Goal: Task Accomplishment & Management: Manage account settings

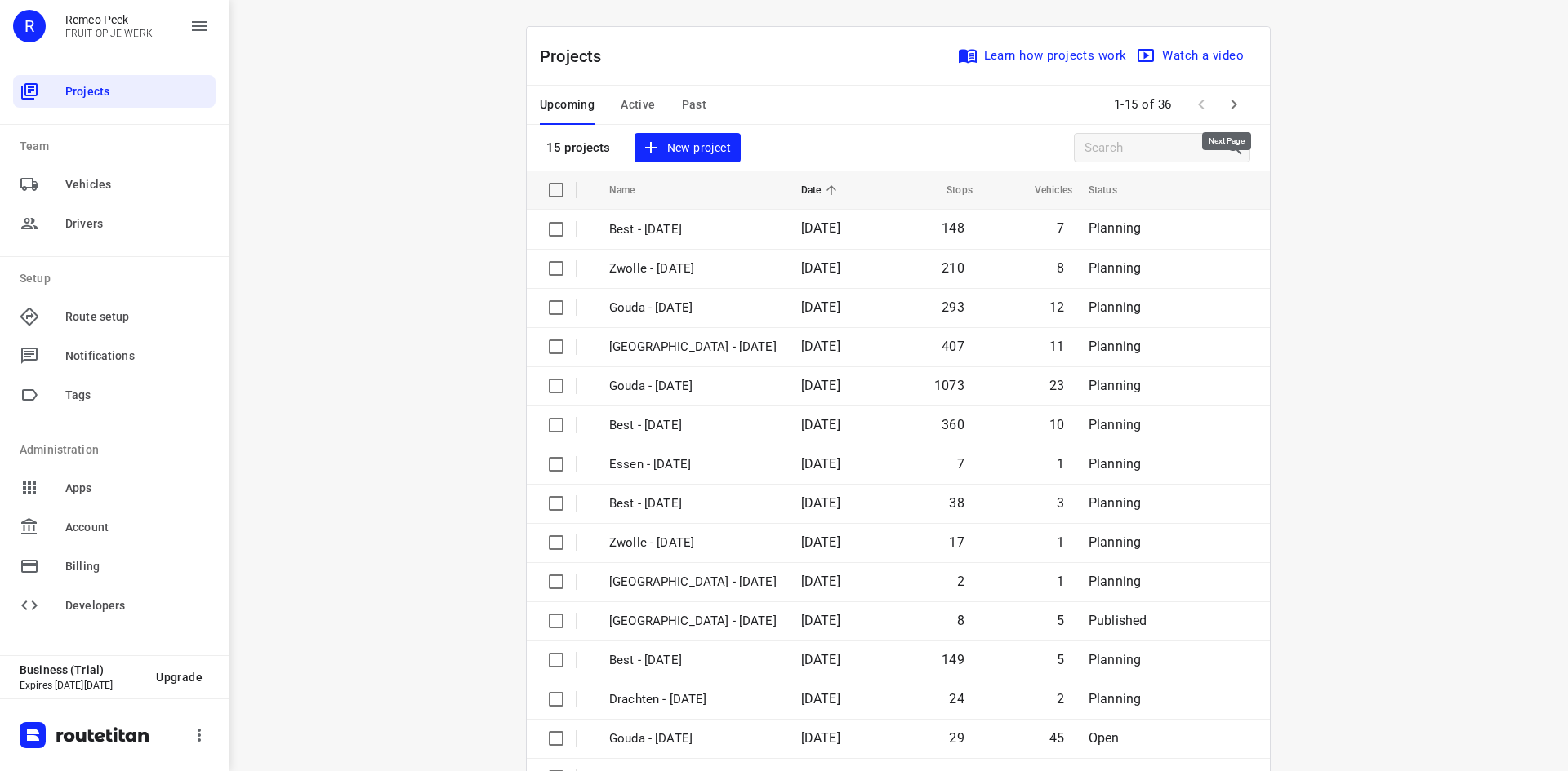
click at [1233, 96] on icon "button" at bounding box center [1234, 105] width 20 height 20
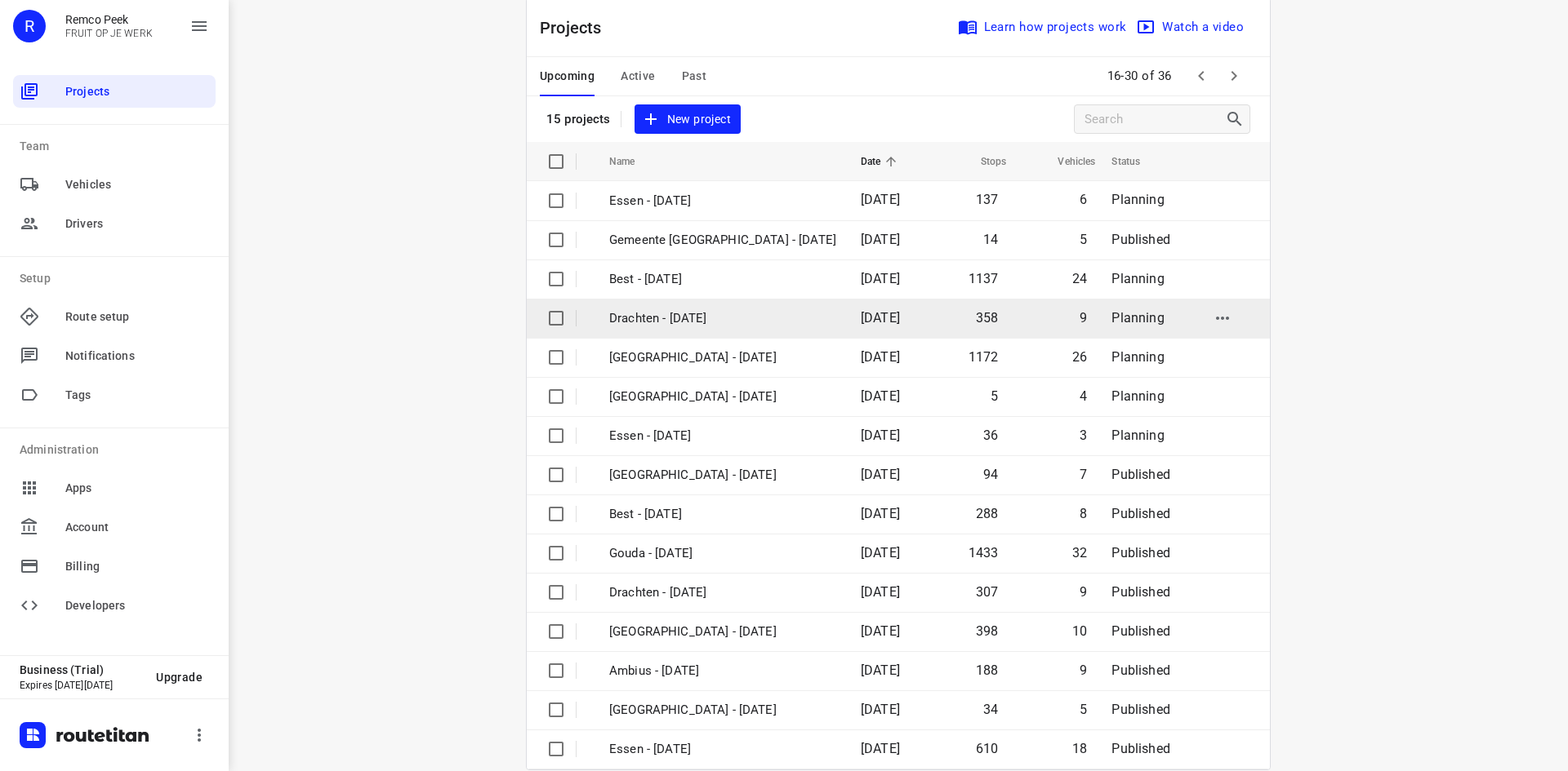
scroll to position [54, 0]
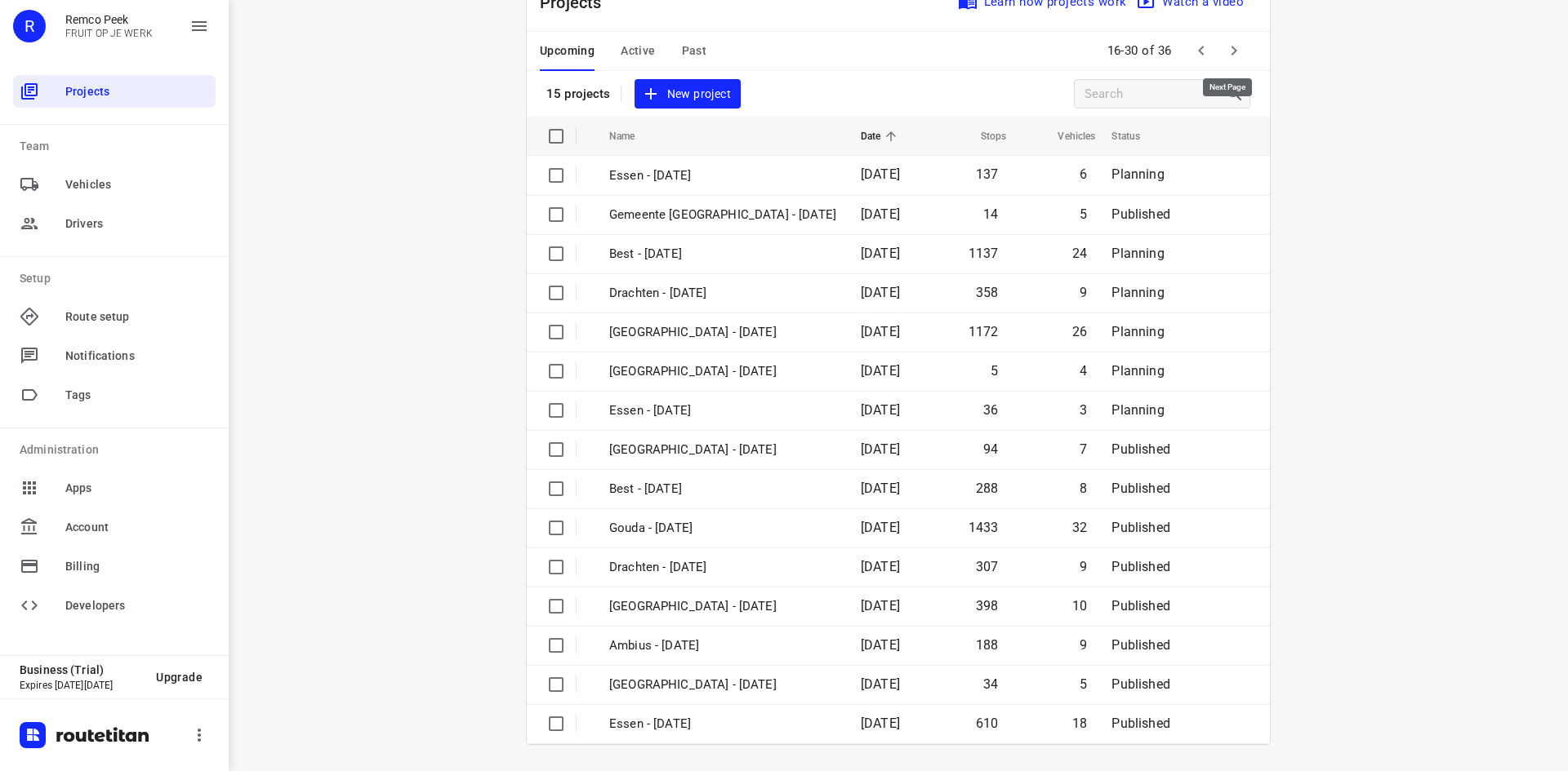
click at [1224, 49] on icon "button" at bounding box center [1234, 50] width 20 height 20
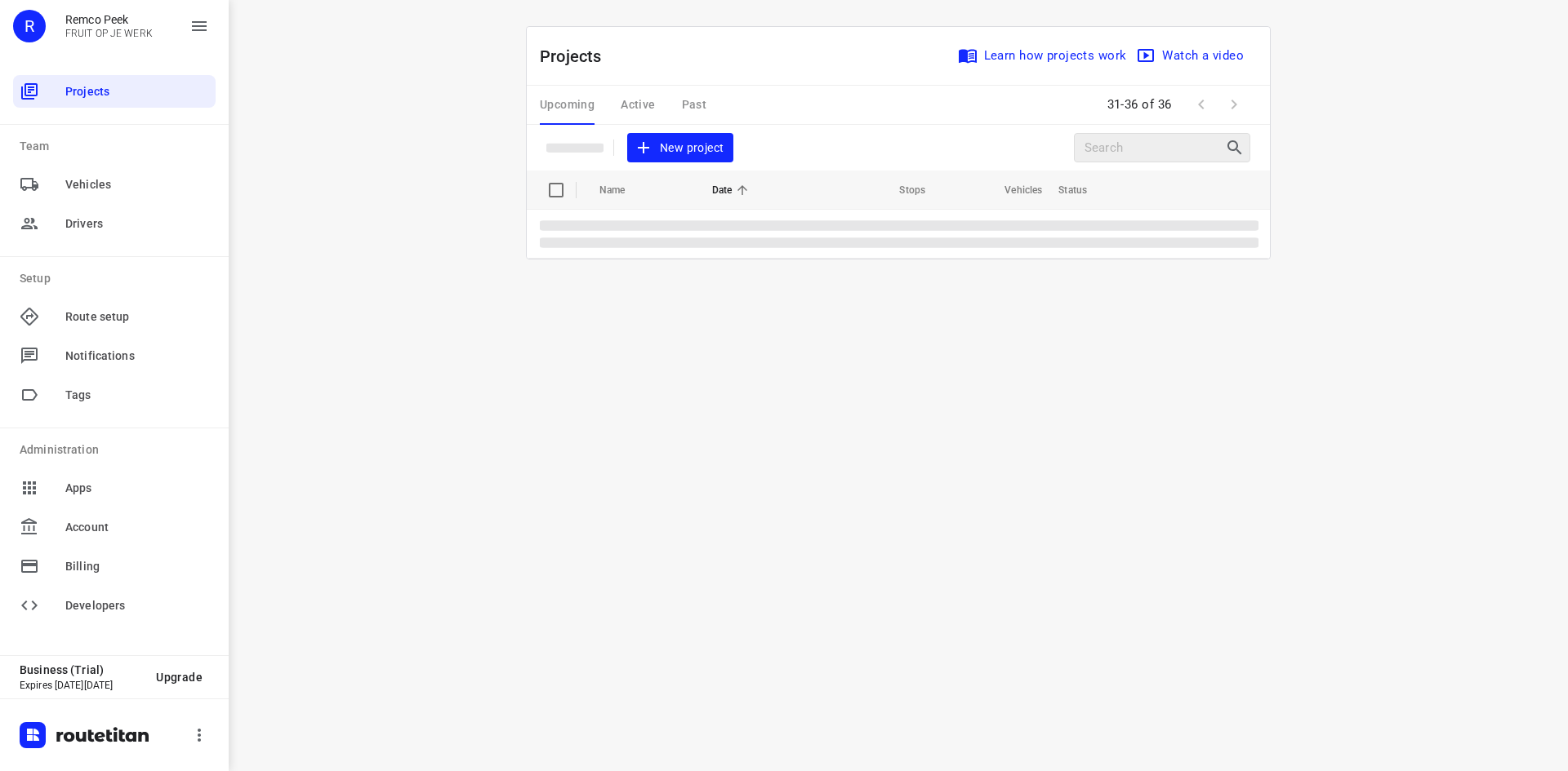
scroll to position [0, 0]
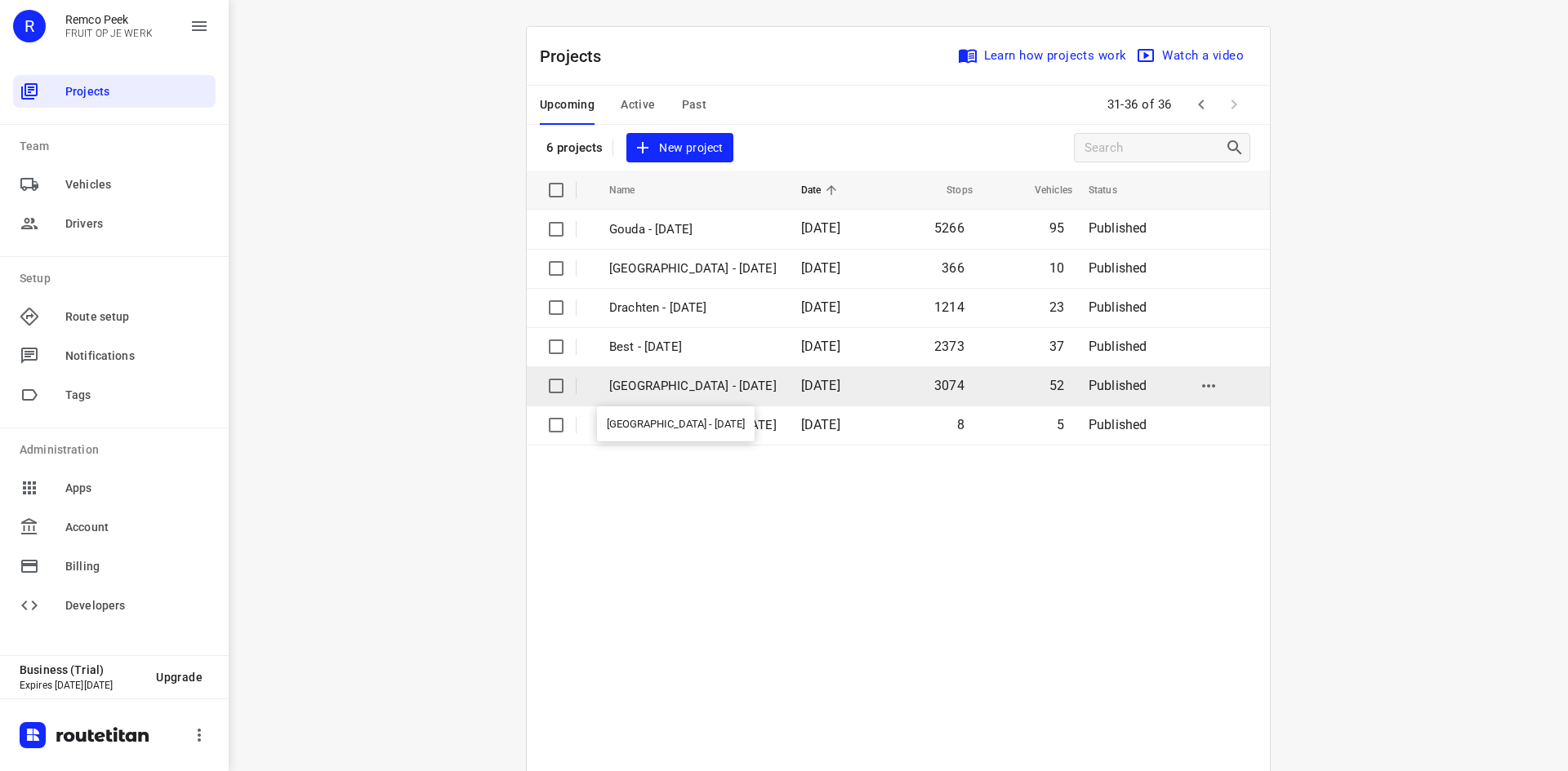
click at [673, 375] on td "[GEOGRAPHIC_DATA] - [DATE]" at bounding box center [690, 386] width 196 height 39
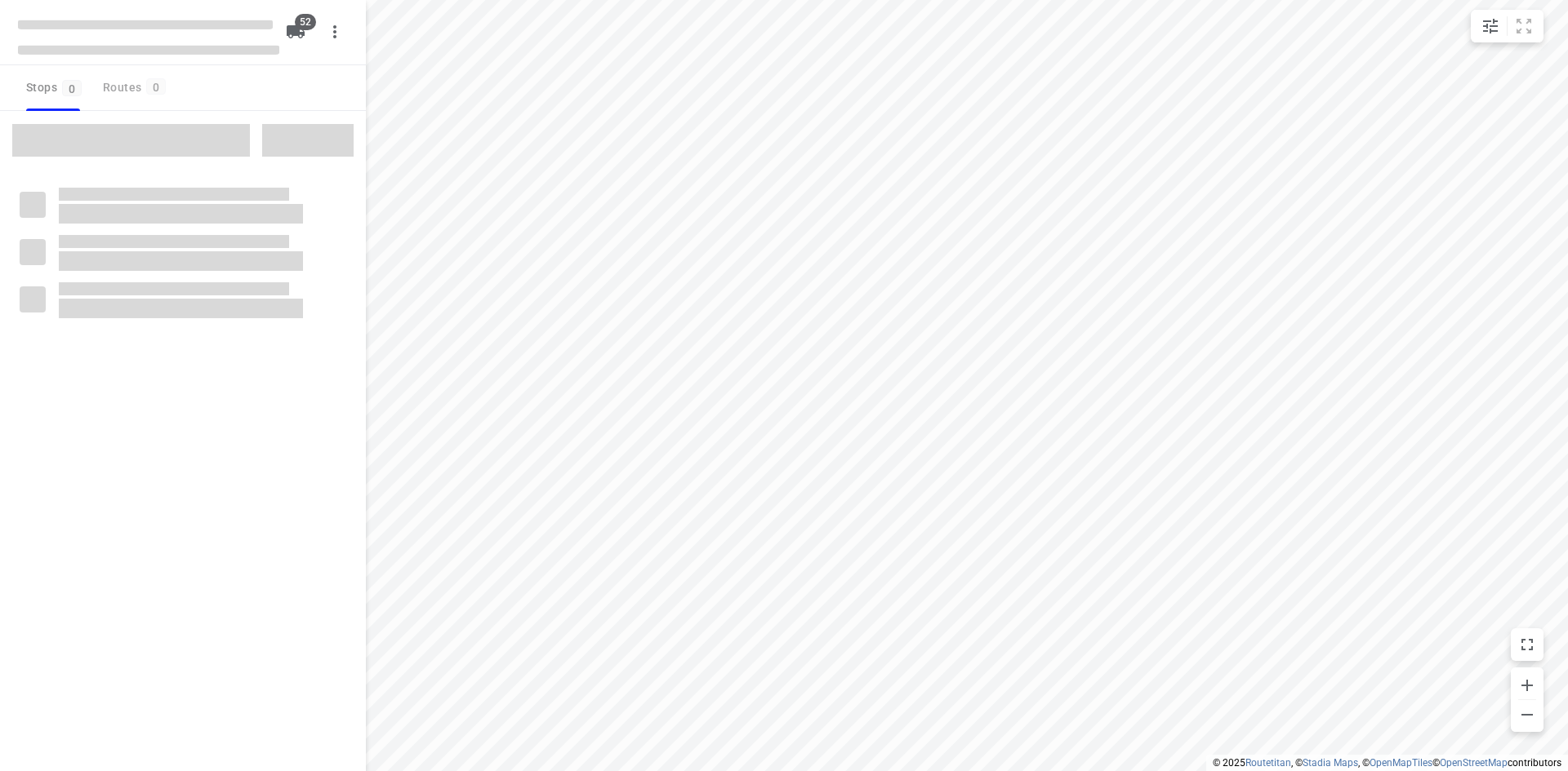
checkbox input "true"
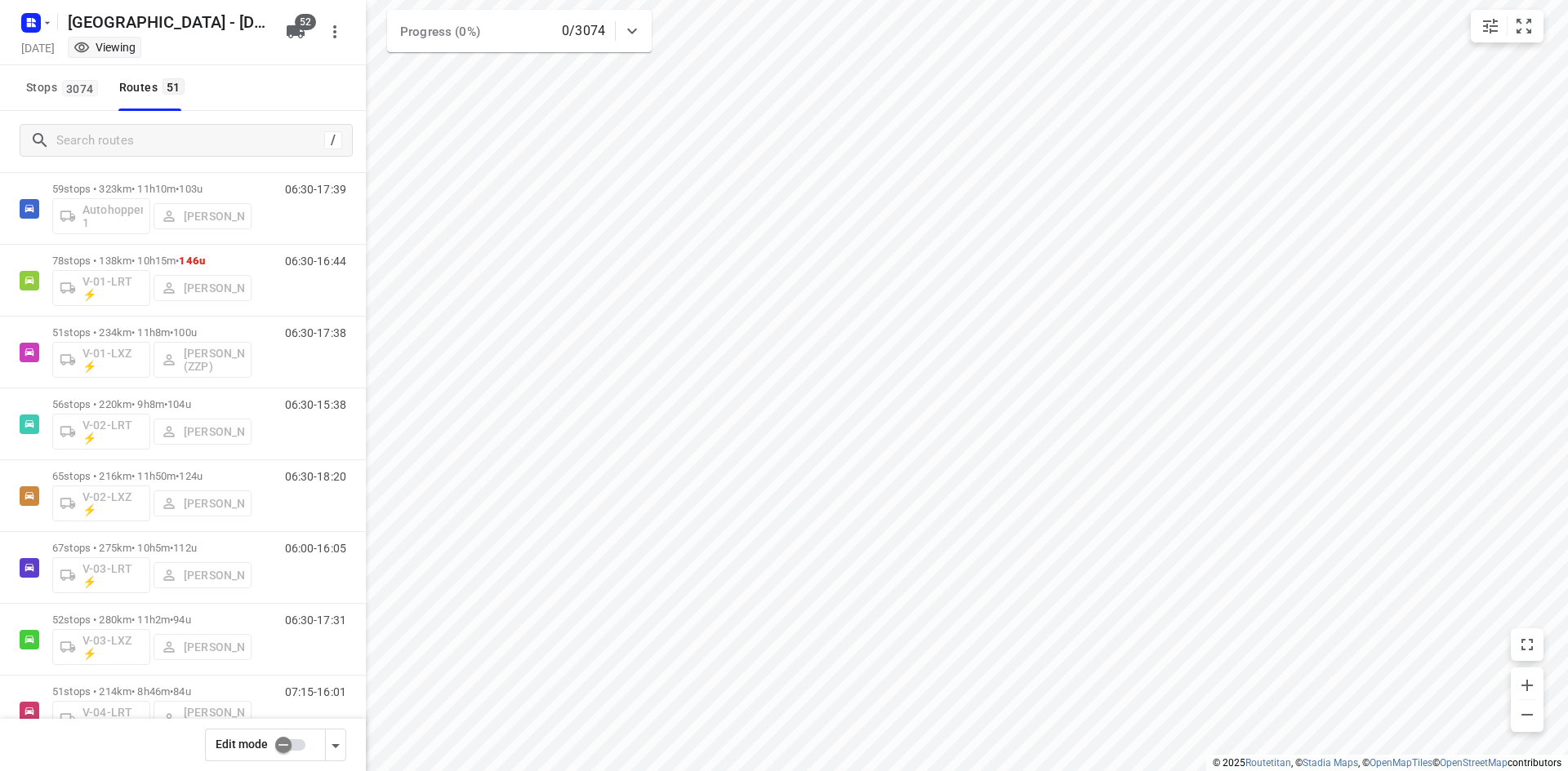
scroll to position [163, 0]
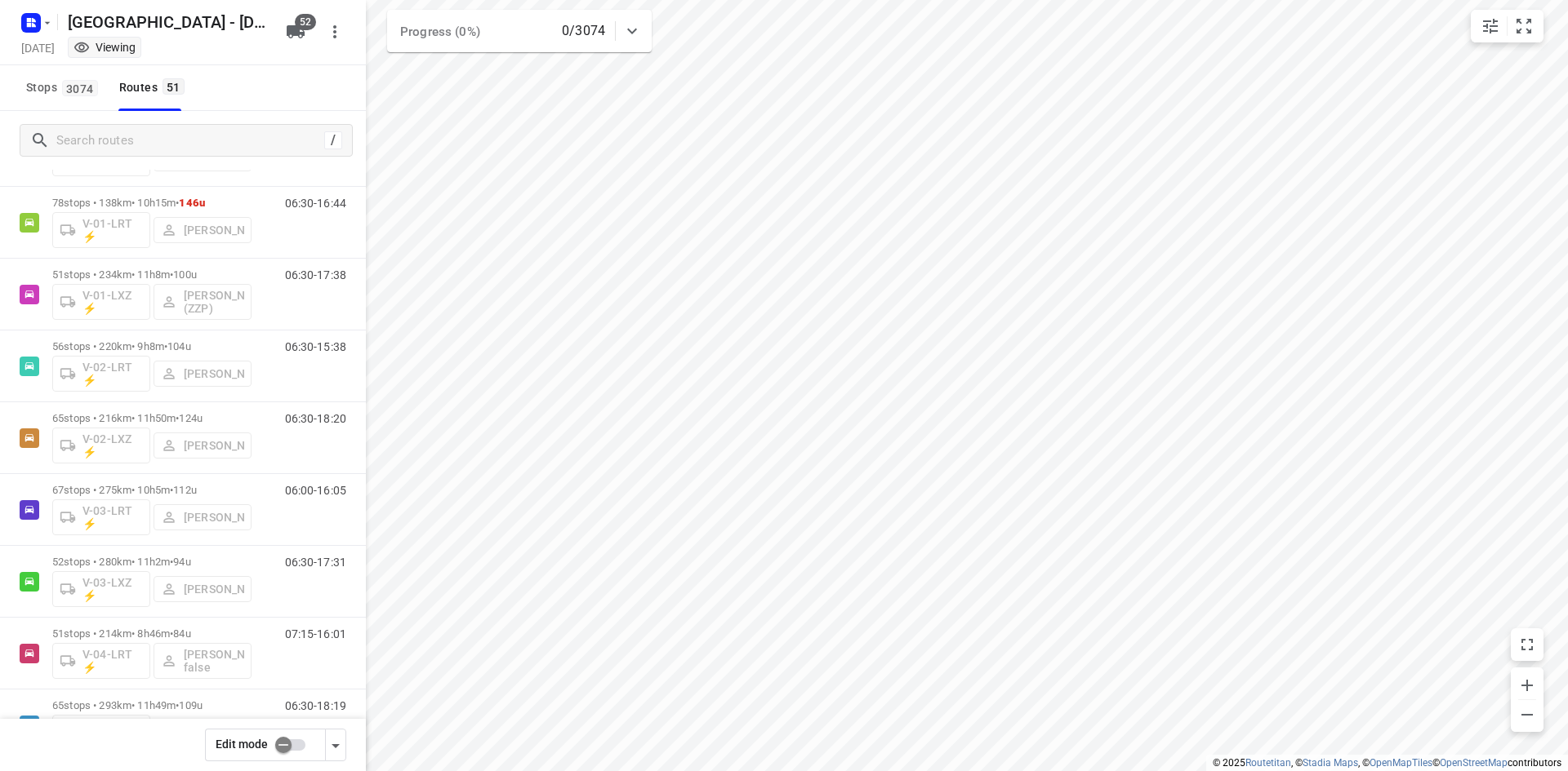
click at [287, 750] on input "checkbox" at bounding box center [283, 744] width 93 height 31
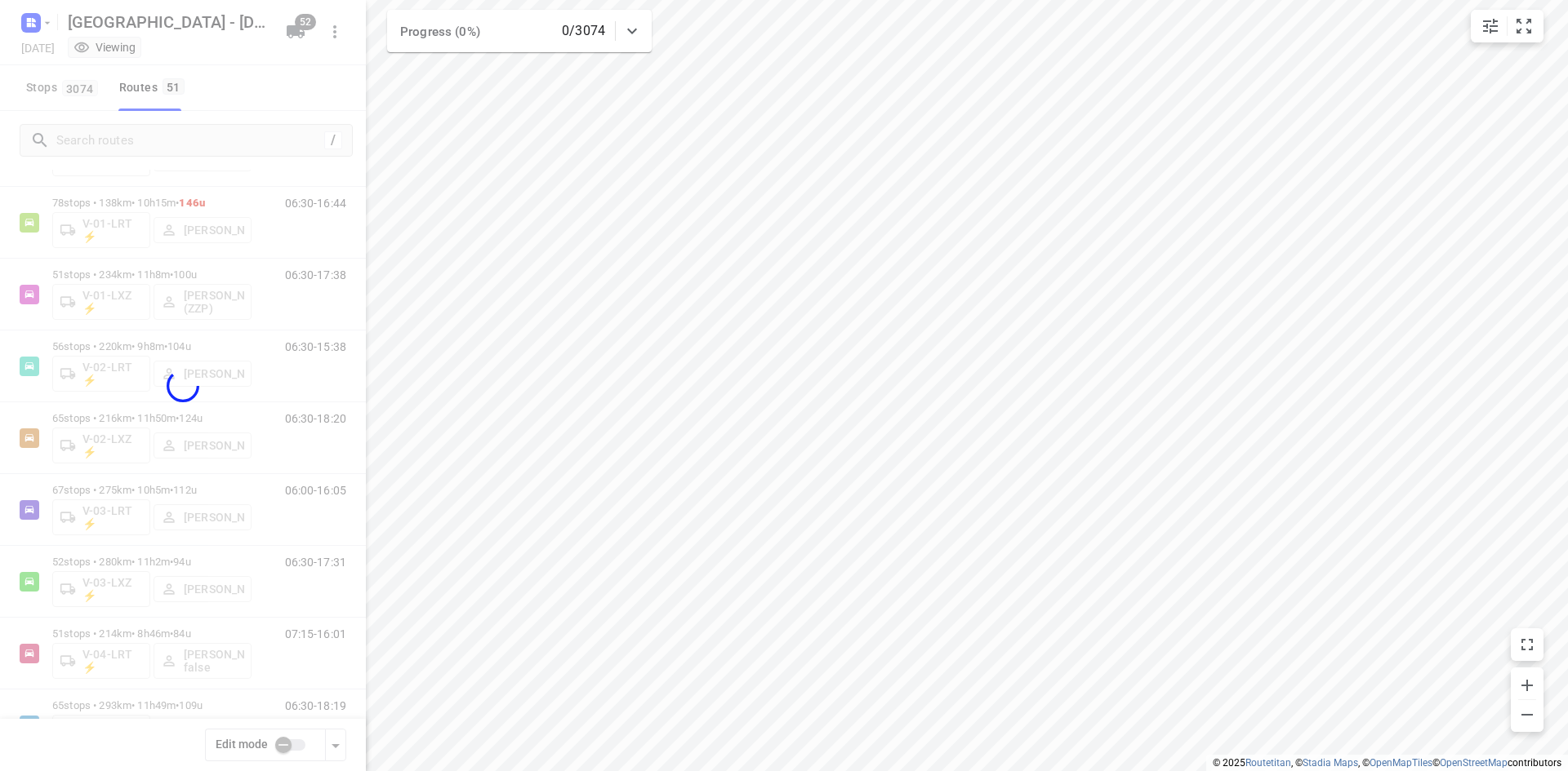
checkbox input "true"
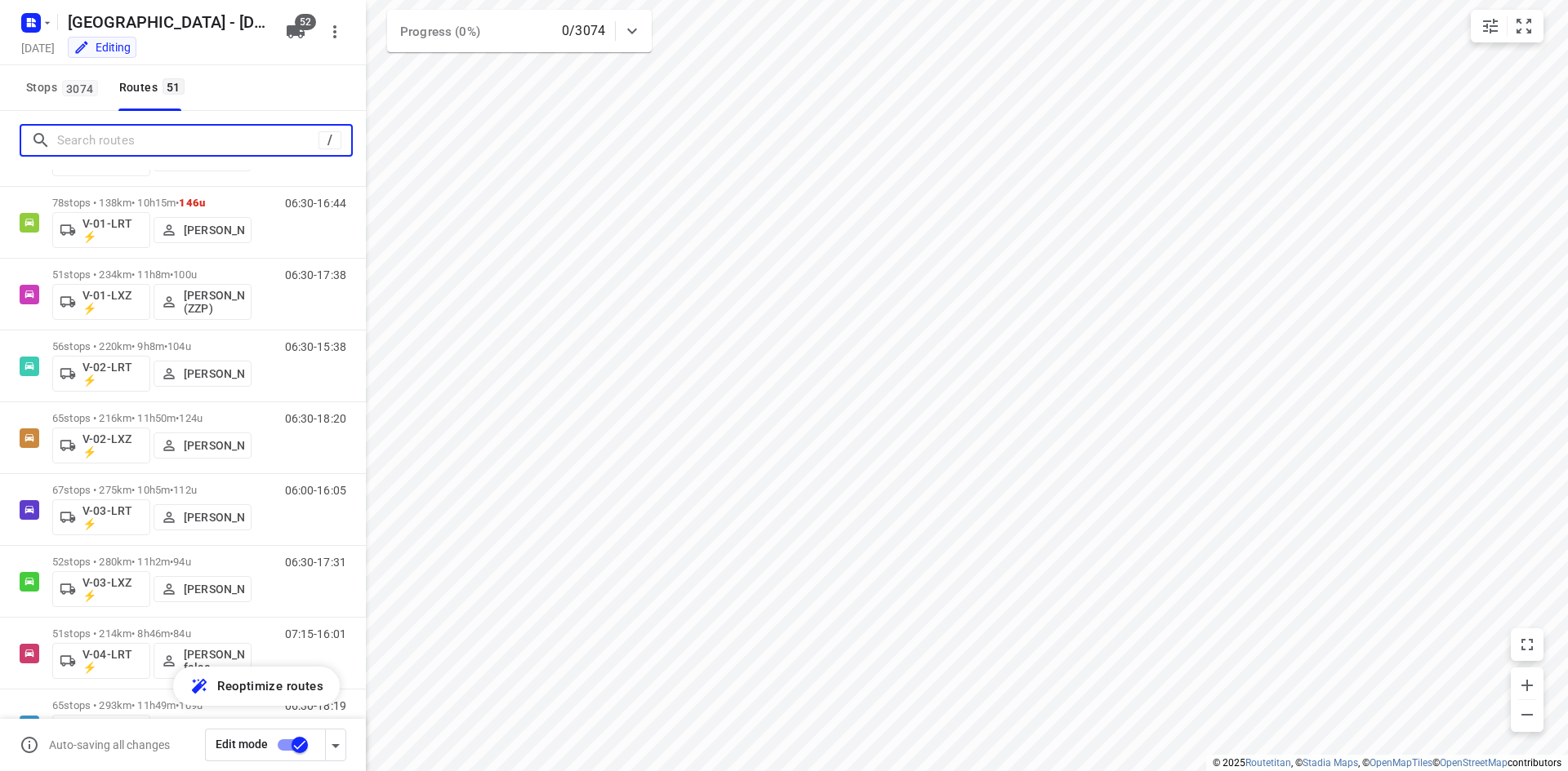
click at [137, 138] on input "Search routes" at bounding box center [188, 141] width 262 height 26
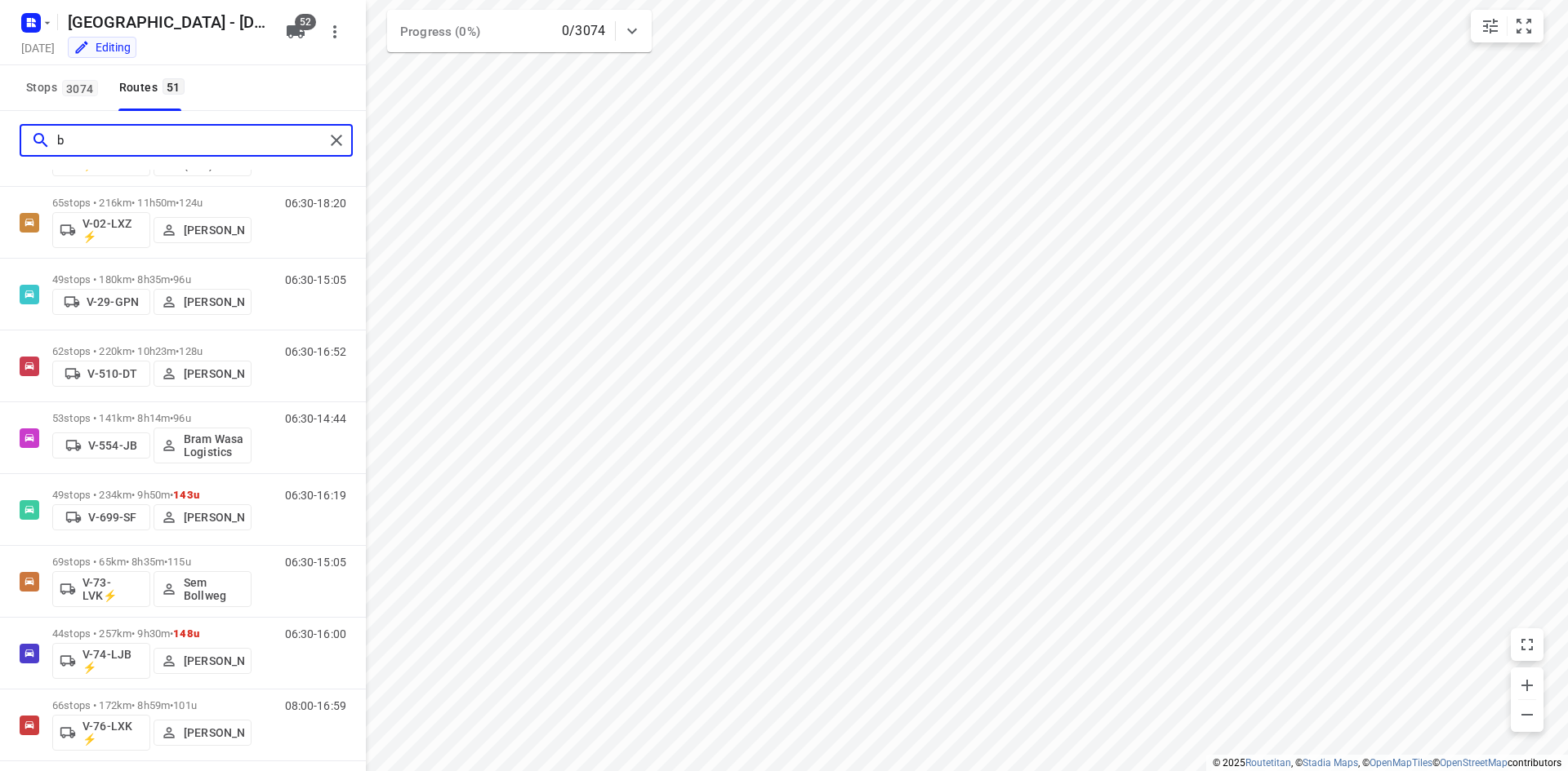
scroll to position [0, 0]
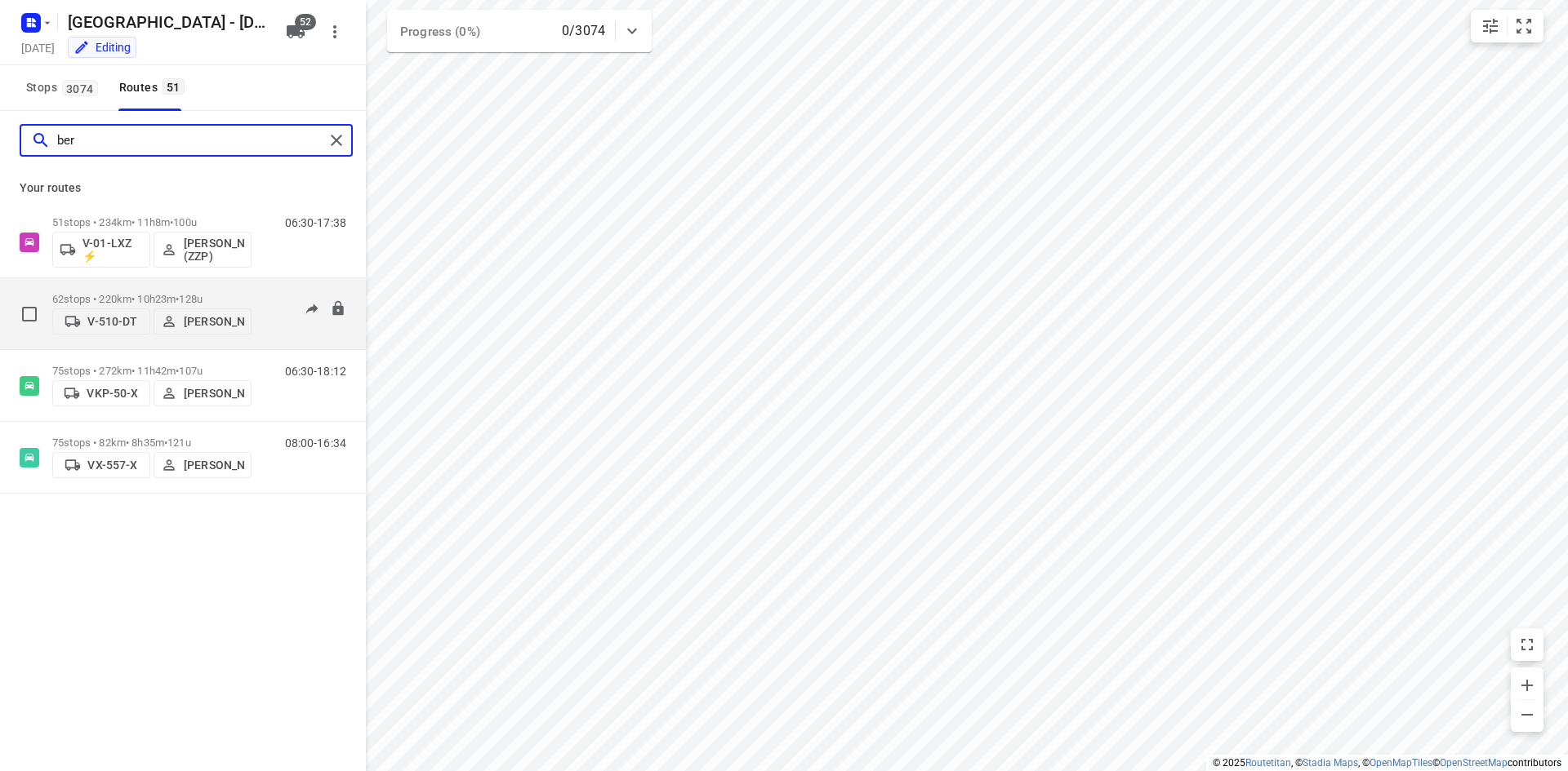
type input "ber"
click at [273, 329] on div "06:30-16:52" at bounding box center [305, 318] width 82 height 49
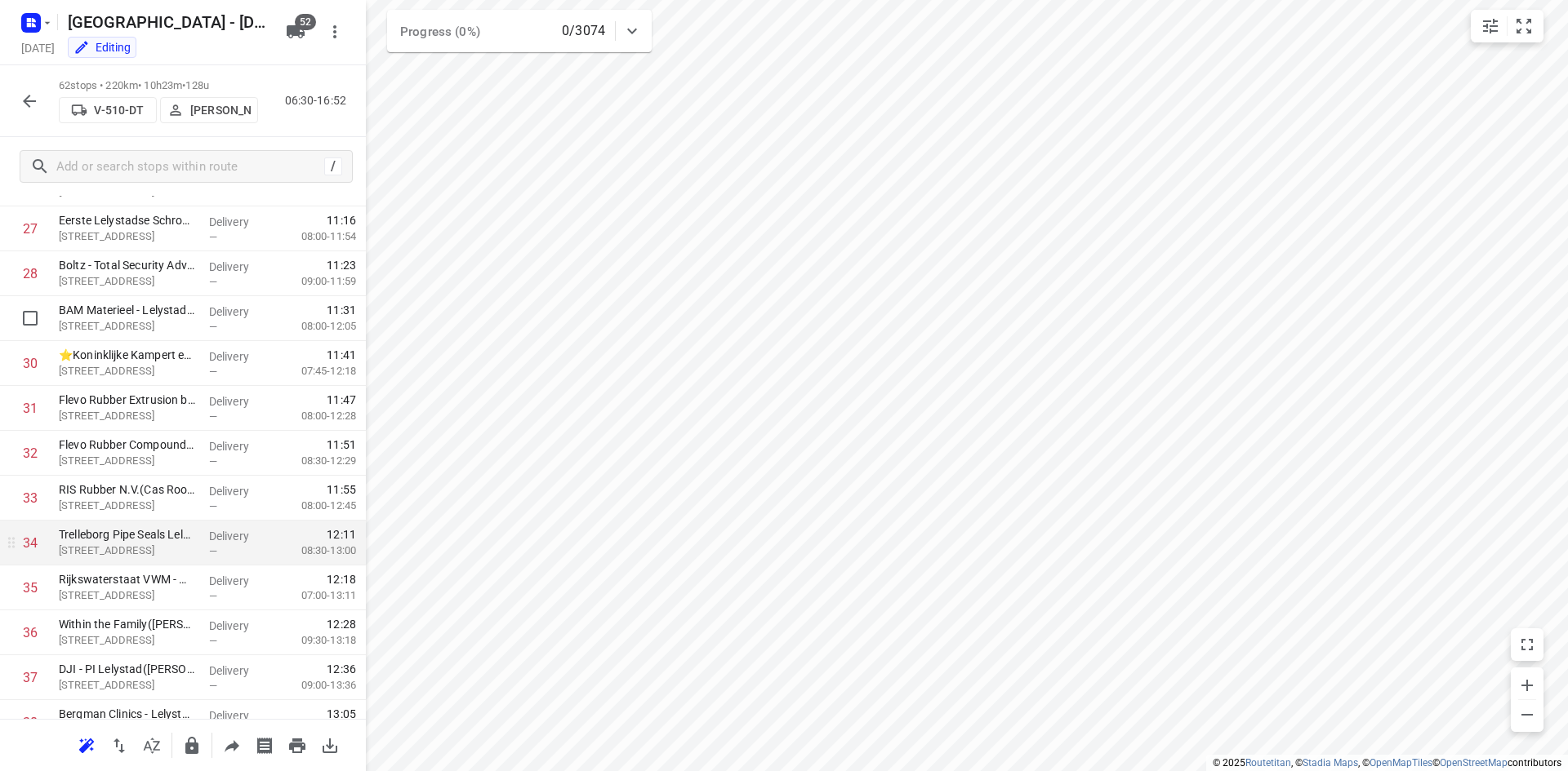
scroll to position [1388, 0]
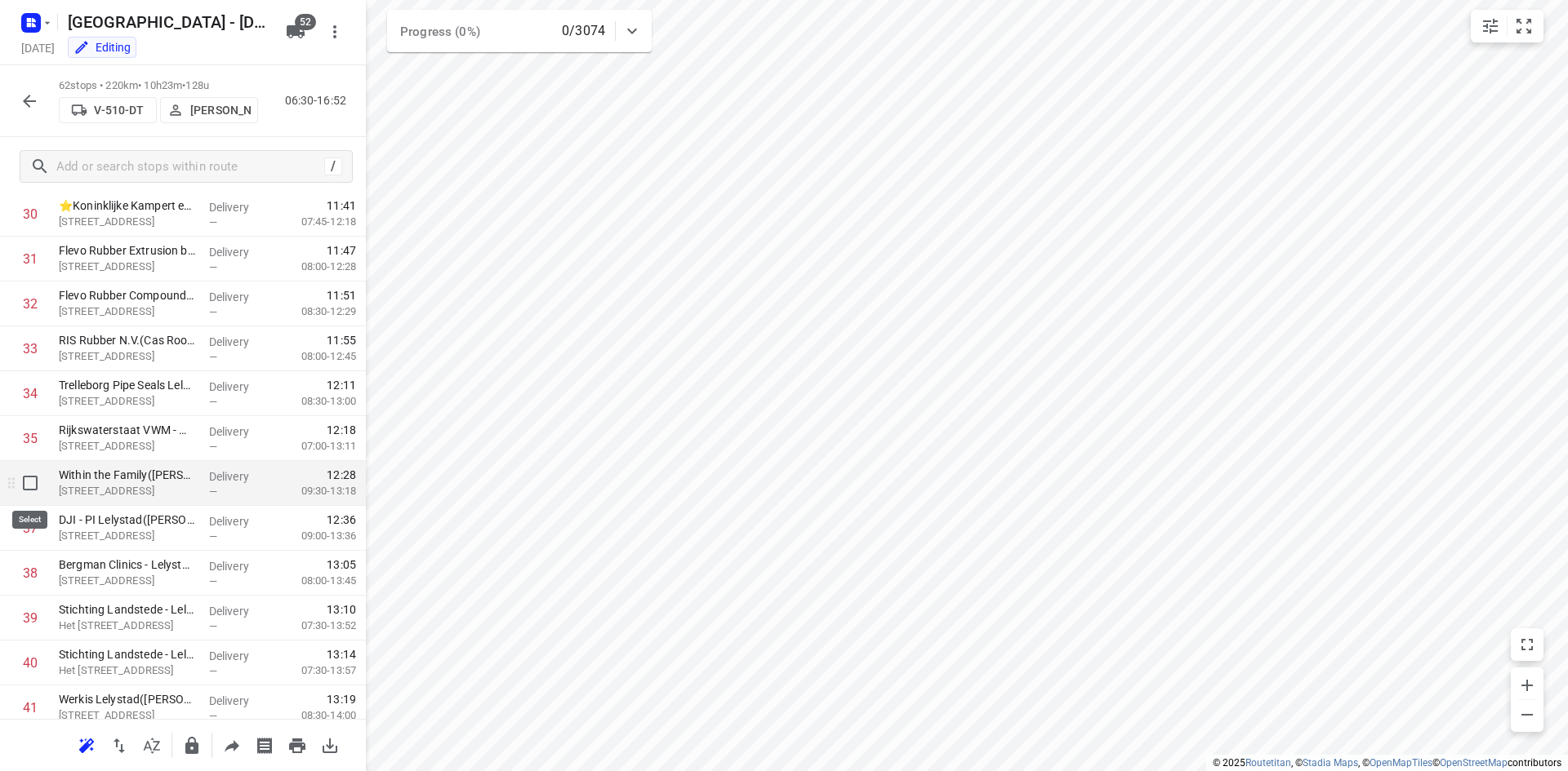
click at [33, 483] on input "checkbox" at bounding box center [30, 483] width 33 height 33
checkbox input "true"
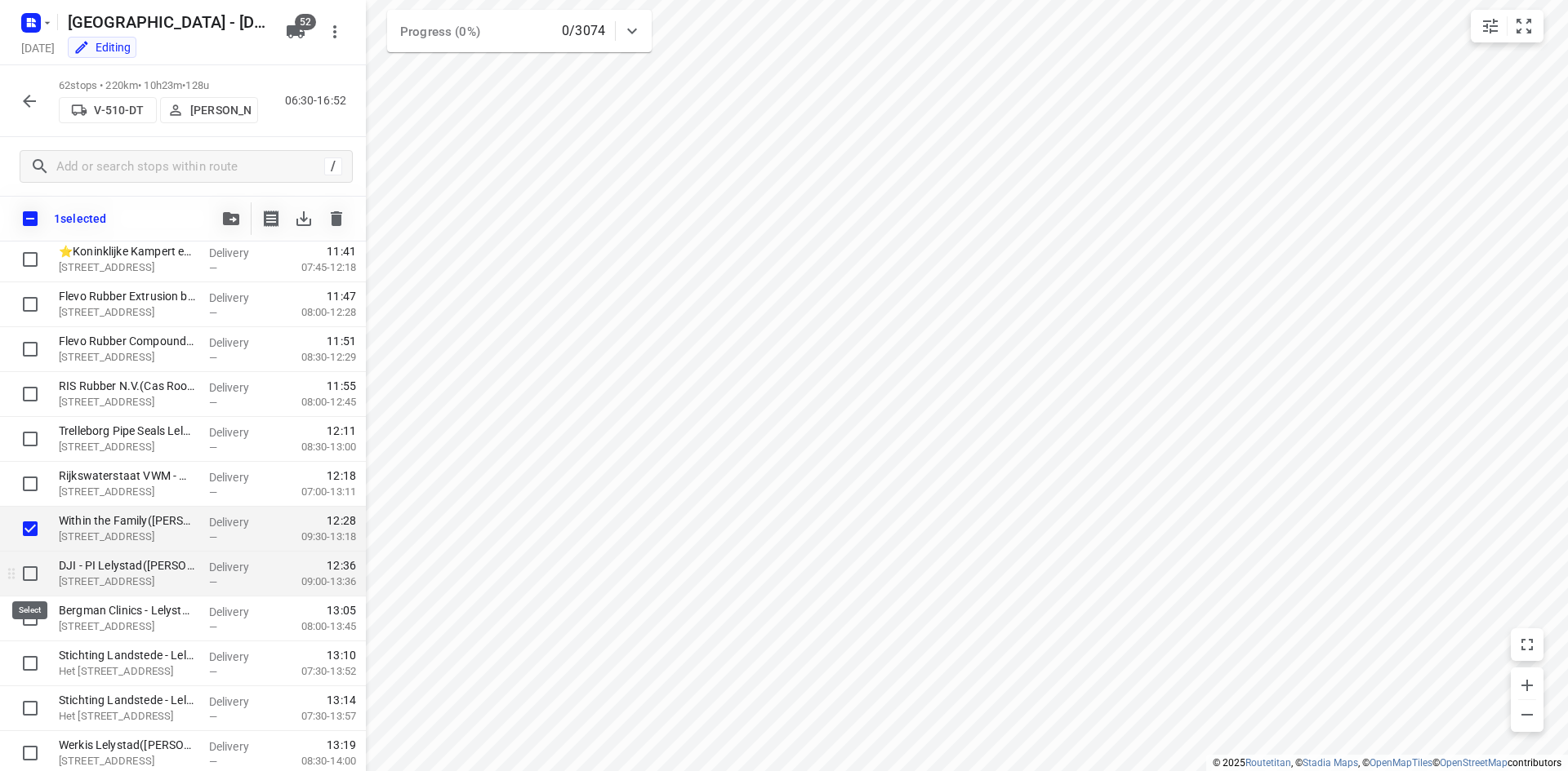
click at [36, 568] on input "checkbox" at bounding box center [30, 574] width 33 height 33
checkbox input "true"
click at [36, 618] on input "checkbox" at bounding box center [30, 618] width 33 height 33
checkbox input "true"
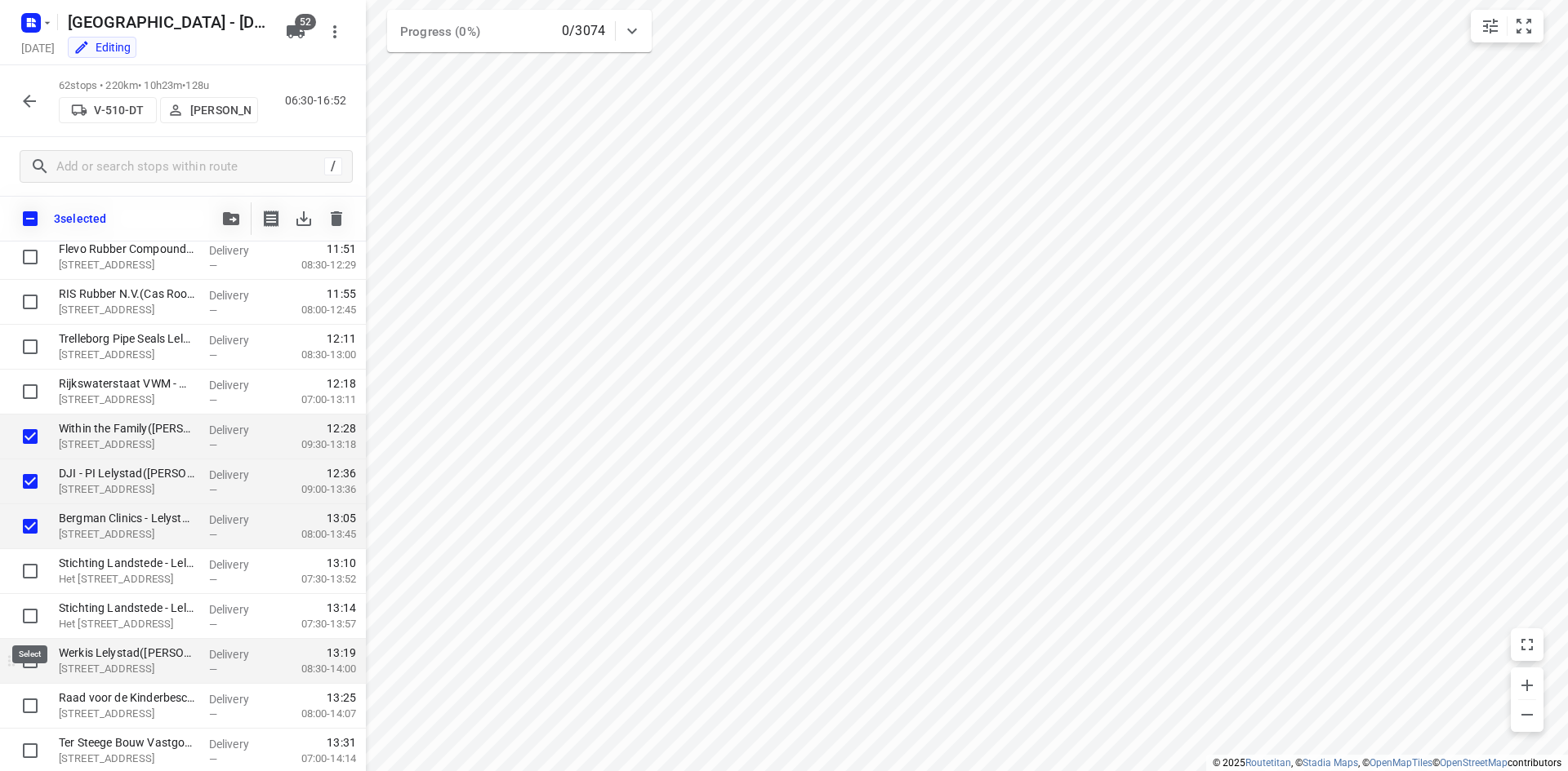
scroll to position [1551, 0]
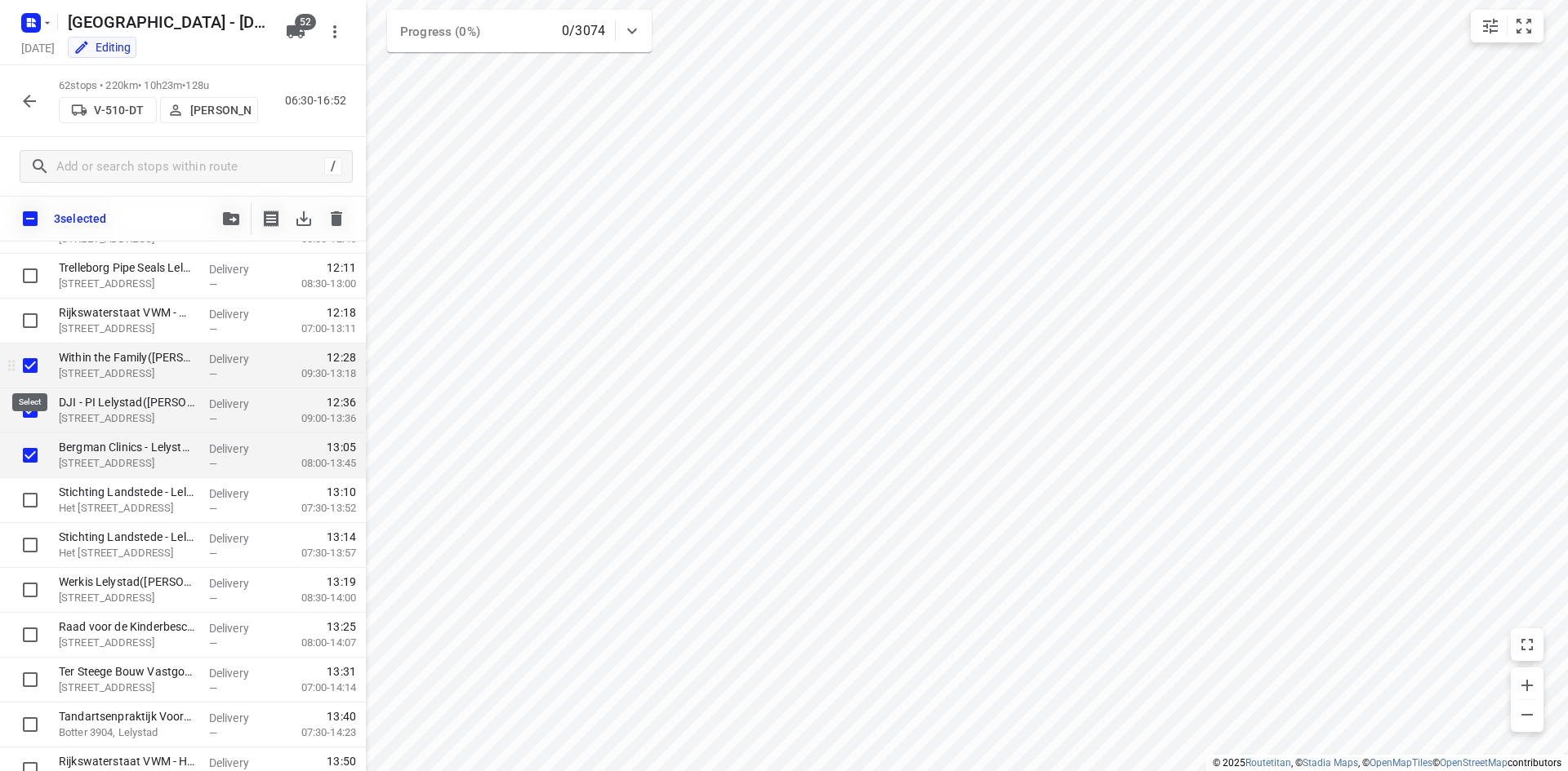
click at [29, 375] on input "checkbox" at bounding box center [30, 365] width 33 height 33
checkbox input "false"
click at [25, 403] on input "checkbox" at bounding box center [30, 410] width 33 height 33
checkbox input "false"
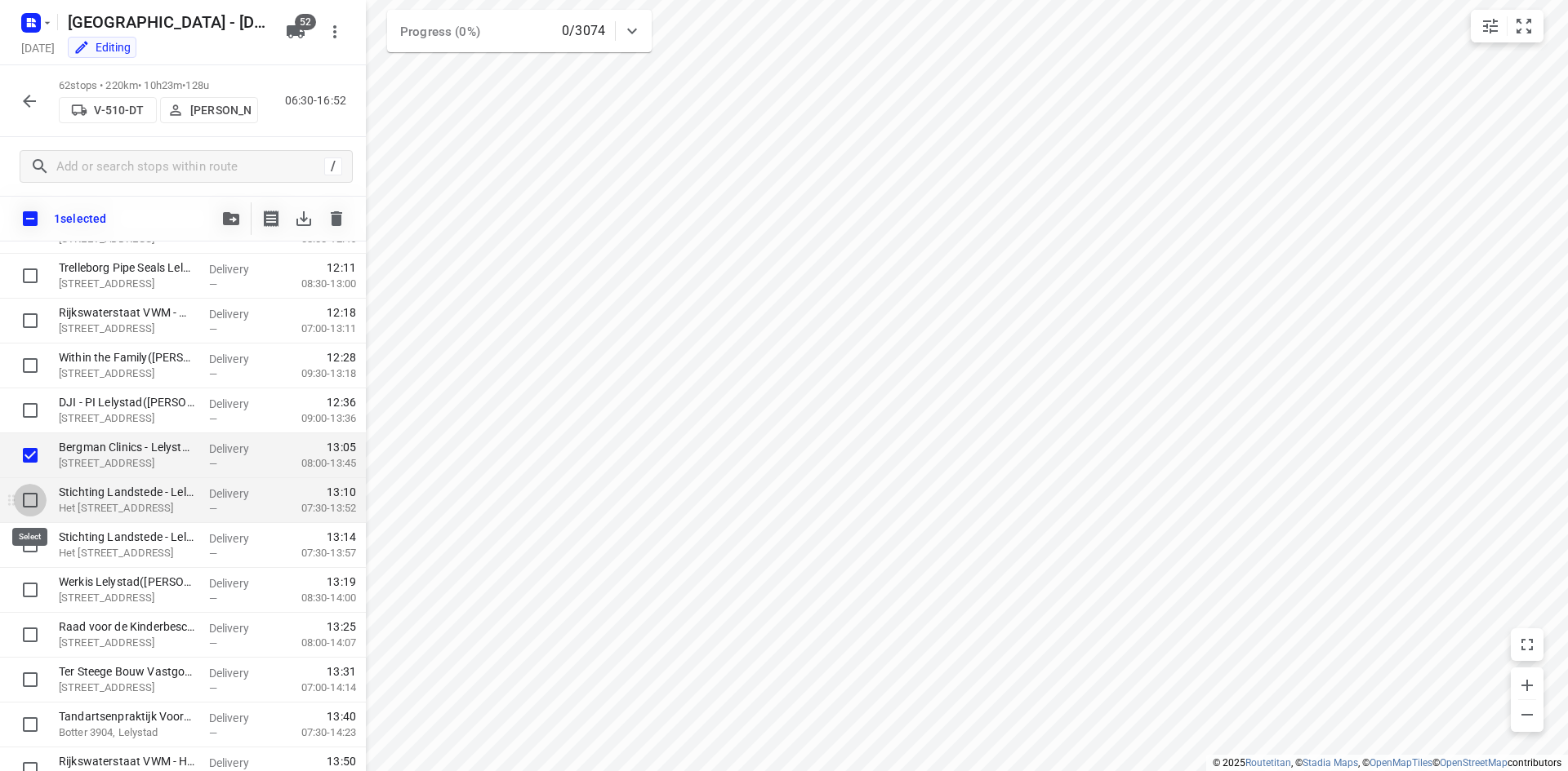
drag, startPoint x: 31, startPoint y: 502, endPoint x: 39, endPoint y: 540, distance: 38.8
click at [32, 503] on input "checkbox" at bounding box center [30, 500] width 33 height 33
checkbox input "true"
click at [36, 549] on input "checkbox" at bounding box center [30, 545] width 33 height 33
checkbox input "true"
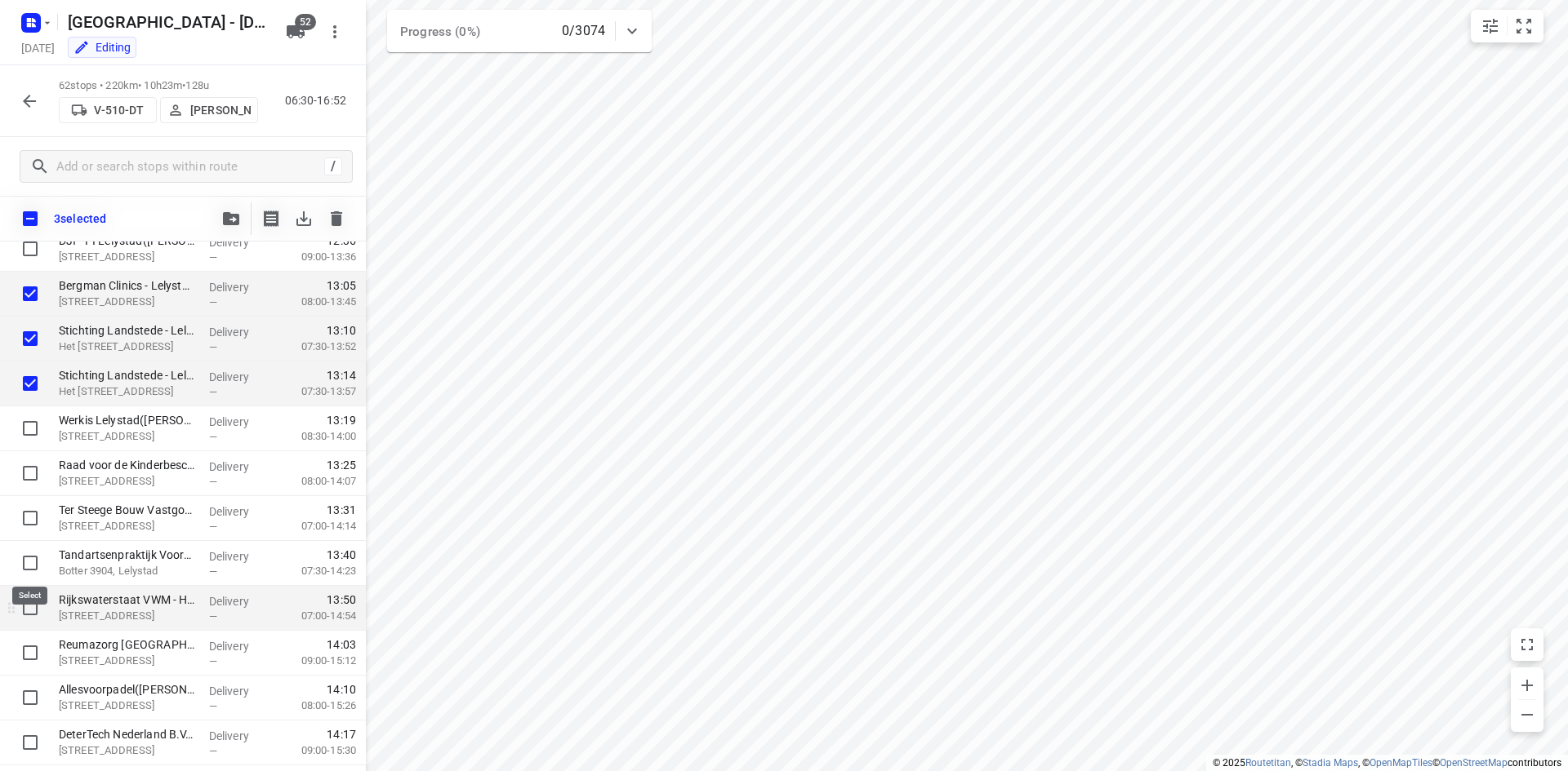
scroll to position [1796, 0]
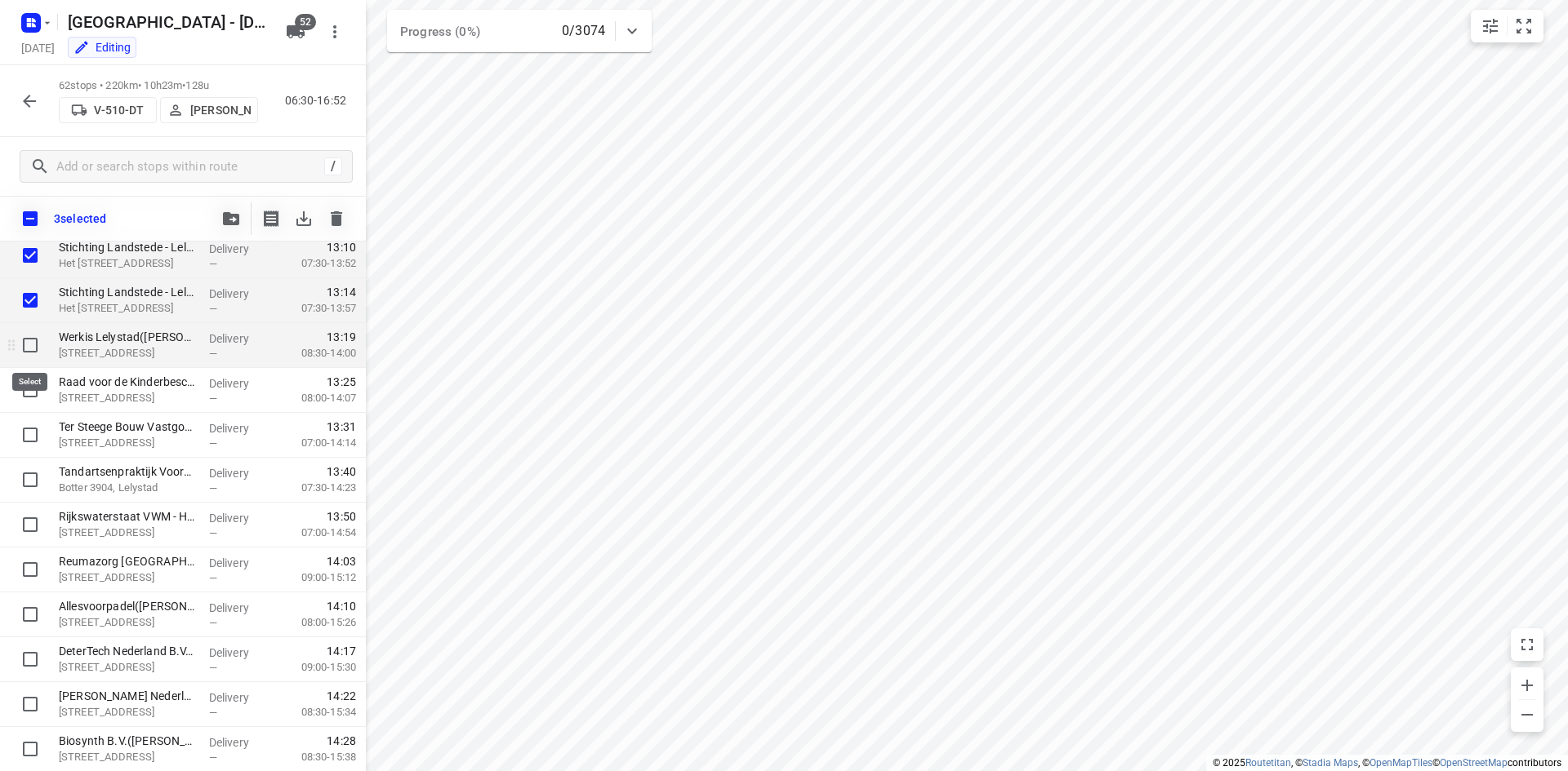
click at [34, 347] on input "checkbox" at bounding box center [30, 345] width 33 height 33
checkbox input "true"
click at [27, 389] on input "checkbox" at bounding box center [30, 390] width 33 height 33
checkbox input "true"
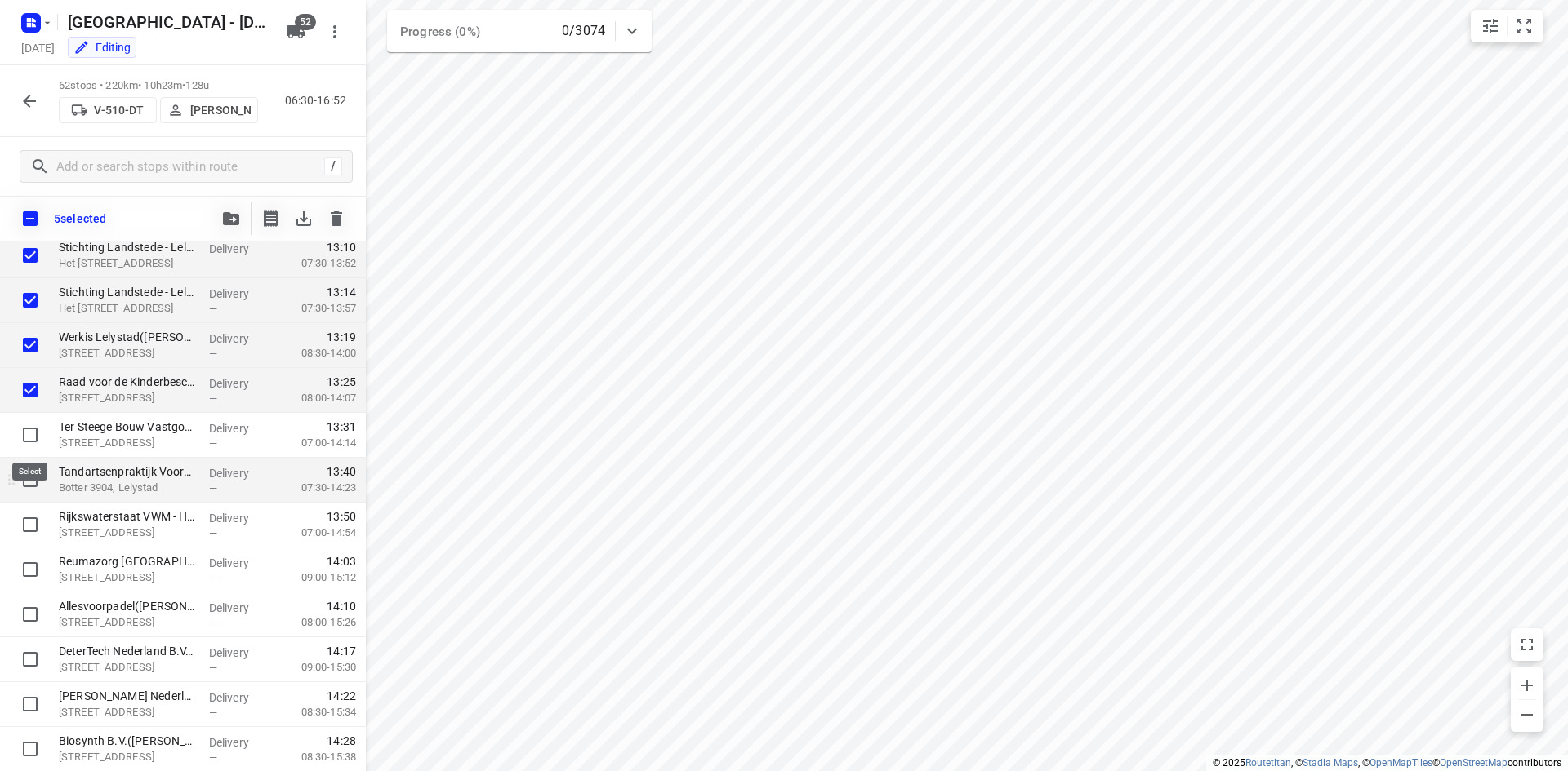
drag, startPoint x: 33, startPoint y: 436, endPoint x: 33, endPoint y: 465, distance: 29.0
click at [33, 436] on input "checkbox" at bounding box center [30, 434] width 33 height 33
checkbox input "true"
click at [33, 474] on input "checkbox" at bounding box center [30, 480] width 33 height 33
checkbox input "true"
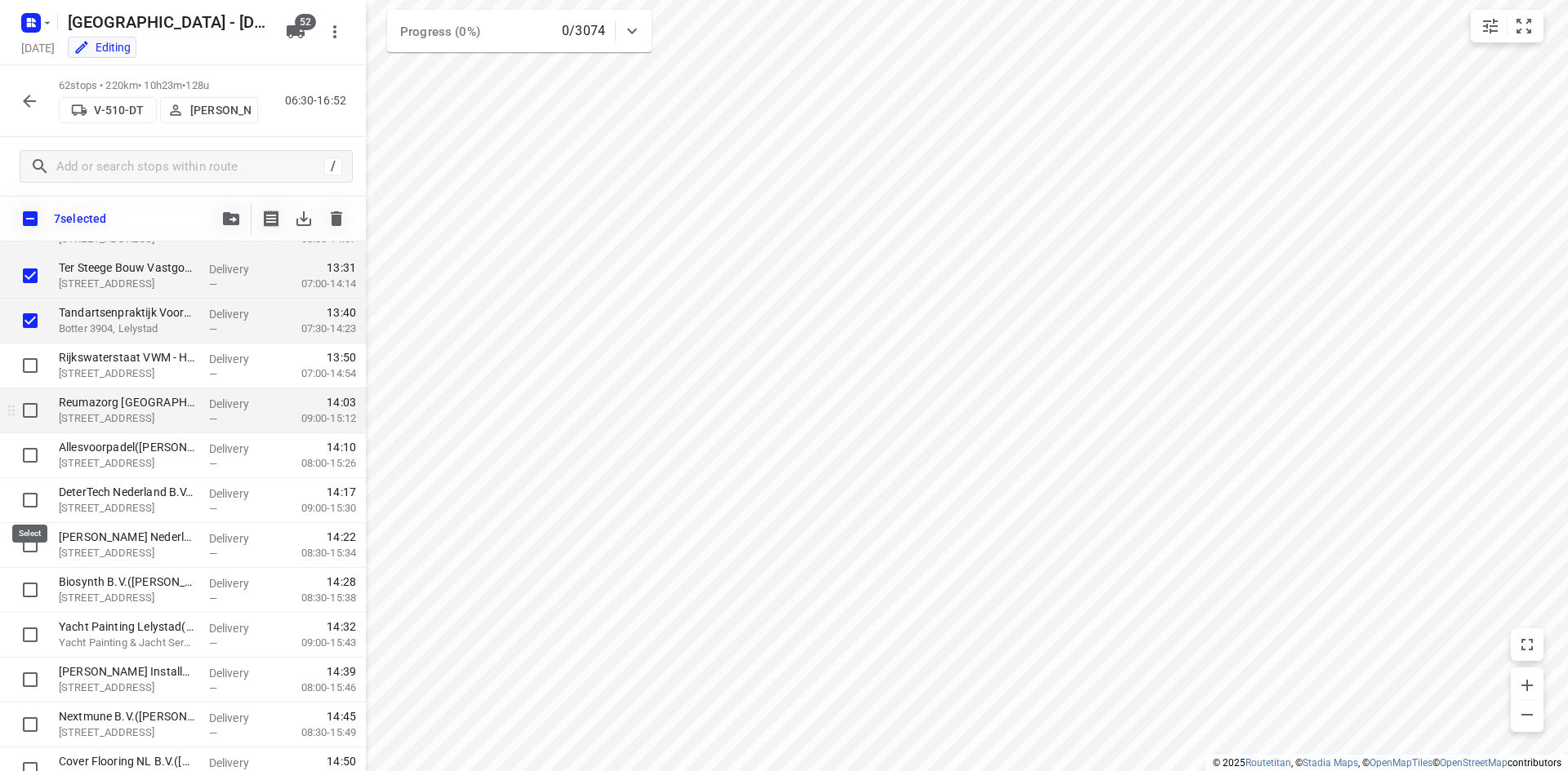
scroll to position [1960, 0]
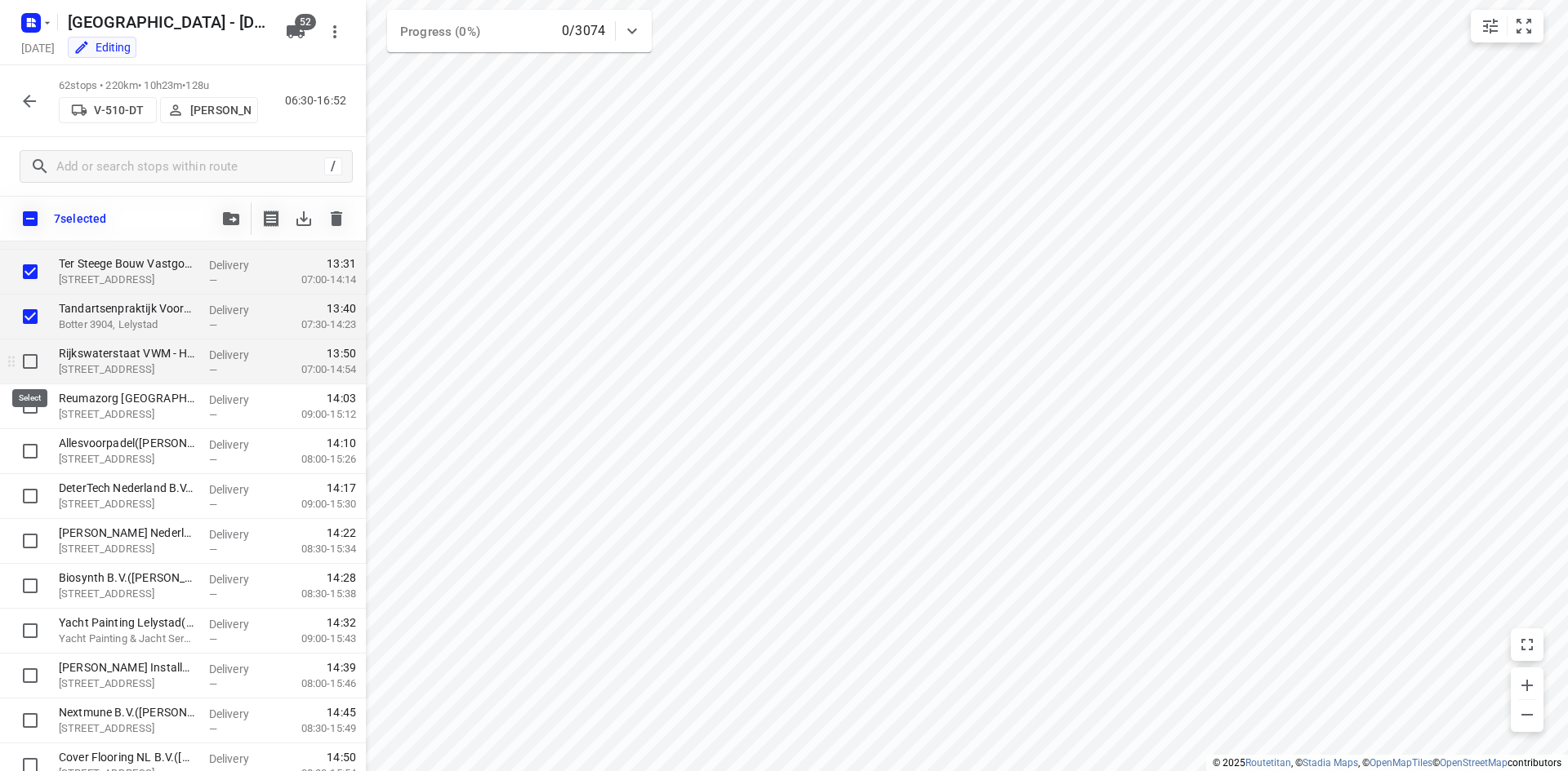
drag, startPoint x: 31, startPoint y: 364, endPoint x: 33, endPoint y: 402, distance: 38.1
click at [31, 365] on input "checkbox" at bounding box center [30, 361] width 33 height 33
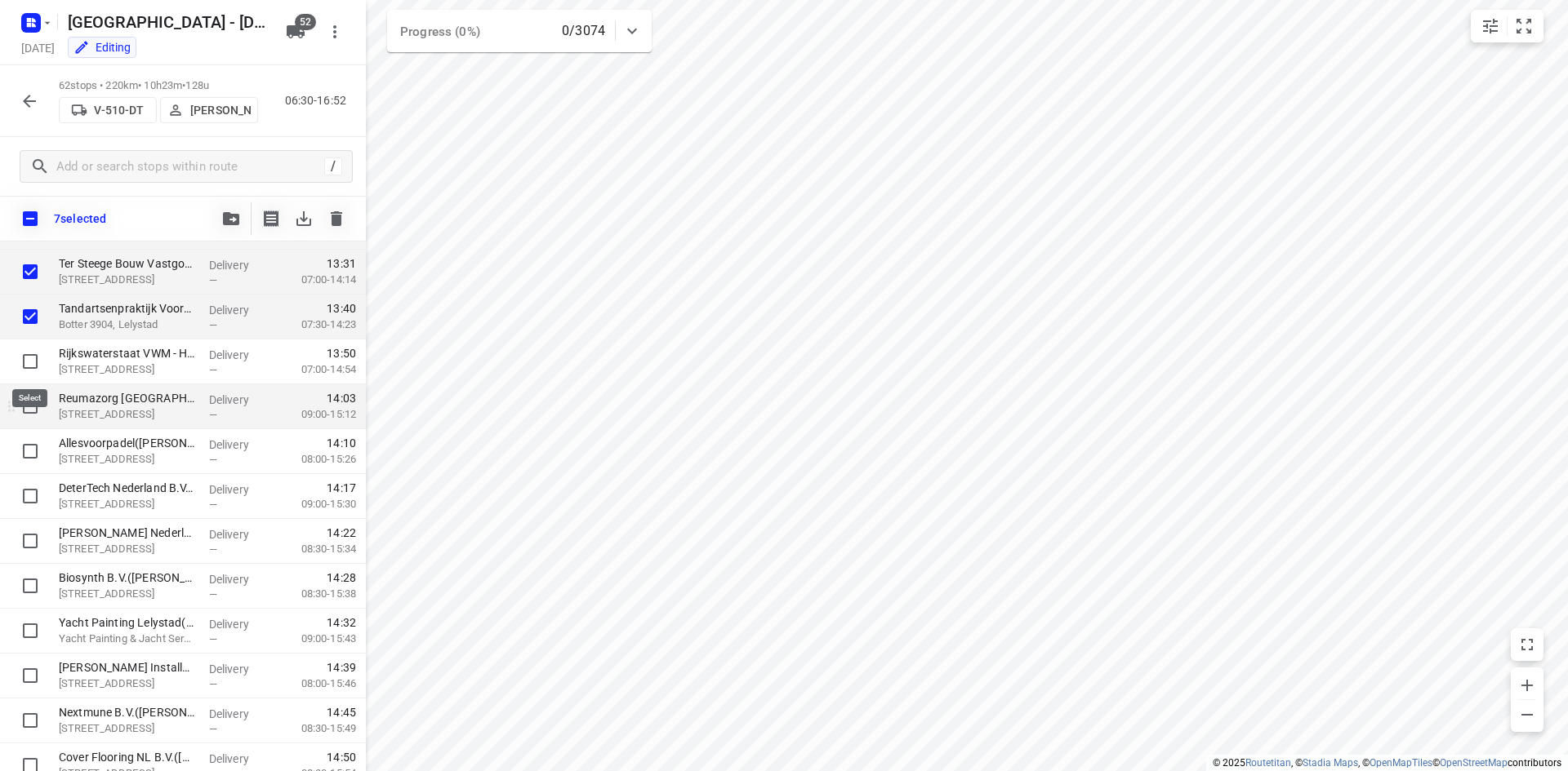
checkbox input "true"
click at [31, 413] on input "checkbox" at bounding box center [30, 406] width 33 height 33
checkbox input "true"
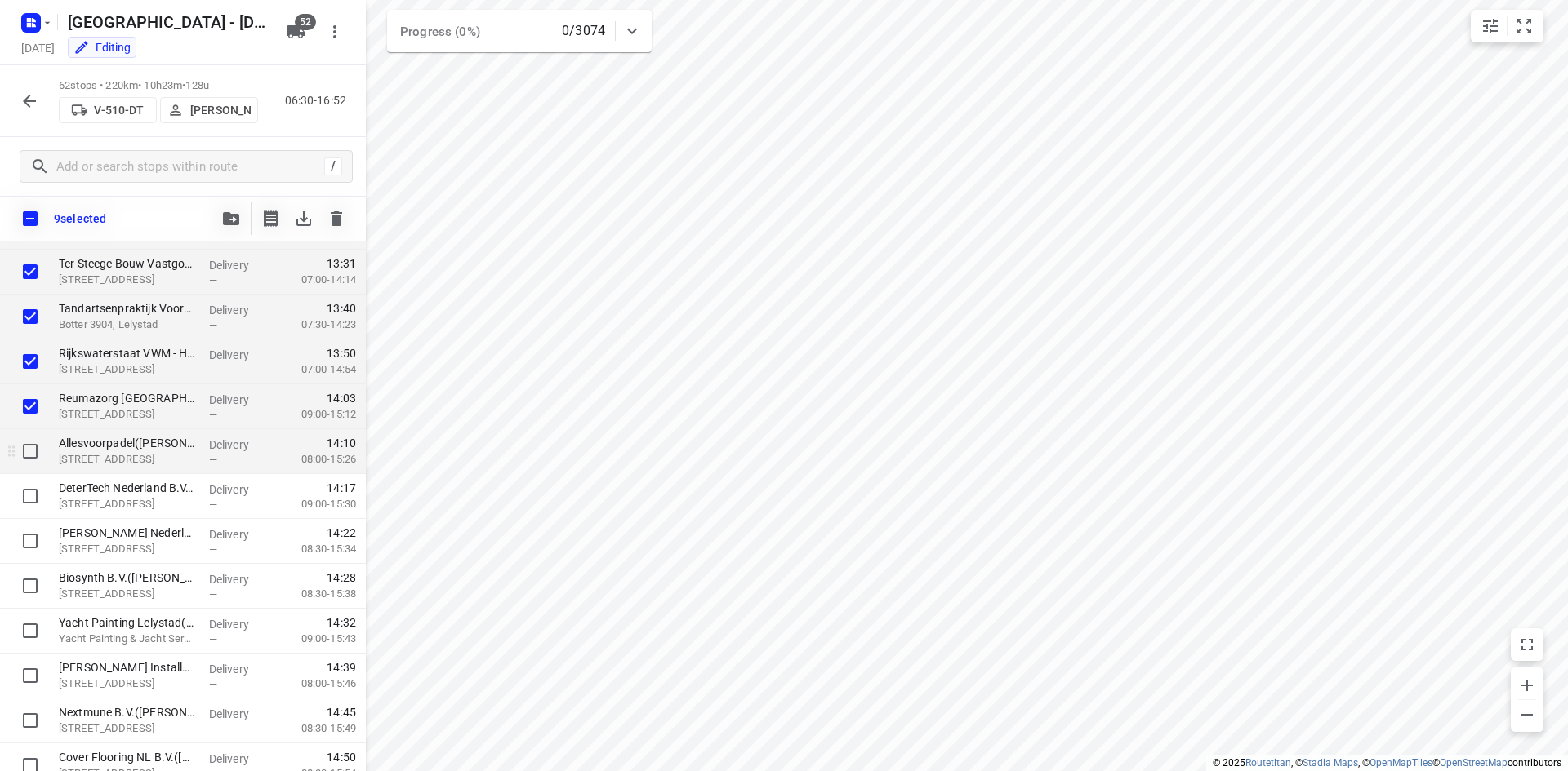
click at [31, 445] on input "checkbox" at bounding box center [30, 451] width 33 height 33
checkbox input "true"
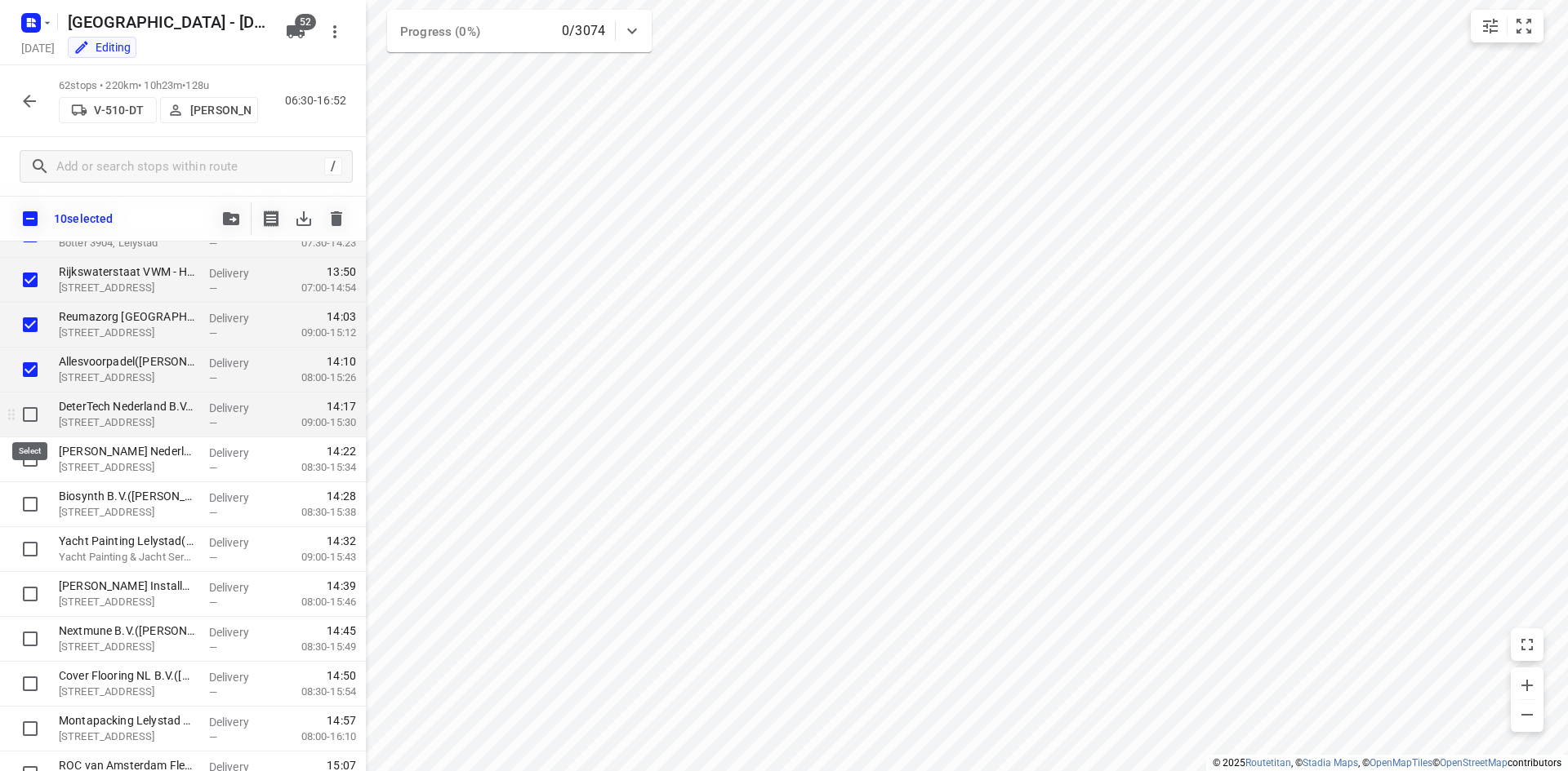
click at [28, 416] on input "checkbox" at bounding box center [30, 415] width 33 height 33
checkbox input "true"
click at [28, 455] on input "checkbox" at bounding box center [30, 459] width 33 height 33
checkbox input "true"
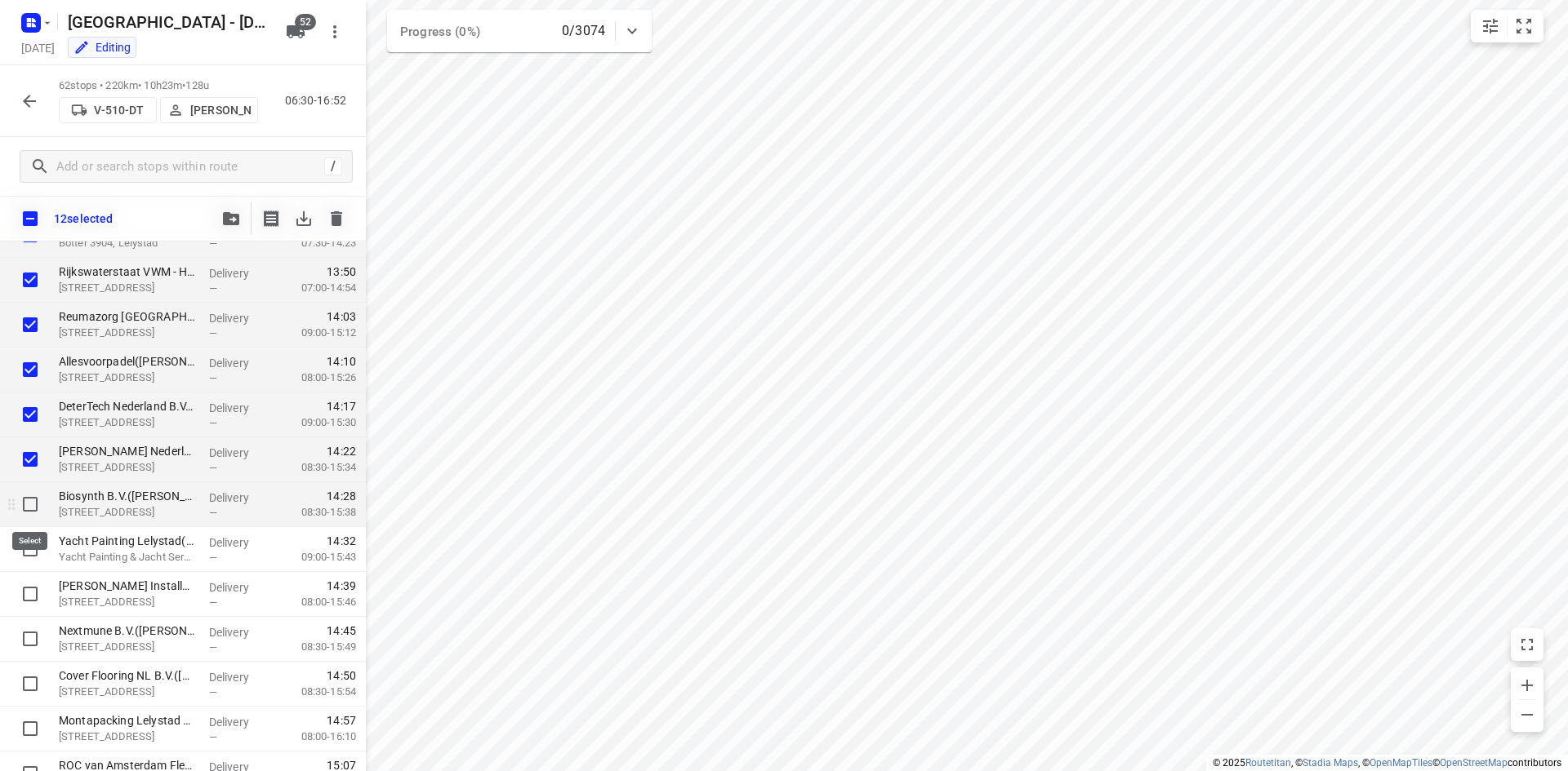
click at [35, 507] on input "checkbox" at bounding box center [30, 503] width 33 height 33
checkbox input "true"
click at [33, 550] on input "checkbox" at bounding box center [30, 549] width 33 height 33
checkbox input "true"
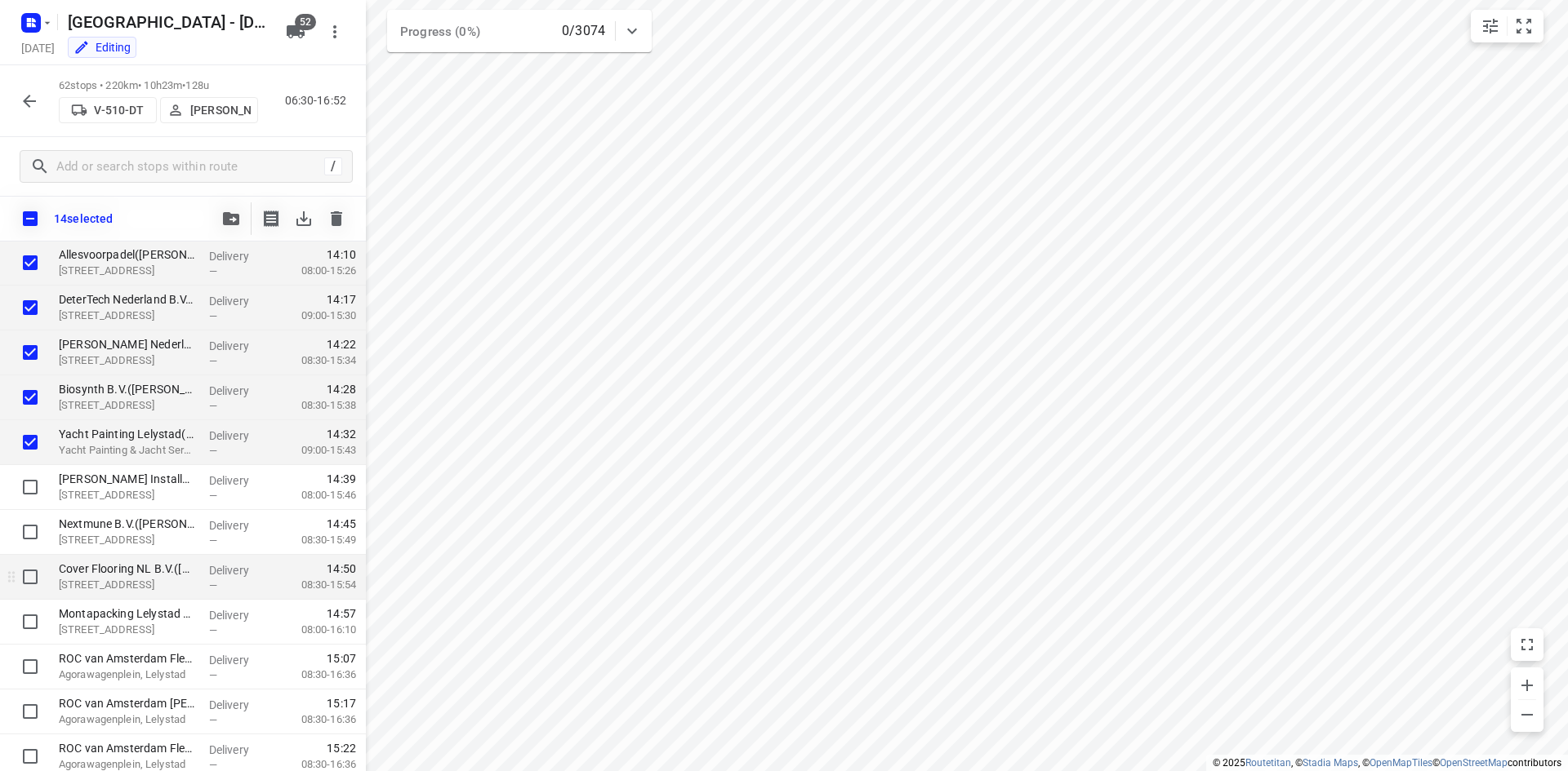
scroll to position [2204, 0]
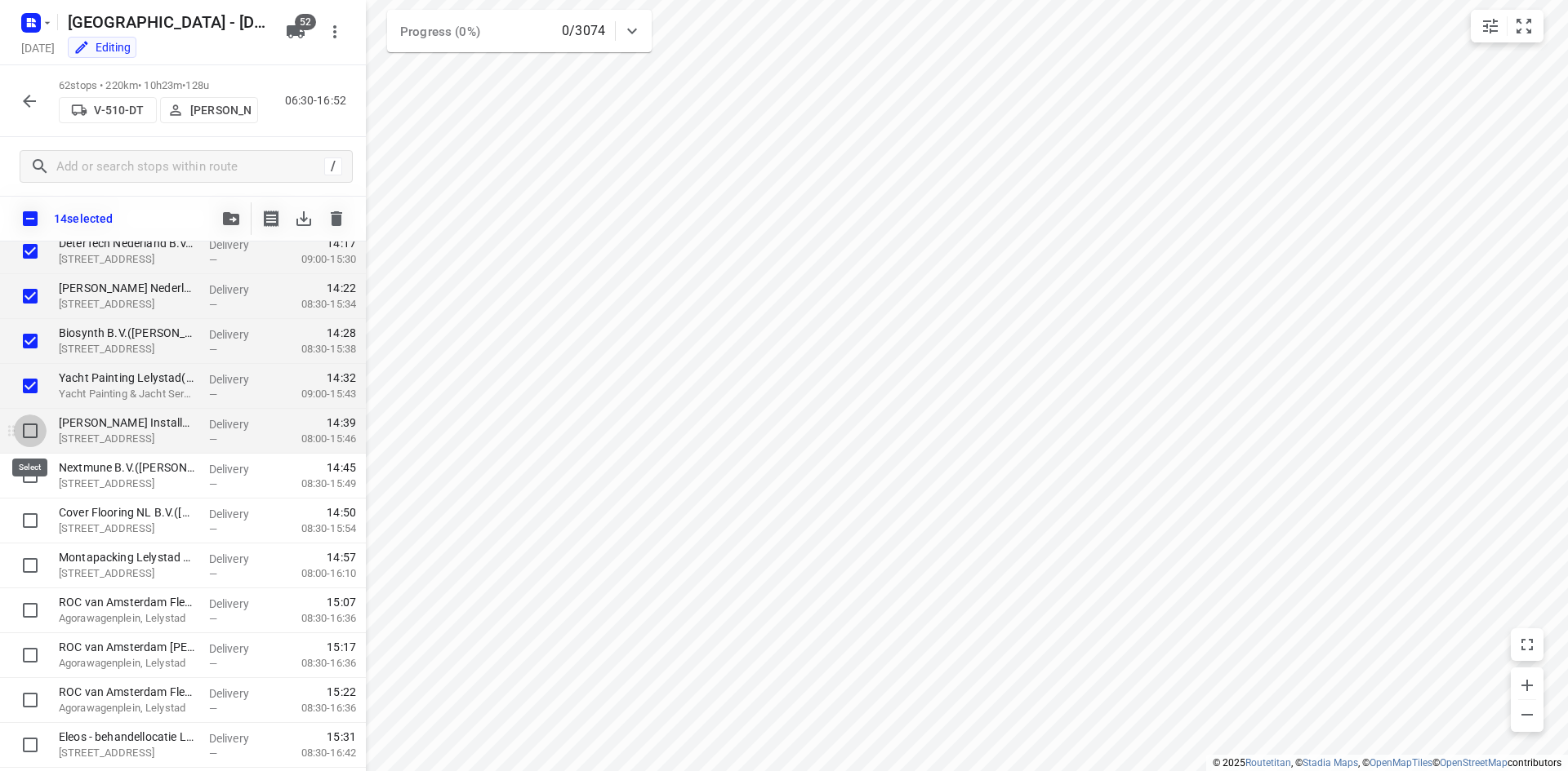
click at [34, 423] on input "checkbox" at bounding box center [30, 430] width 33 height 33
checkbox input "true"
click at [31, 476] on input "checkbox" at bounding box center [30, 476] width 33 height 33
checkbox input "true"
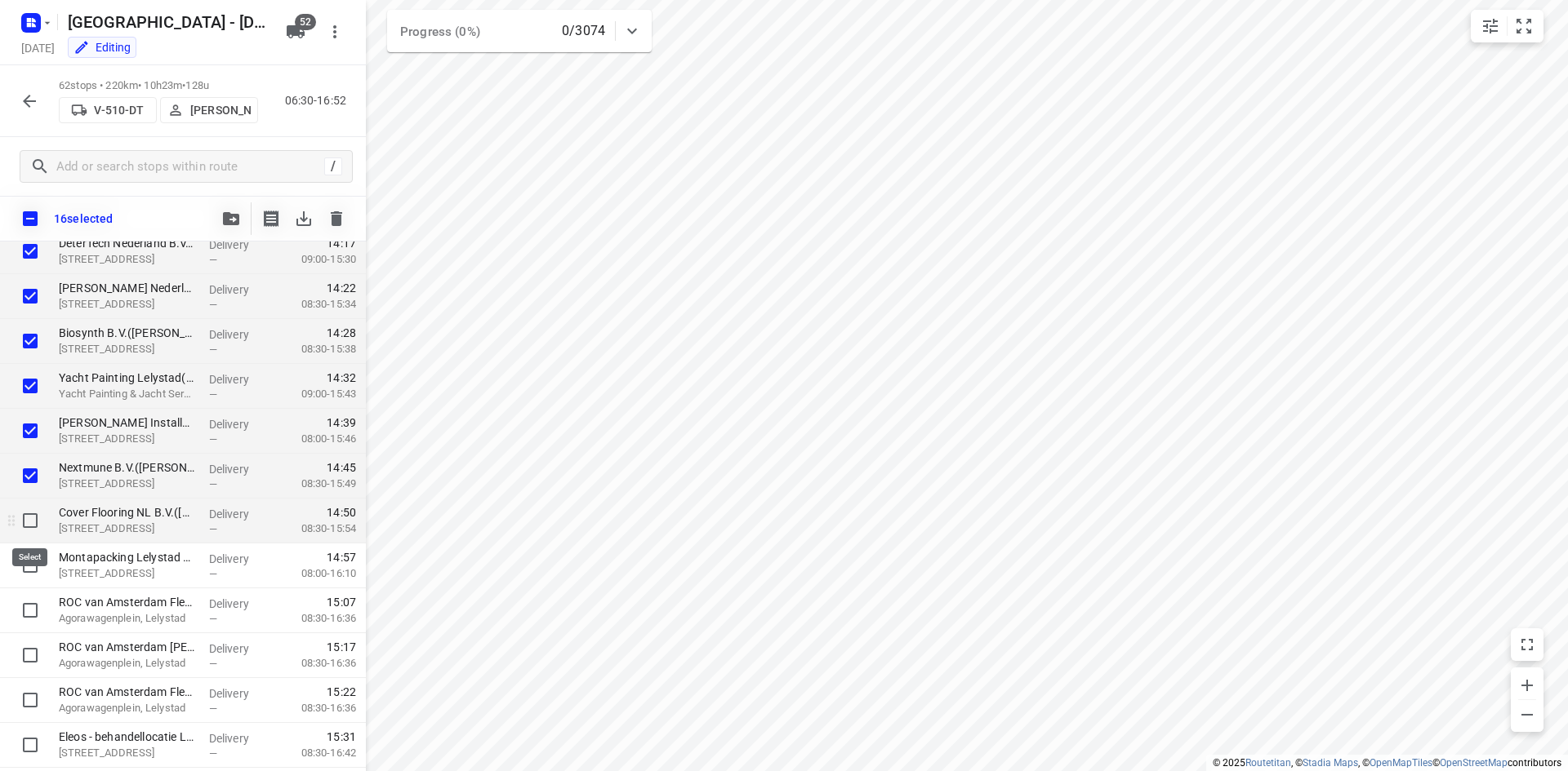
click at [31, 522] on input "checkbox" at bounding box center [30, 520] width 33 height 33
checkbox input "true"
click at [35, 562] on input "checkbox" at bounding box center [30, 566] width 33 height 33
checkbox input "true"
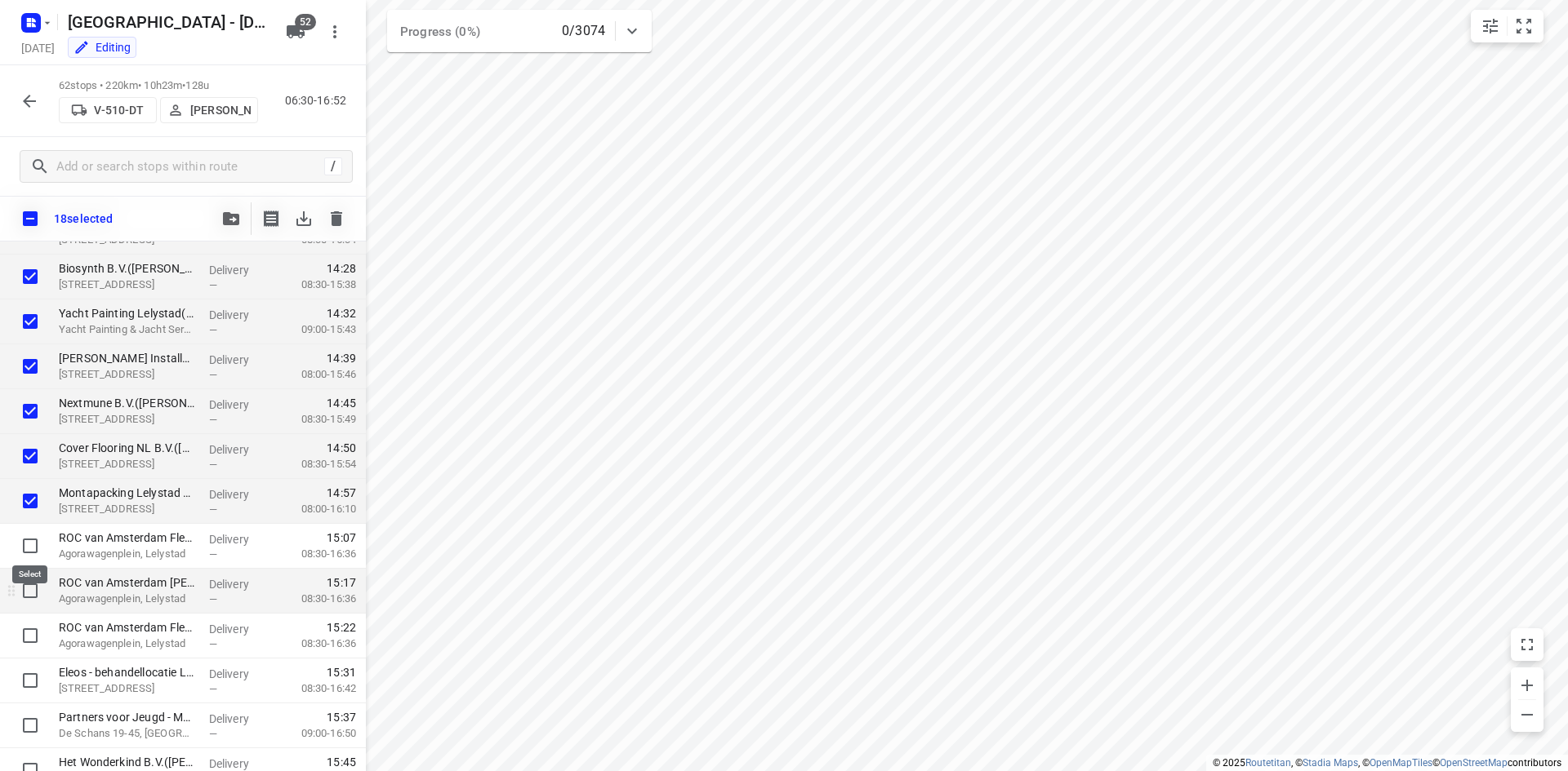
scroll to position [2285, 0]
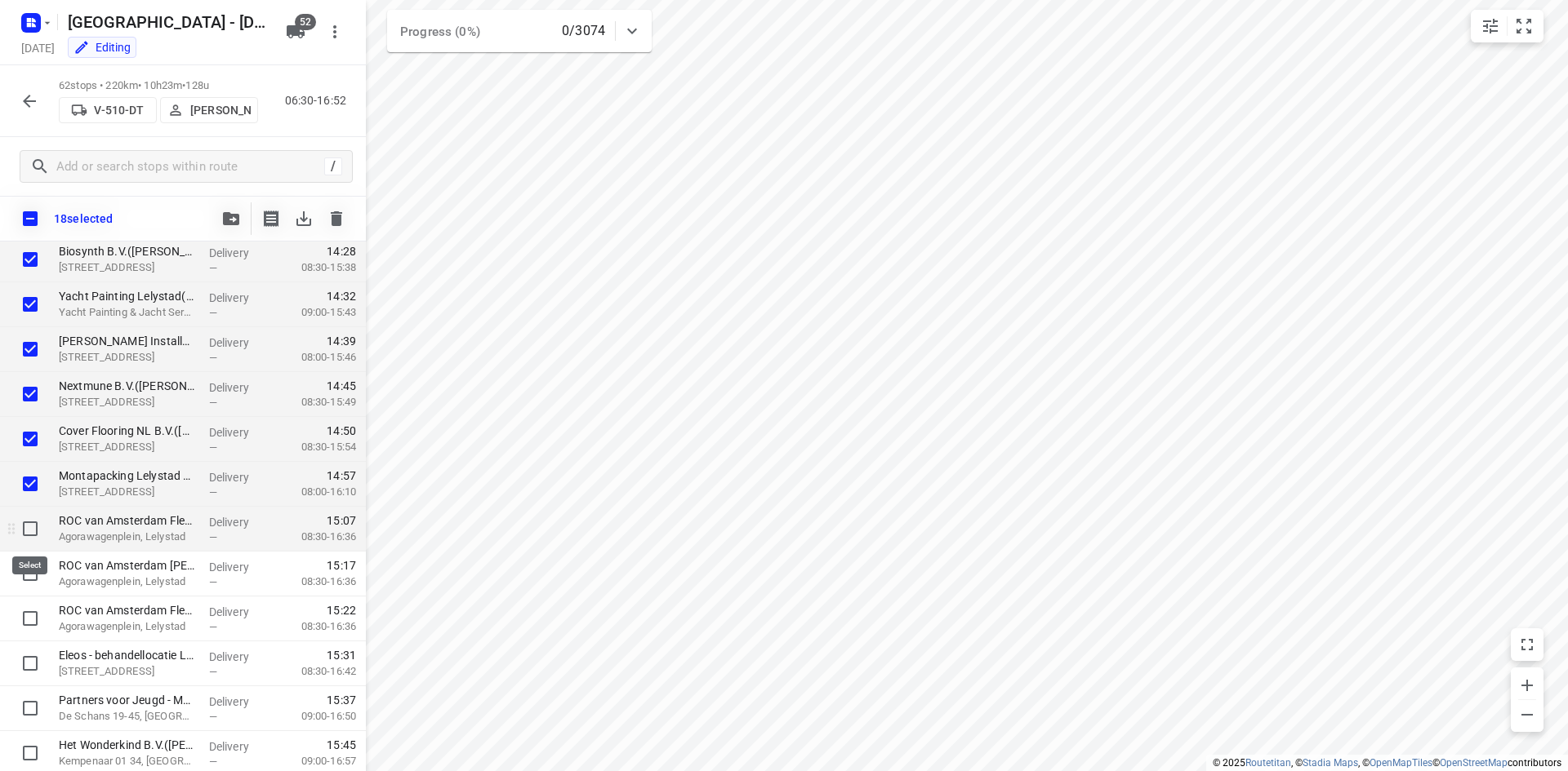
click at [28, 532] on input "checkbox" at bounding box center [30, 528] width 33 height 33
checkbox input "true"
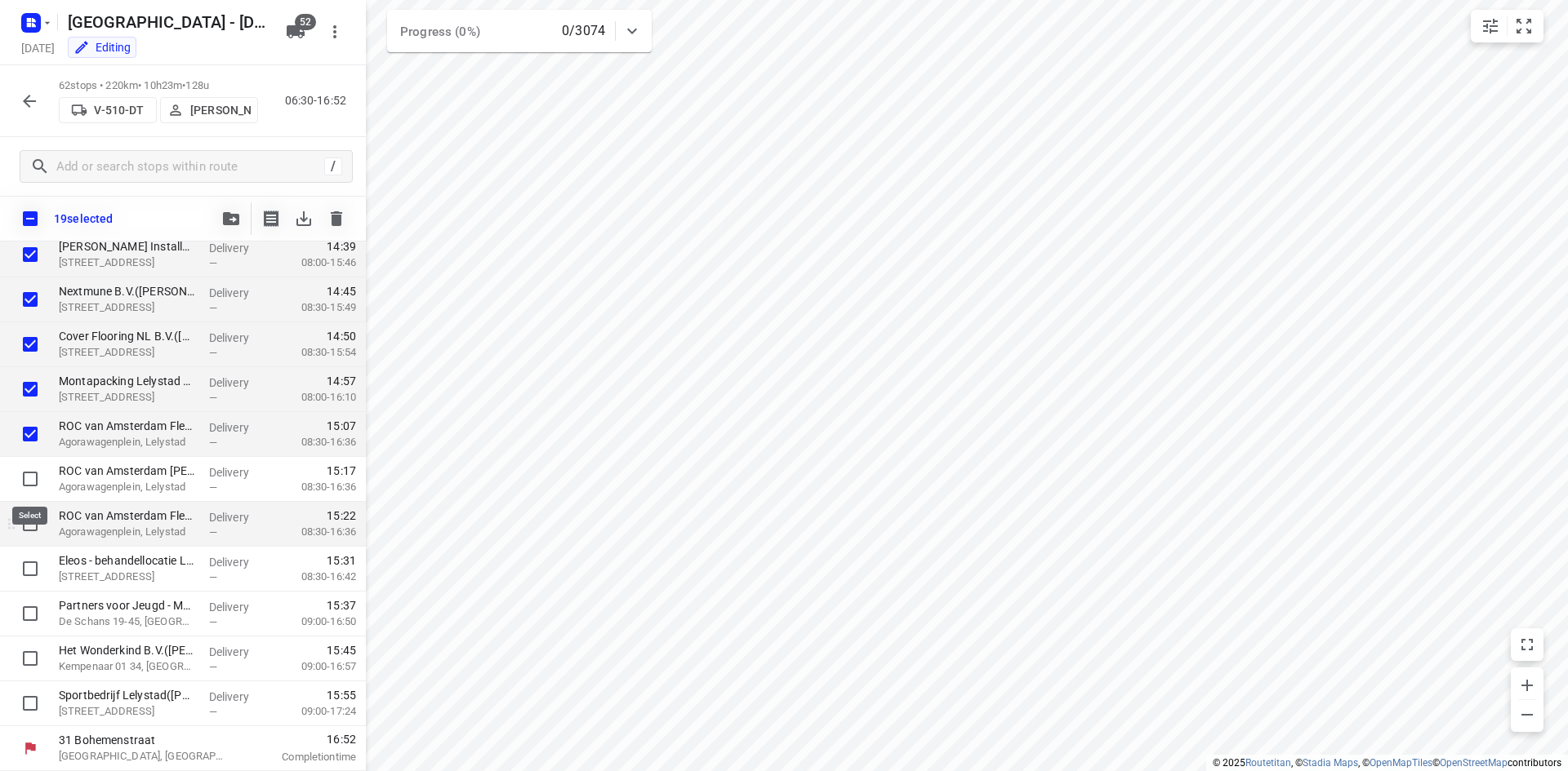
drag, startPoint x: 35, startPoint y: 479, endPoint x: 36, endPoint y: 526, distance: 47.0
click at [36, 479] on input "checkbox" at bounding box center [30, 479] width 33 height 33
checkbox input "true"
drag, startPoint x: 32, startPoint y: 525, endPoint x: 30, endPoint y: 545, distance: 20.1
click at [31, 527] on input "checkbox" at bounding box center [30, 523] width 33 height 33
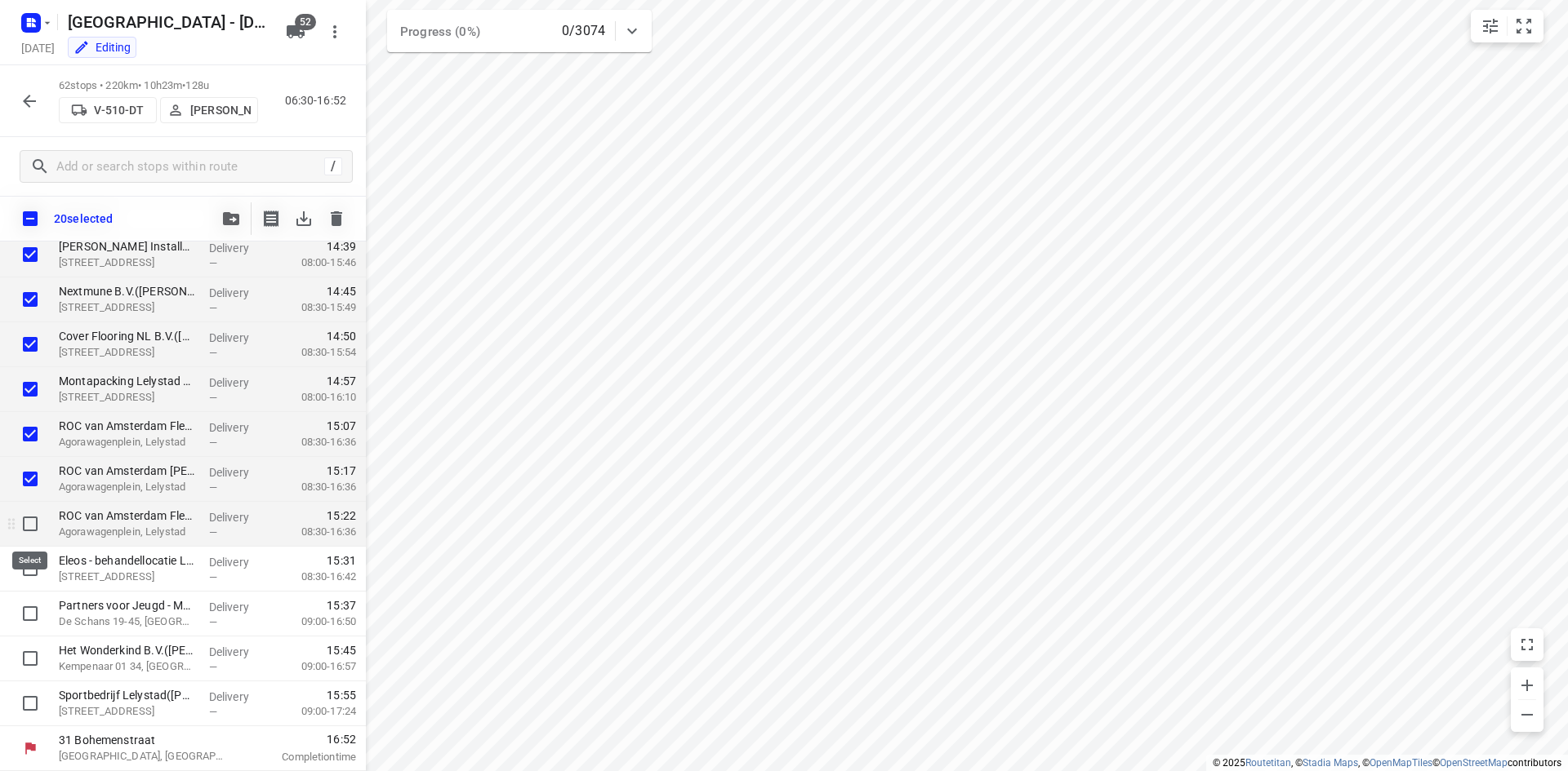
checkbox input "true"
drag, startPoint x: 30, startPoint y: 566, endPoint x: 35, endPoint y: 599, distance: 33.4
click at [31, 568] on input "checkbox" at bounding box center [30, 569] width 33 height 33
checkbox input "true"
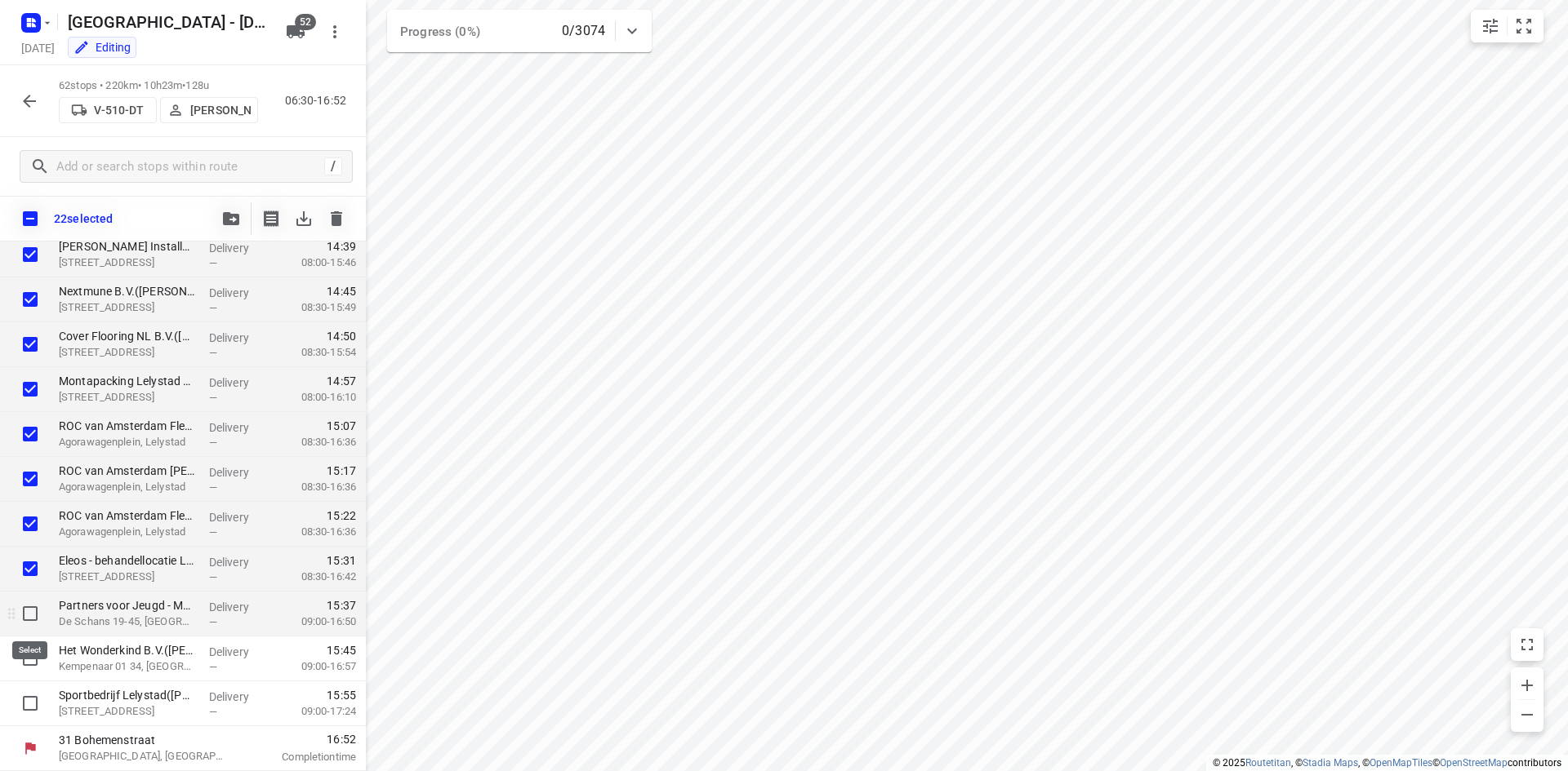
drag, startPoint x: 35, startPoint y: 610, endPoint x: 35, endPoint y: 646, distance: 36.0
click at [35, 611] on input "checkbox" at bounding box center [30, 613] width 33 height 33
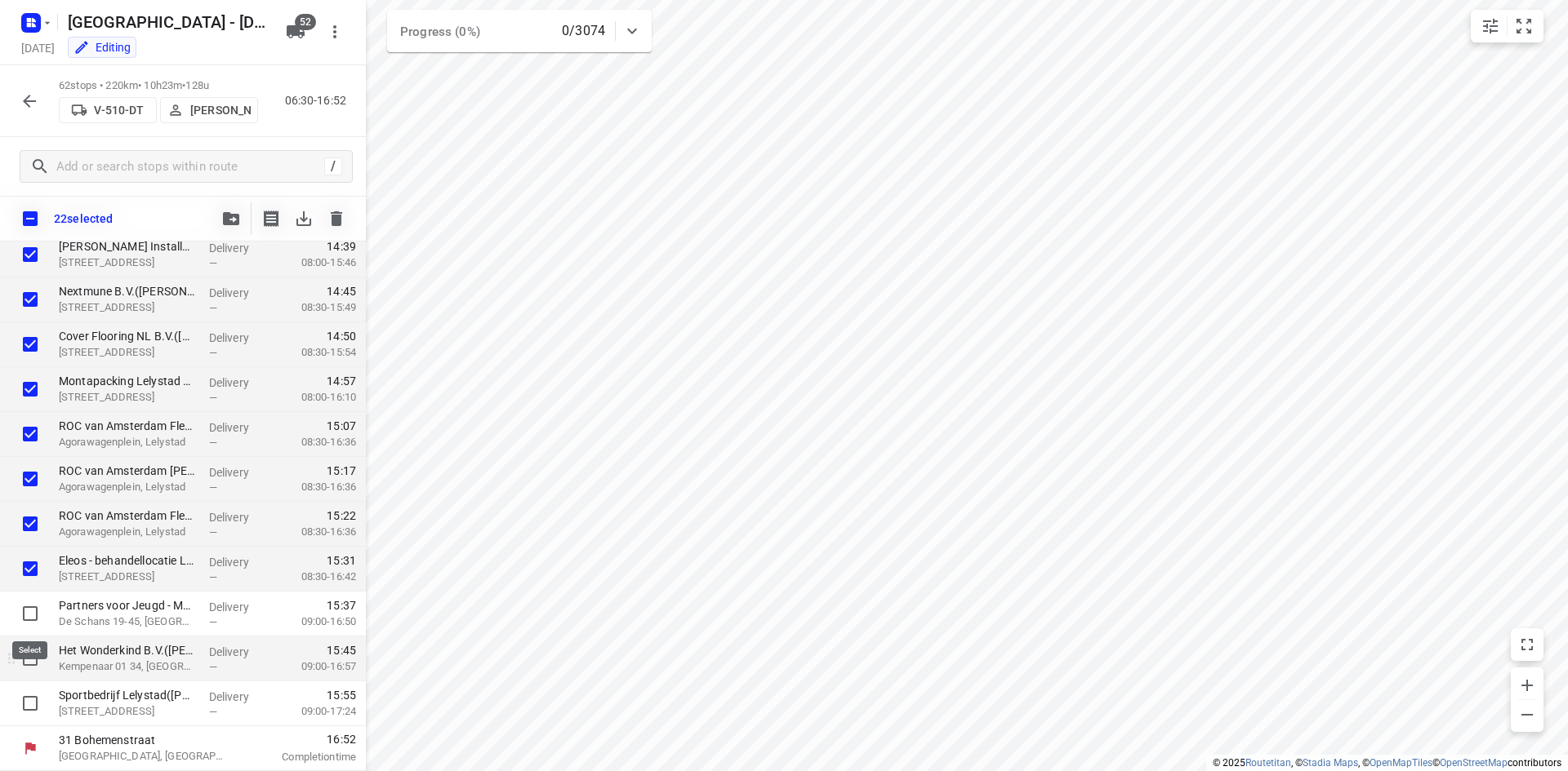
checkbox input "true"
drag, startPoint x: 34, startPoint y: 651, endPoint x: 34, endPoint y: 662, distance: 11.0
click at [34, 654] on input "checkbox" at bounding box center [30, 658] width 33 height 33
checkbox input "true"
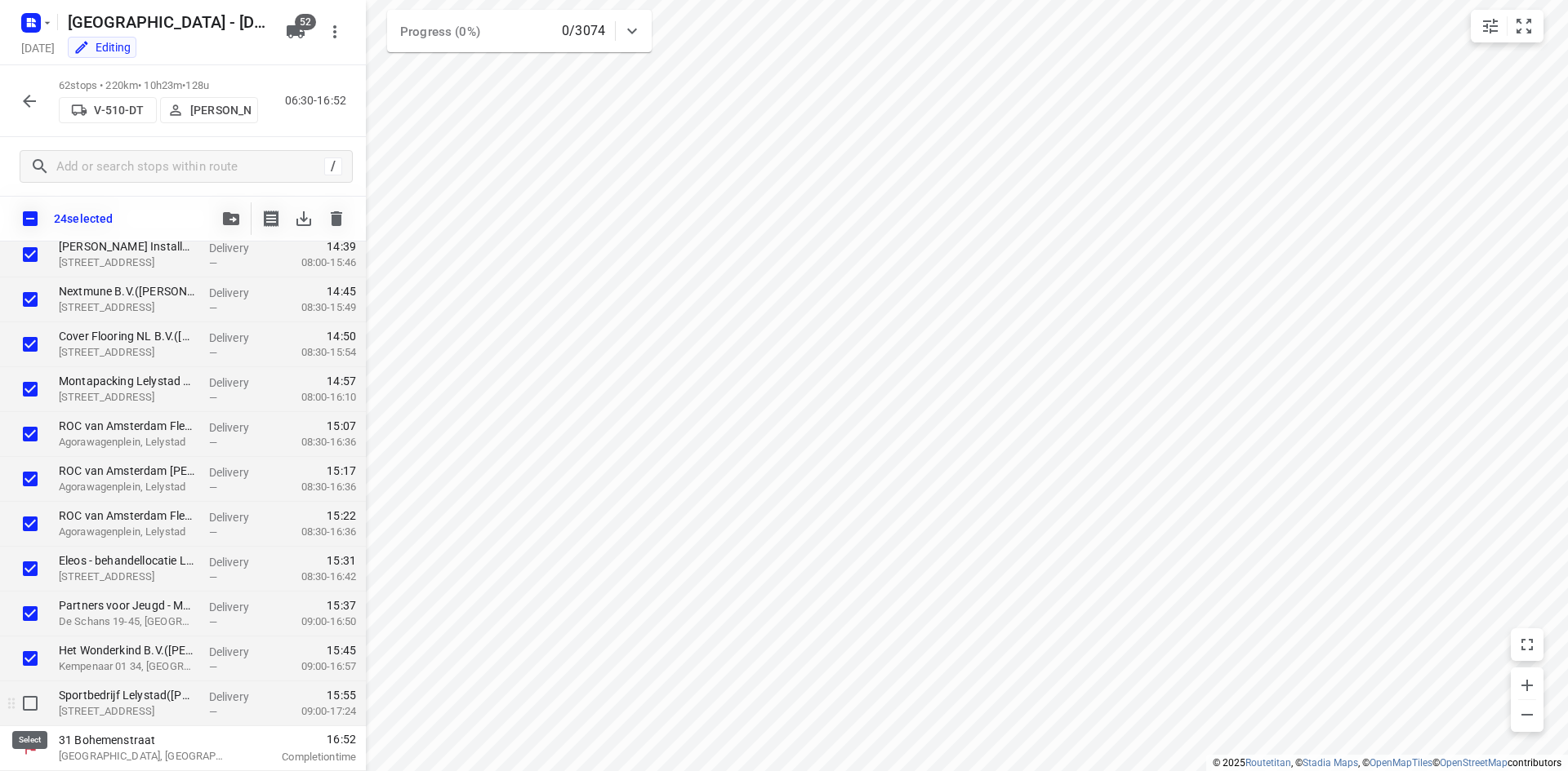
click at [33, 694] on input "checkbox" at bounding box center [30, 703] width 33 height 33
checkbox input "true"
click at [237, 217] on icon "button" at bounding box center [231, 218] width 17 height 13
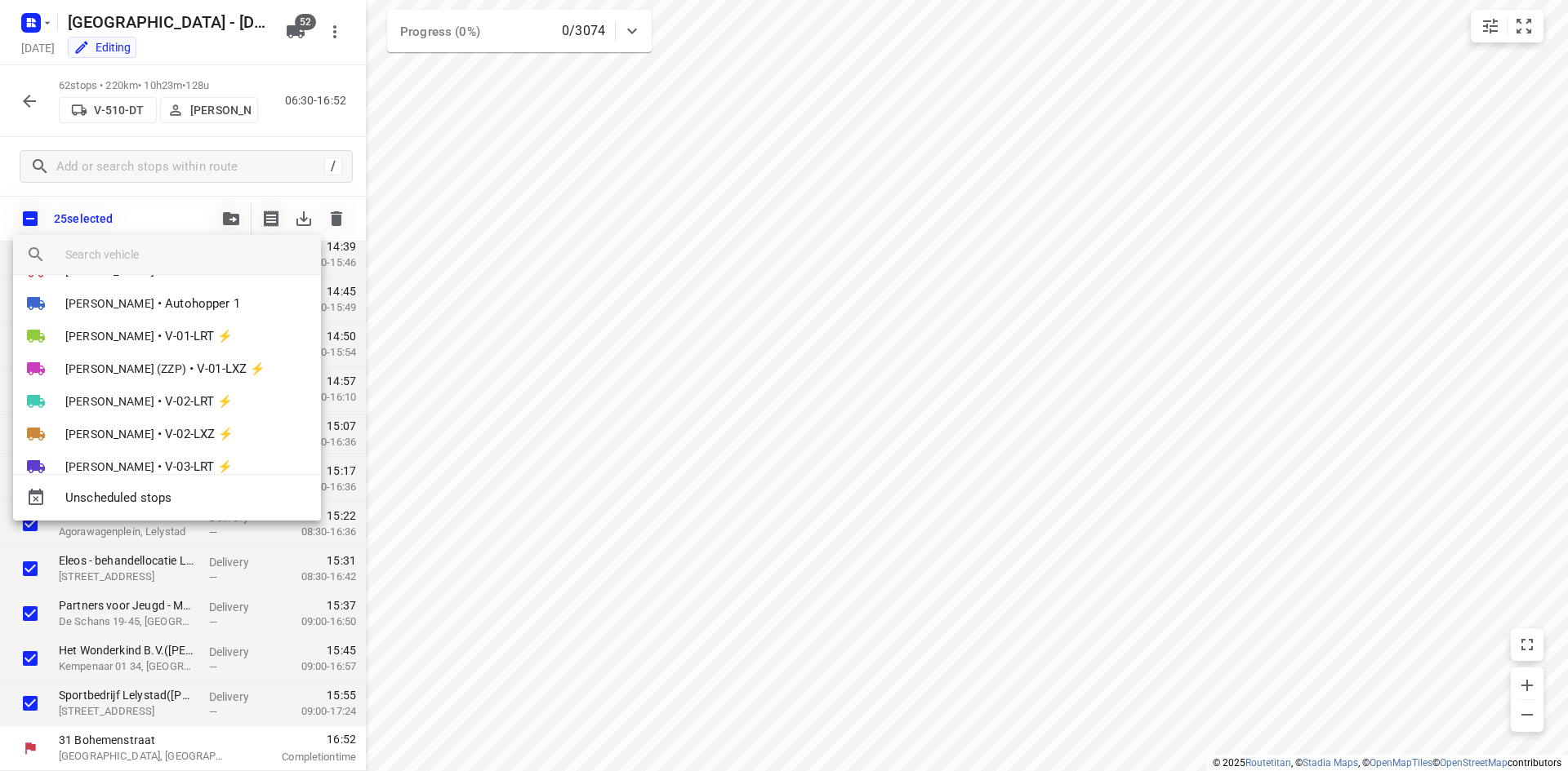
scroll to position [0, 0]
click at [200, 206] on div at bounding box center [784, 385] width 1568 height 771
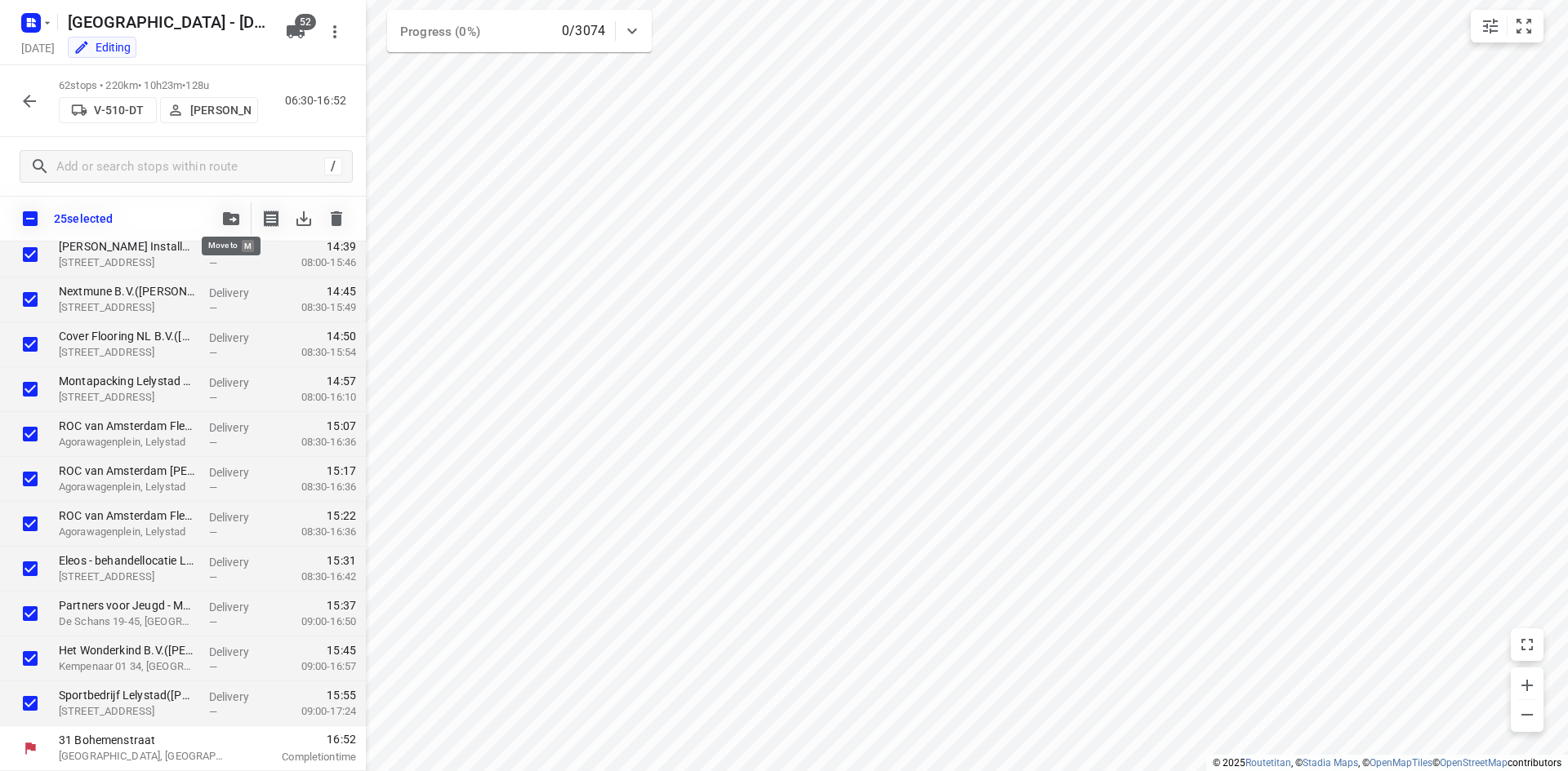
click at [233, 221] on icon "button" at bounding box center [231, 218] width 17 height 13
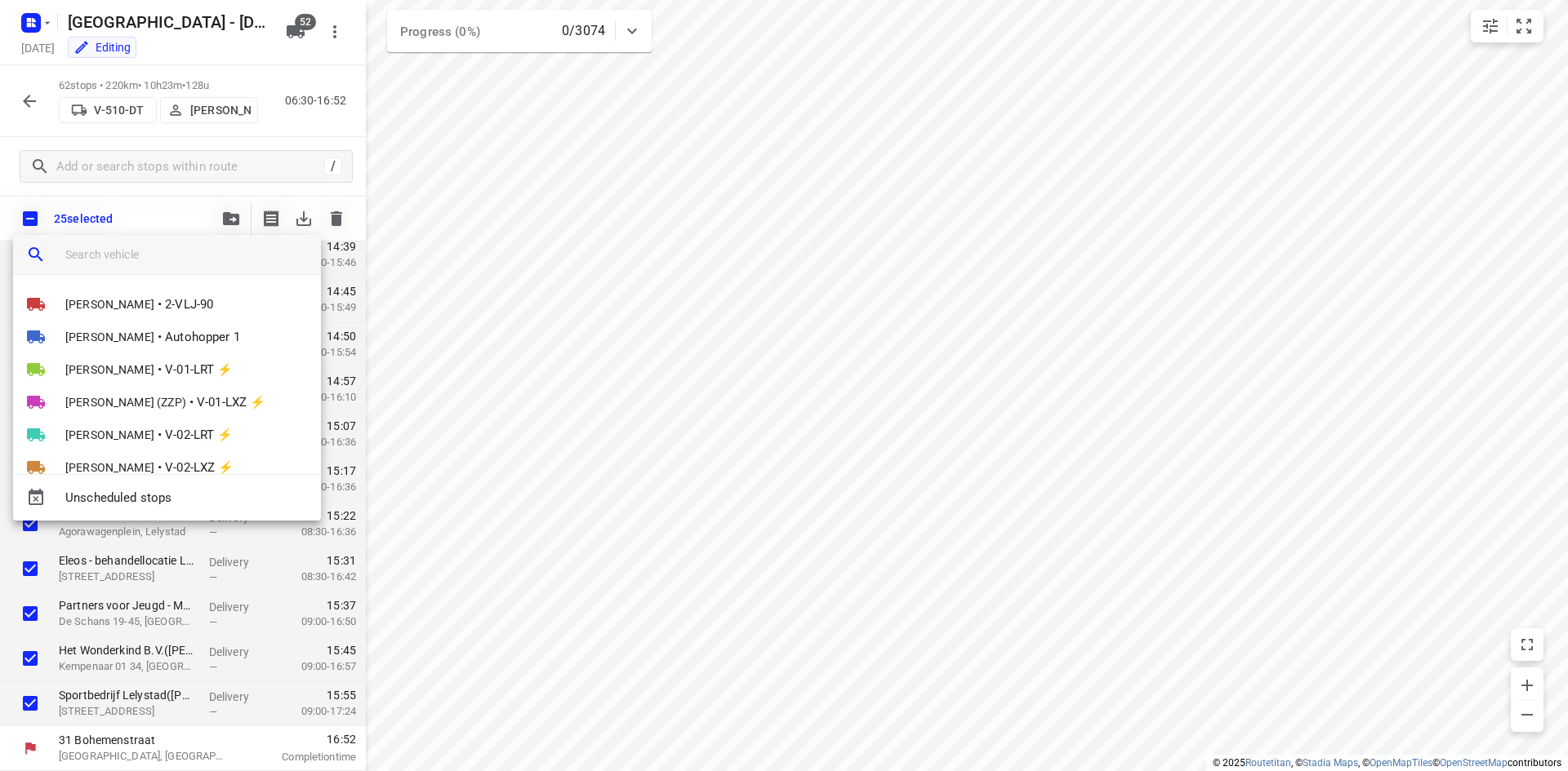
click at [214, 266] on input "search vehicle" at bounding box center [187, 255] width 243 height 25
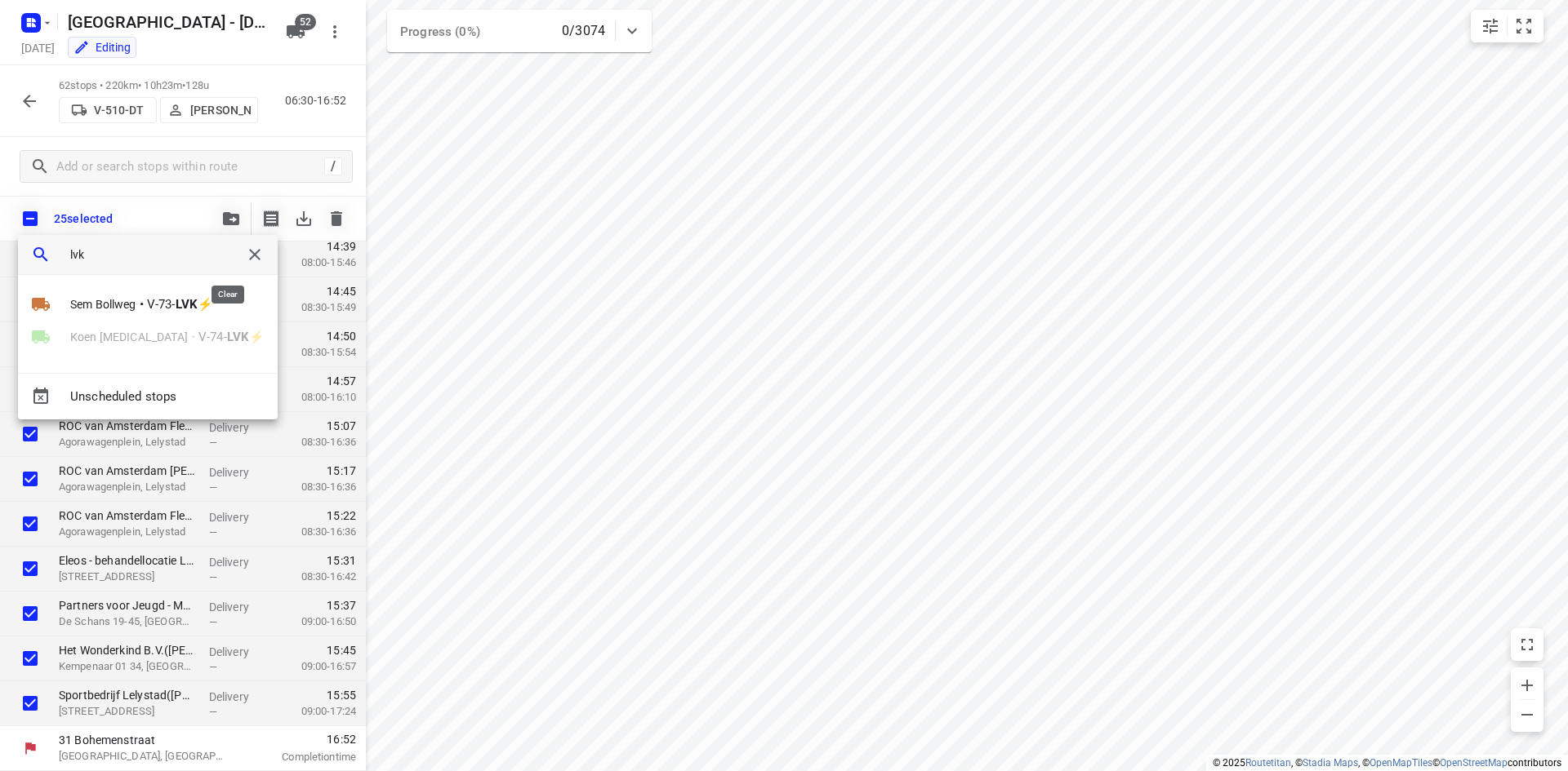
type input "lvk"
click at [245, 255] on icon "button" at bounding box center [255, 255] width 20 height 20
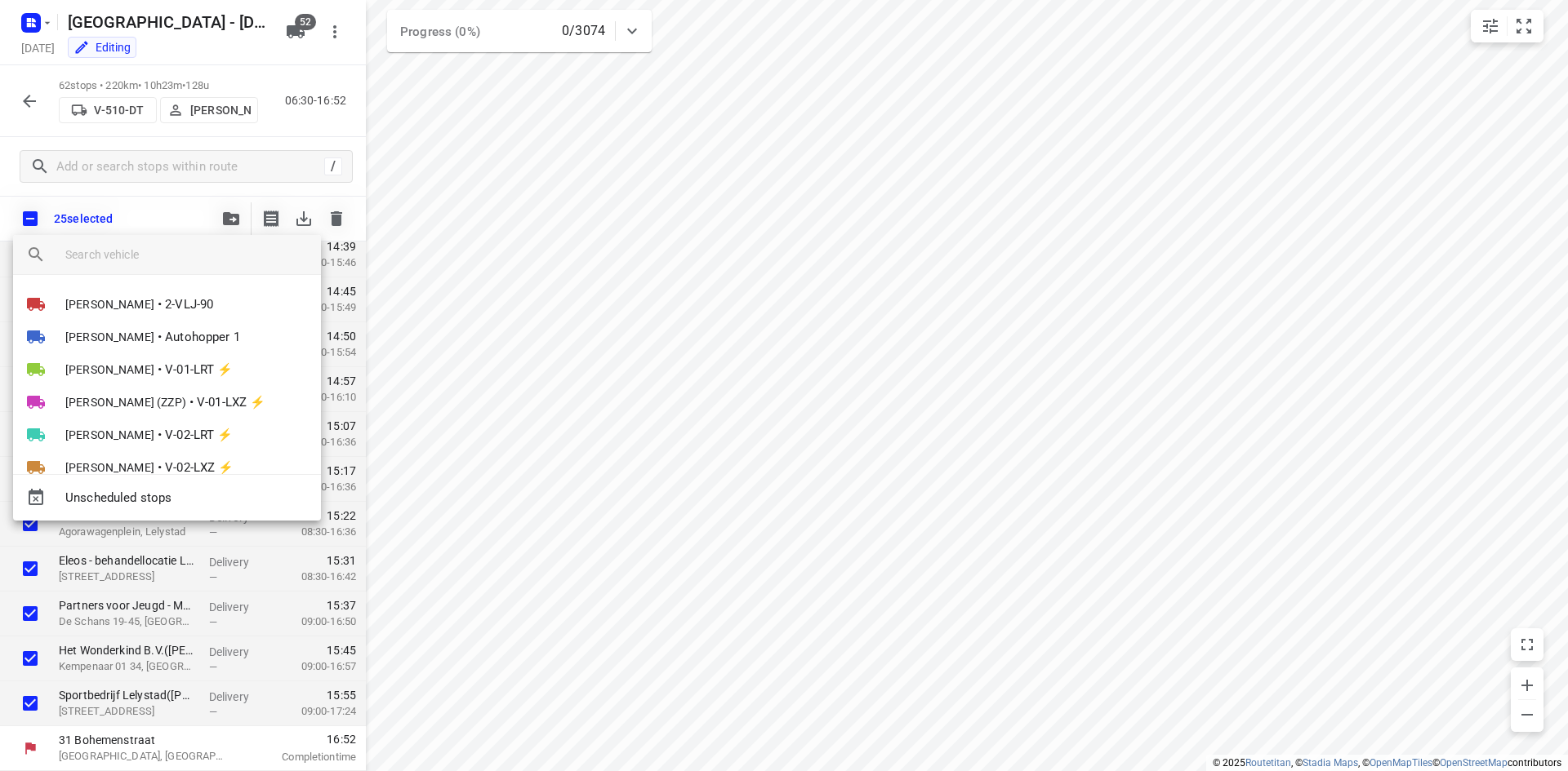
click at [31, 99] on div at bounding box center [784, 385] width 1568 height 771
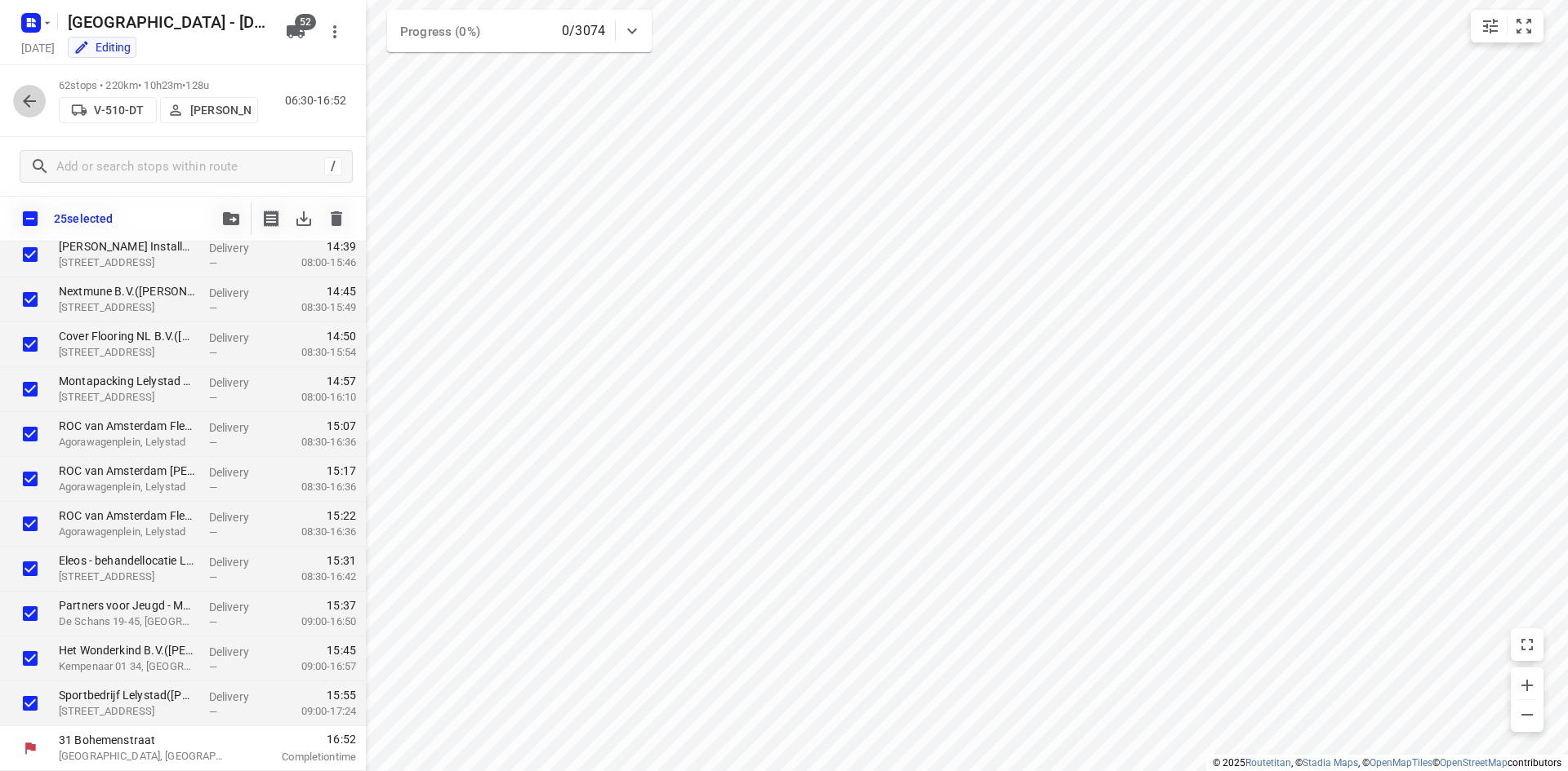
click at [28, 100] on icon "button" at bounding box center [30, 102] width 20 height 20
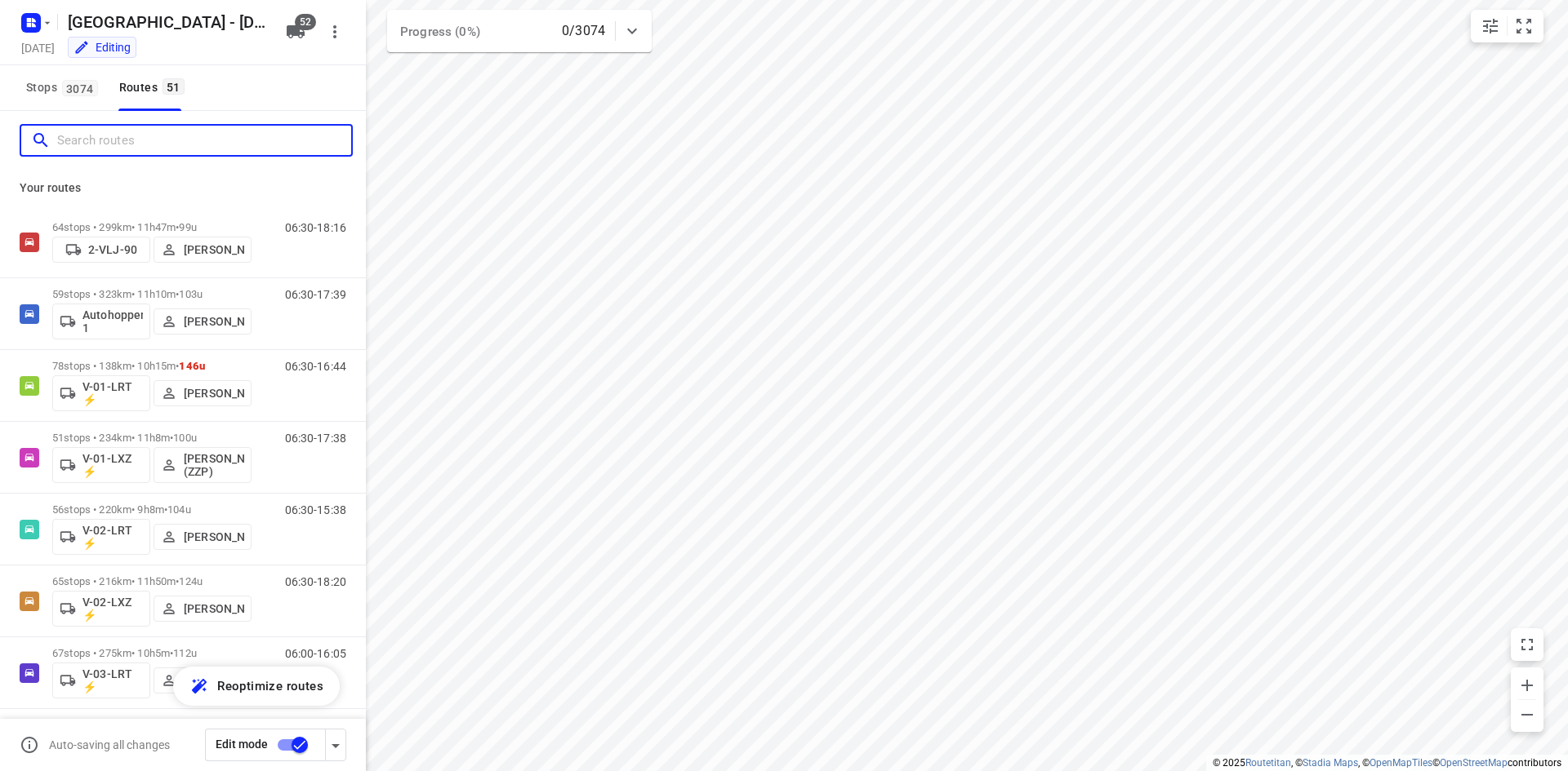
click at [106, 138] on input "Search routes" at bounding box center [204, 141] width 294 height 26
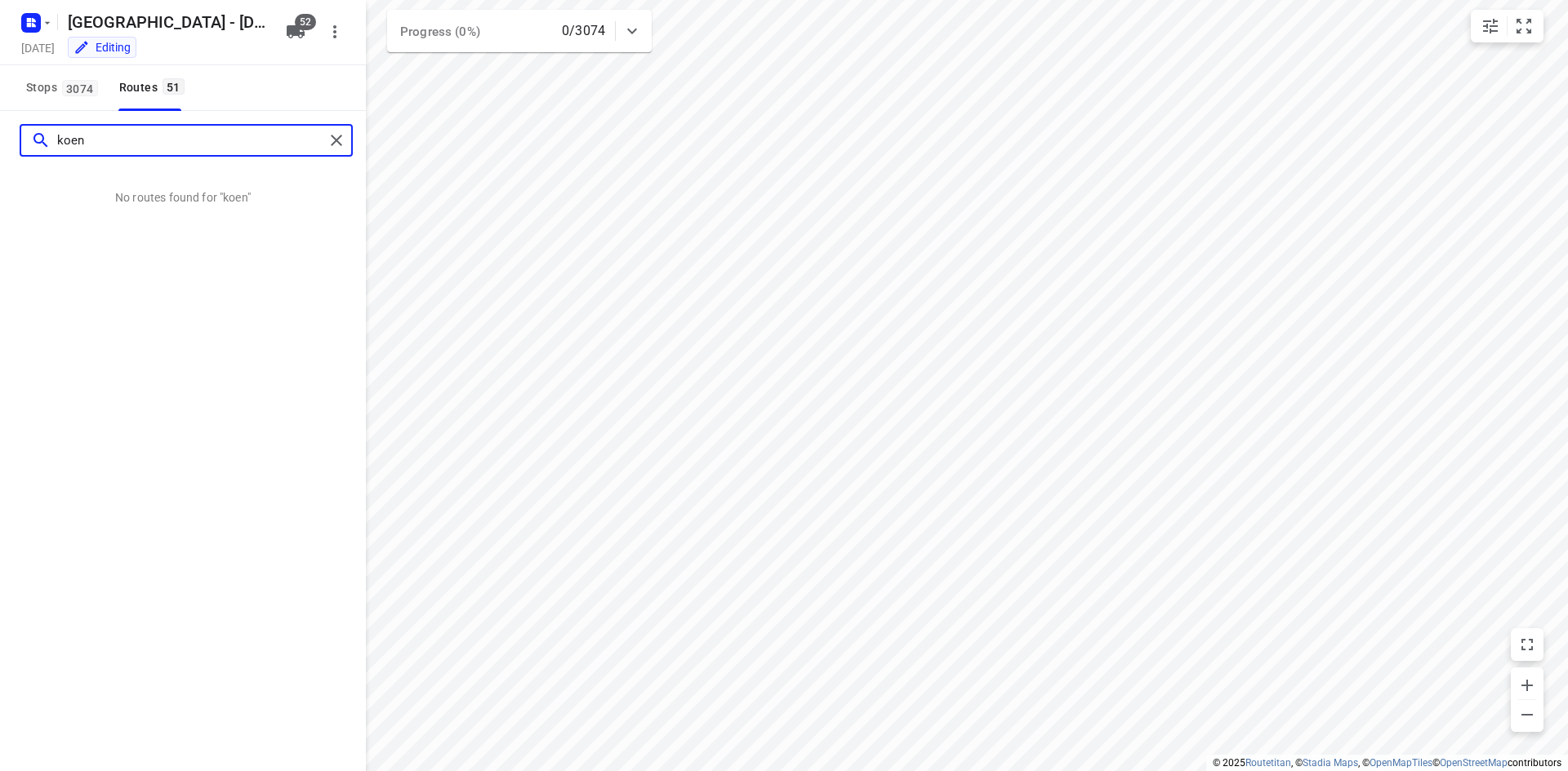
type input "koen"
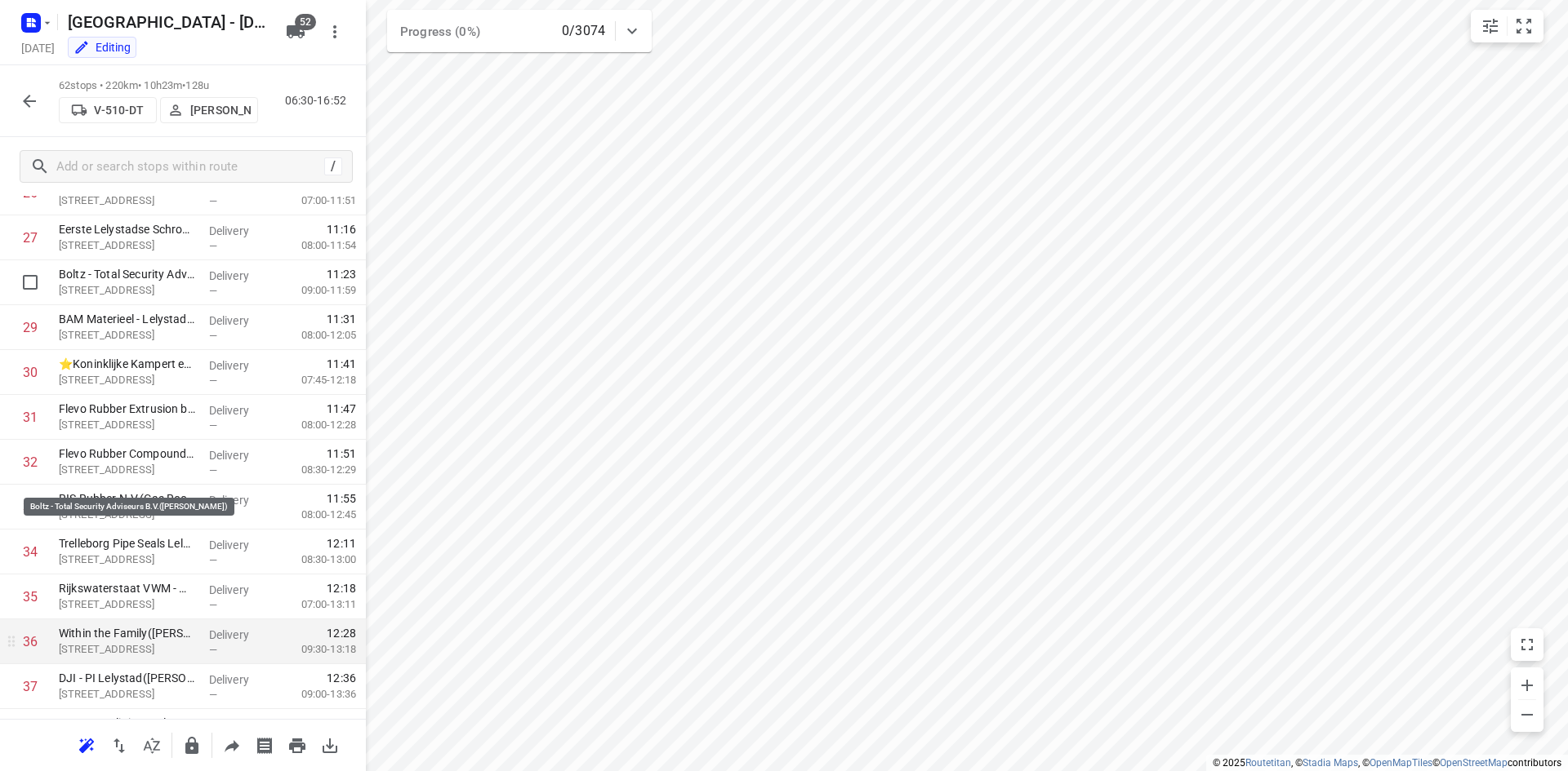
scroll to position [1408, 0]
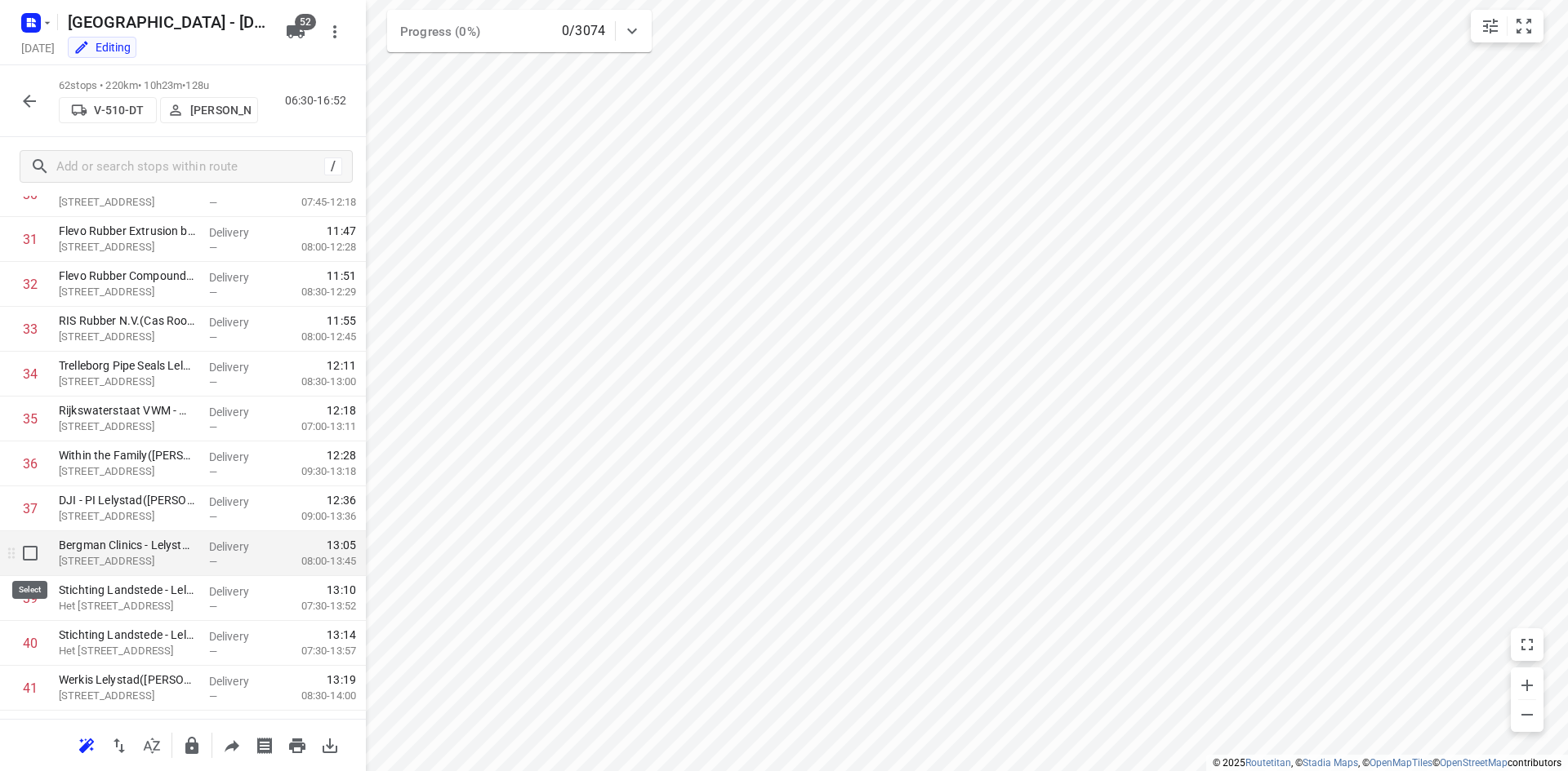
click at [29, 554] on input "checkbox" at bounding box center [30, 553] width 33 height 33
checkbox input "true"
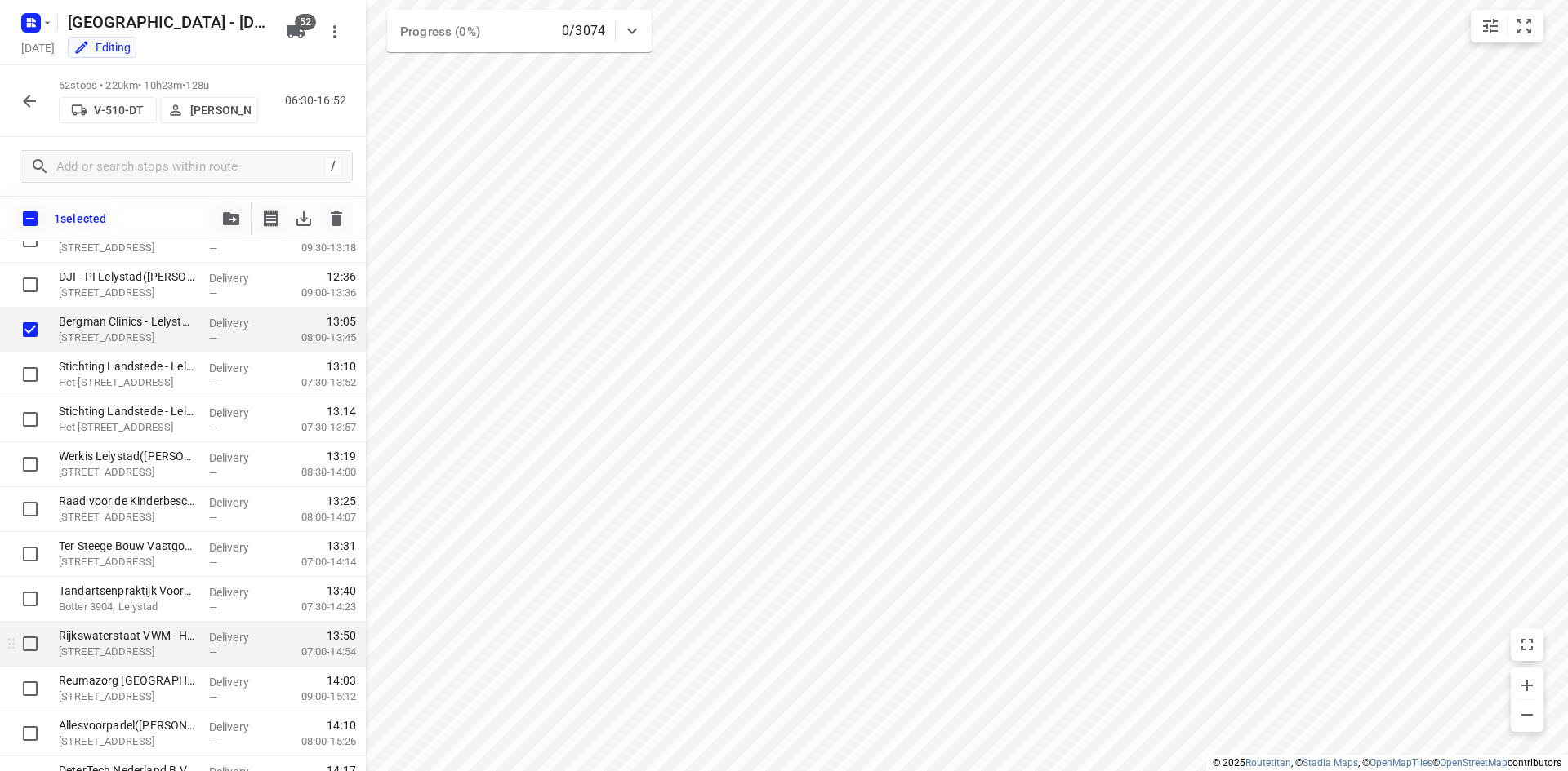
scroll to position [1815, 0]
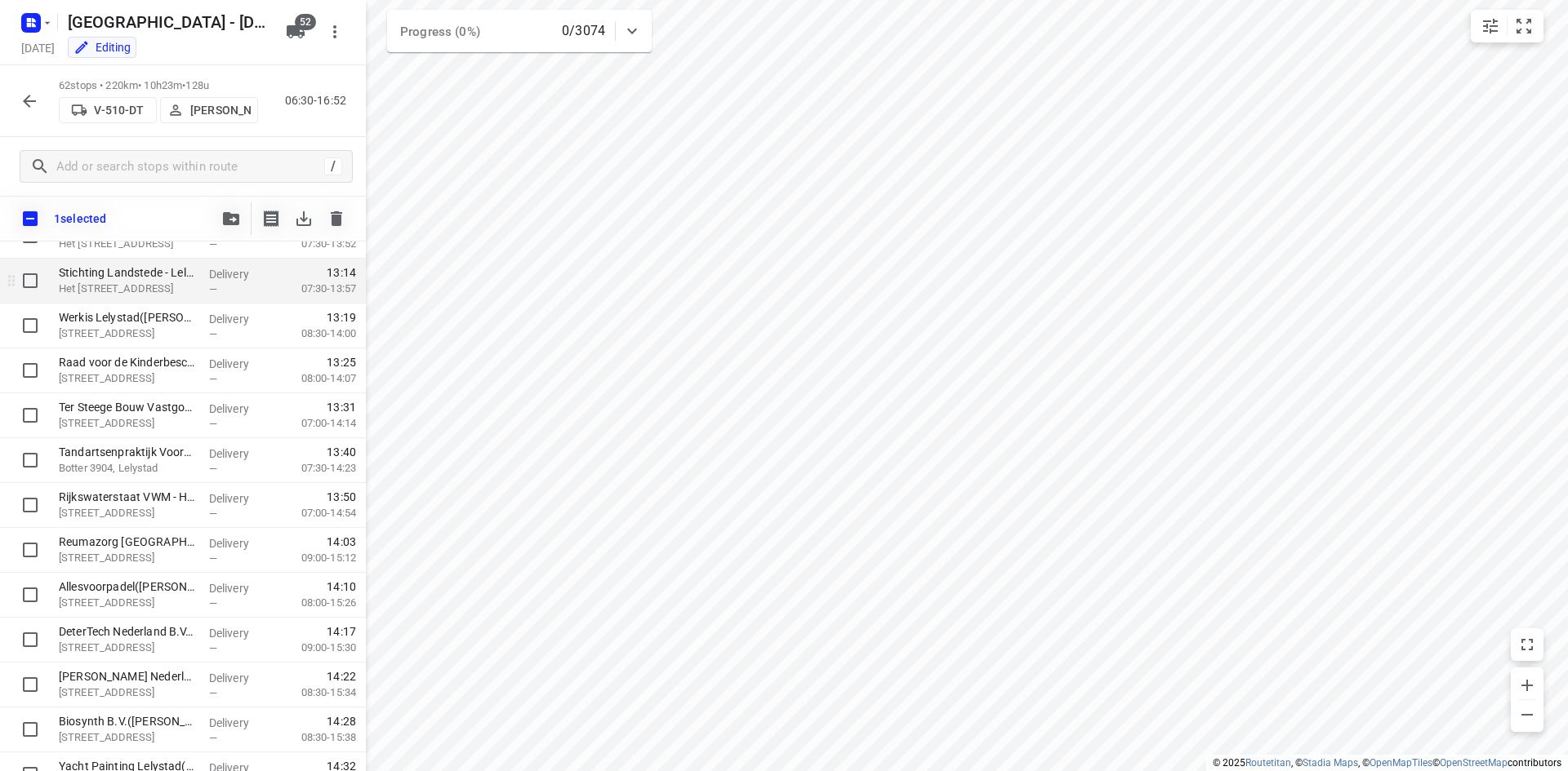
click at [32, 286] on input "checkbox" at bounding box center [30, 280] width 33 height 33
checkbox input "true"
click at [30, 327] on input "checkbox" at bounding box center [30, 325] width 33 height 33
checkbox input "true"
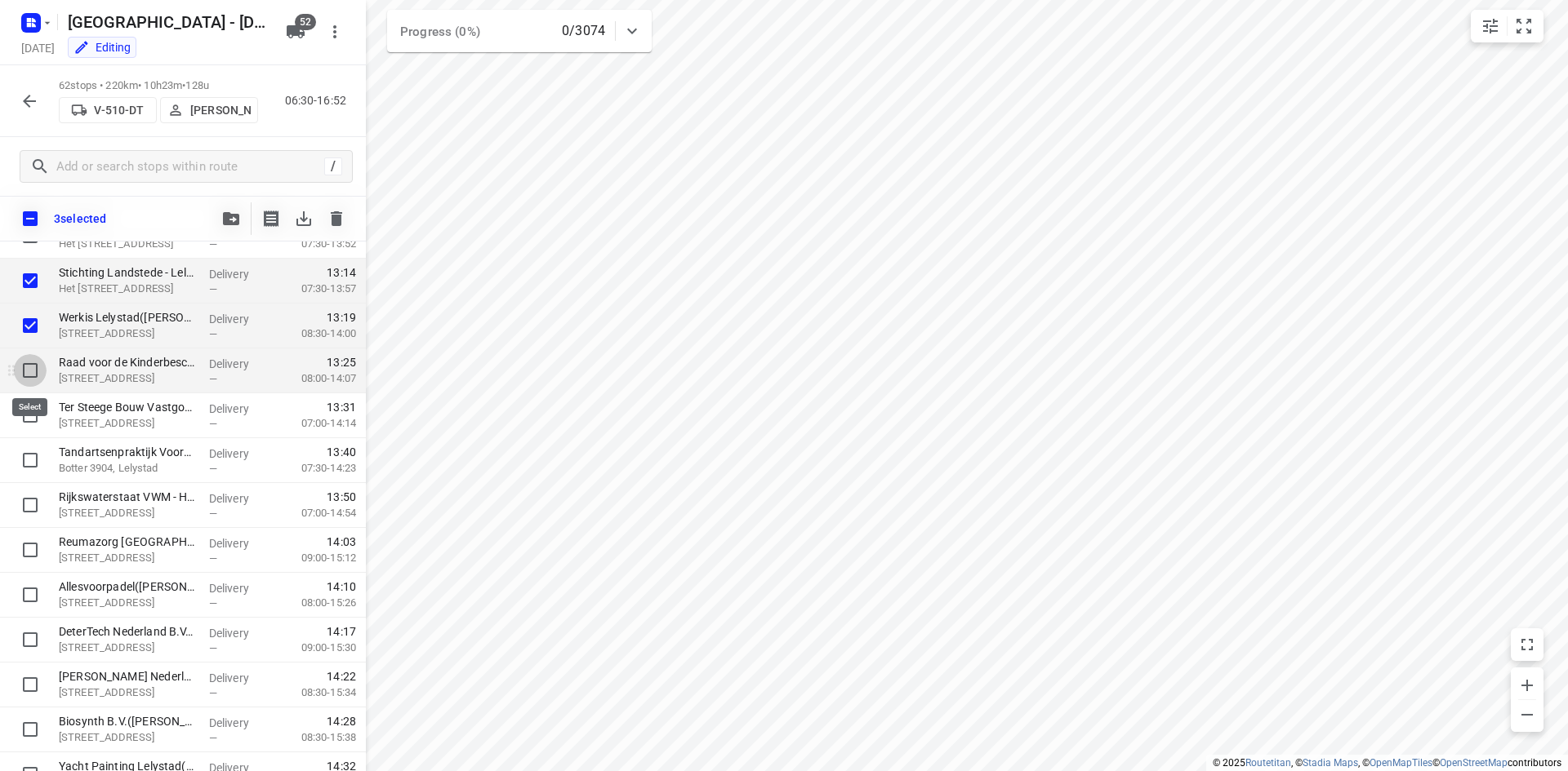
click at [28, 374] on input "checkbox" at bounding box center [30, 370] width 33 height 33
checkbox input "true"
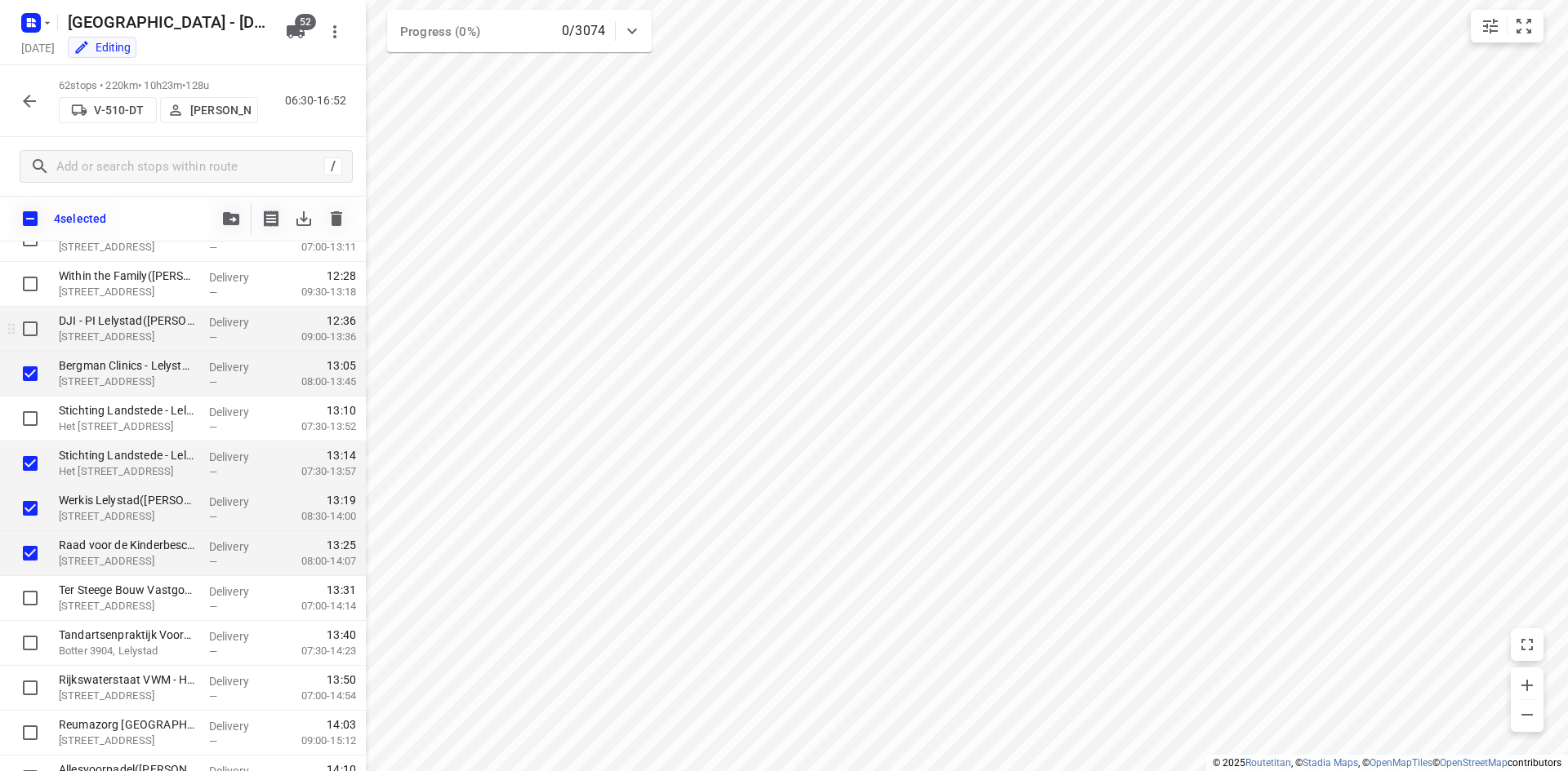
scroll to position [1571, 0]
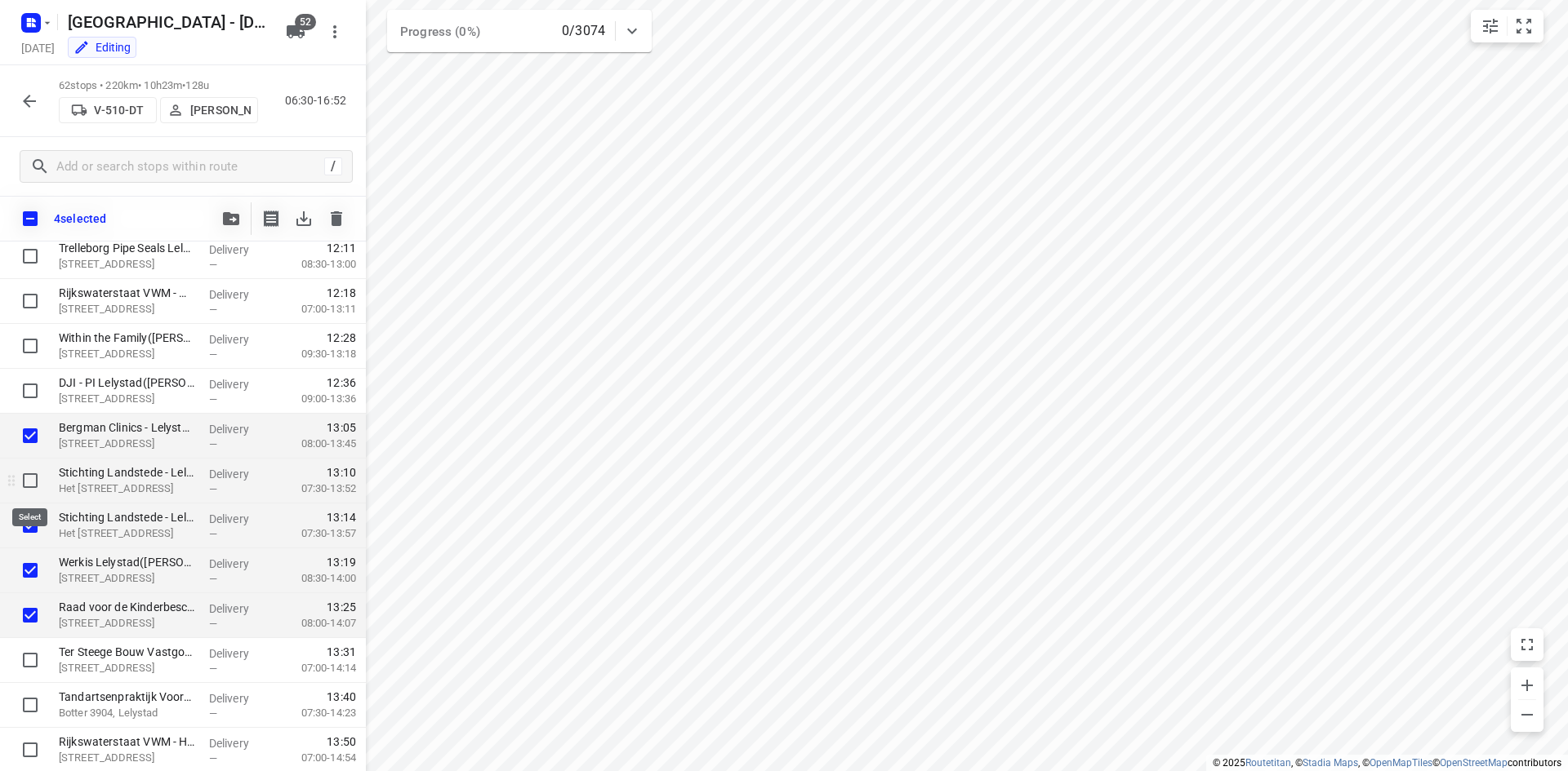
click at [36, 478] on input "checkbox" at bounding box center [30, 481] width 33 height 33
checkbox input "true"
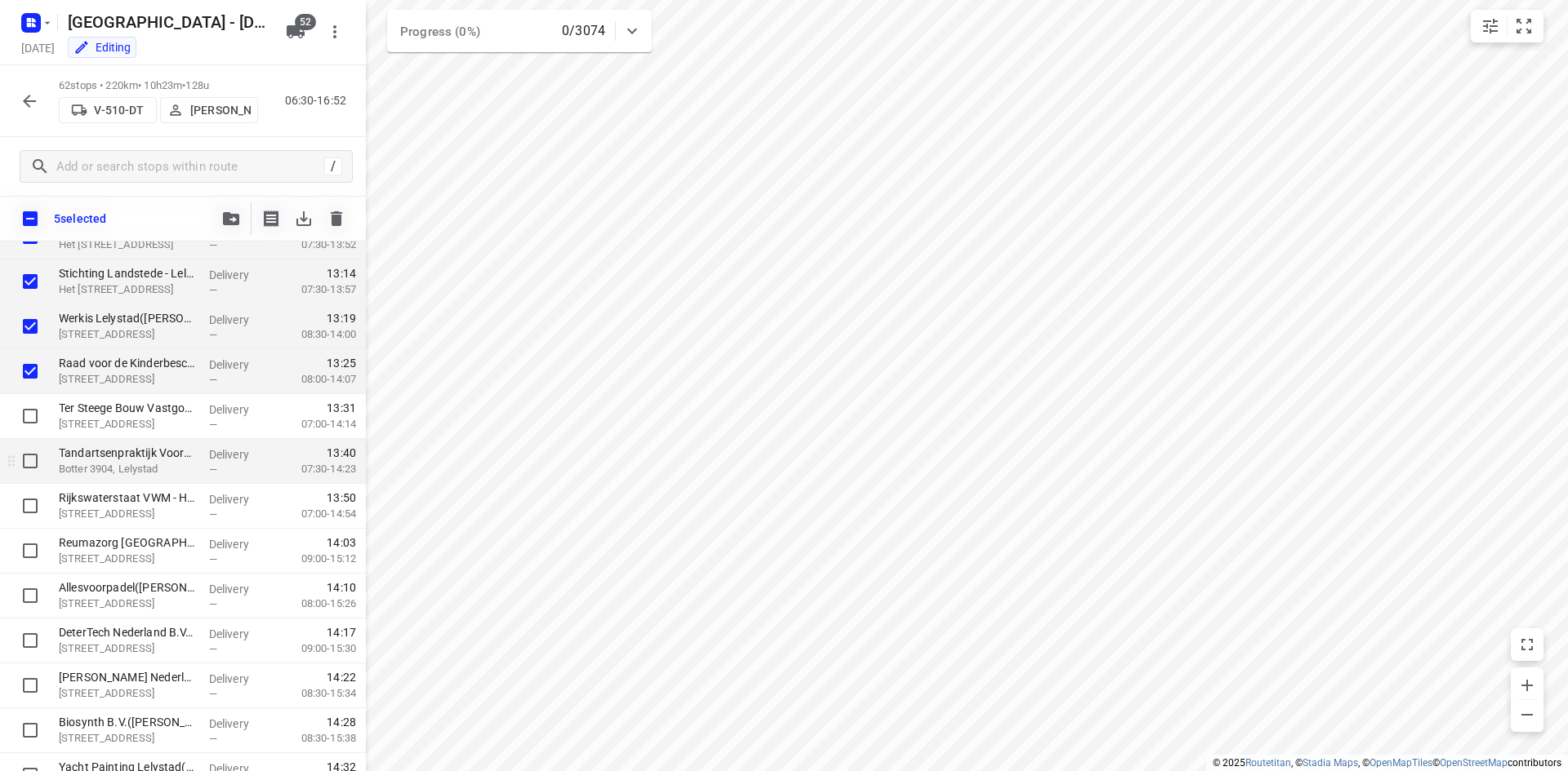
scroll to position [1815, 0]
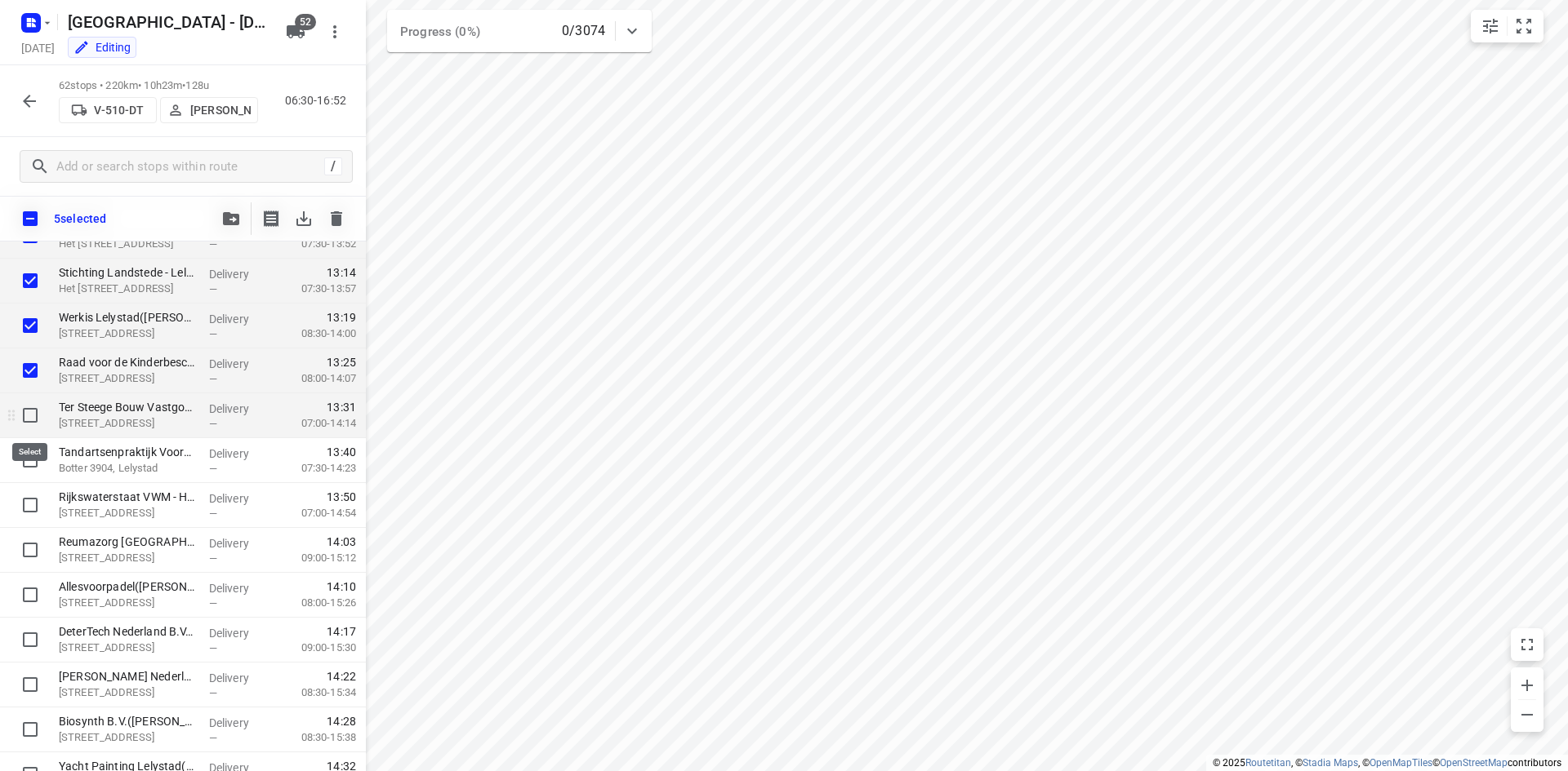
click at [35, 422] on input "checkbox" at bounding box center [30, 415] width 33 height 33
checkbox input "true"
click at [30, 461] on input "checkbox" at bounding box center [30, 460] width 33 height 33
checkbox input "true"
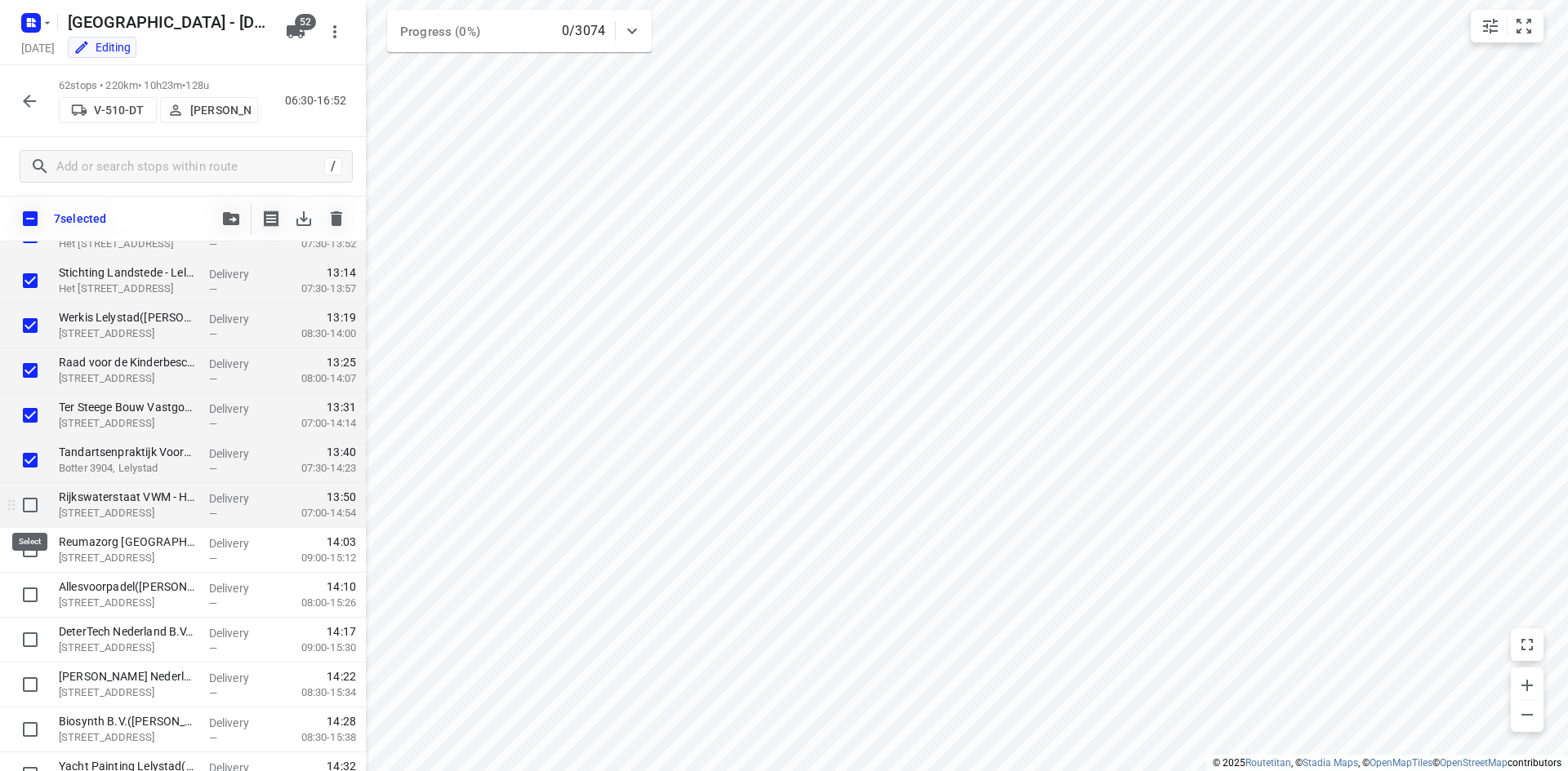
click at [28, 495] on input "checkbox" at bounding box center [30, 504] width 33 height 33
checkbox input "true"
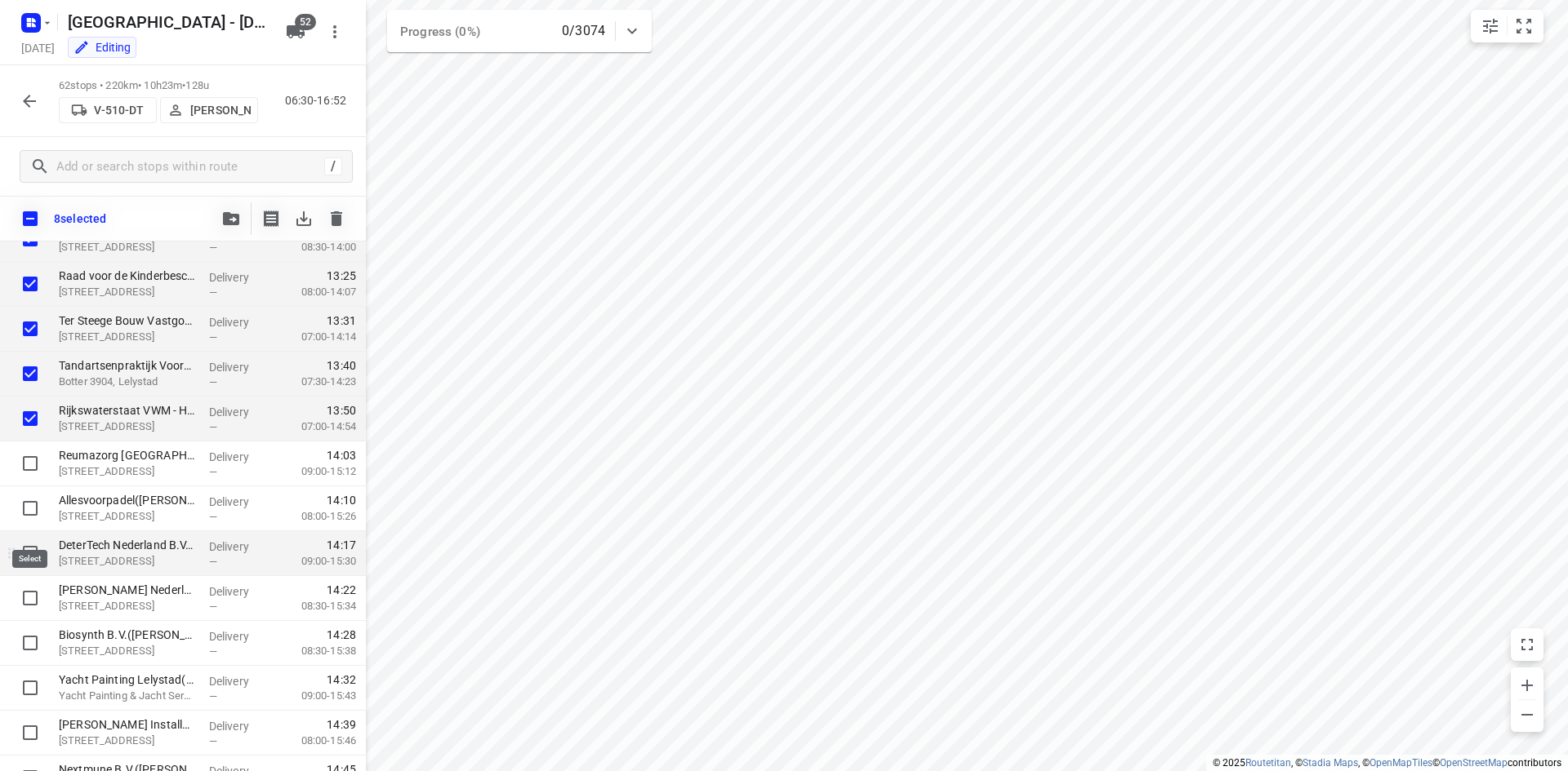
scroll to position [1978, 0]
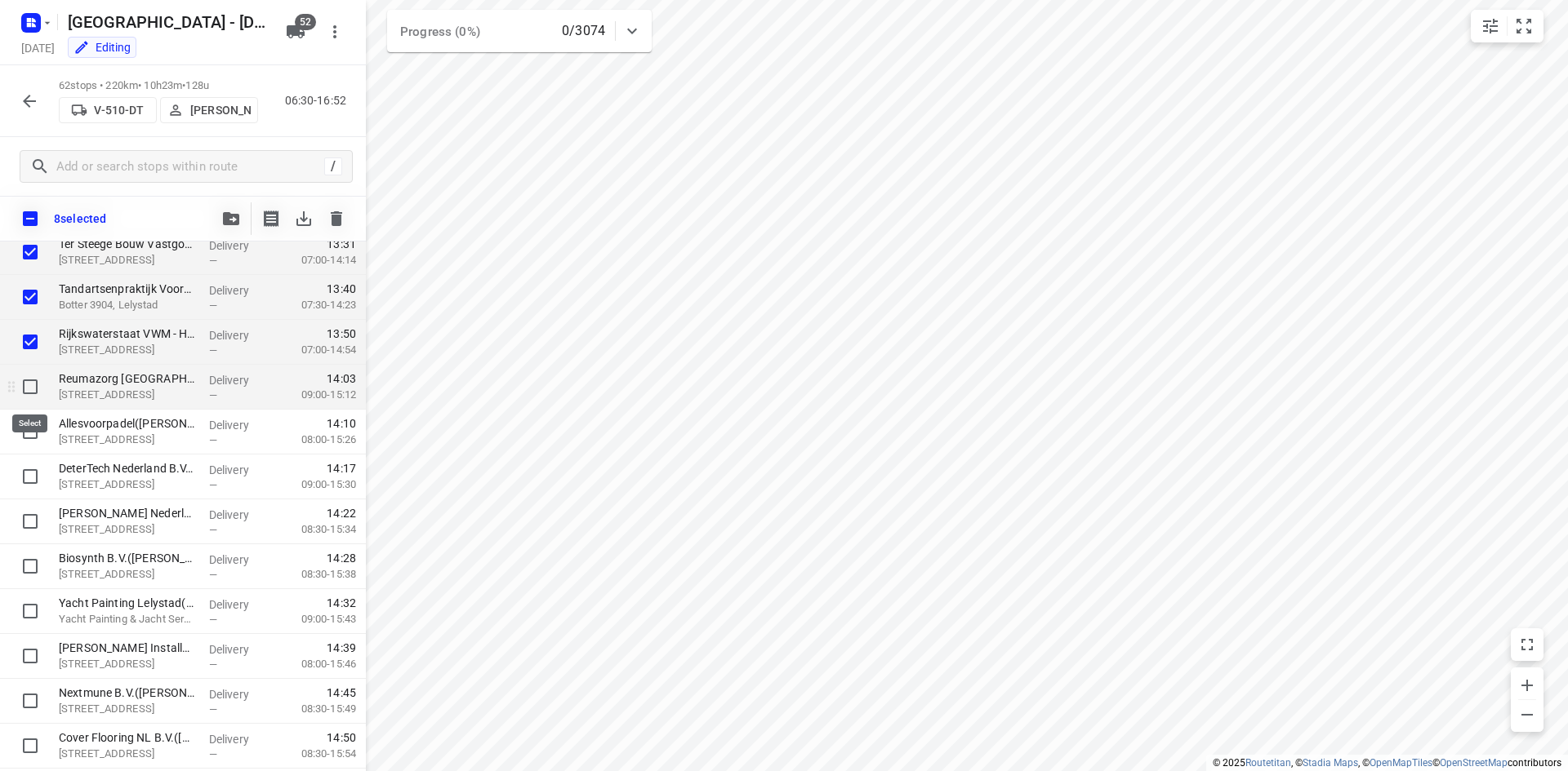
drag, startPoint x: 28, startPoint y: 383, endPoint x: 32, endPoint y: 404, distance: 21.4
click at [28, 386] on input "checkbox" at bounding box center [30, 386] width 33 height 33
checkbox input "true"
click at [33, 436] on input "checkbox" at bounding box center [30, 431] width 33 height 33
checkbox input "true"
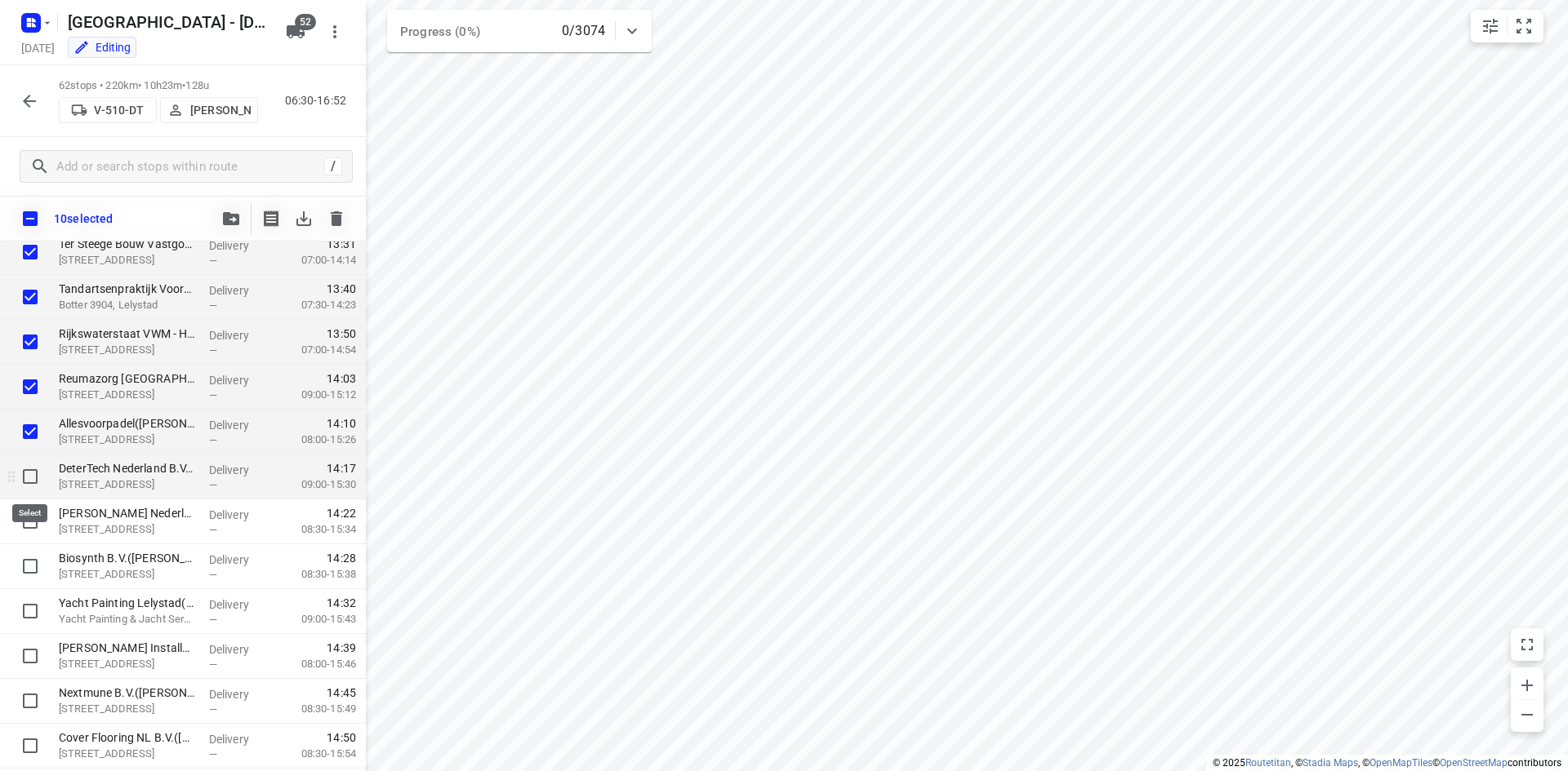
click at [32, 479] on input "checkbox" at bounding box center [30, 476] width 33 height 33
checkbox input "true"
drag, startPoint x: 30, startPoint y: 519, endPoint x: 31, endPoint y: 553, distance: 34.0
click at [30, 520] on input "checkbox" at bounding box center [30, 521] width 33 height 33
checkbox input "true"
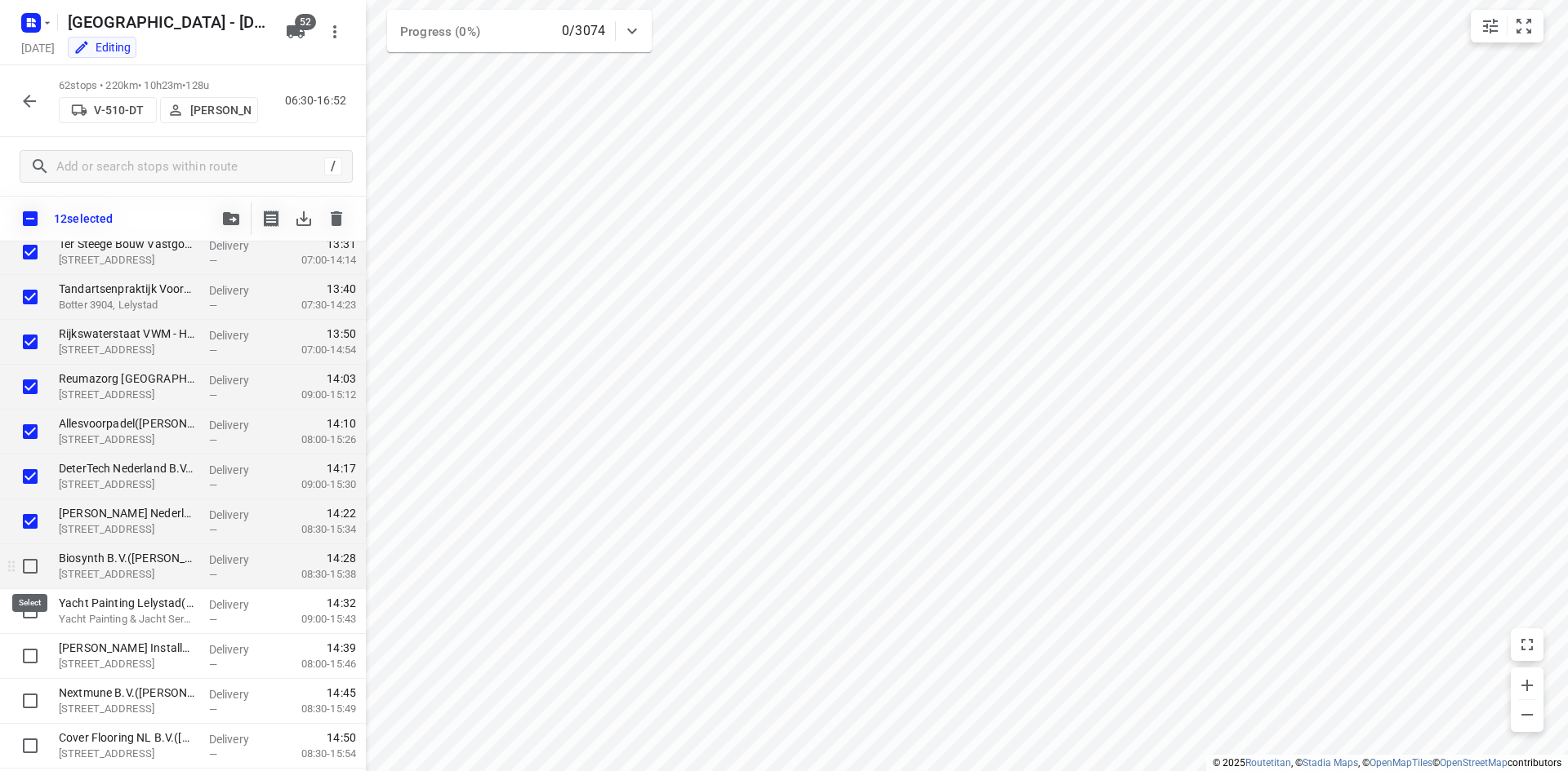
click at [35, 573] on input "checkbox" at bounding box center [30, 566] width 33 height 33
checkbox input "true"
click at [34, 614] on input "checkbox" at bounding box center [30, 611] width 33 height 33
checkbox input "true"
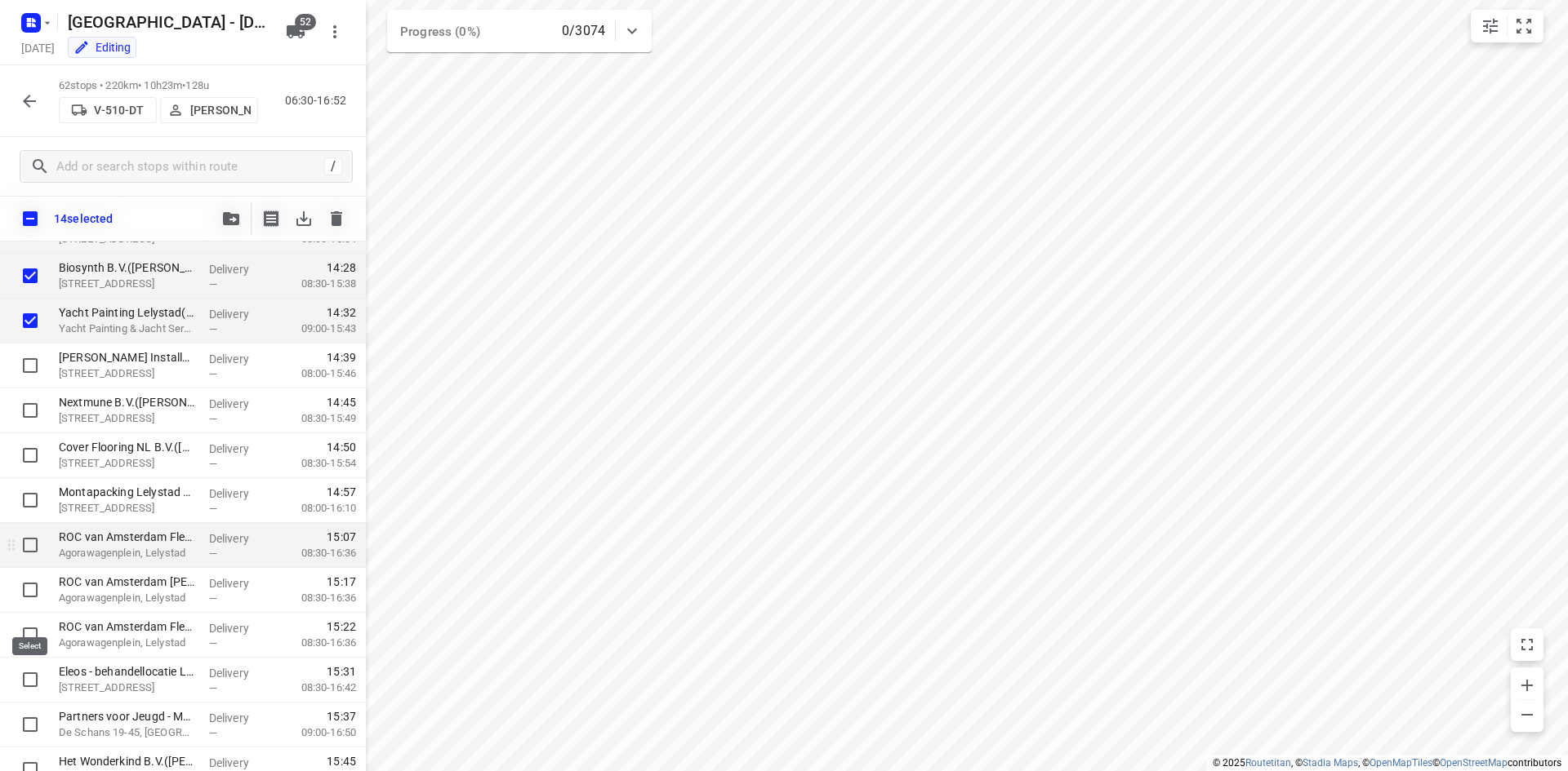
scroll to position [2305, 0]
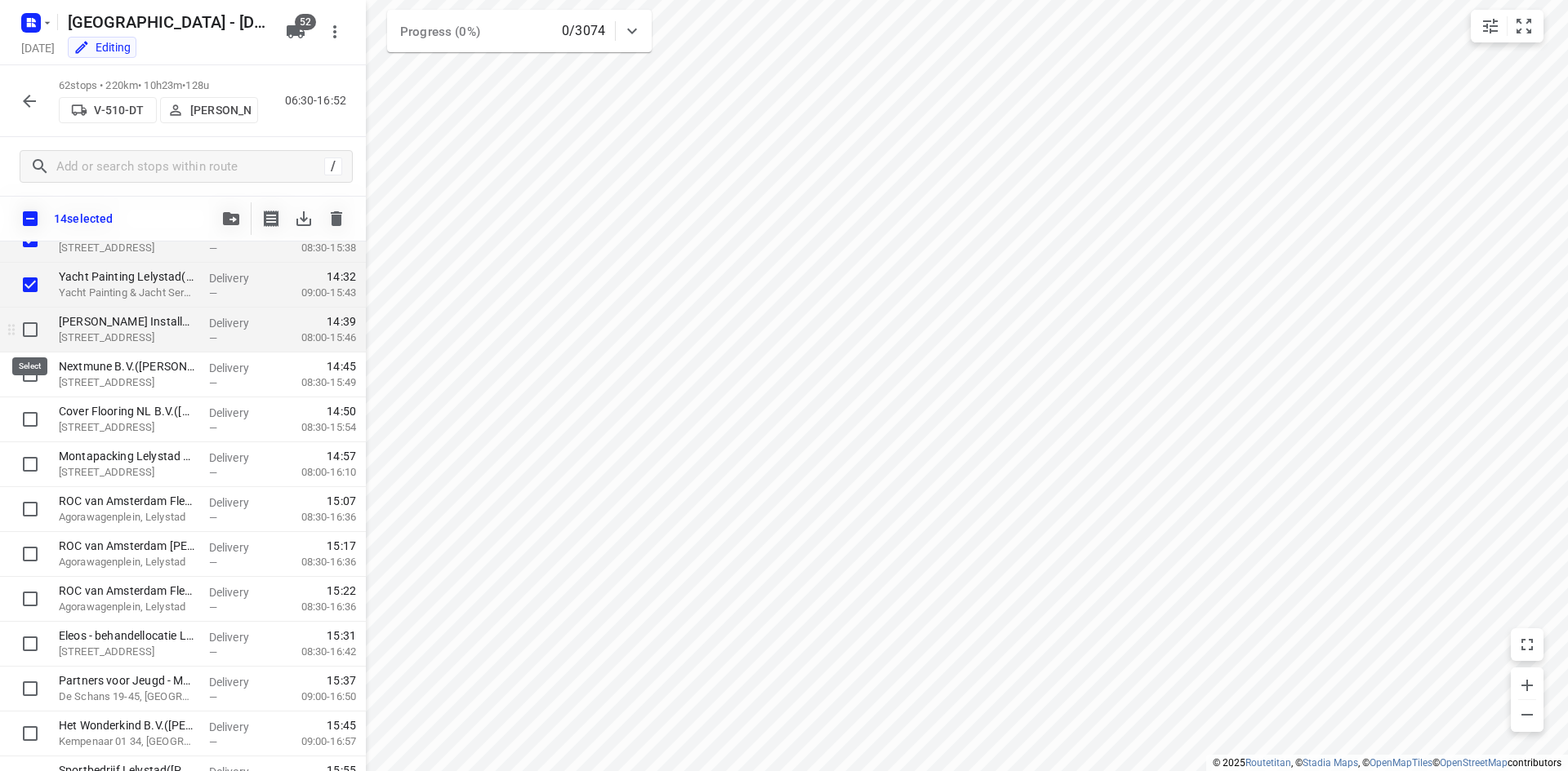
drag, startPoint x: 34, startPoint y: 333, endPoint x: 36, endPoint y: 349, distance: 16.1
click at [34, 333] on input "checkbox" at bounding box center [30, 330] width 33 height 33
checkbox input "true"
drag, startPoint x: 35, startPoint y: 375, endPoint x: 28, endPoint y: 405, distance: 30.8
click at [35, 377] on input "checkbox" at bounding box center [30, 374] width 33 height 33
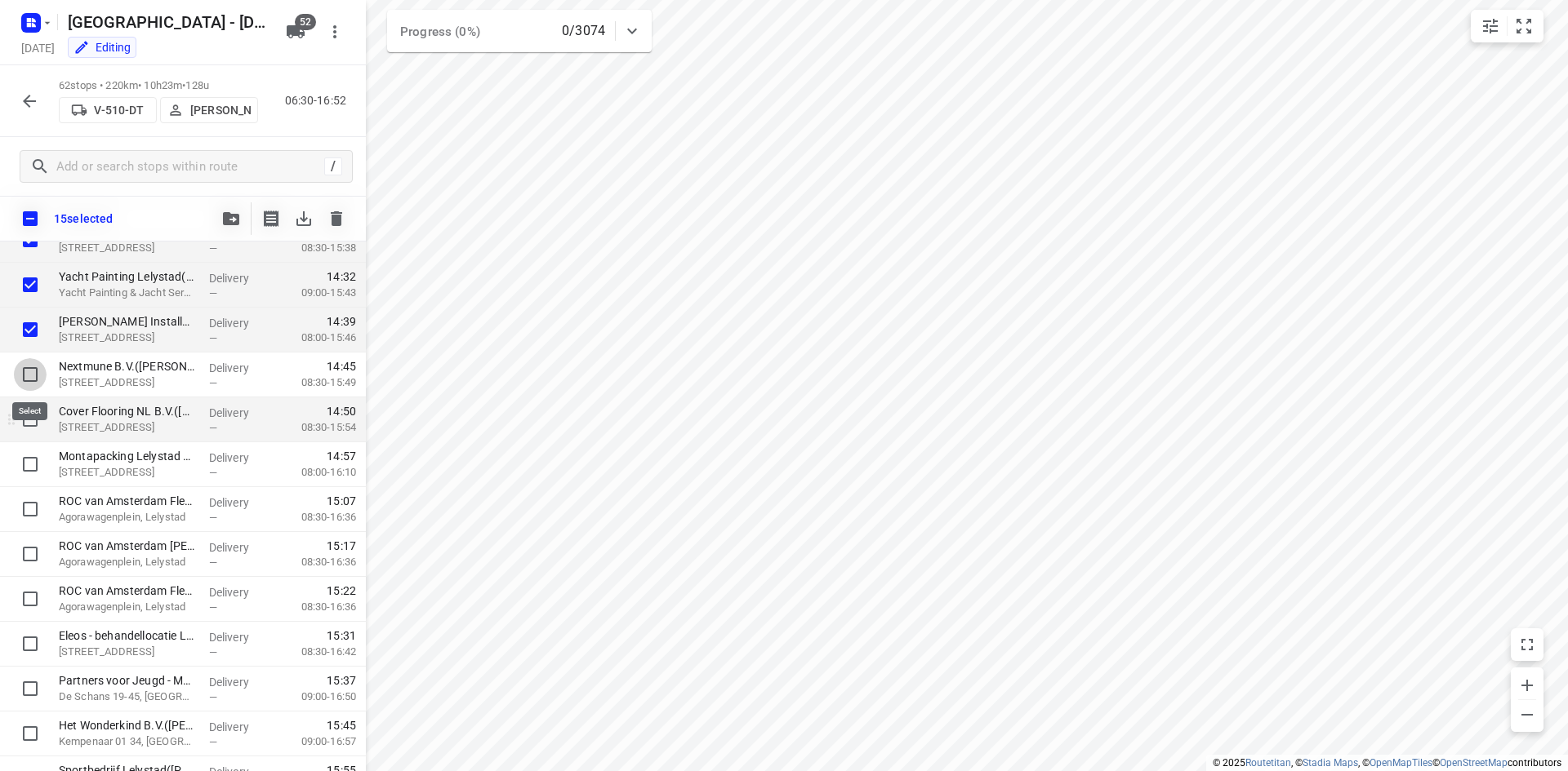
checkbox input "true"
drag, startPoint x: 29, startPoint y: 423, endPoint x: 32, endPoint y: 431, distance: 8.5
click at [30, 424] on input "checkbox" at bounding box center [30, 419] width 33 height 33
checkbox input "true"
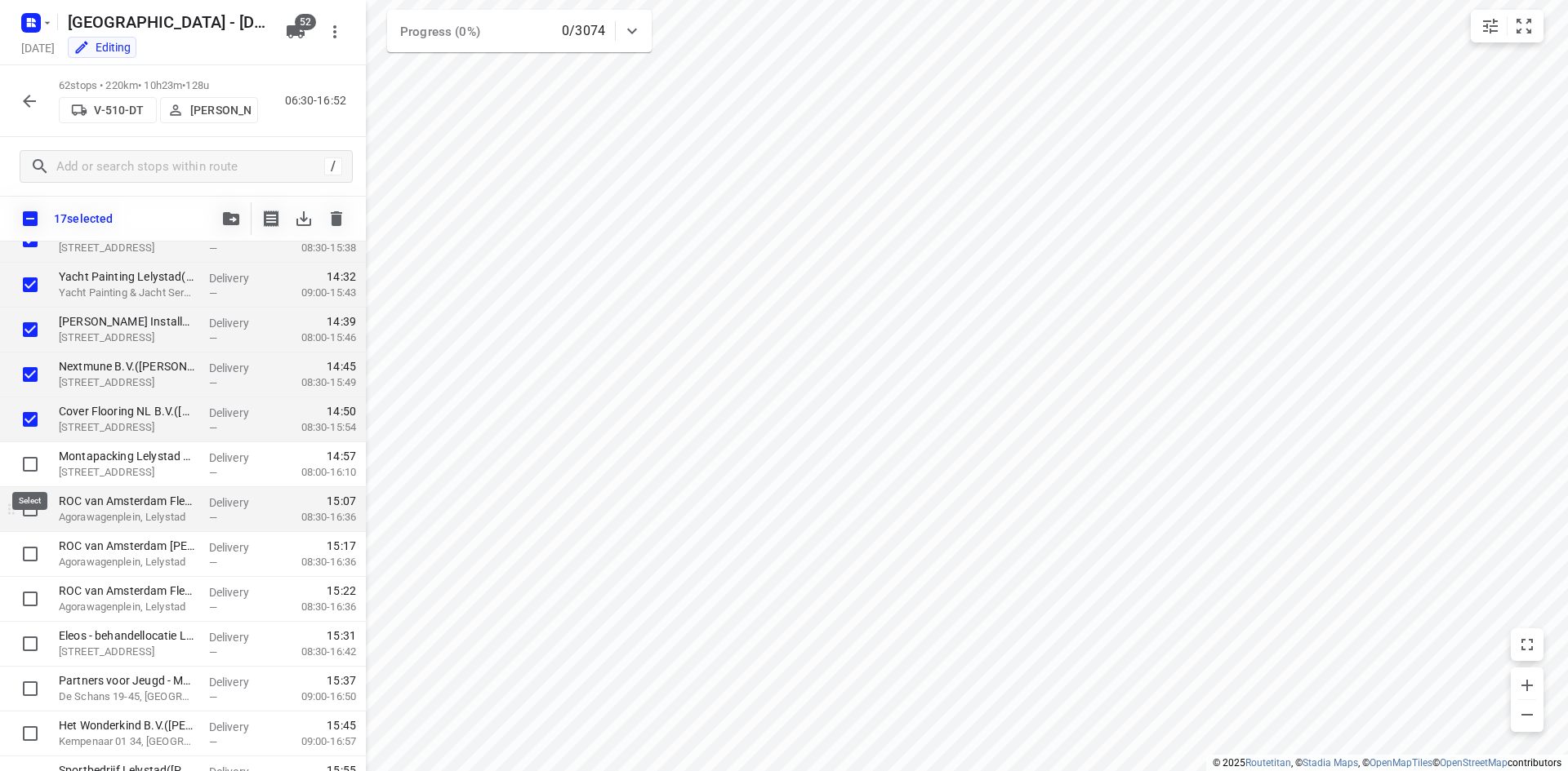
drag, startPoint x: 32, startPoint y: 469, endPoint x: 32, endPoint y: 493, distance: 24.0
click at [32, 470] on input "checkbox" at bounding box center [30, 464] width 33 height 33
checkbox input "true"
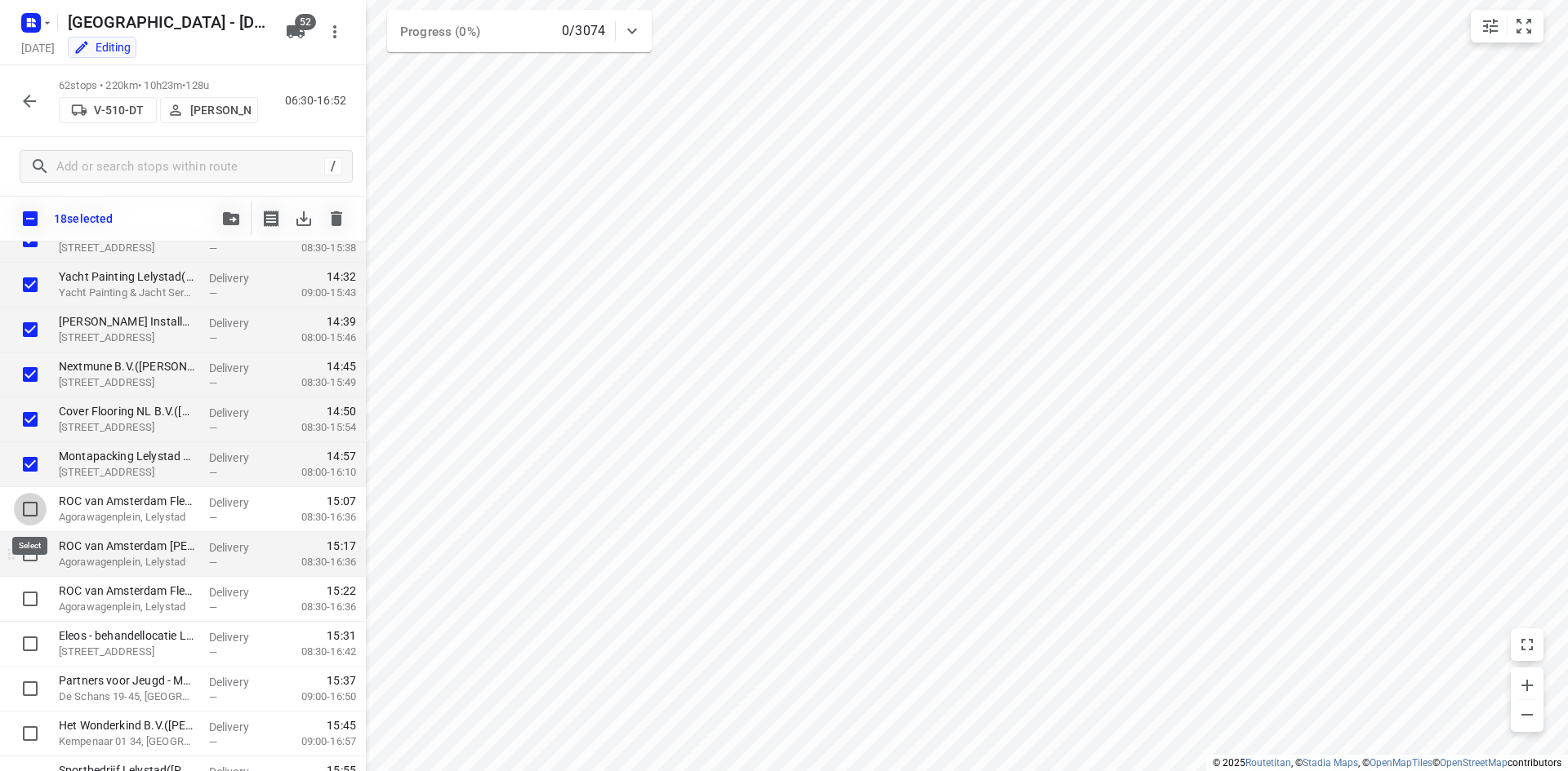
drag, startPoint x: 31, startPoint y: 509, endPoint x: 31, endPoint y: 545, distance: 36.0
click at [31, 511] on input "checkbox" at bounding box center [30, 508] width 33 height 33
checkbox input "true"
click at [35, 564] on input "checkbox" at bounding box center [30, 554] width 33 height 33
checkbox input "true"
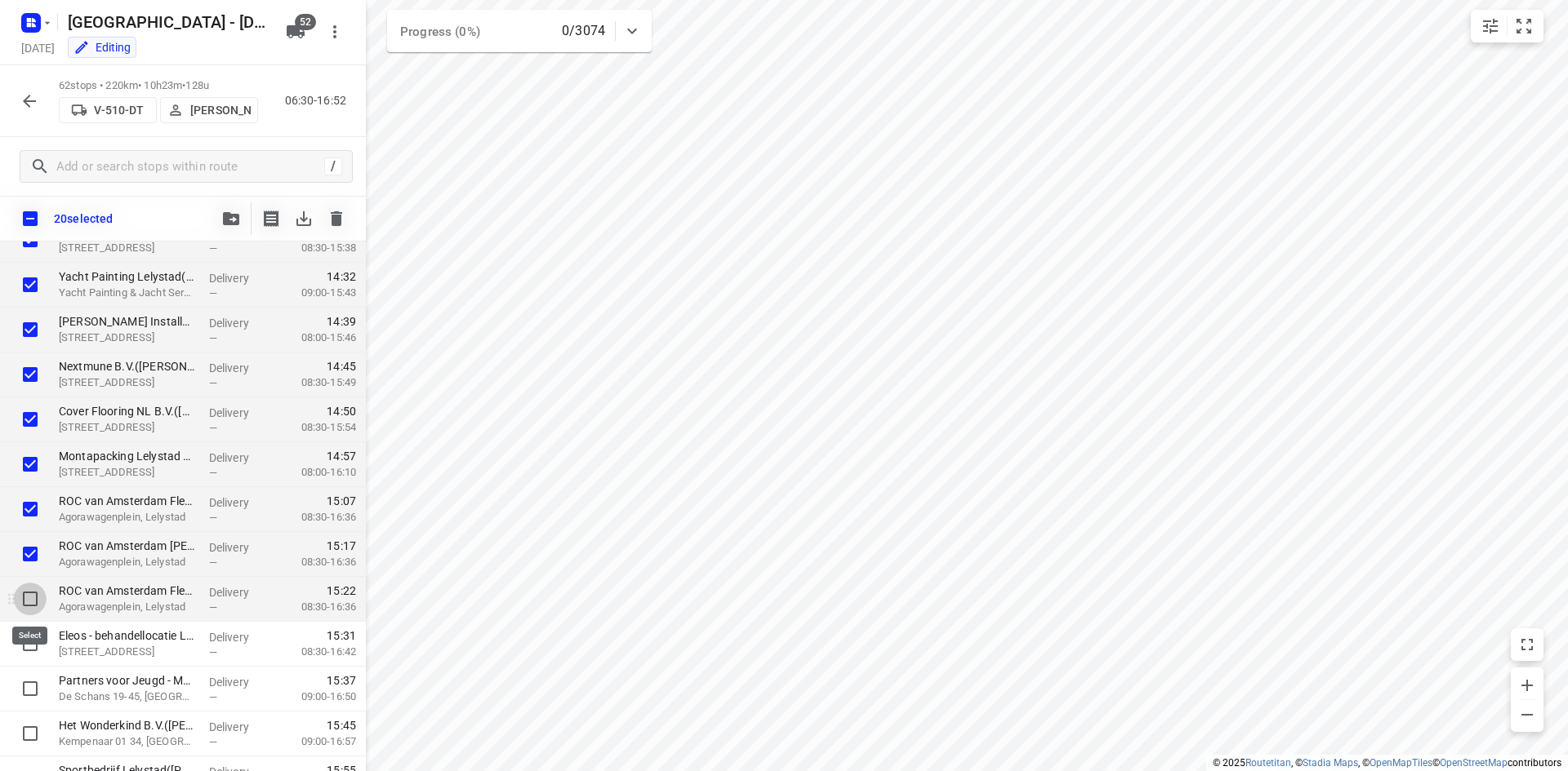
click at [36, 597] on input "checkbox" at bounding box center [30, 598] width 33 height 33
checkbox input "true"
click at [31, 630] on input "checkbox" at bounding box center [30, 644] width 33 height 33
checkbox input "true"
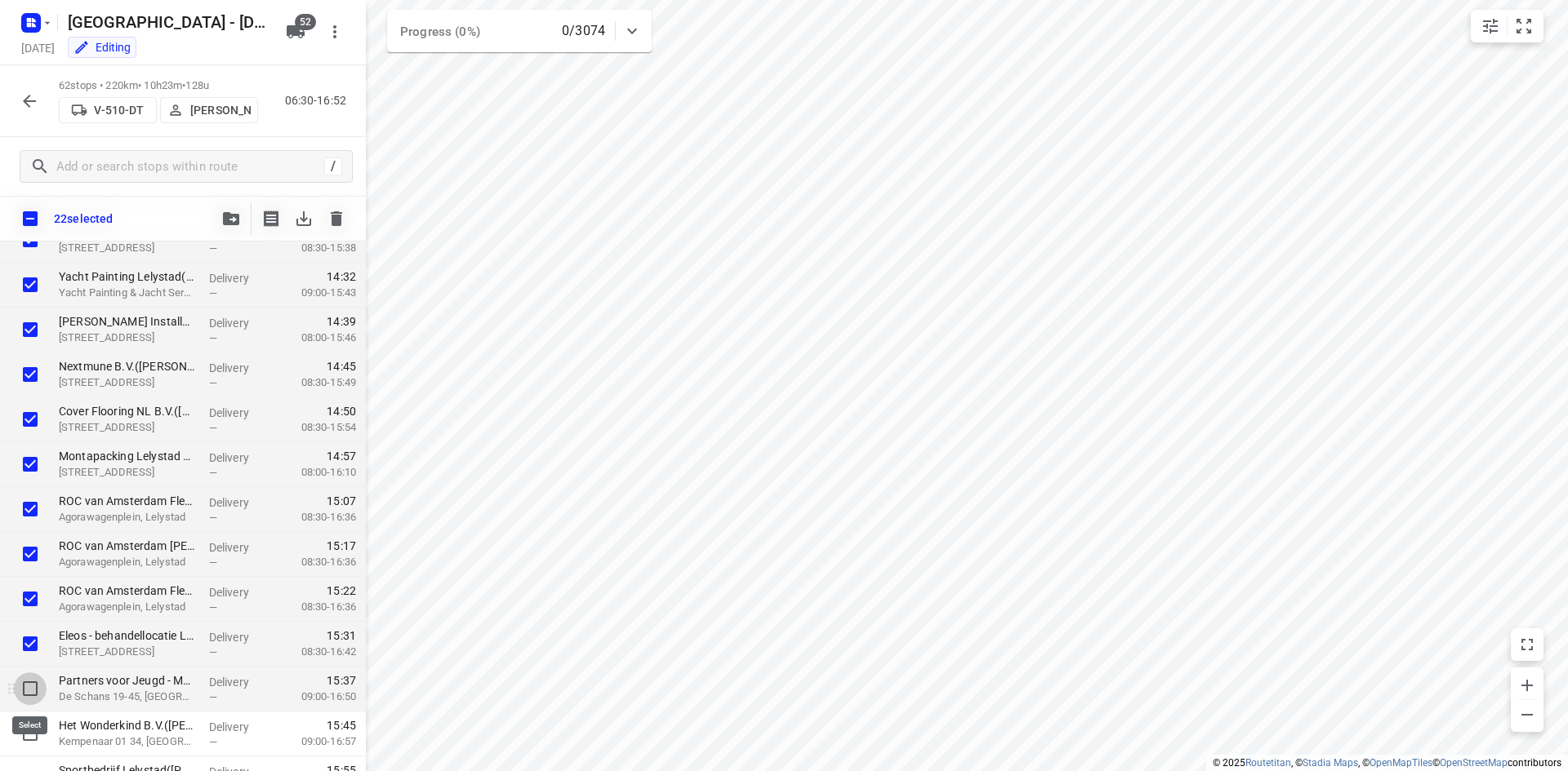
click at [36, 696] on input "checkbox" at bounding box center [30, 688] width 33 height 33
checkbox input "true"
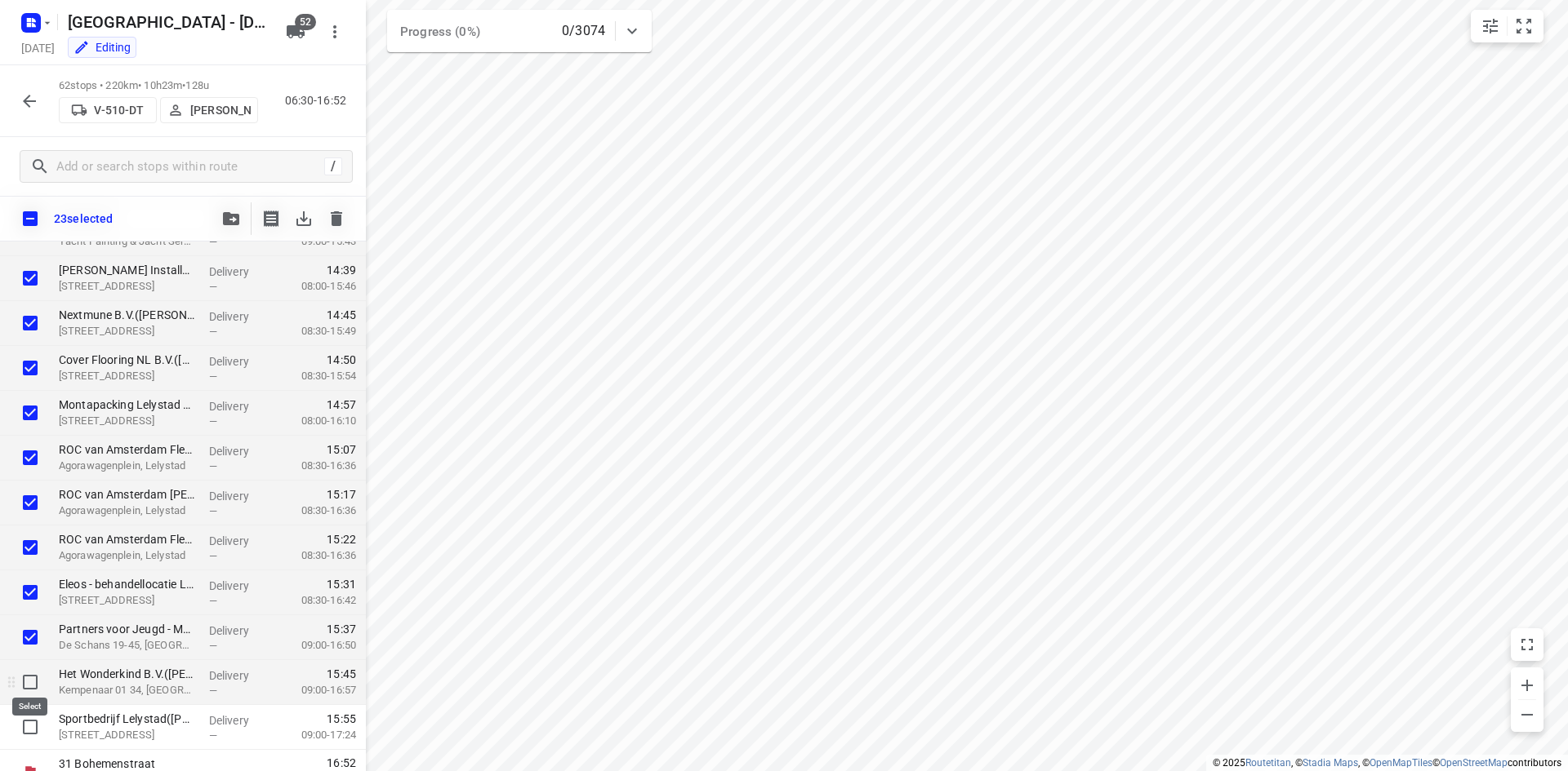
scroll to position [2380, 0]
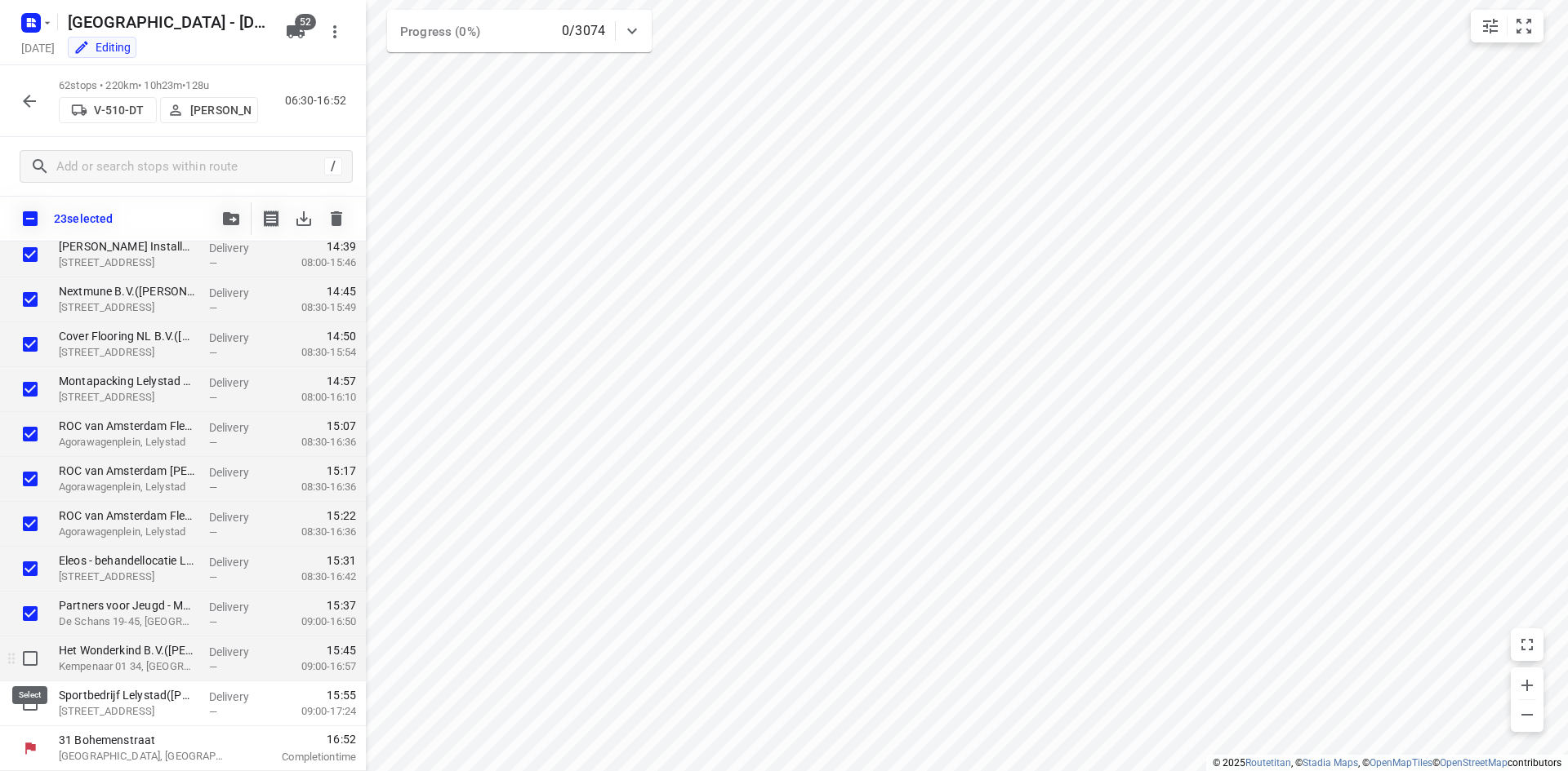
click at [32, 667] on input "checkbox" at bounding box center [30, 658] width 33 height 33
checkbox input "true"
click at [35, 699] on input "checkbox" at bounding box center [30, 703] width 33 height 33
checkbox input "true"
click at [234, 218] on icon "button" at bounding box center [231, 218] width 17 height 13
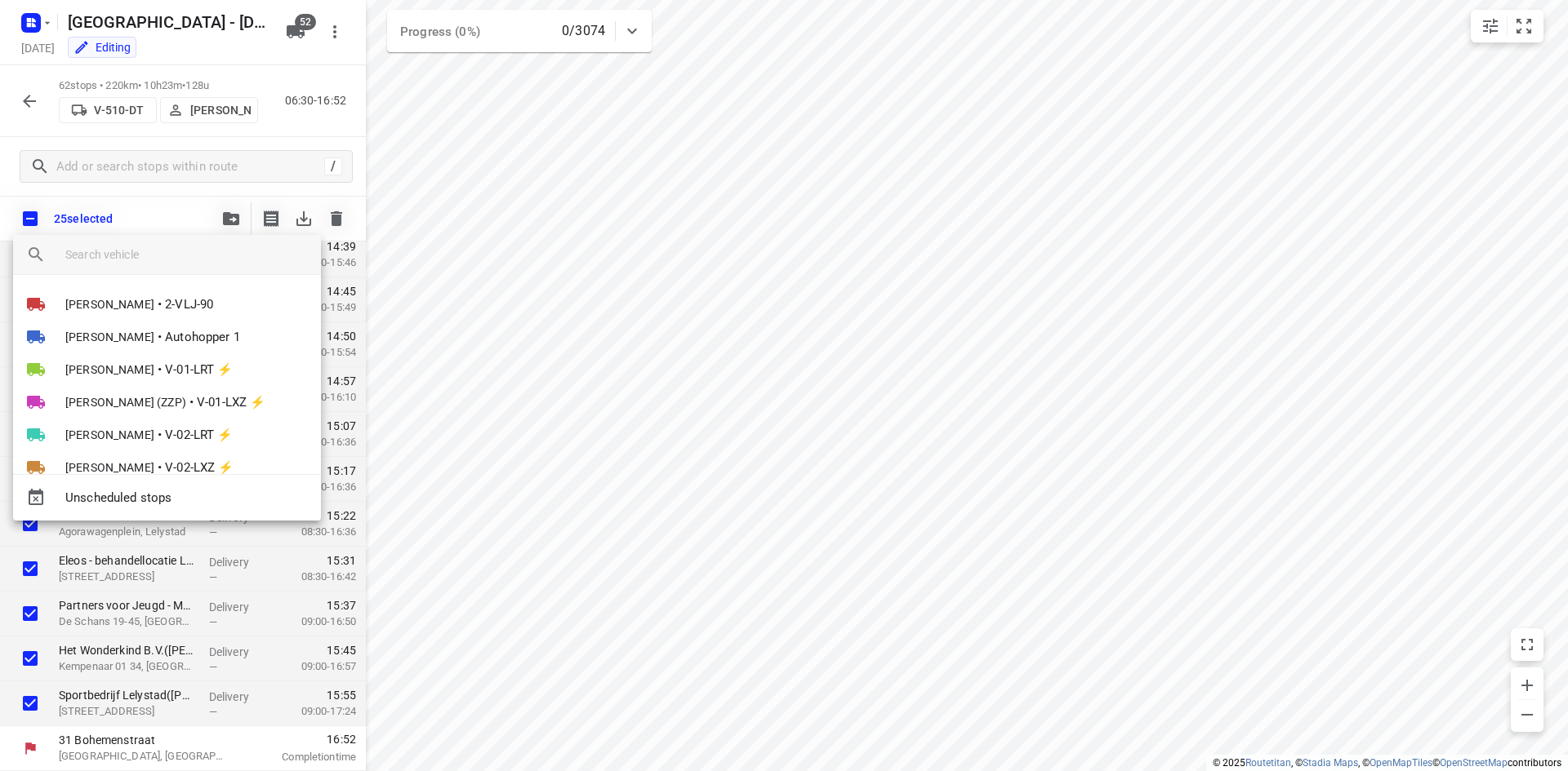
click at [202, 253] on input "search vehicle" at bounding box center [187, 255] width 243 height 25
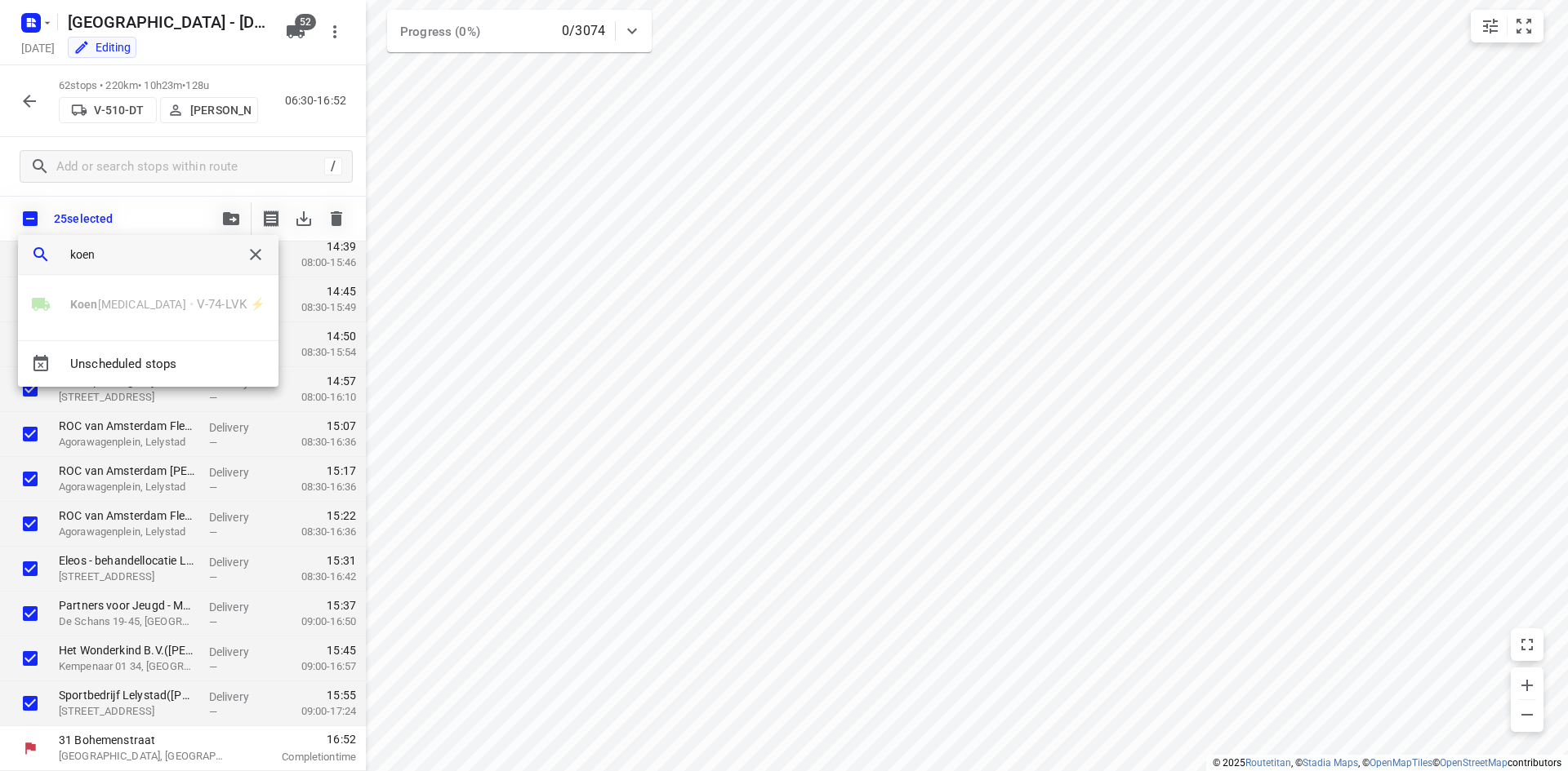
type input "koen"
click at [110, 312] on div "Koen Logen • V-74-LVK ⚡" at bounding box center [148, 304] width 261 height 33
click at [299, 58] on div at bounding box center [784, 385] width 1568 height 771
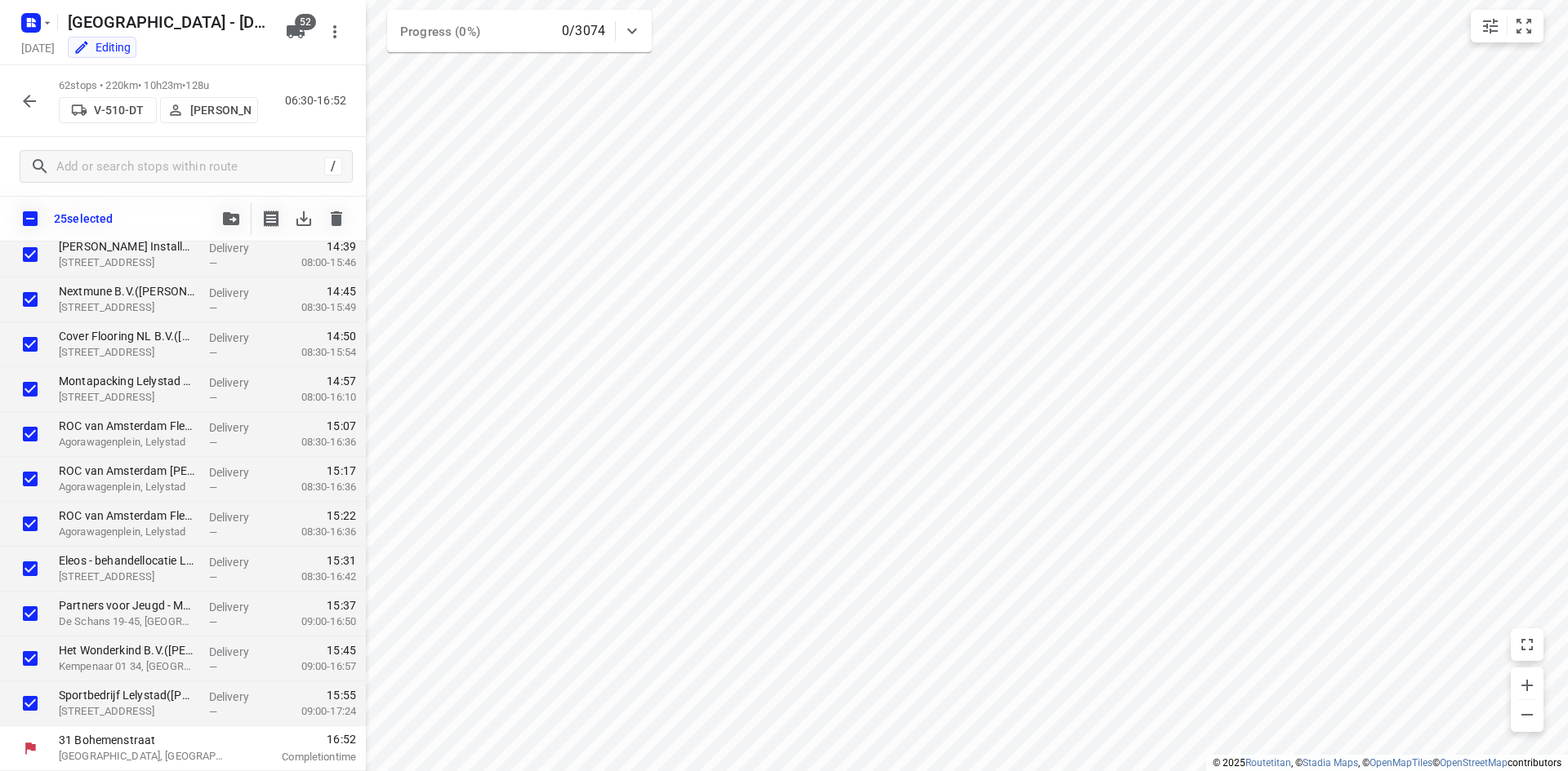
click at [344, 36] on button "button" at bounding box center [334, 32] width 33 height 33
drag, startPoint x: 296, startPoint y: 22, endPoint x: 307, endPoint y: 27, distance: 12.1
click at [298, 23] on div at bounding box center [784, 385] width 1568 height 771
click at [301, 29] on span "52" at bounding box center [305, 22] width 21 height 17
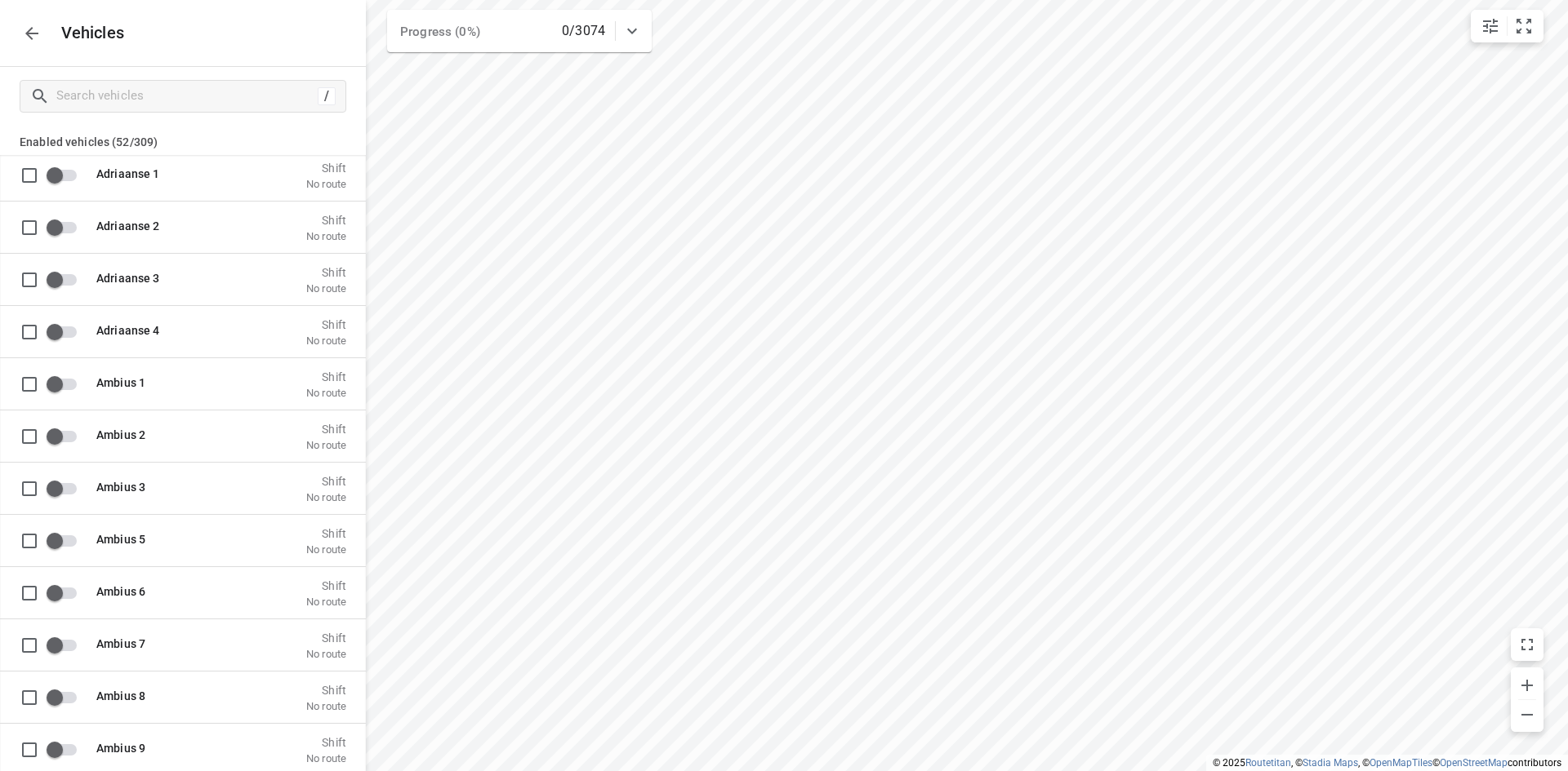
scroll to position [1143, 0]
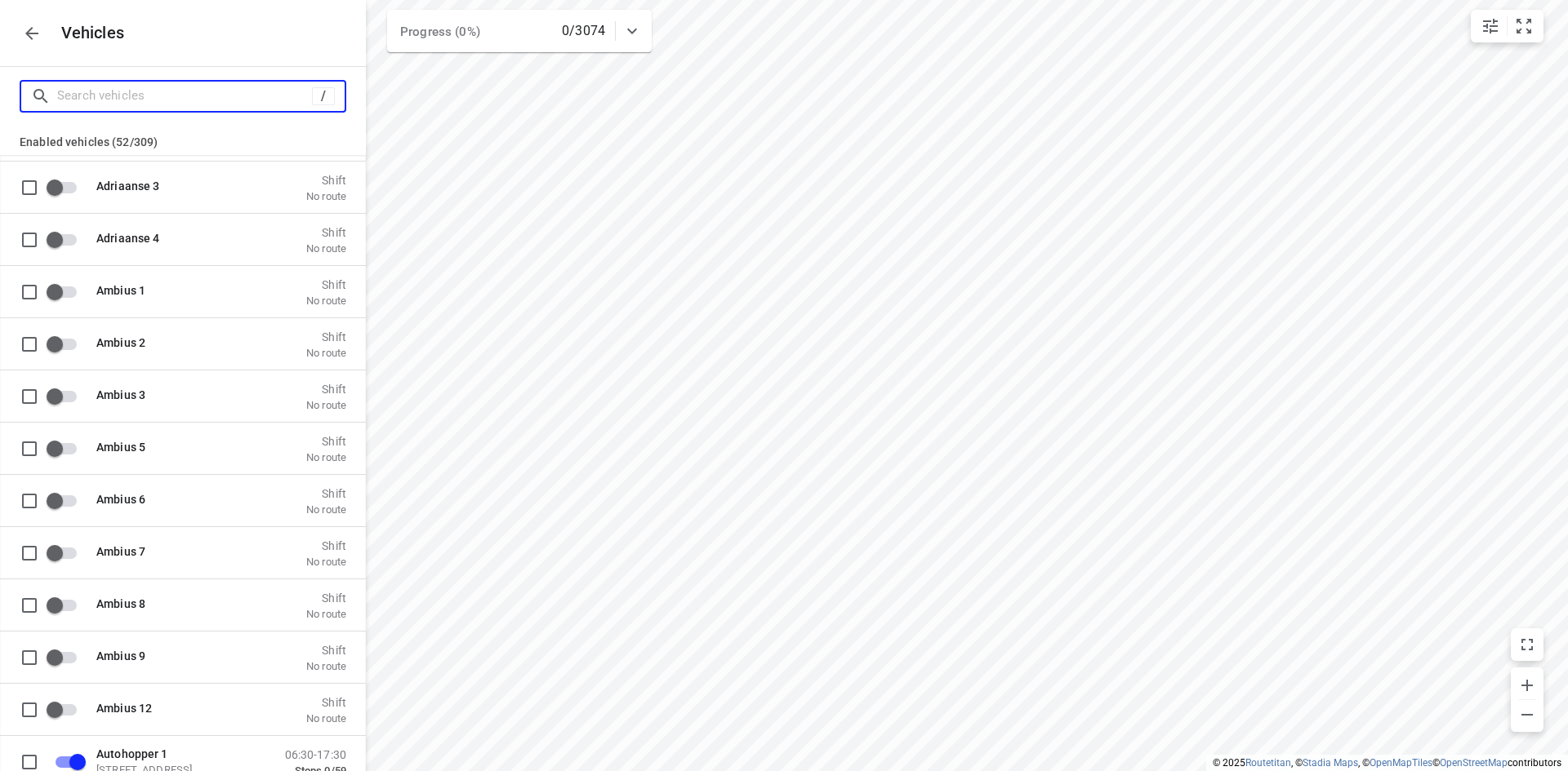
click at [190, 96] on input "Search vehicles" at bounding box center [185, 96] width 255 height 26
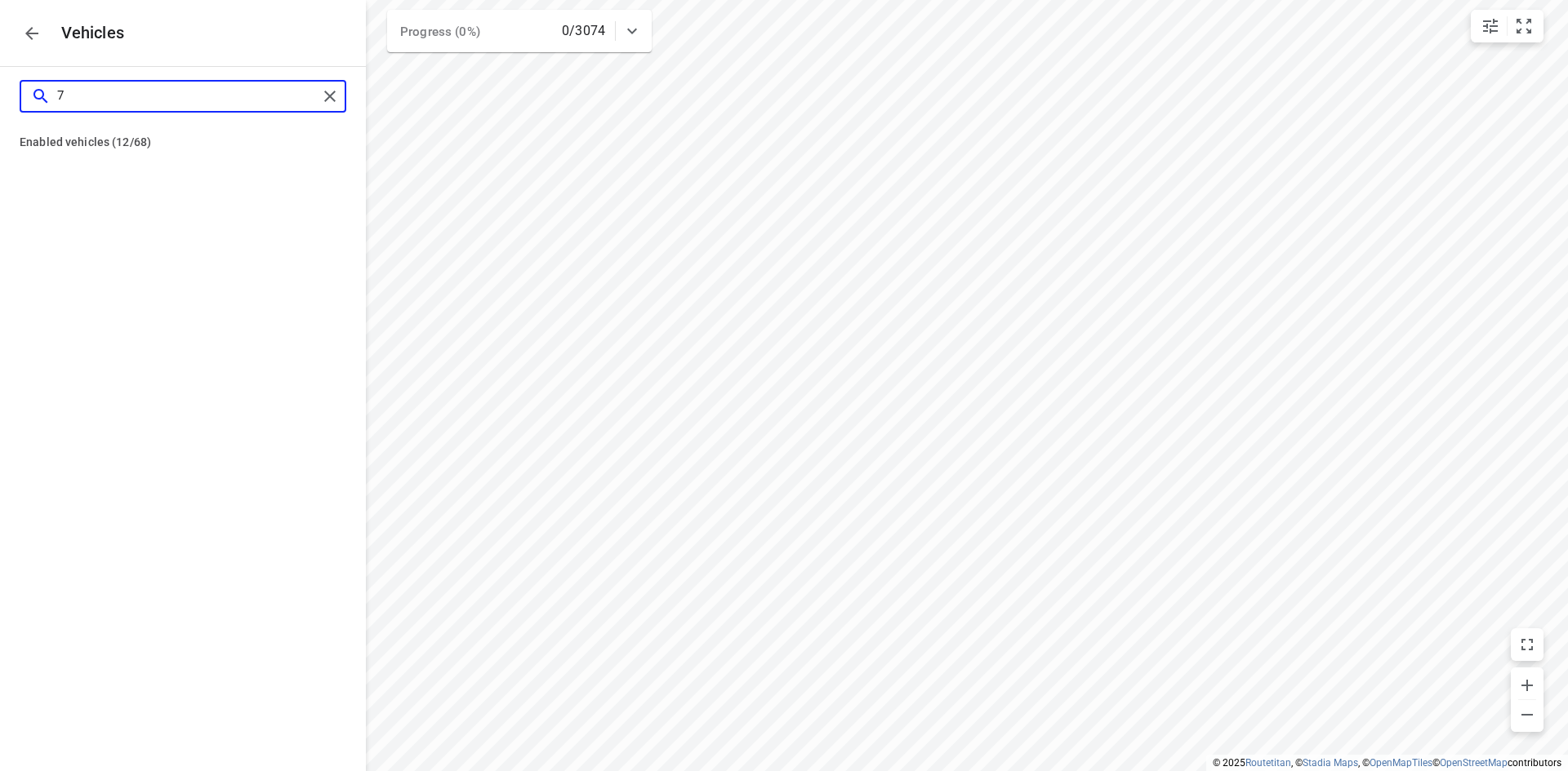
type input "74"
checkbox input "true"
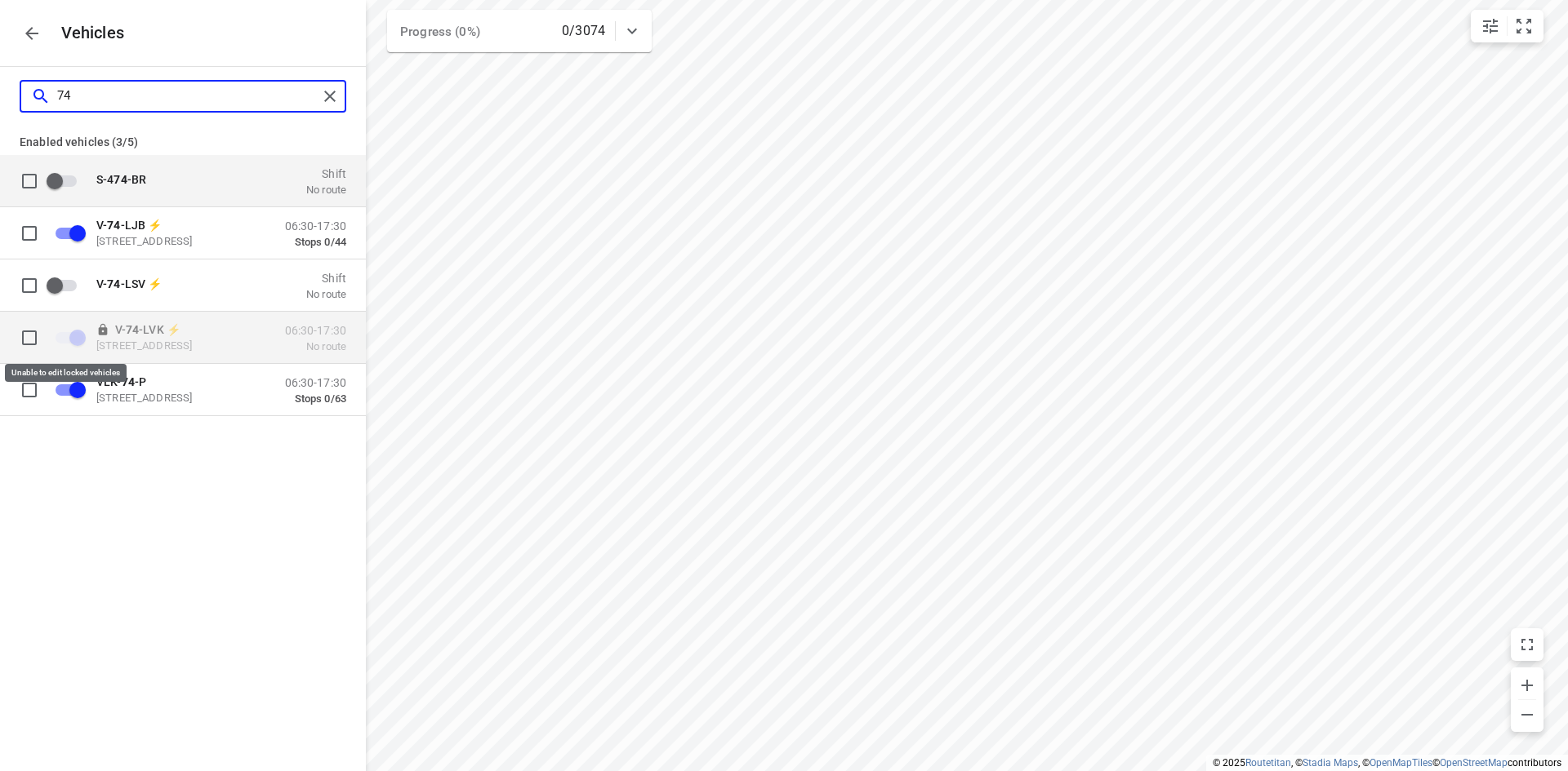
type input "74"
click at [68, 338] on span "grid" at bounding box center [69, 338] width 28 height 12
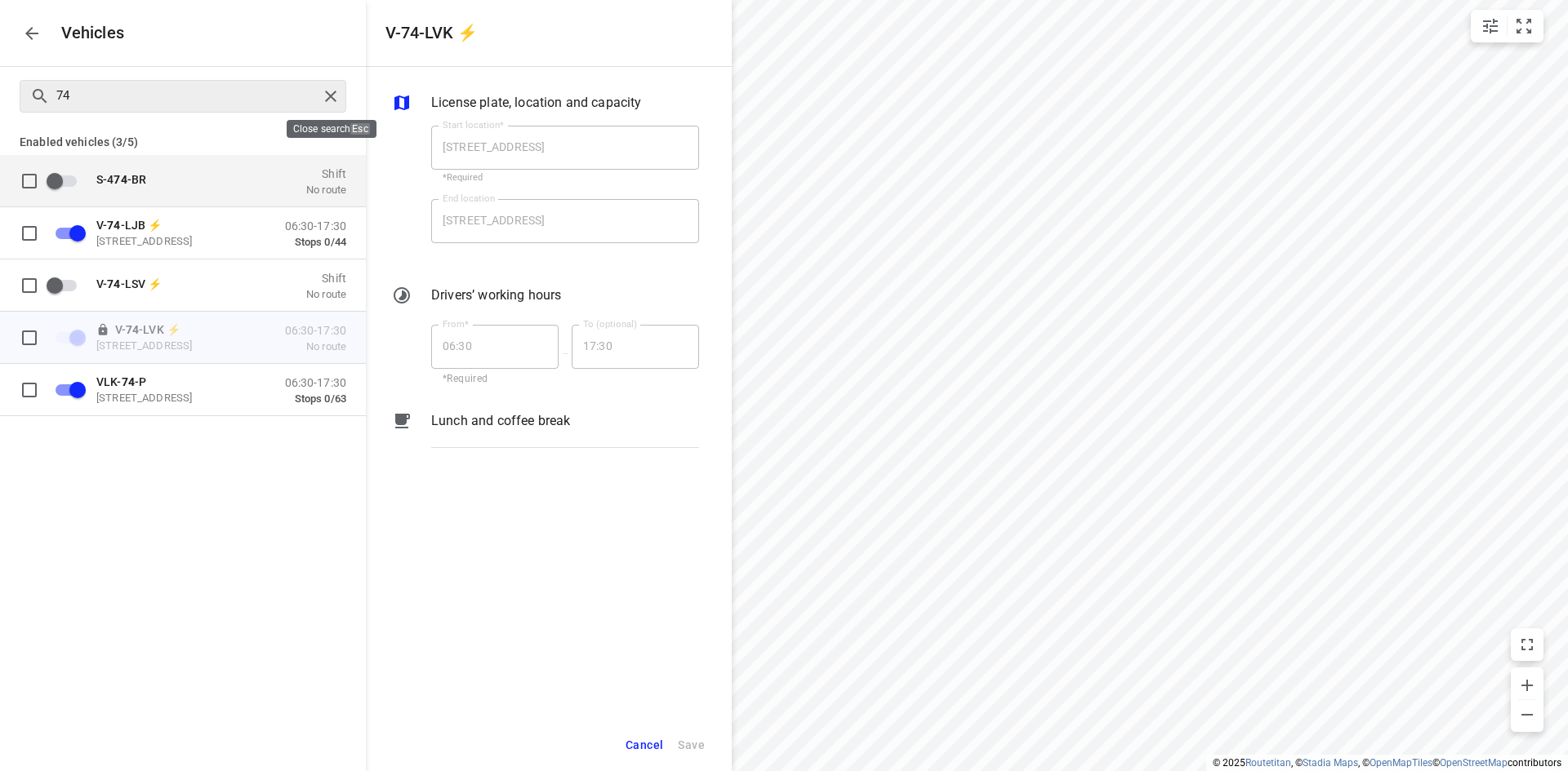
checkbox input "false"
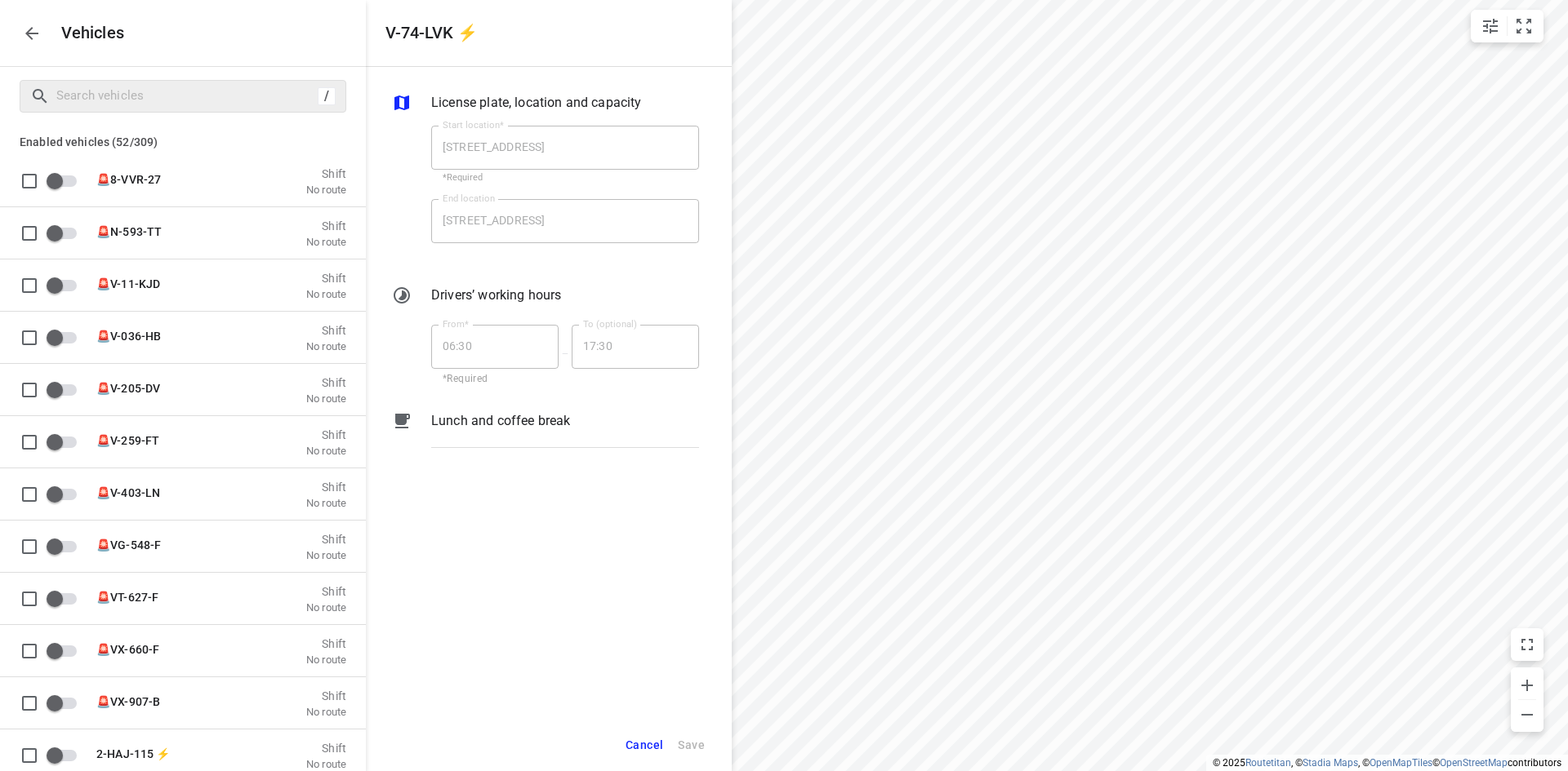
drag, startPoint x: 342, startPoint y: 97, endPoint x: 328, endPoint y: 97, distance: 14.0
click at [31, 25] on icon "button" at bounding box center [32, 34] width 20 height 20
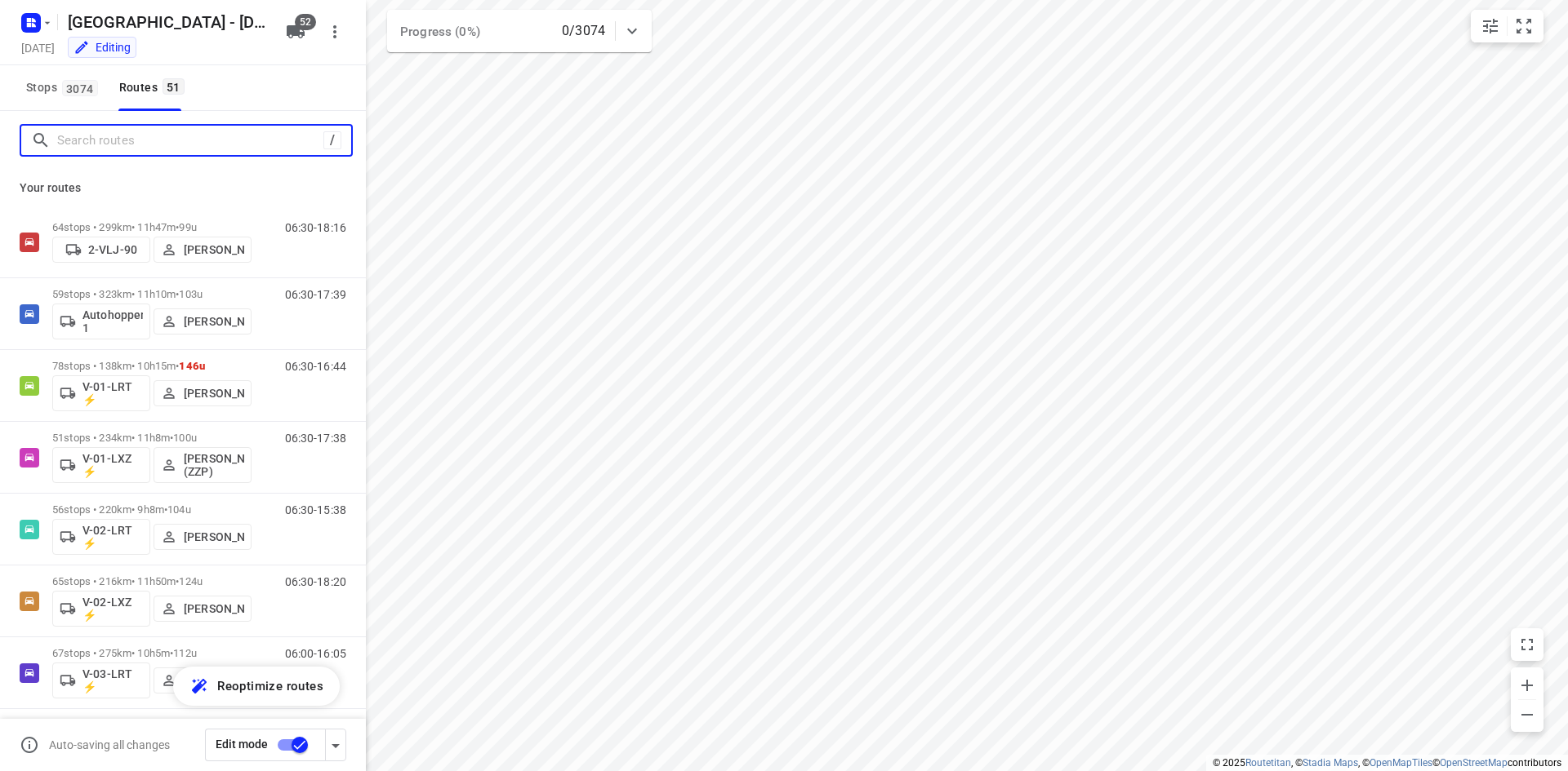
click at [93, 139] on input "Search routes" at bounding box center [191, 141] width 267 height 26
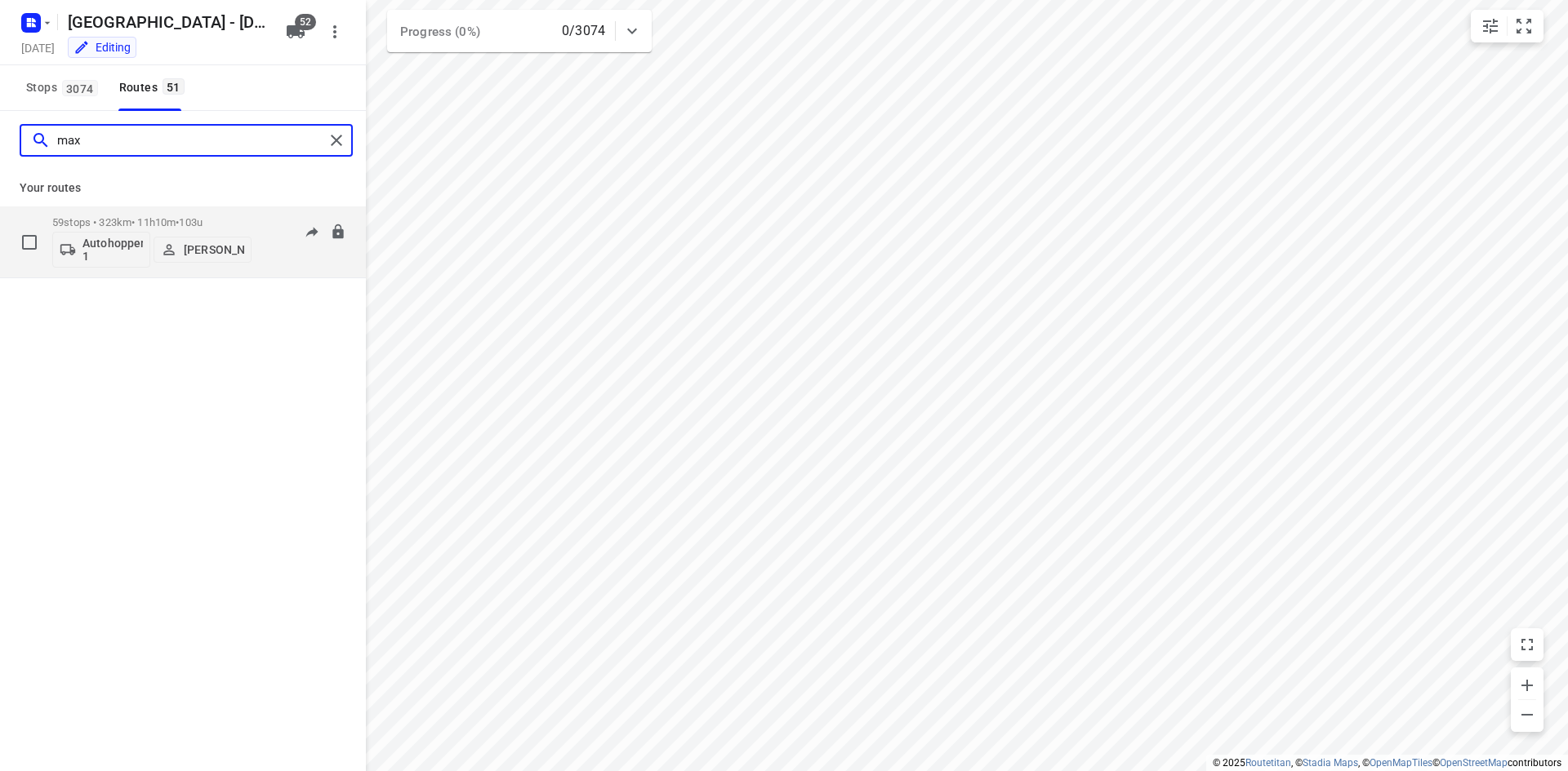
type input "max"
click at [97, 252] on p "Autohopper 1" at bounding box center [113, 250] width 60 height 26
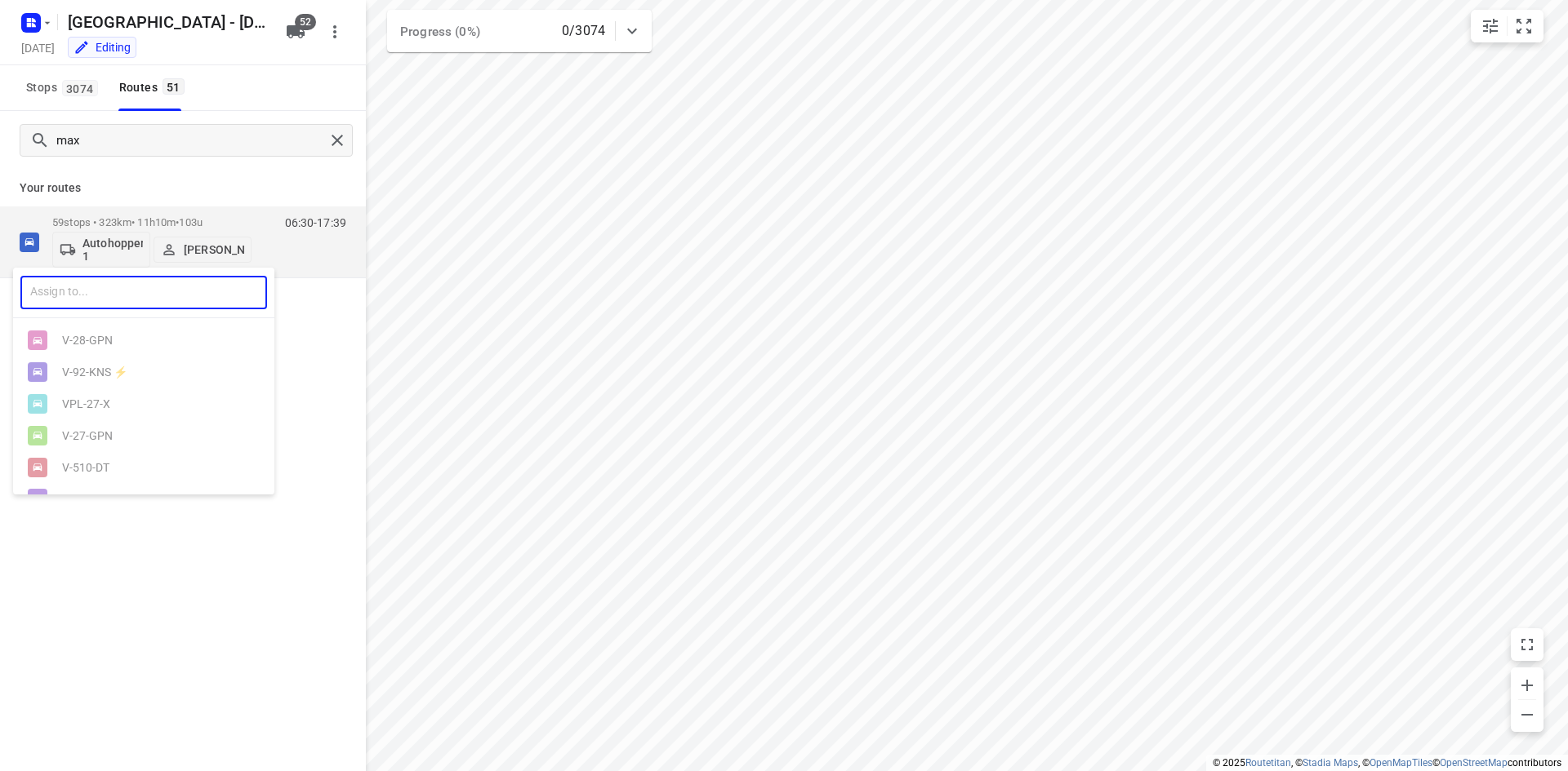
click at [106, 298] on input "text" at bounding box center [144, 292] width 247 height 34
type input "74"
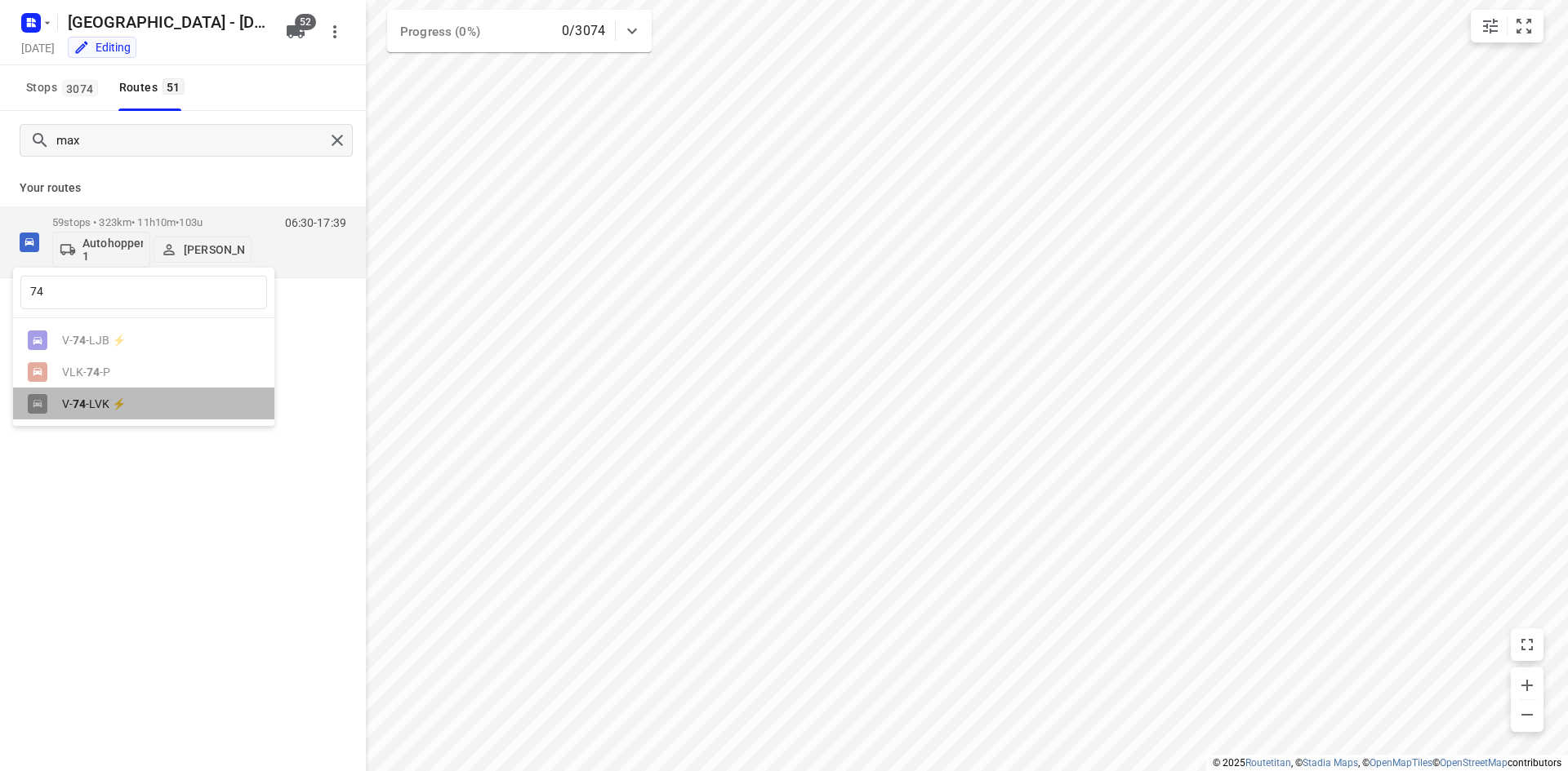
click at [107, 410] on div "V- 74 -LVK ⚡" at bounding box center [148, 404] width 172 height 13
drag, startPoint x: 240, startPoint y: 166, endPoint x: 230, endPoint y: 161, distance: 11.2
click at [240, 168] on div "max" at bounding box center [183, 140] width 365 height 59
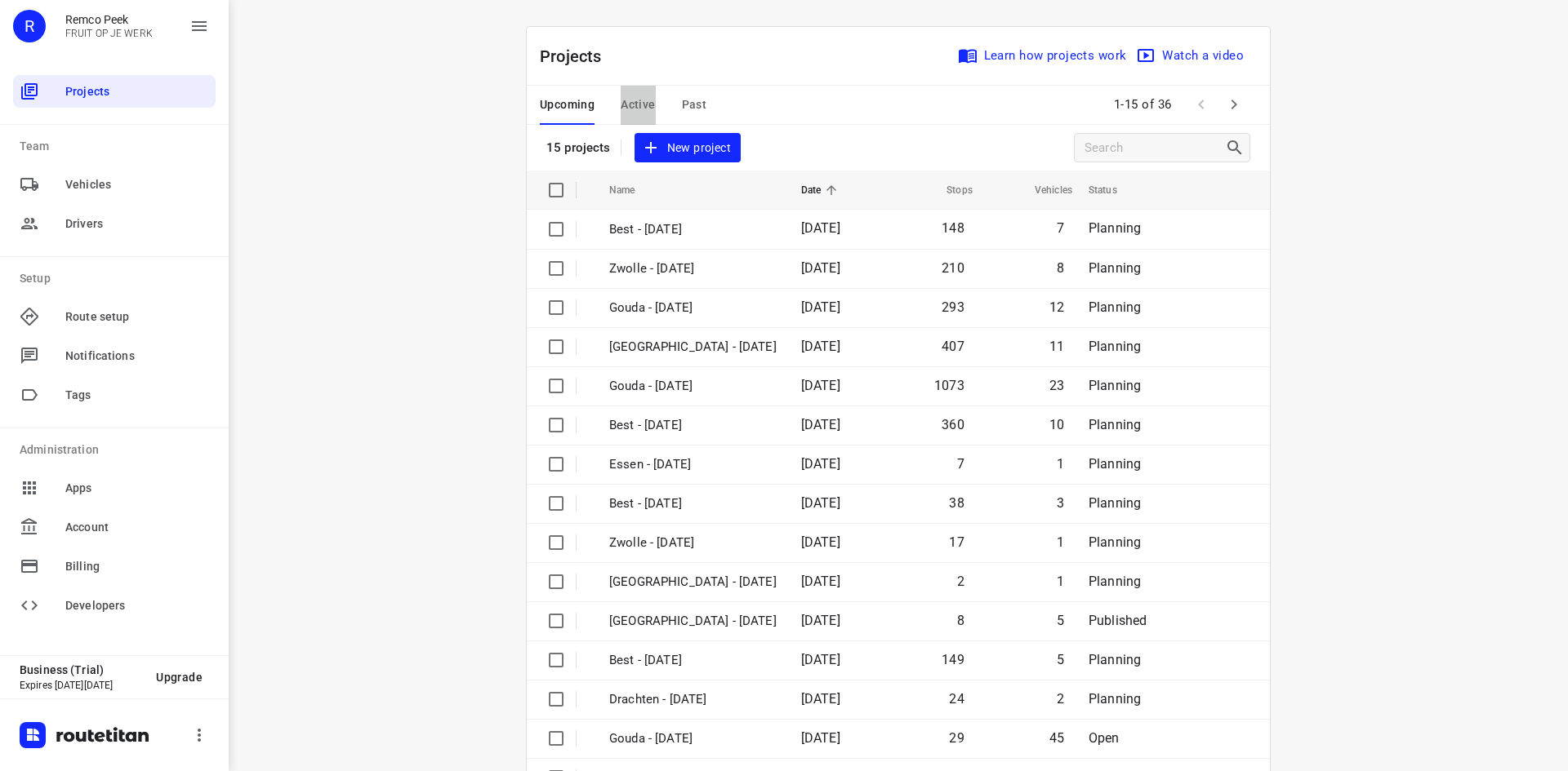
click at [638, 100] on span "Active" at bounding box center [637, 105] width 35 height 21
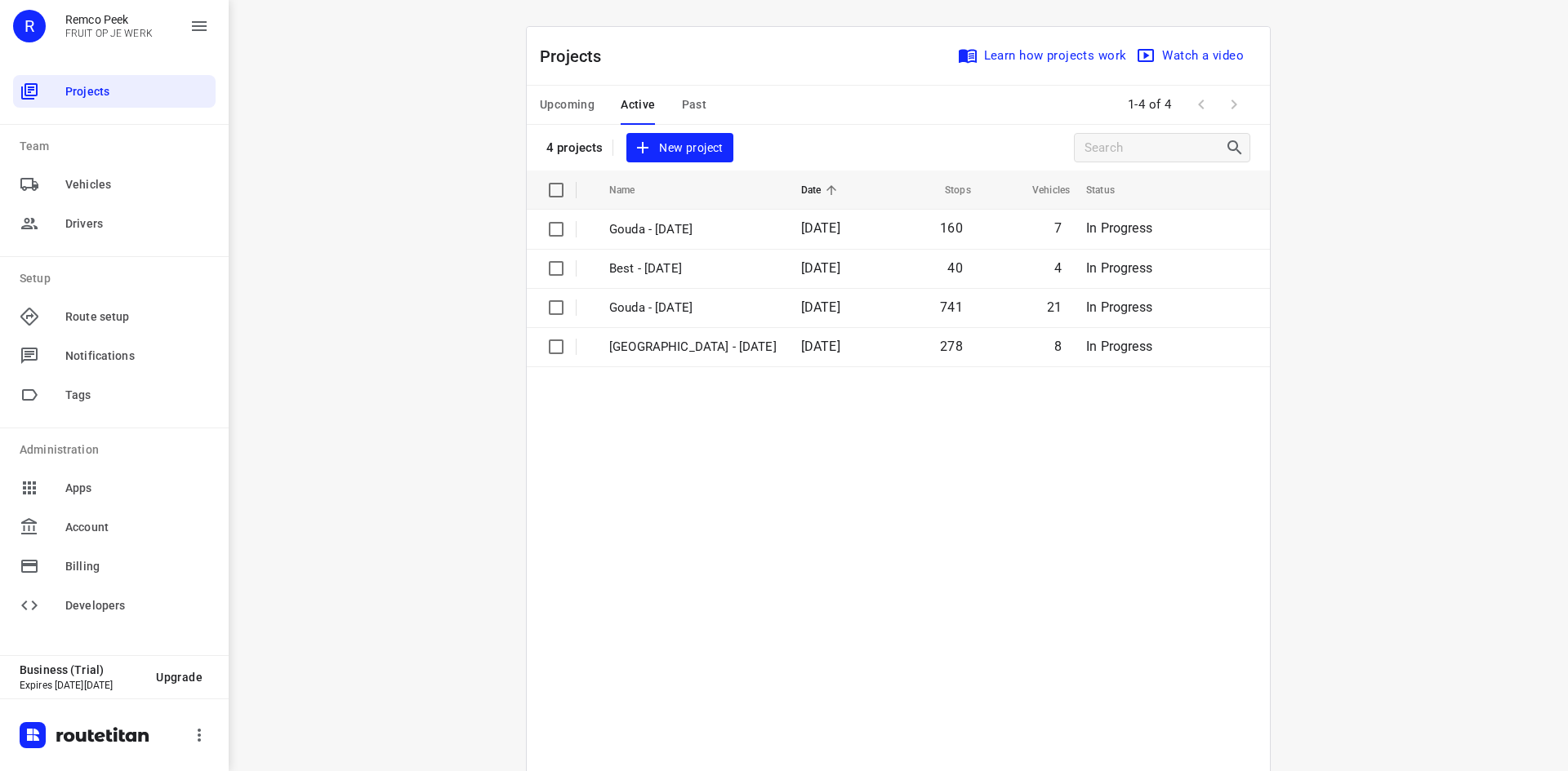
click at [578, 104] on span "Upcoming" at bounding box center [567, 105] width 54 height 21
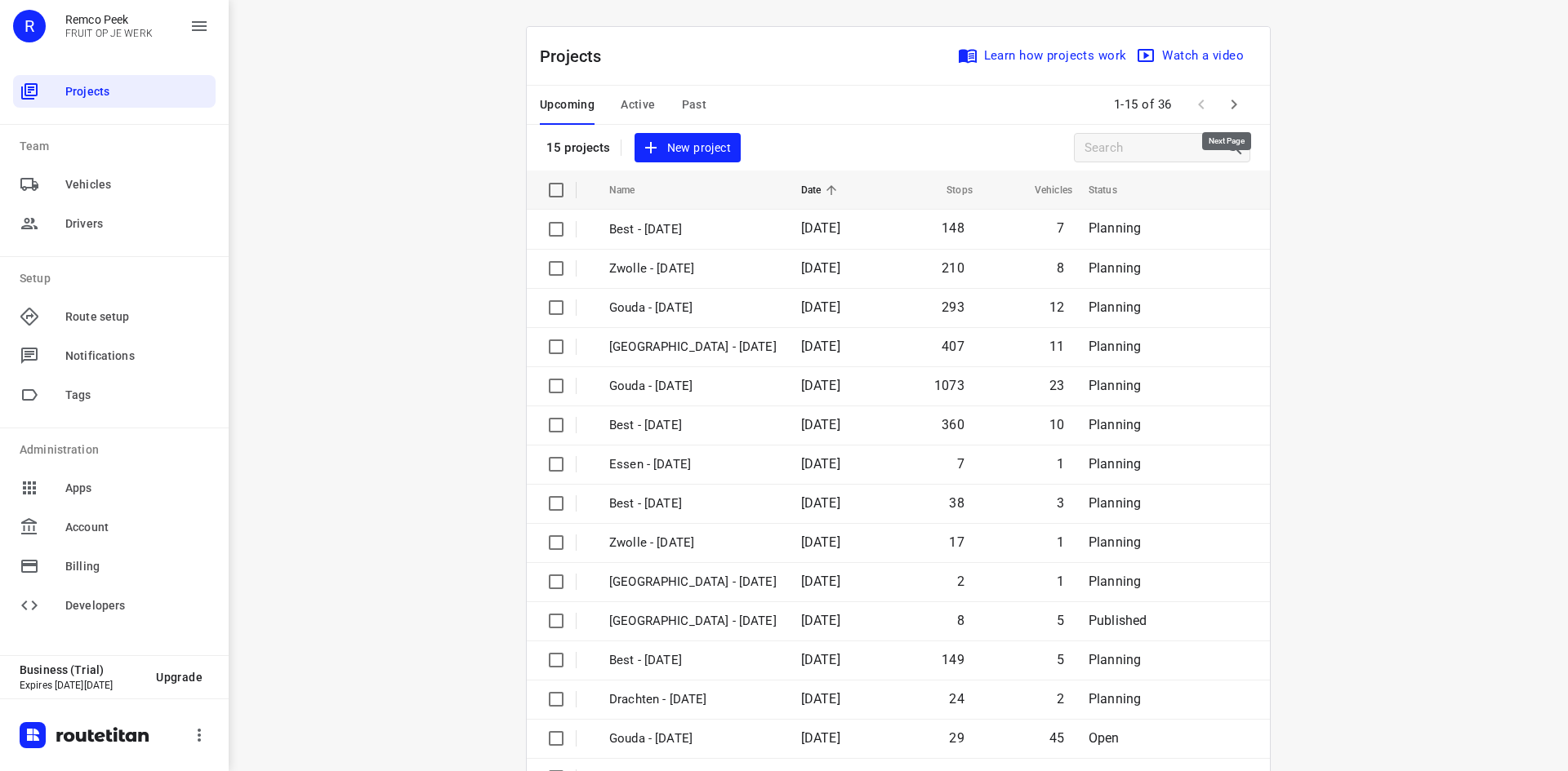
click at [1238, 105] on button "button" at bounding box center [1233, 104] width 33 height 33
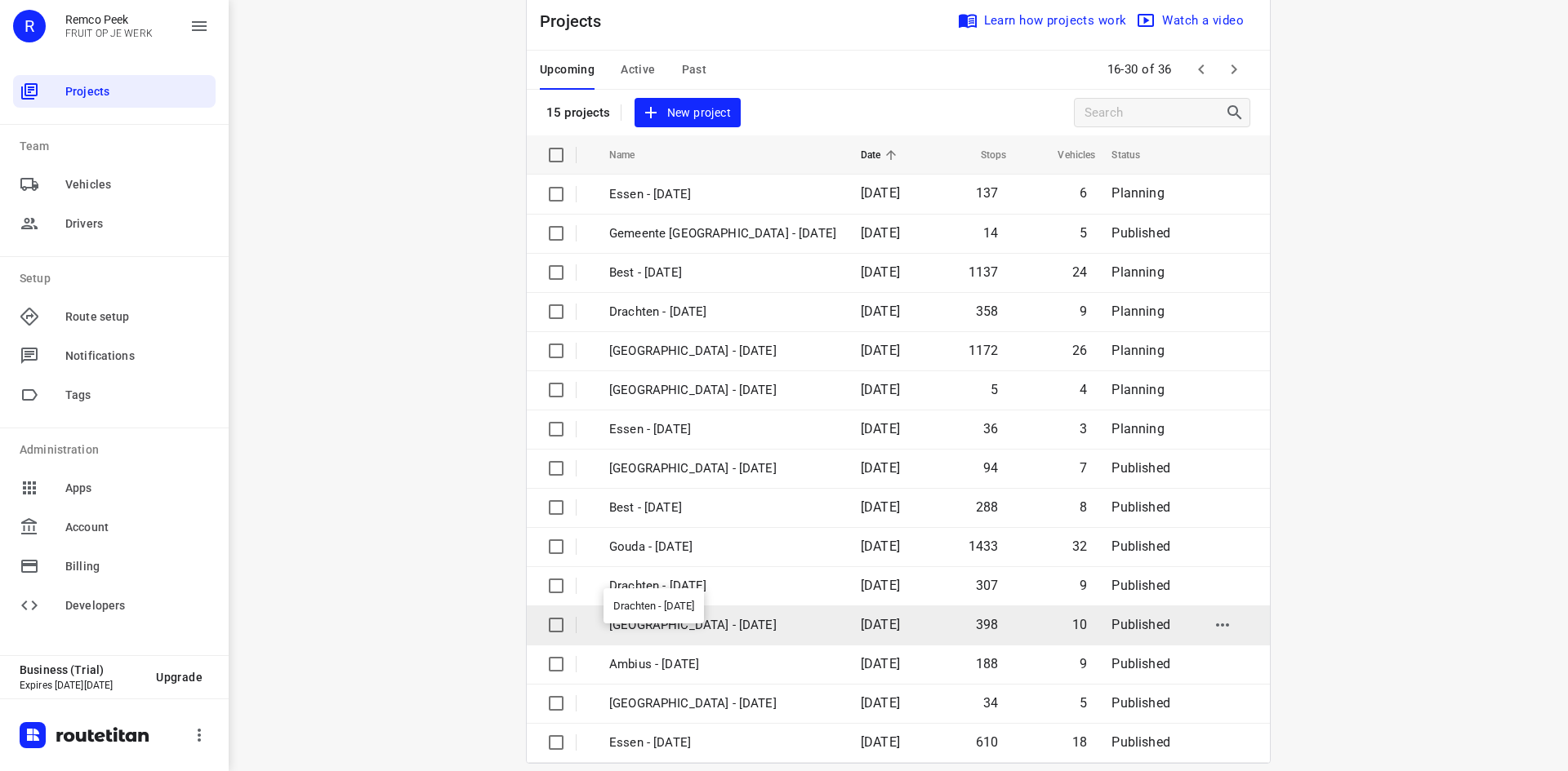
scroll to position [54, 0]
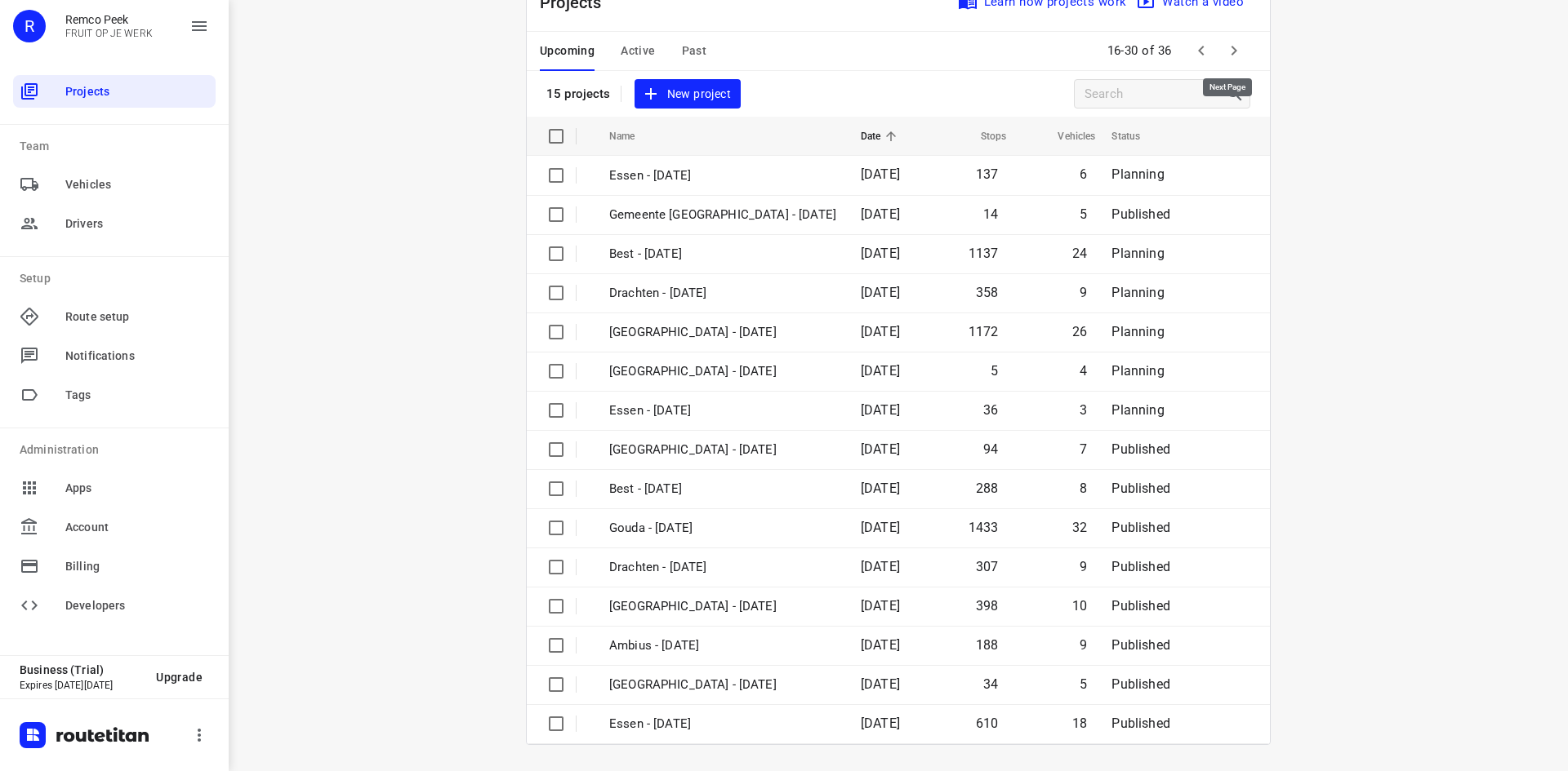
click at [1233, 52] on icon "button" at bounding box center [1234, 50] width 20 height 20
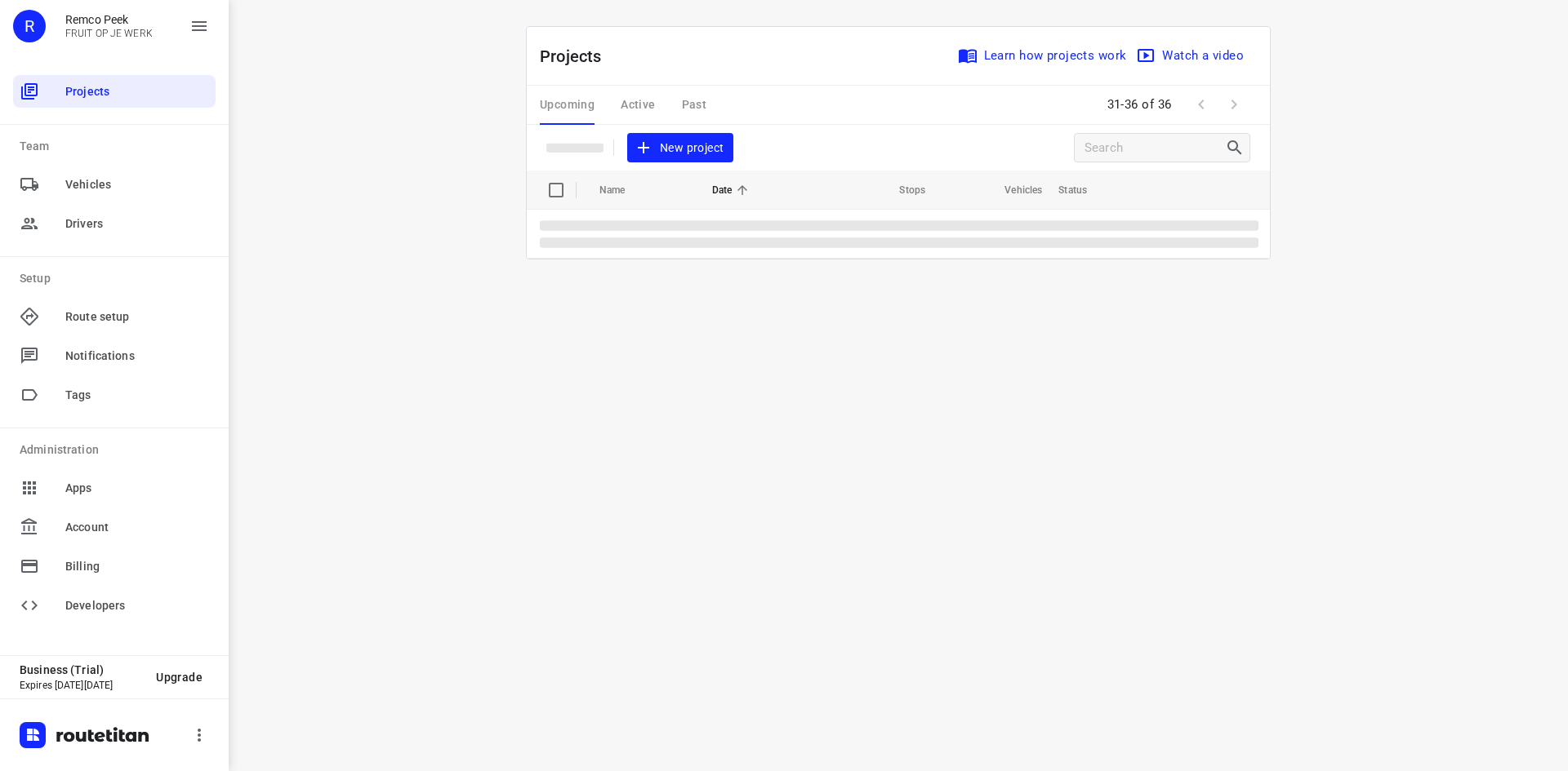
scroll to position [0, 0]
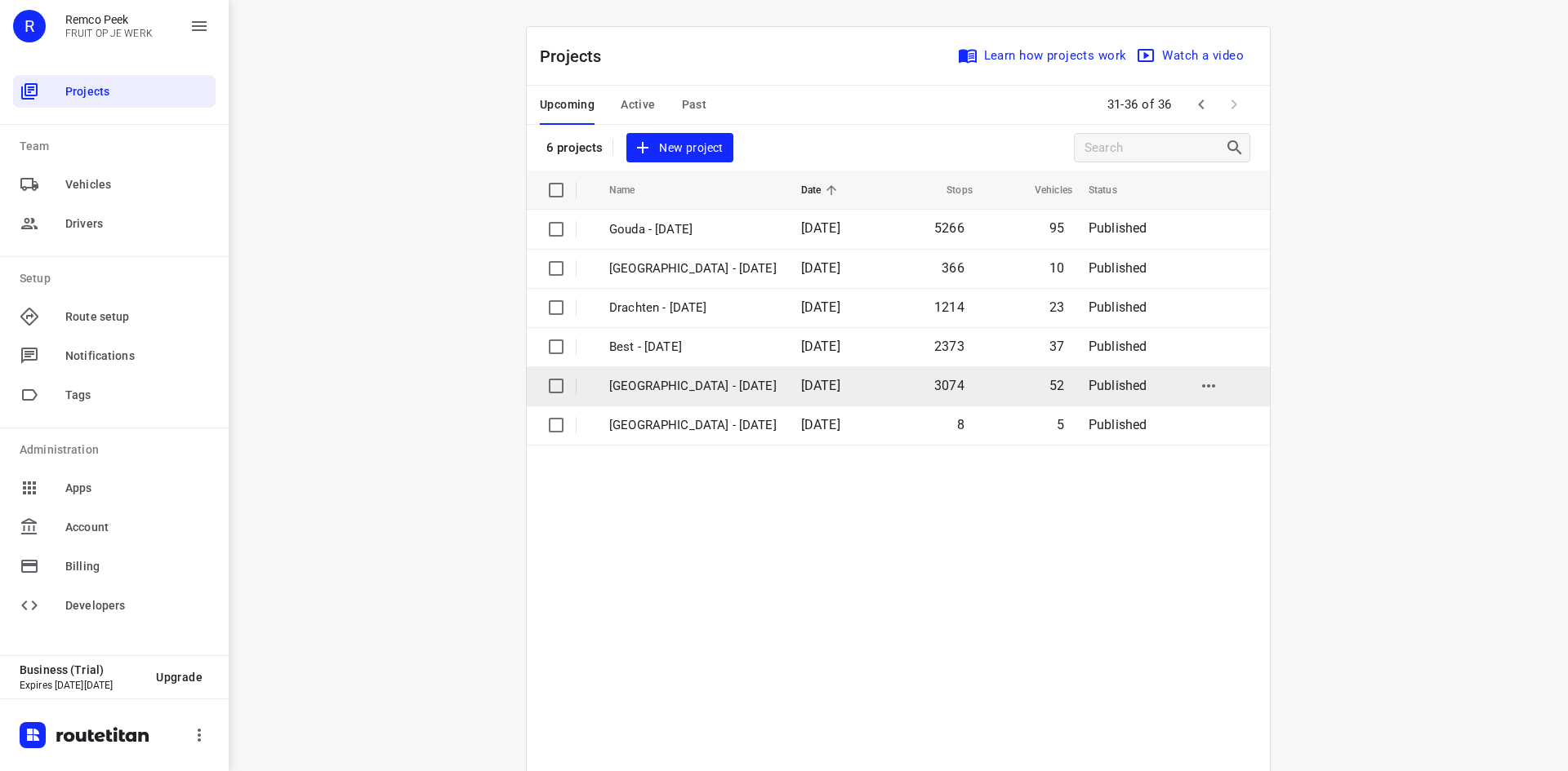
click at [662, 375] on td "[GEOGRAPHIC_DATA] - [DATE]" at bounding box center [690, 386] width 196 height 39
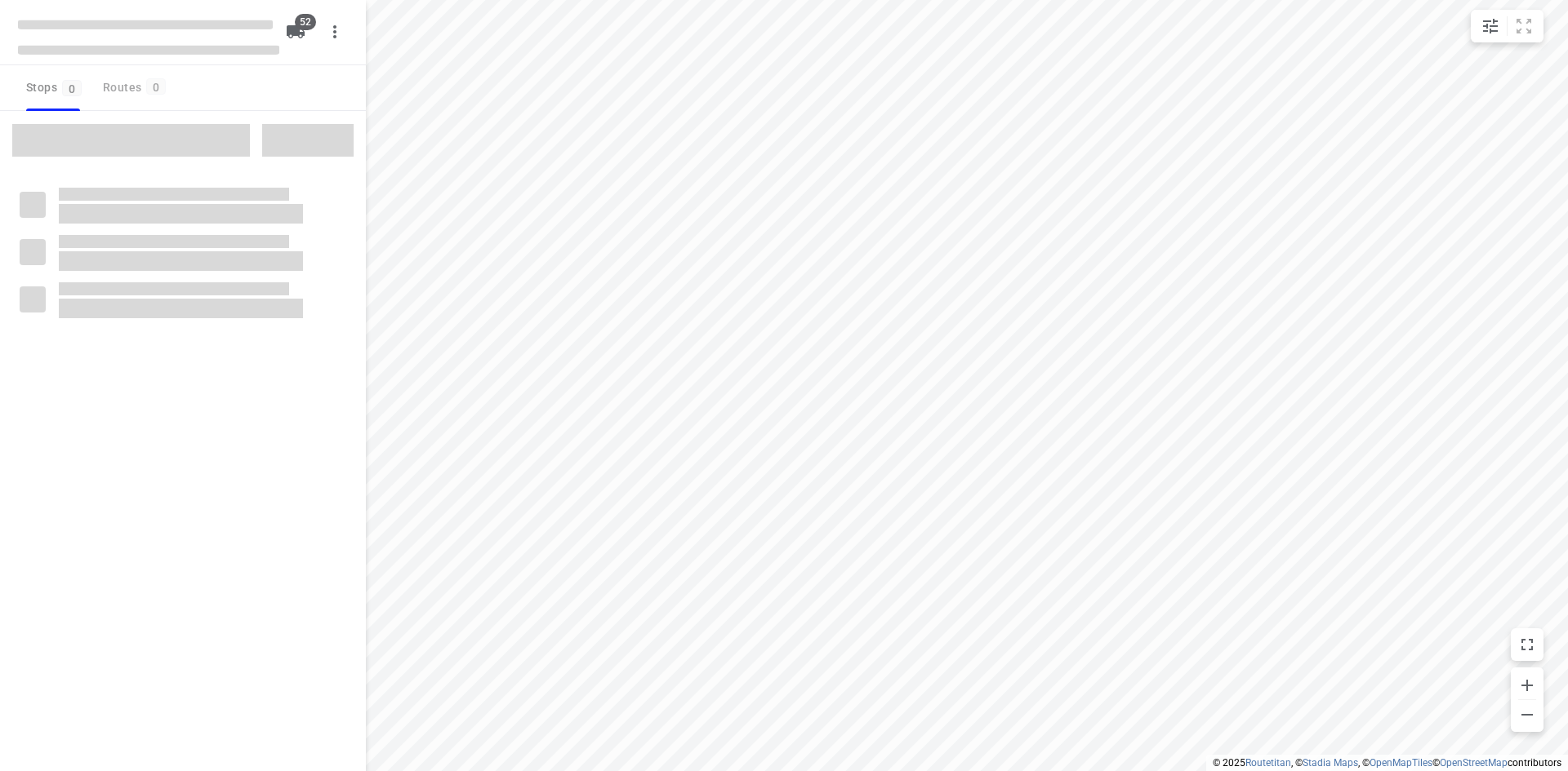
checkbox input "true"
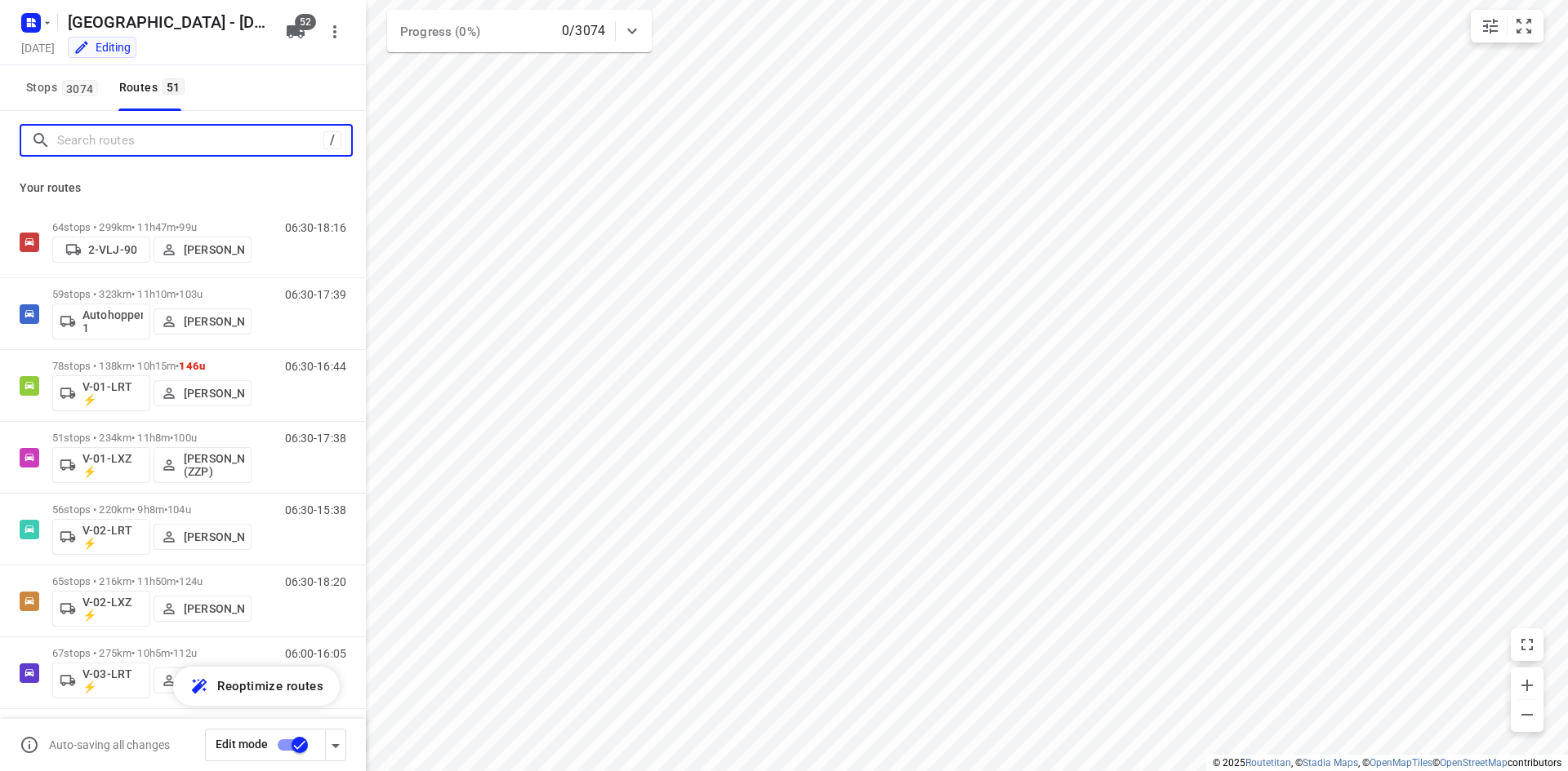
click at [262, 134] on input "Search routes" at bounding box center [191, 141] width 267 height 26
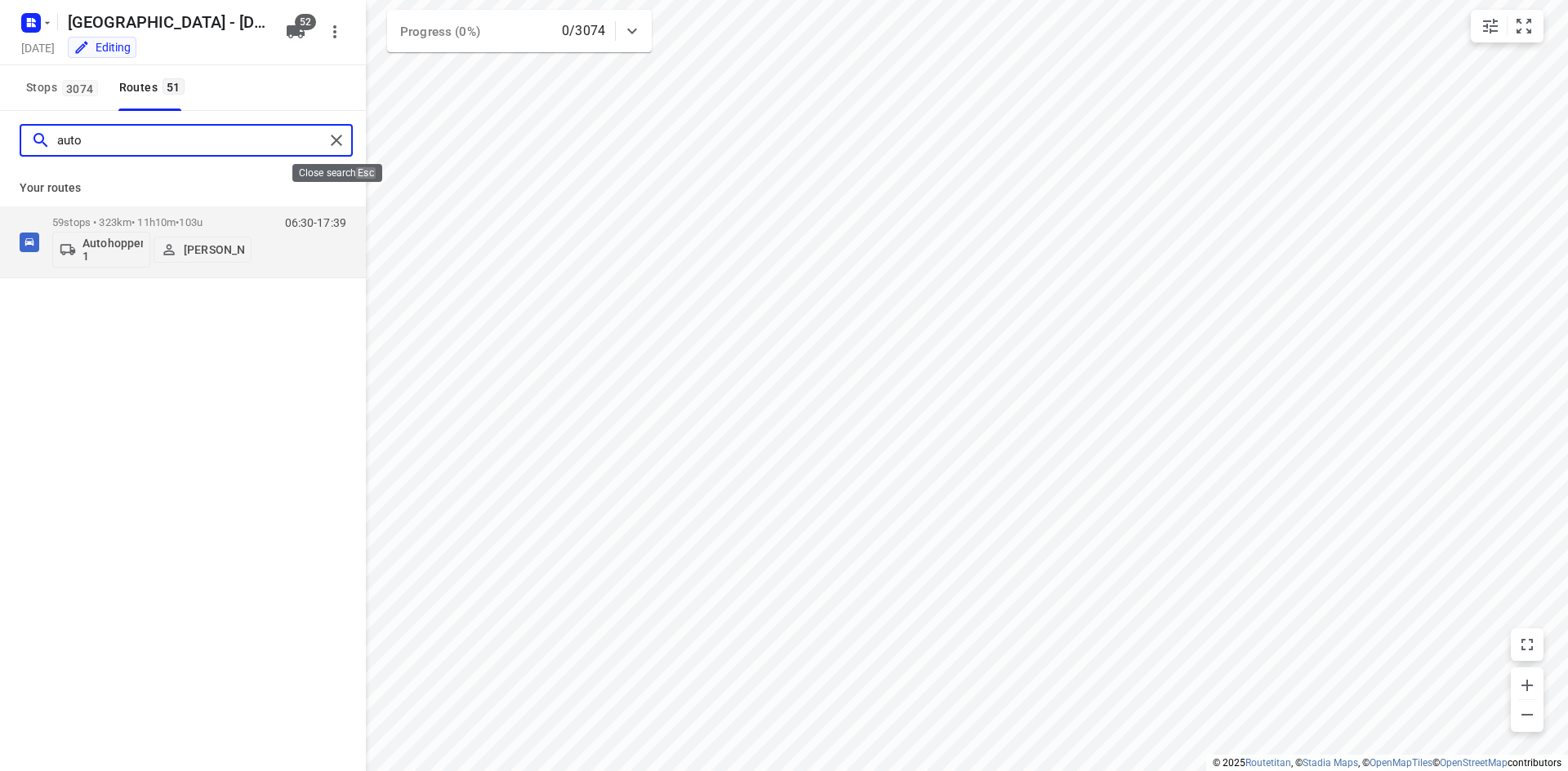
type input "auto"
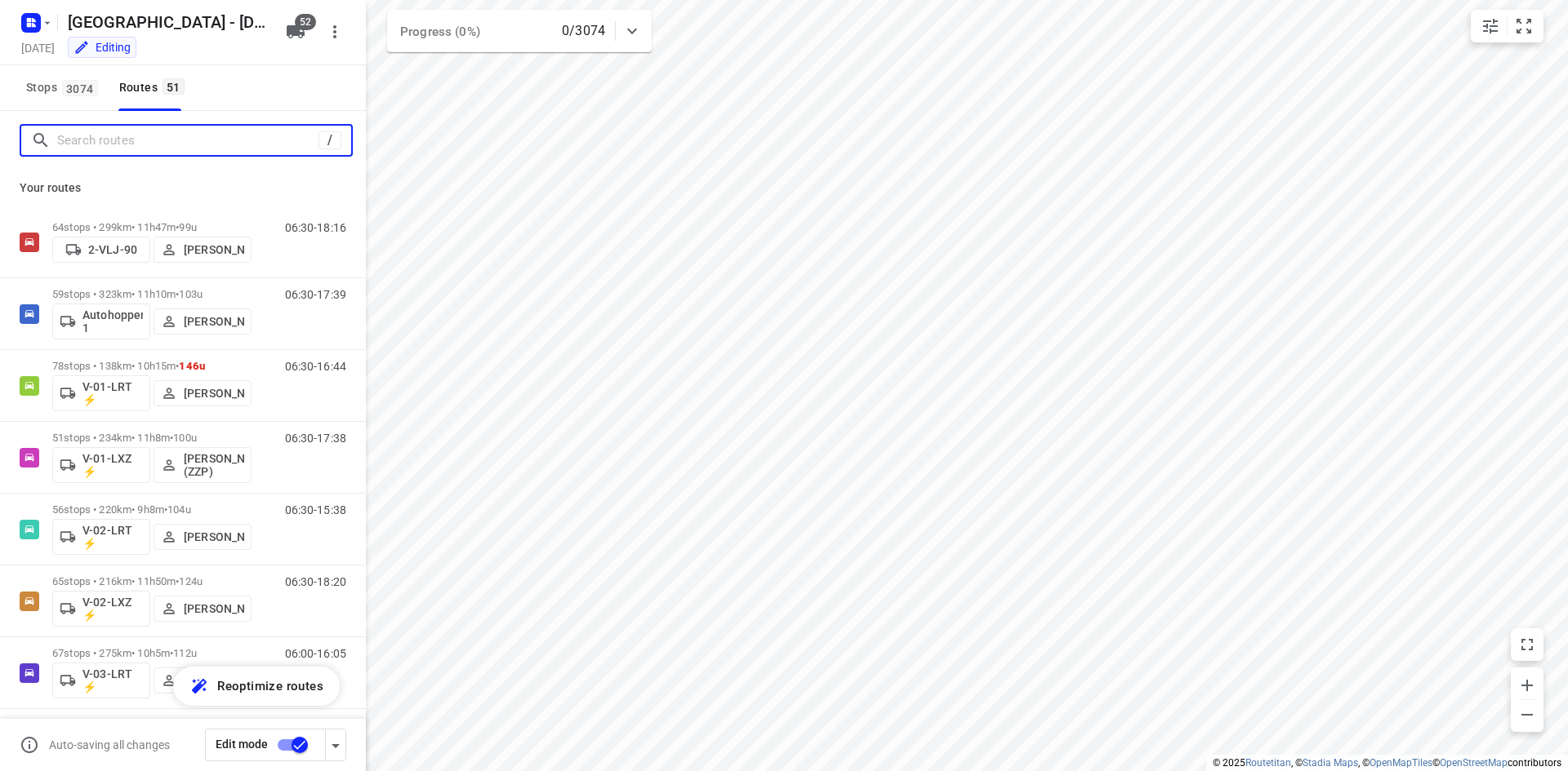
click at [247, 141] on input "Search routes" at bounding box center [188, 141] width 262 height 26
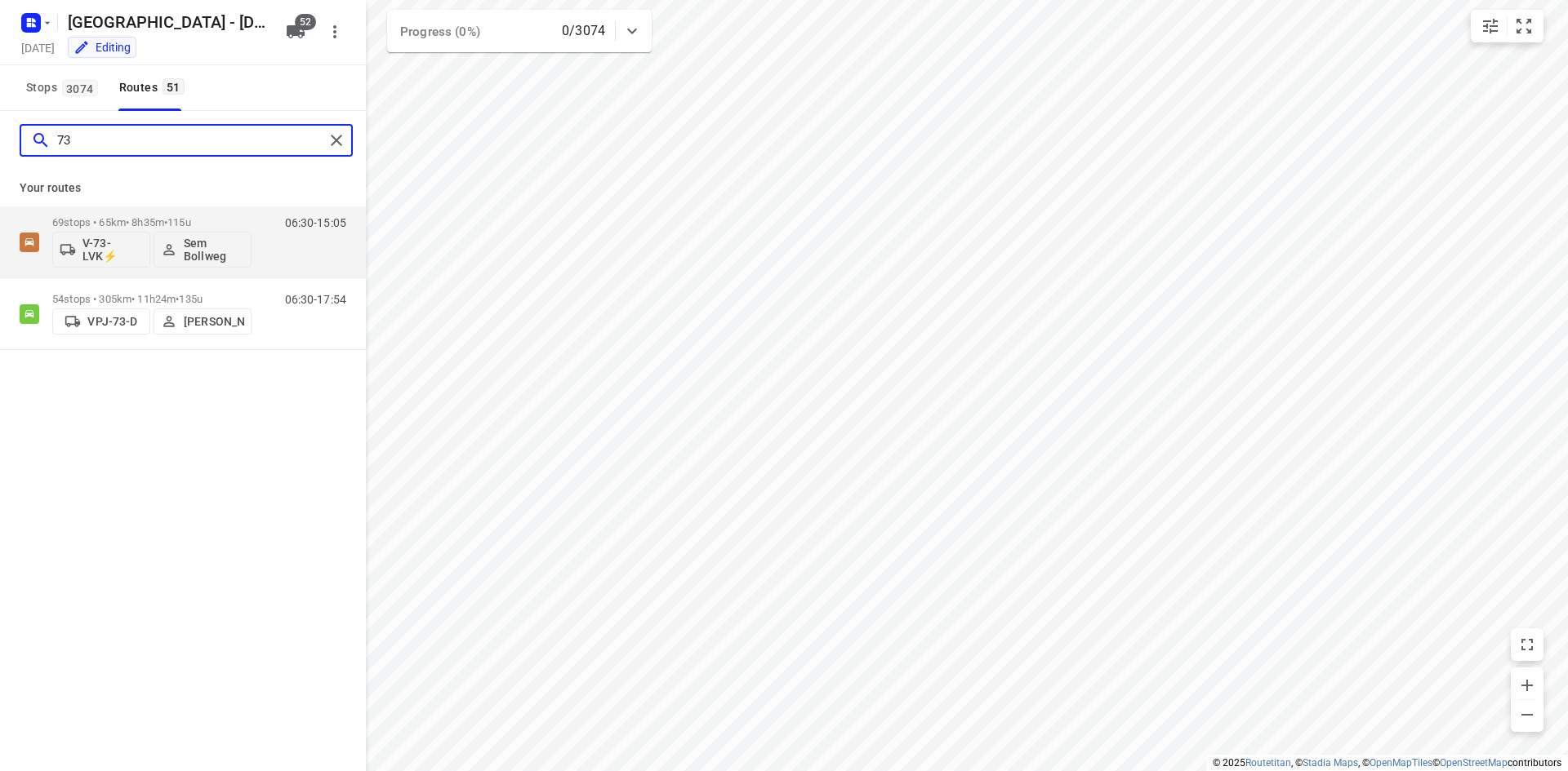
type input "7"
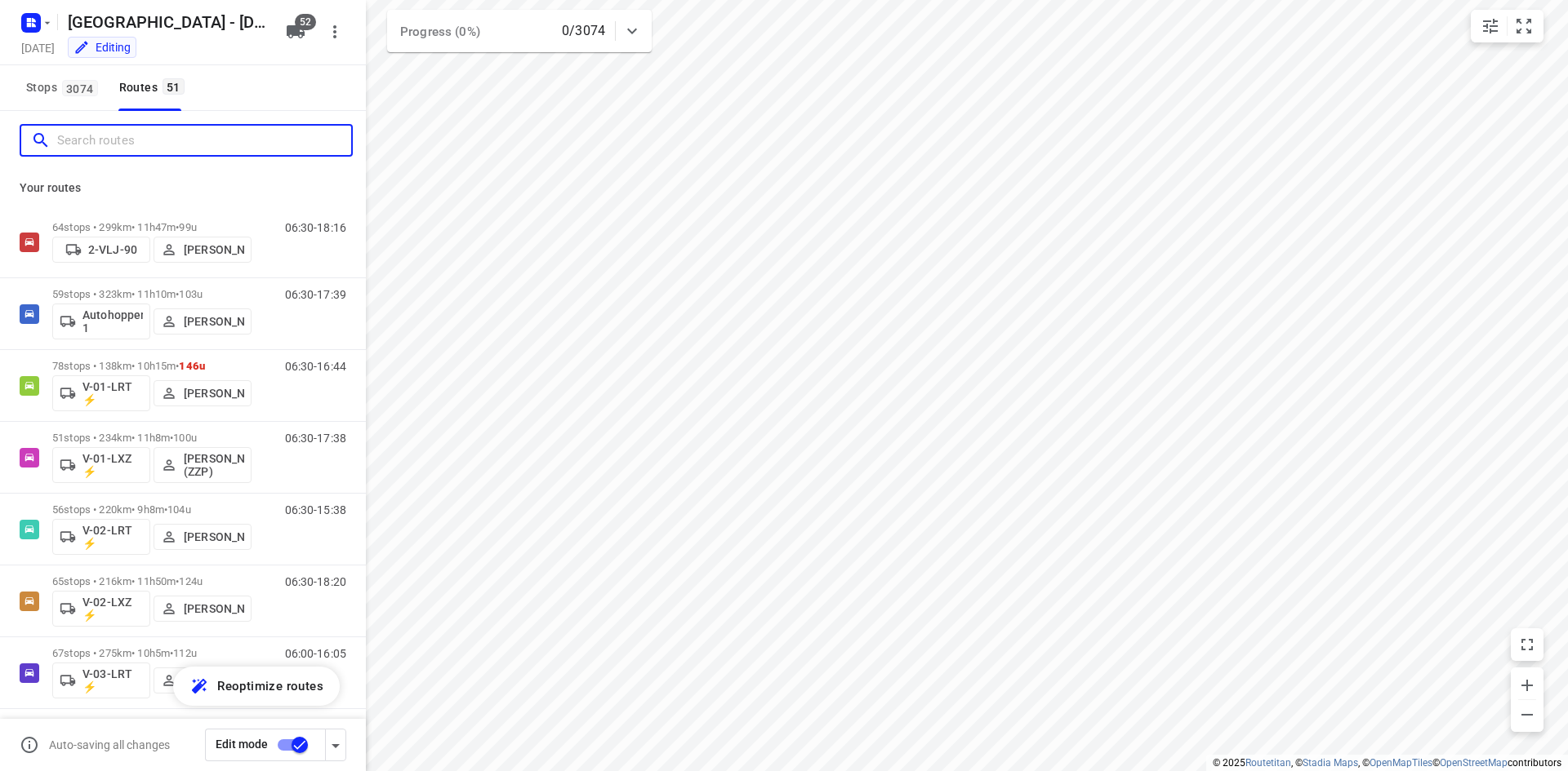
click at [219, 145] on input "Search routes" at bounding box center [204, 141] width 294 height 26
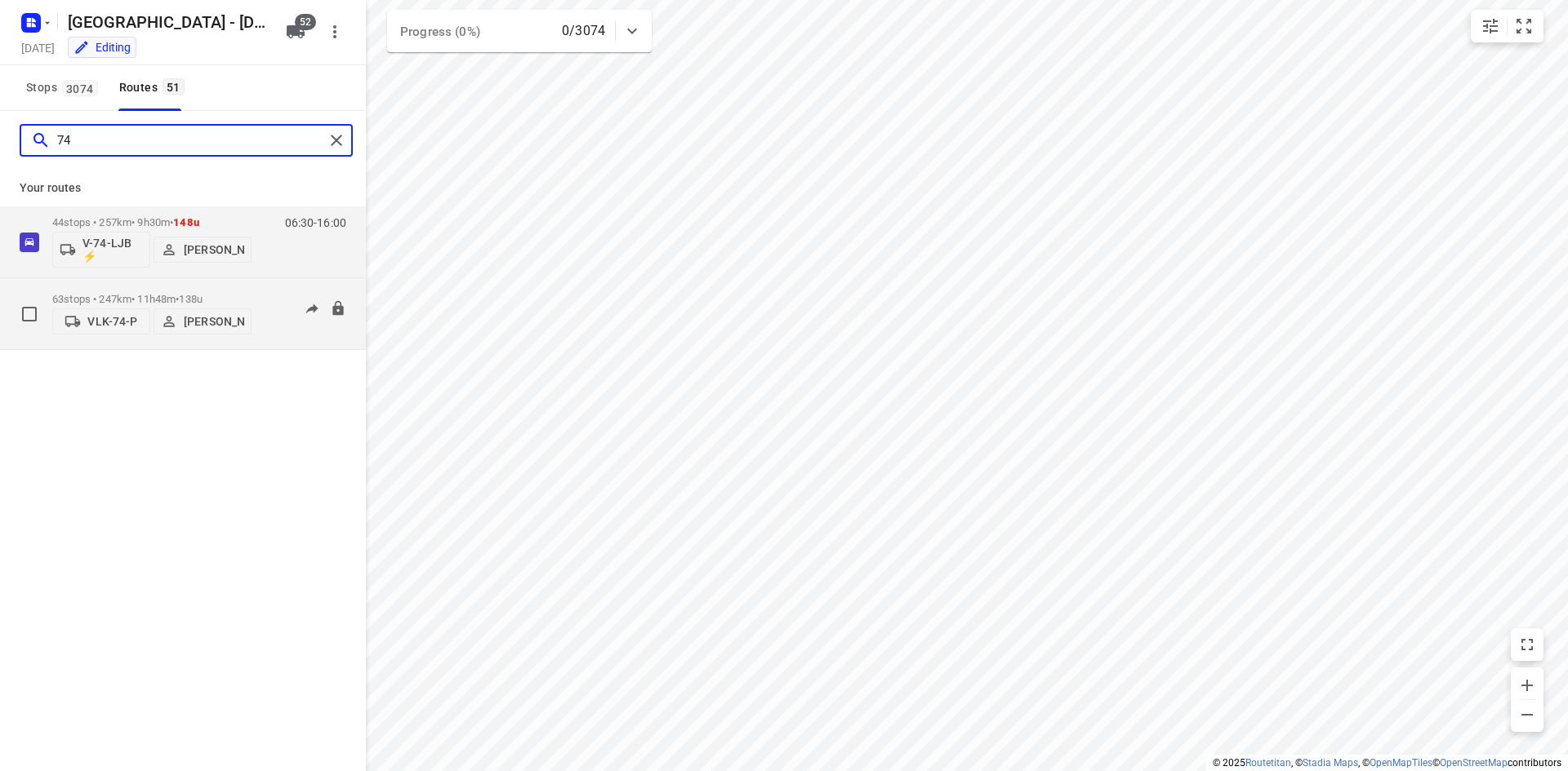
type input "74"
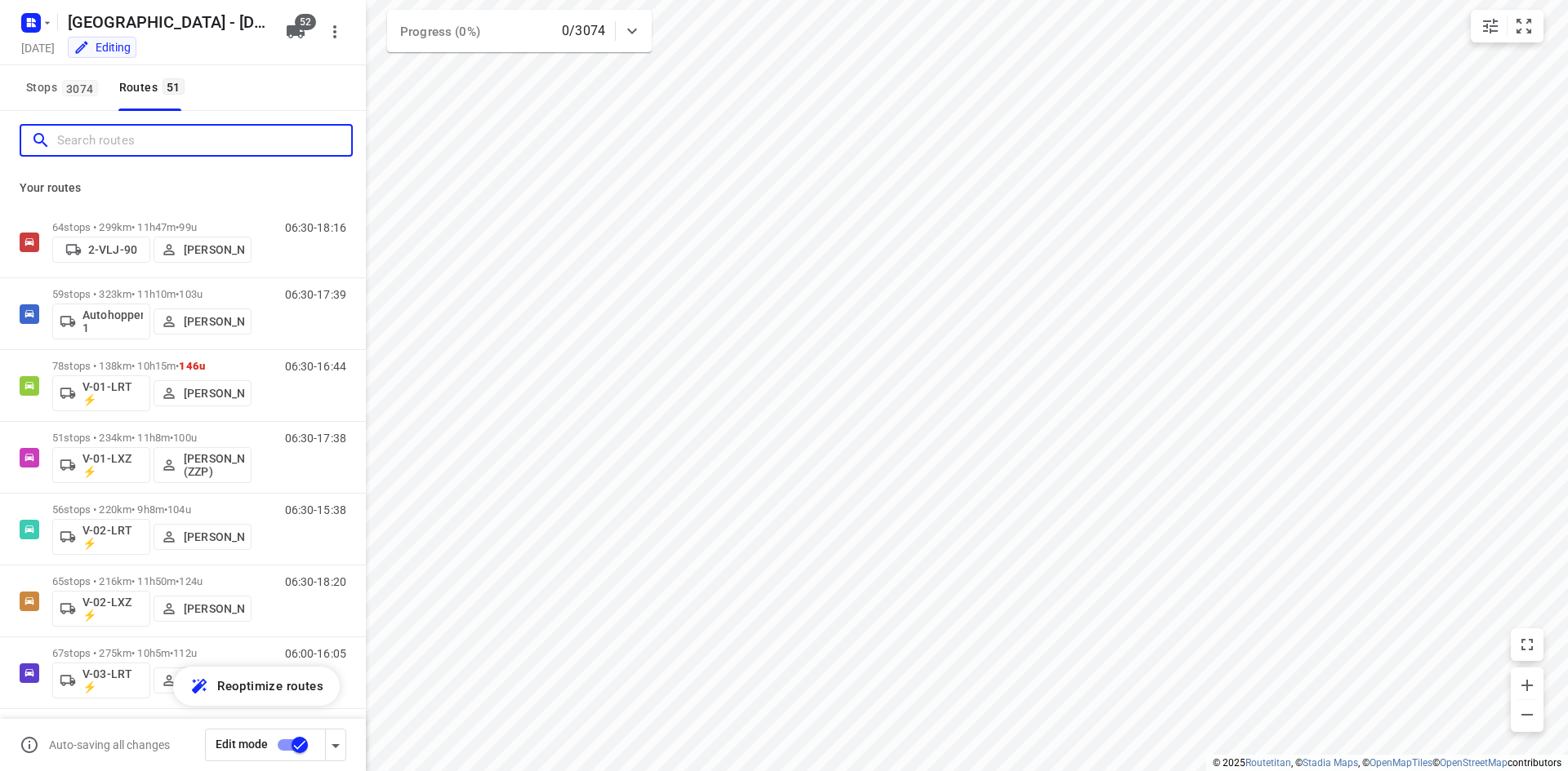
click at [306, 143] on input "Search routes" at bounding box center [204, 141] width 294 height 26
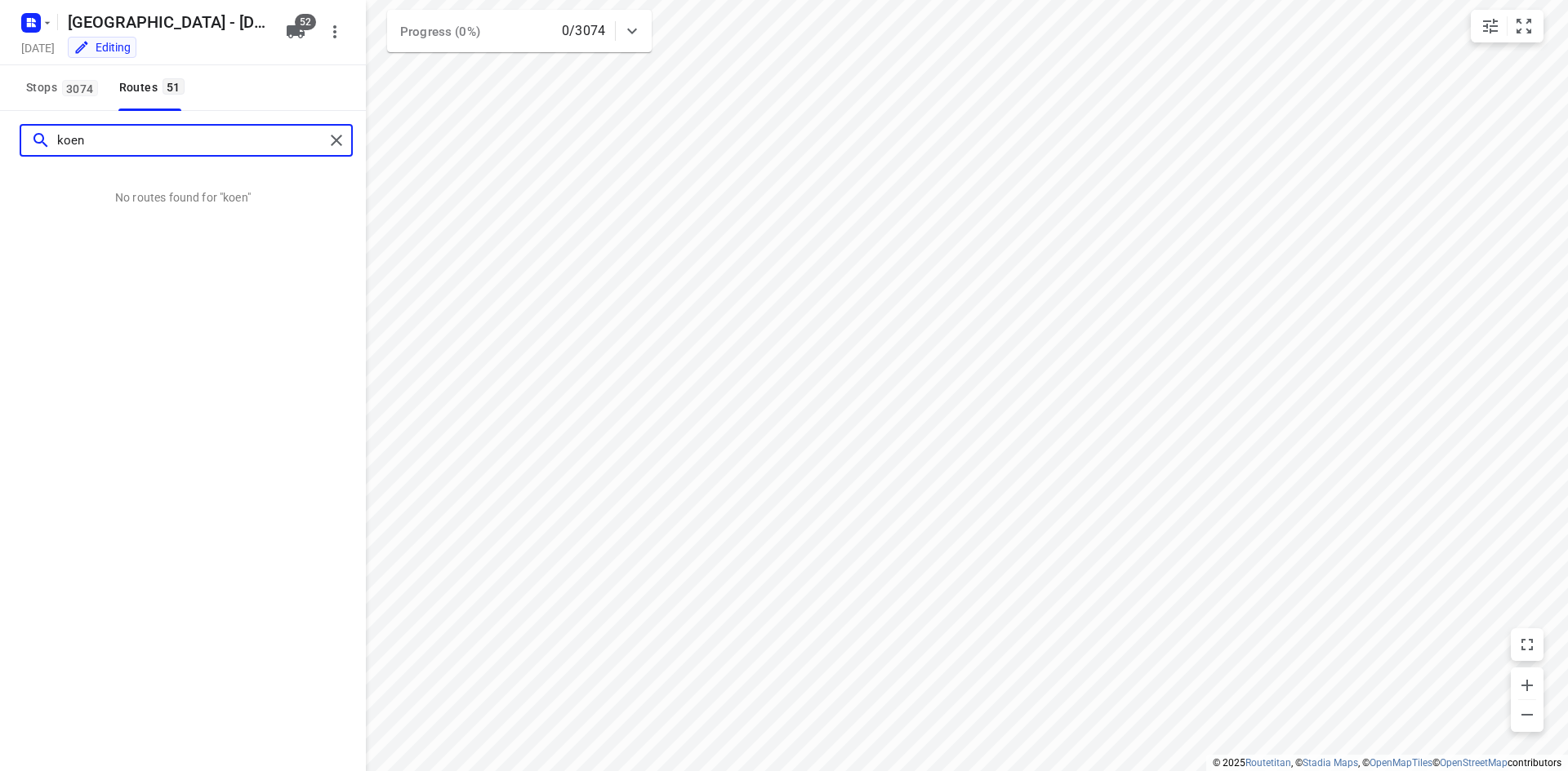
type input "koen"
click at [295, 28] on icon "button" at bounding box center [295, 32] width 18 height 13
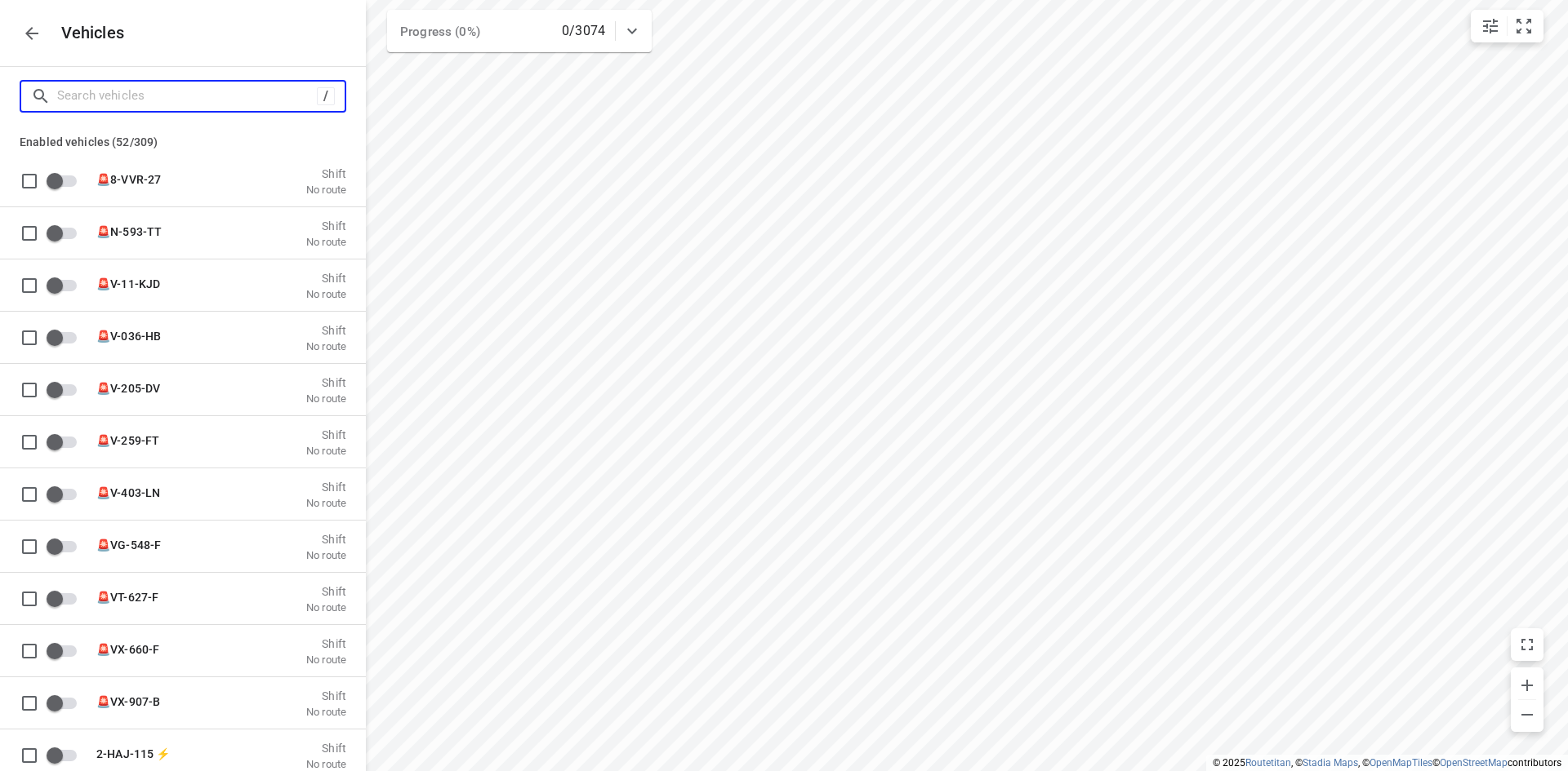
click at [232, 103] on input "Search vehicles" at bounding box center [187, 96] width 260 height 26
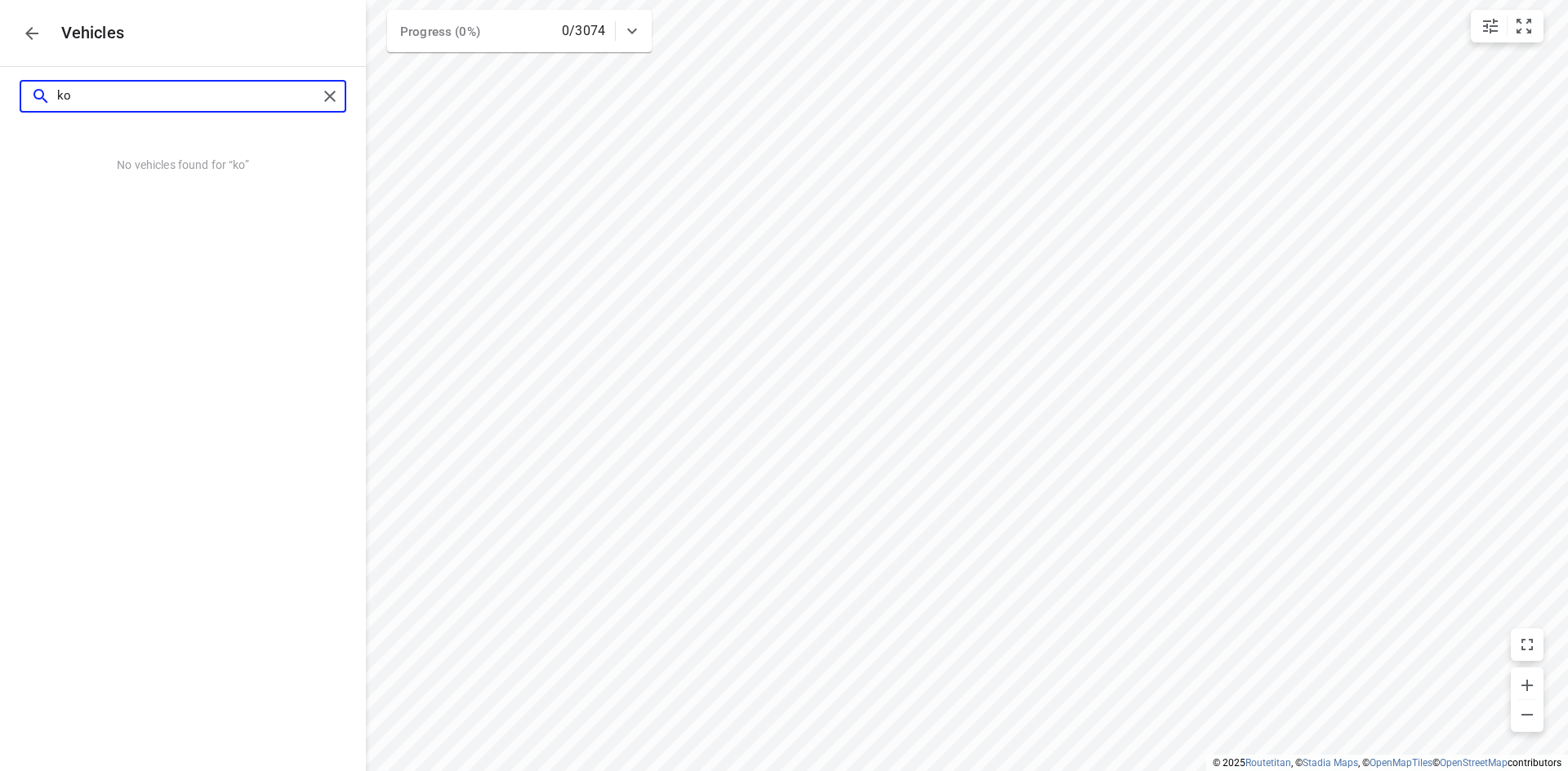
type input "k"
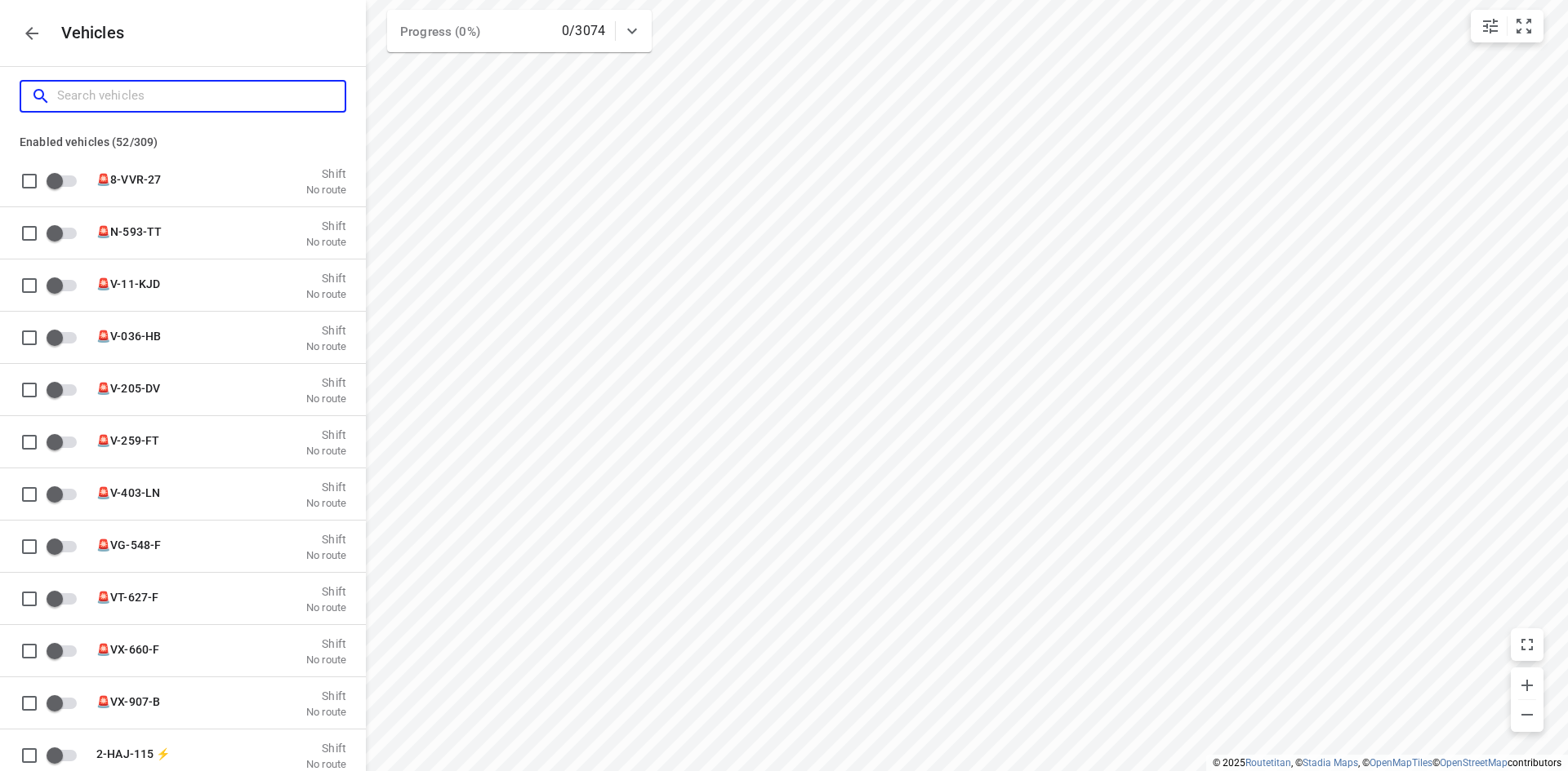
type input "7"
checkbox input "true"
checkbox input "false"
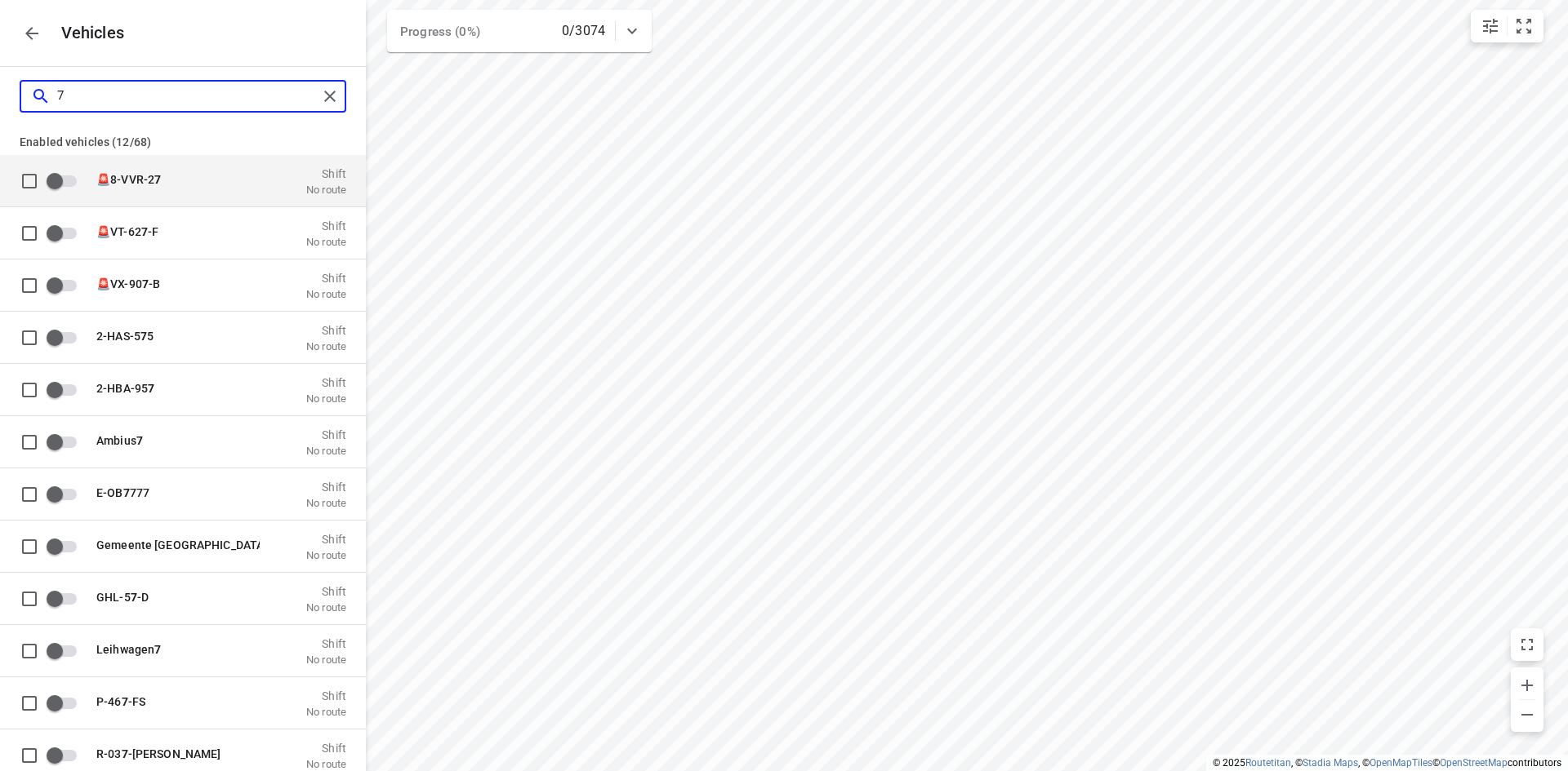
type input "74"
checkbox input "true"
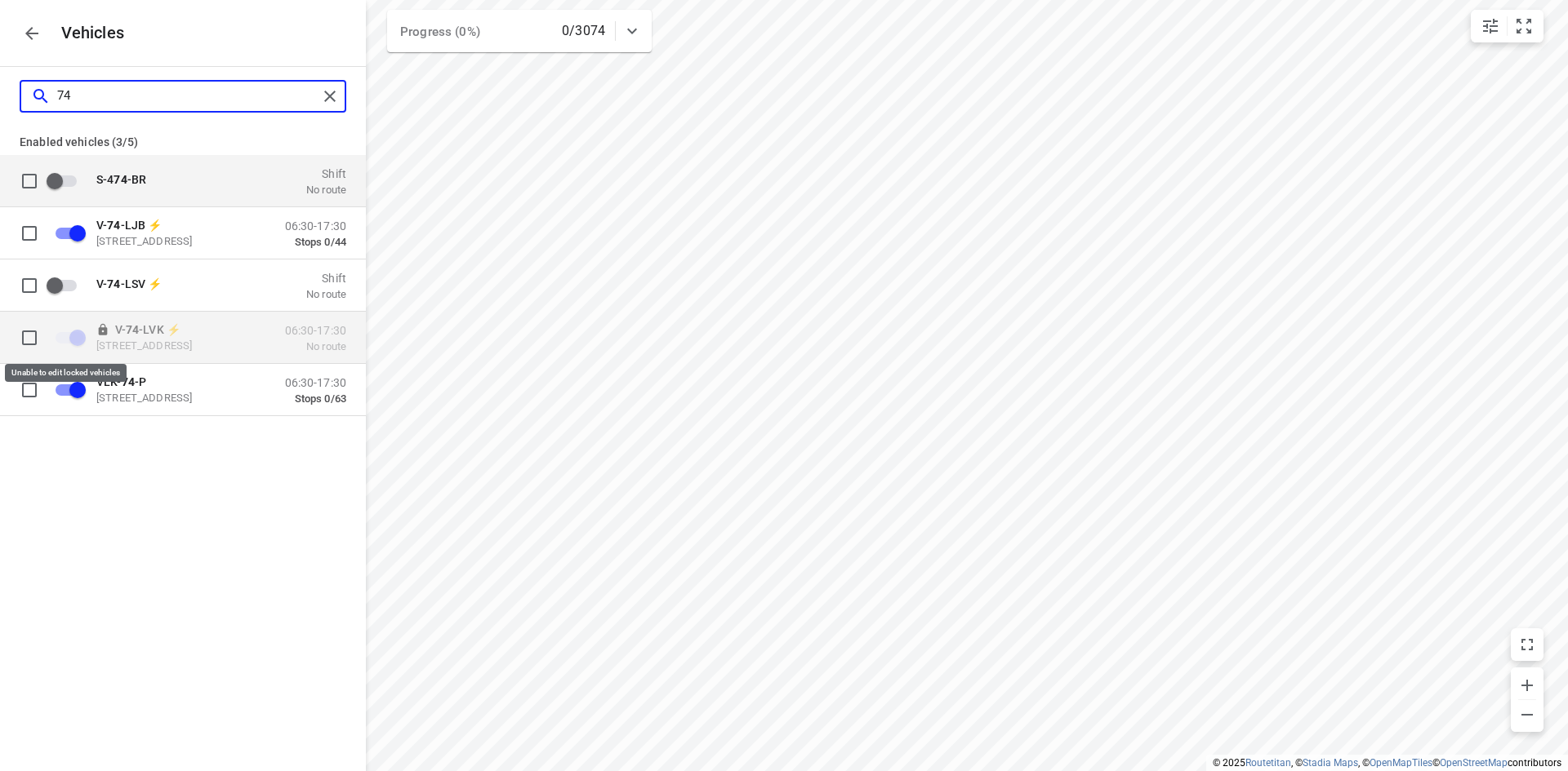
type input "74"
click at [91, 335] on span "grid" at bounding box center [69, 337] width 47 height 31
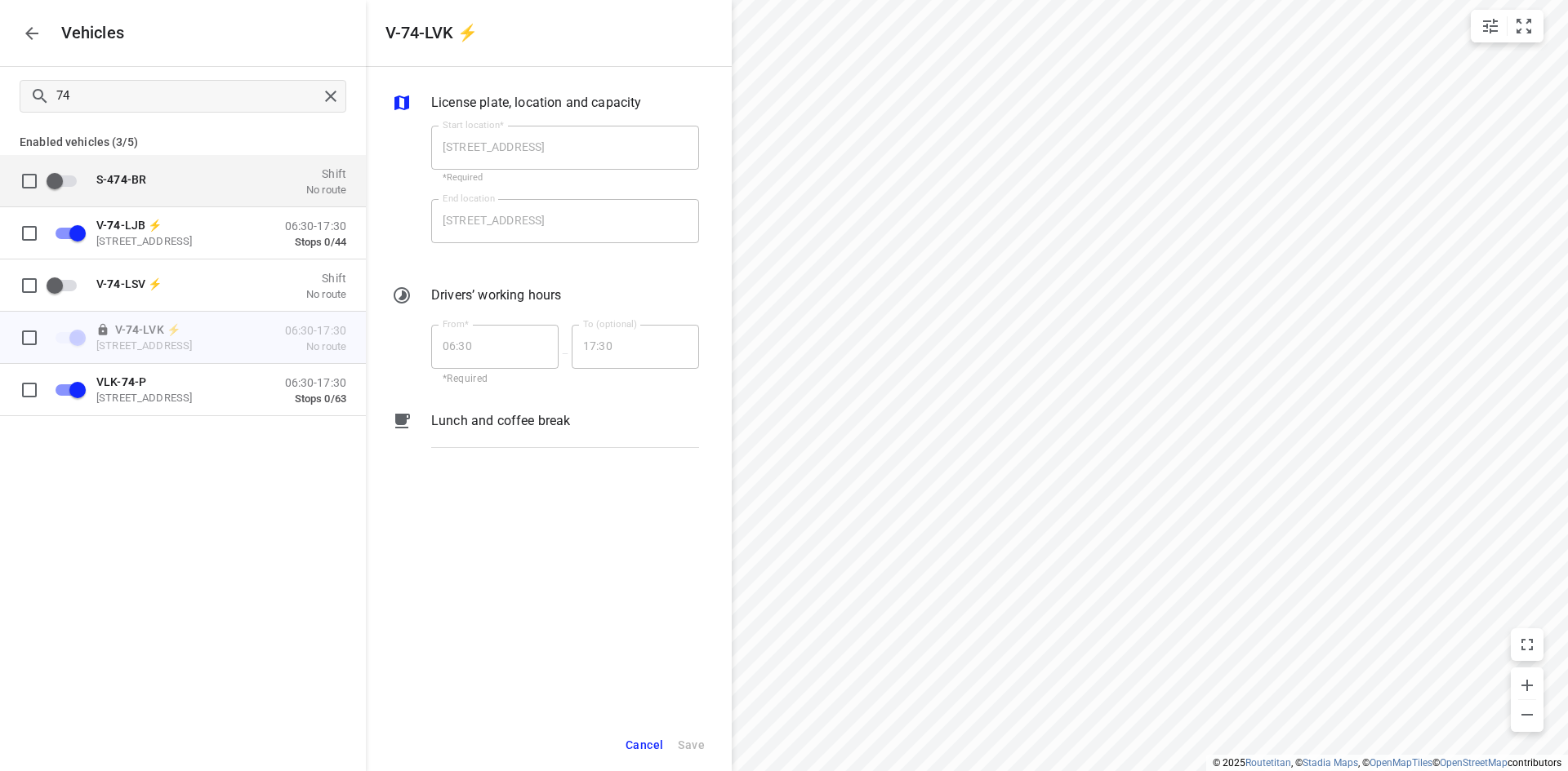
click at [648, 738] on span "Cancel" at bounding box center [644, 745] width 38 height 21
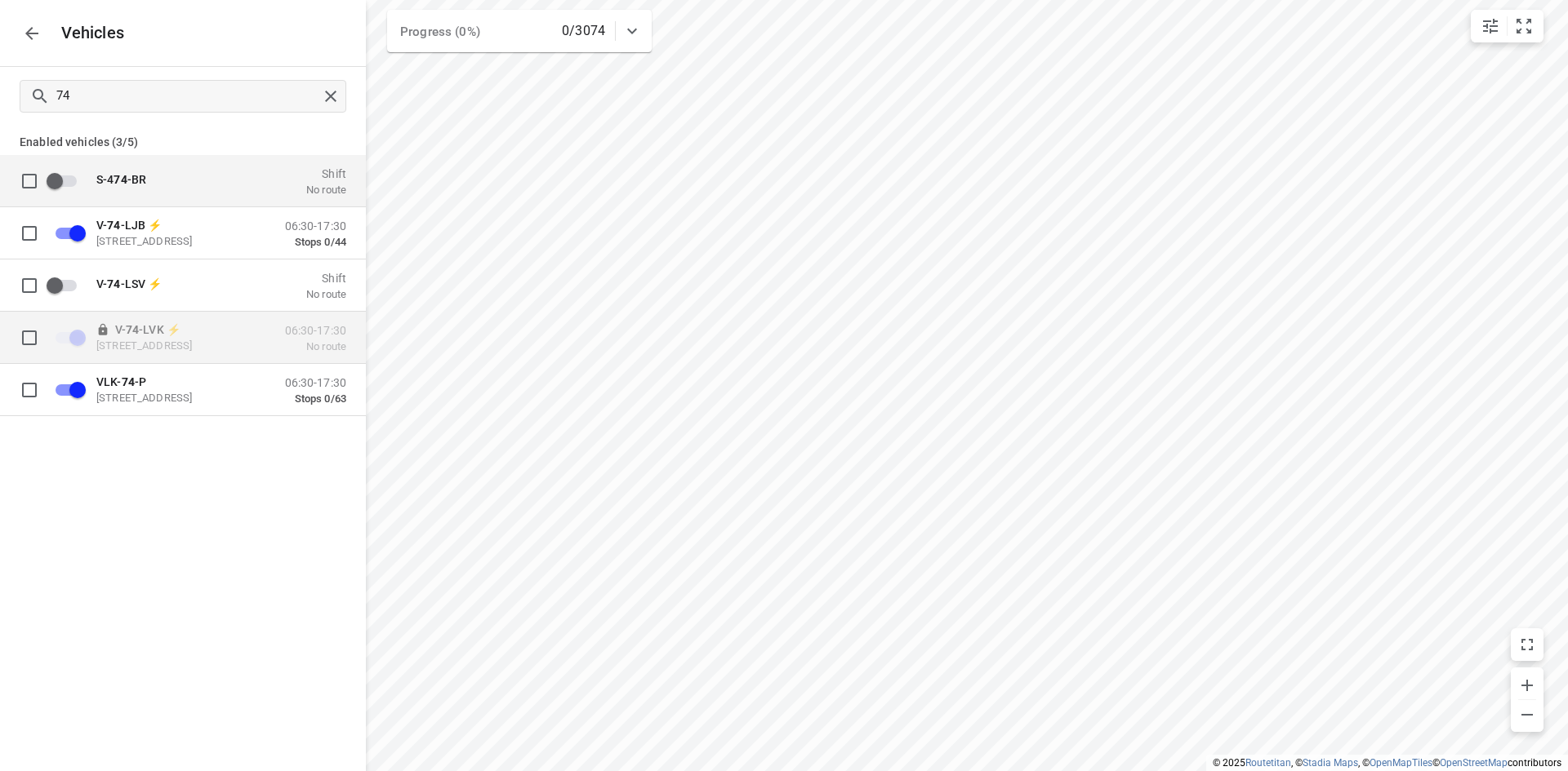
click at [36, 345] on input "grid" at bounding box center [29, 337] width 33 height 33
checkbox input "true"
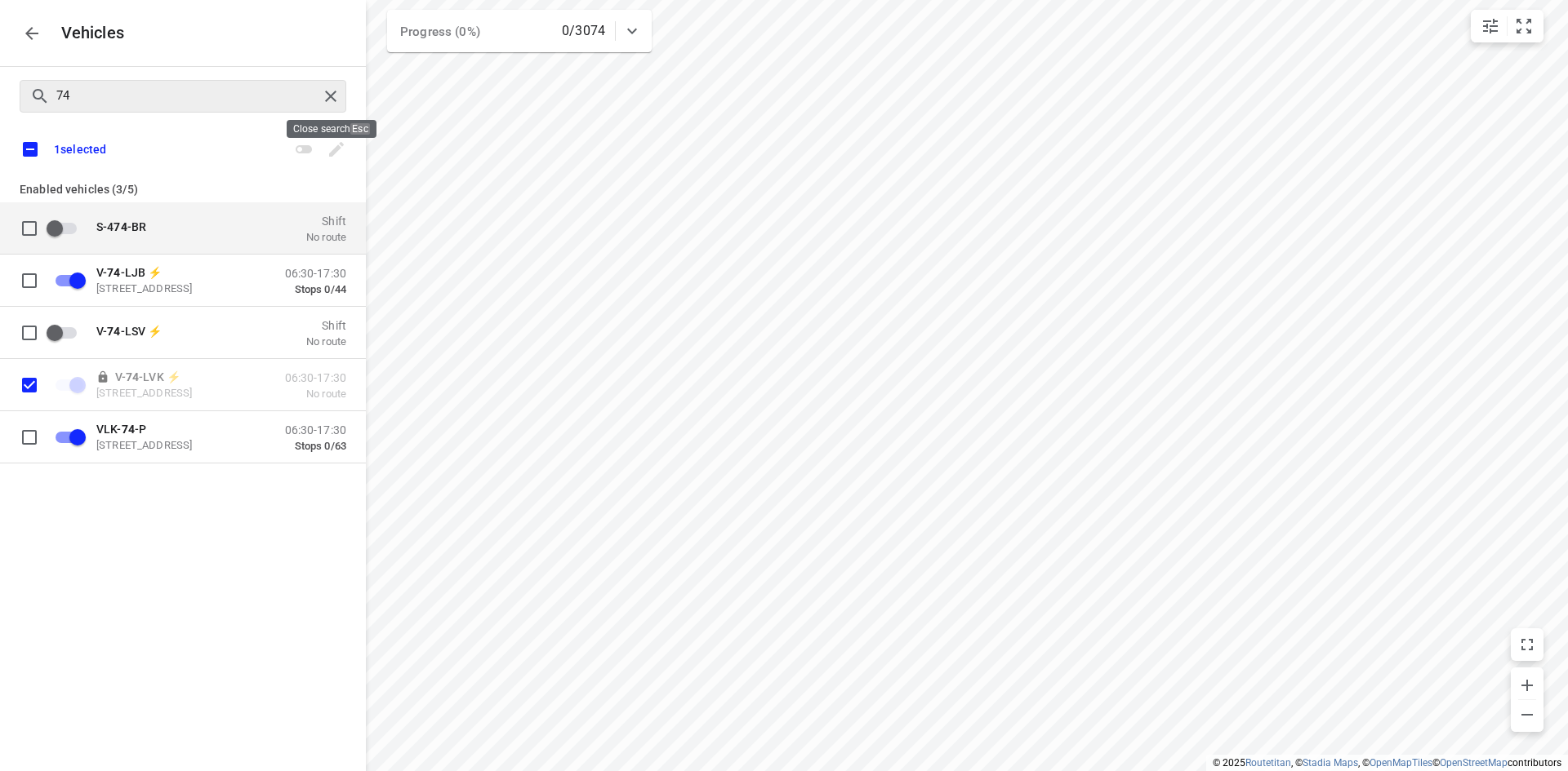
checkbox input "false"
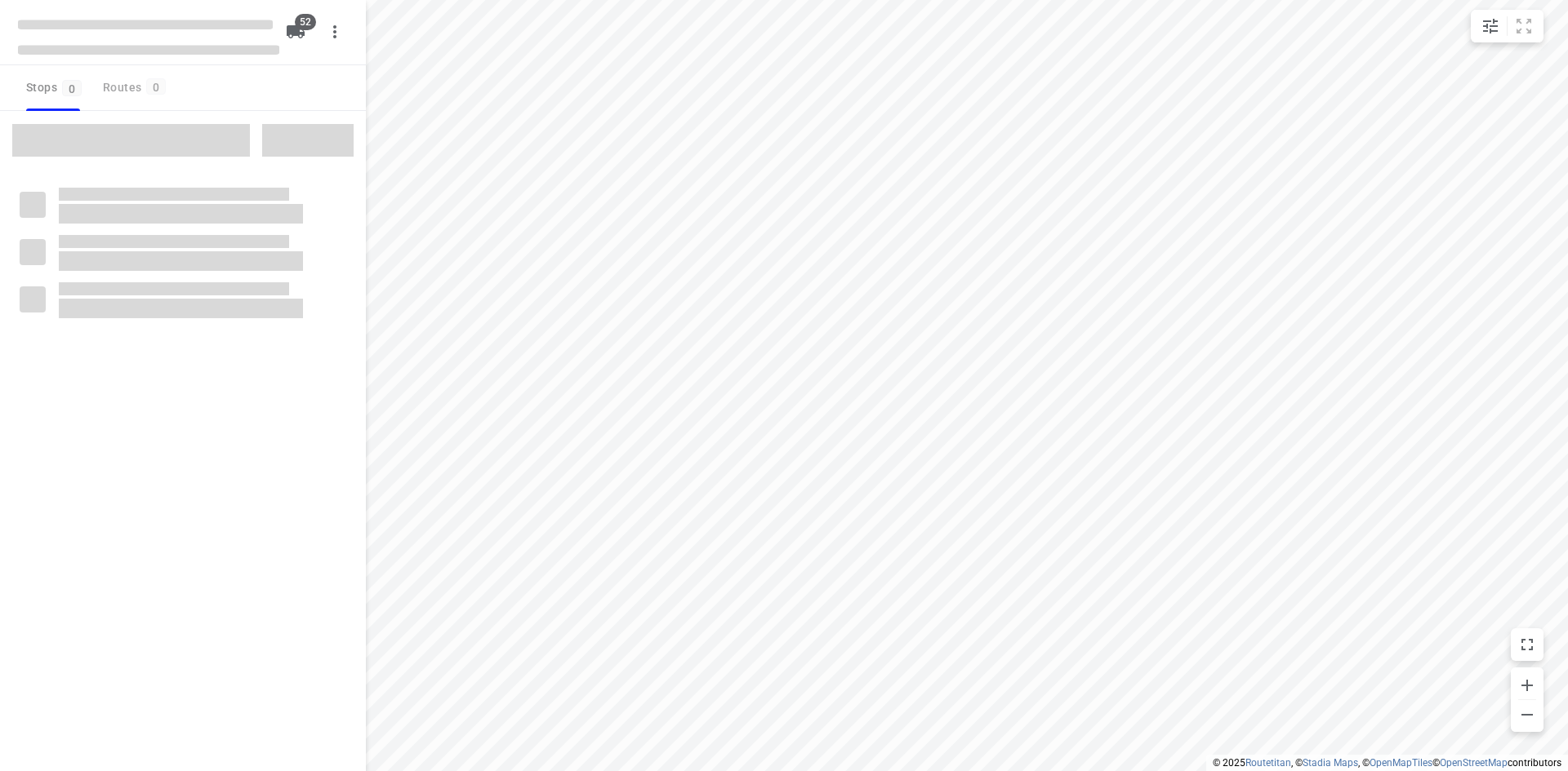
checkbox input "true"
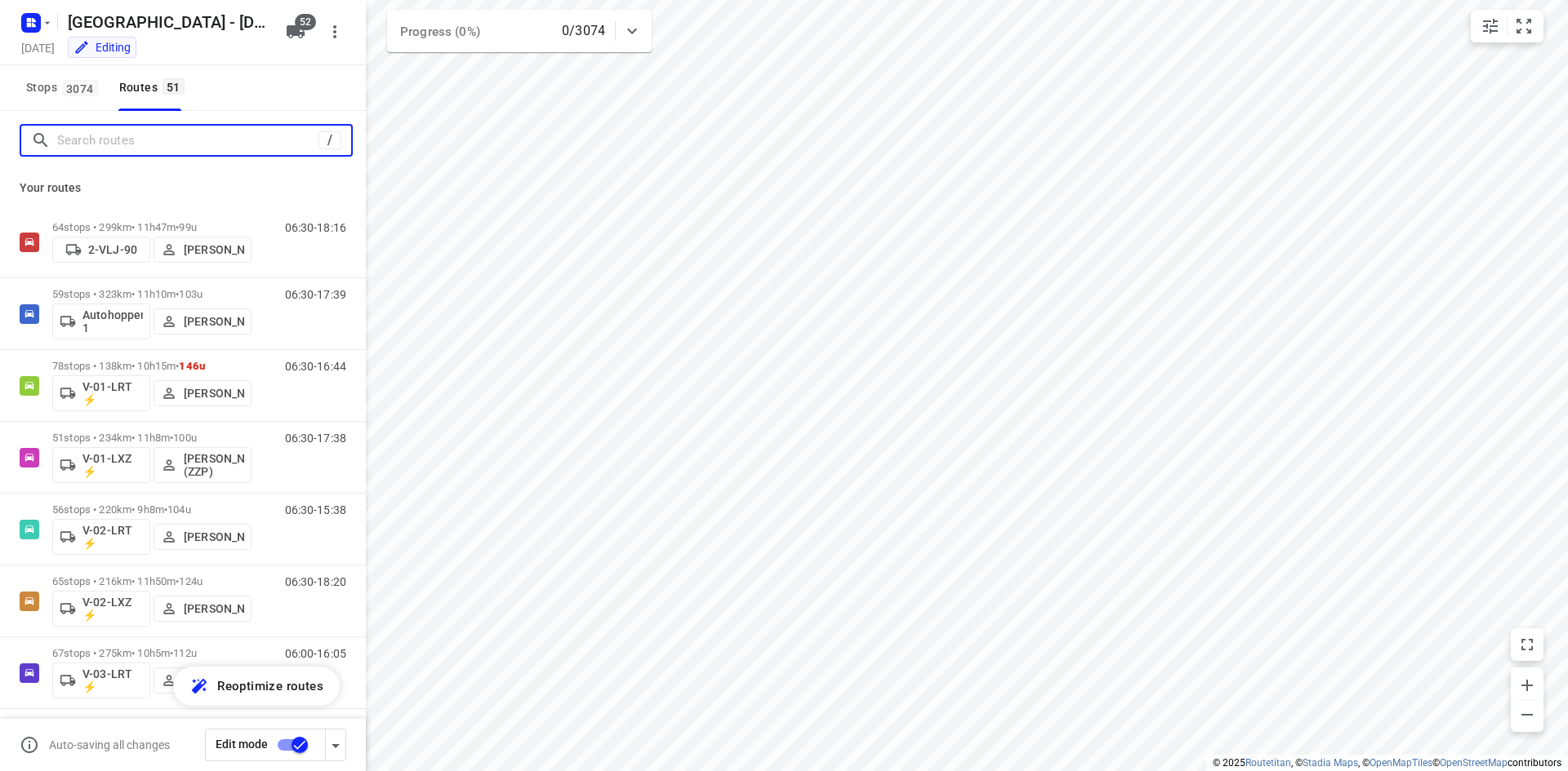
click at [272, 139] on input "Search routes" at bounding box center [188, 141] width 262 height 26
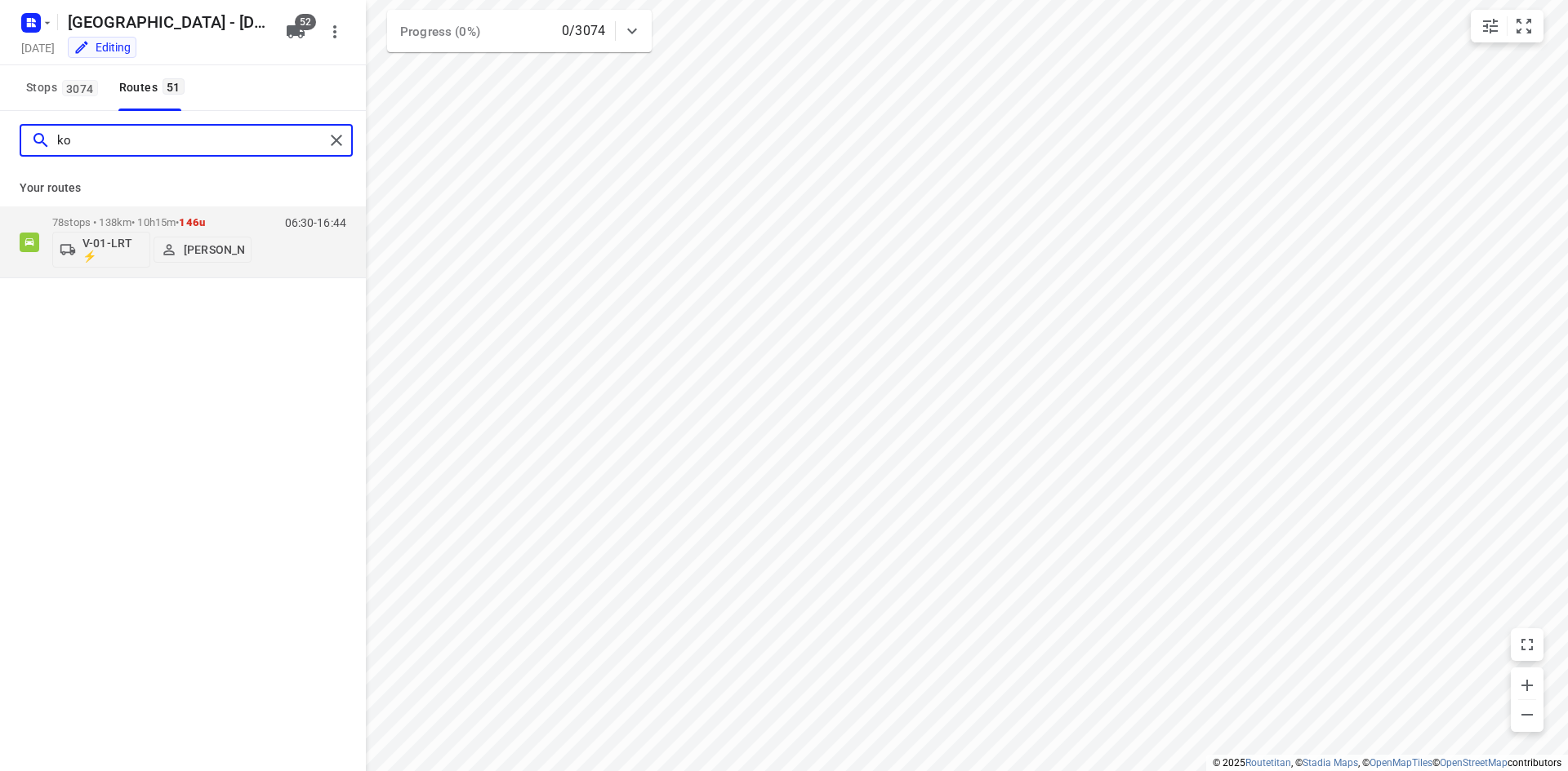
type input "k"
type input "7"
type input "aut"
click at [105, 255] on p "Autohopper 1" at bounding box center [113, 250] width 60 height 26
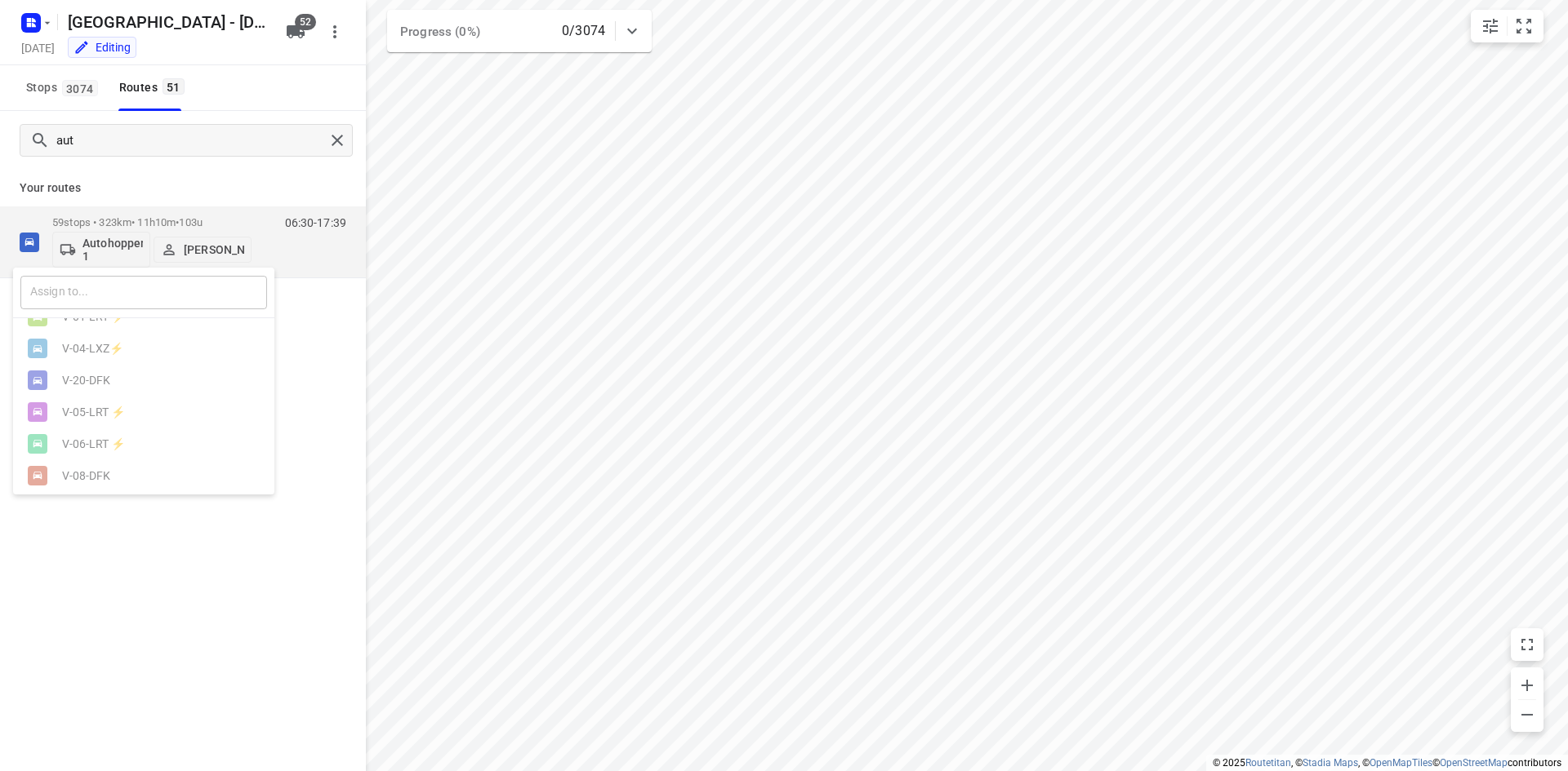
click at [97, 292] on input "text" at bounding box center [144, 292] width 247 height 34
type input "74"
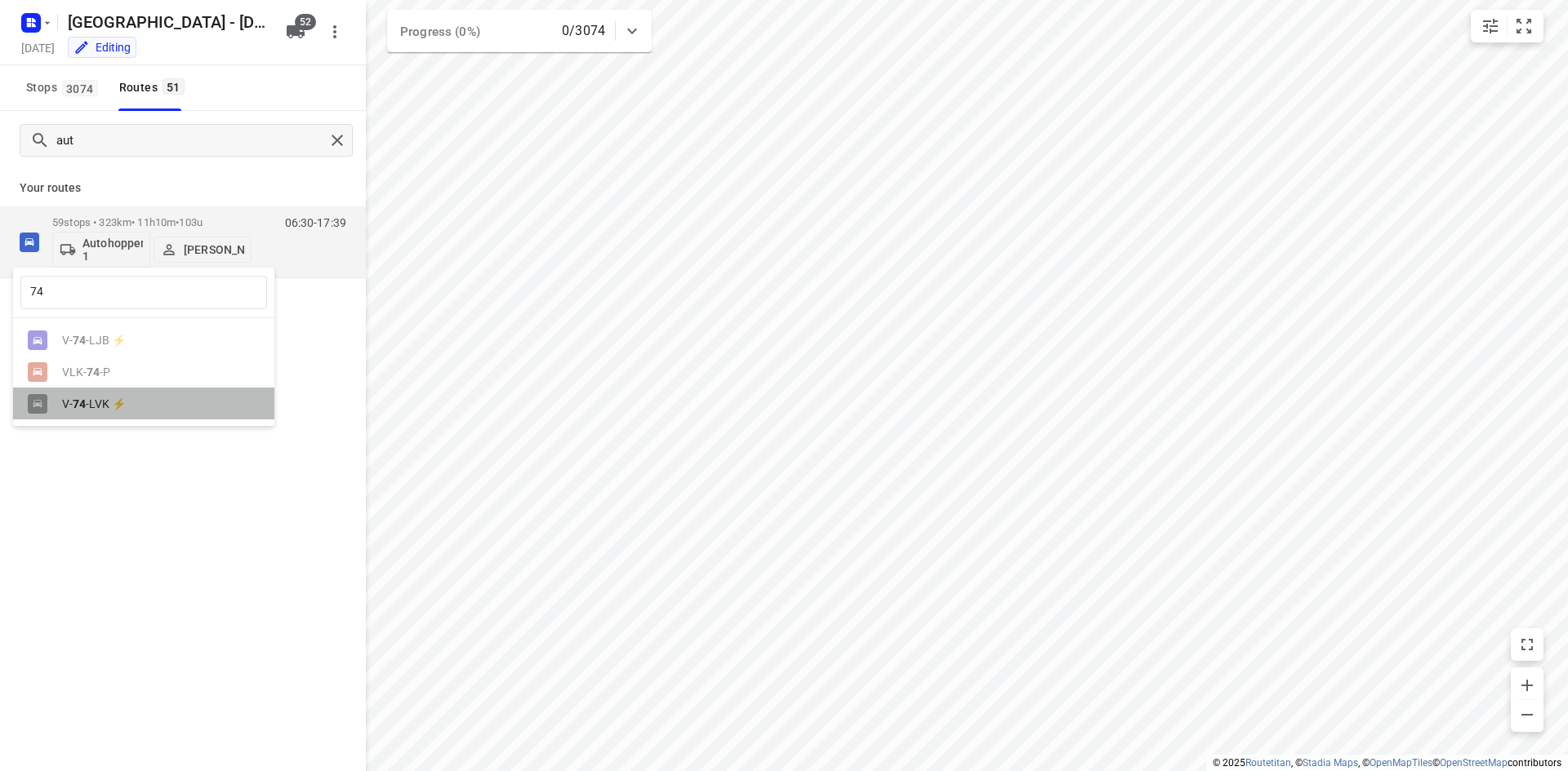
click at [93, 408] on div "V- 74 -LVK ⚡" at bounding box center [148, 404] width 172 height 13
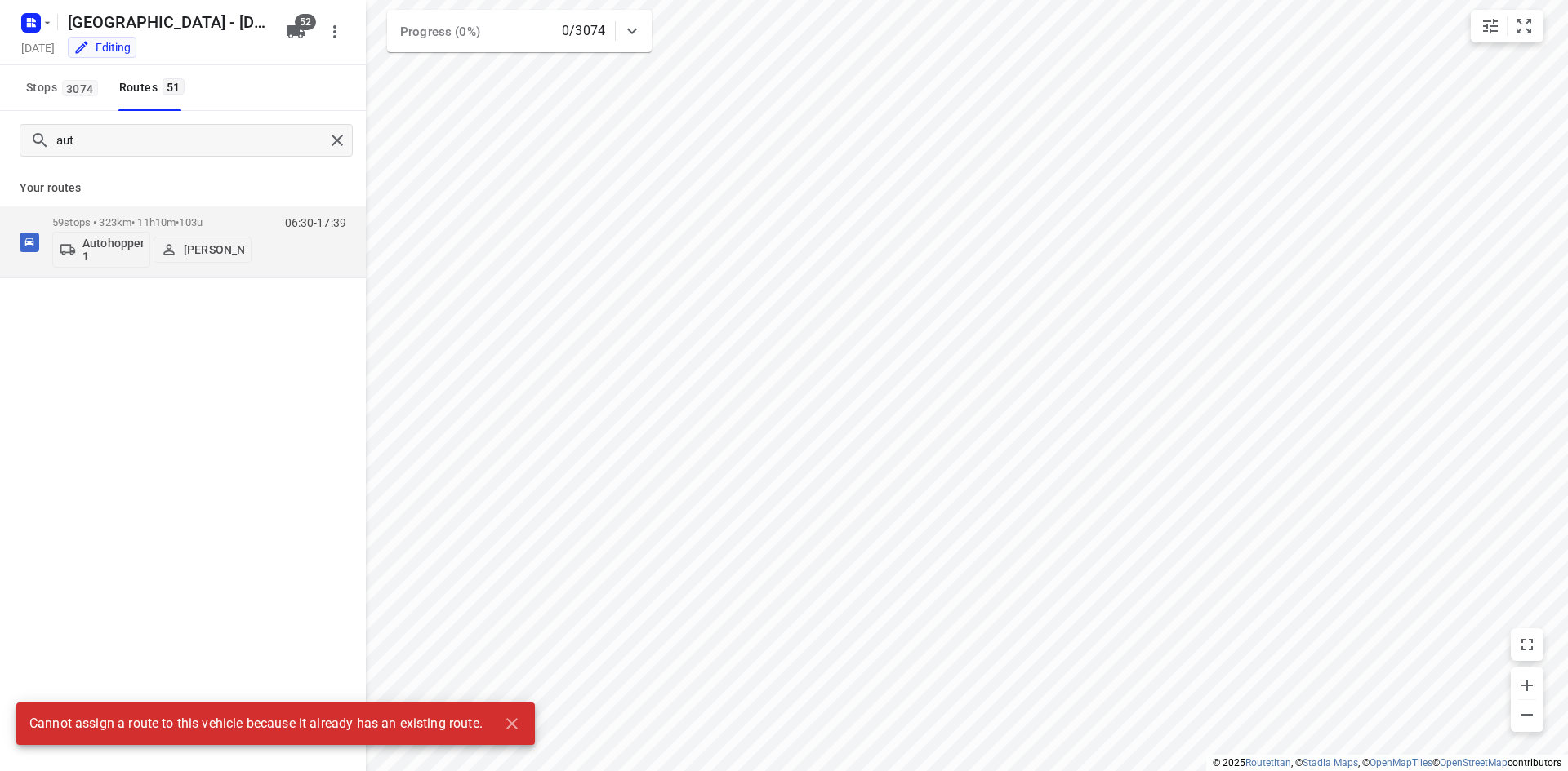
click at [93, 408] on div "aut Your routes 59 stops • 323km • 11h10m • 103u Autohopper 1 Max Neppelenbroek…" at bounding box center [183, 463] width 365 height 706
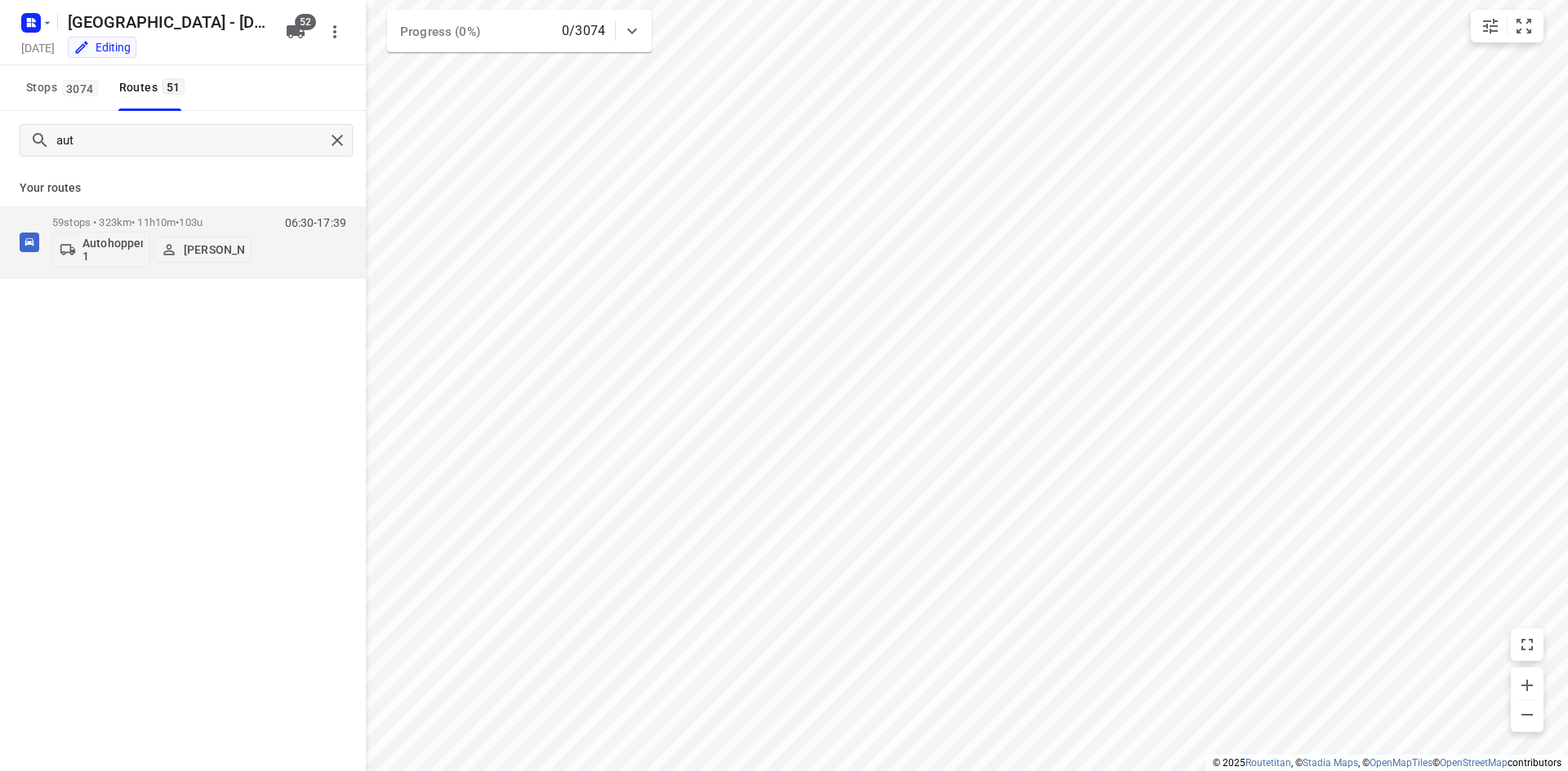
click at [177, 184] on p "Your routes" at bounding box center [183, 188] width 327 height 17
click at [100, 245] on p "Autohopper 1" at bounding box center [113, 250] width 60 height 26
click at [90, 303] on input "text" at bounding box center [144, 292] width 247 height 34
type input "74"
click at [89, 409] on div "V- 74 -LVK ⚡" at bounding box center [148, 404] width 172 height 13
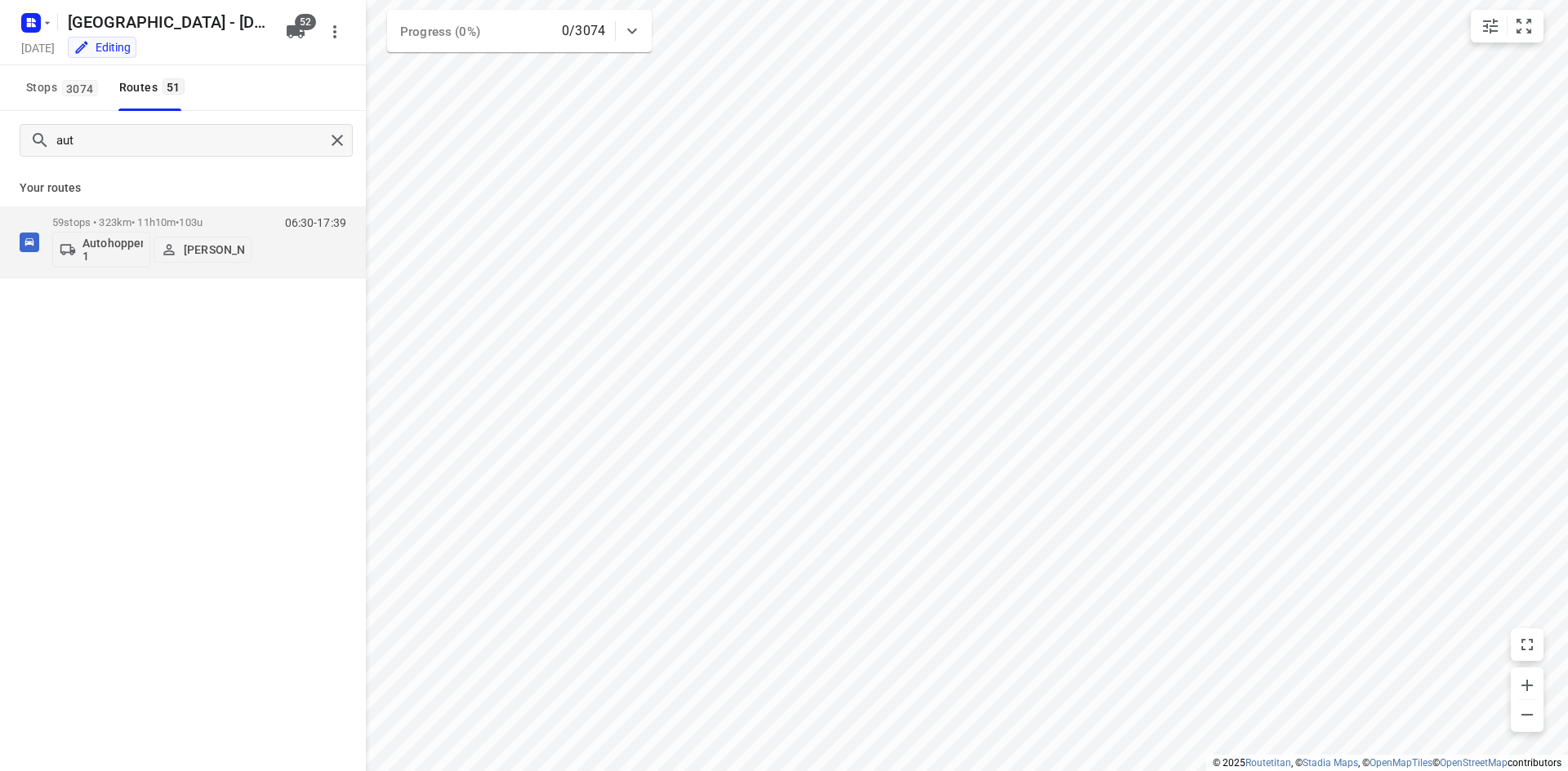
click at [176, 189] on p "Your routes" at bounding box center [183, 188] width 327 height 17
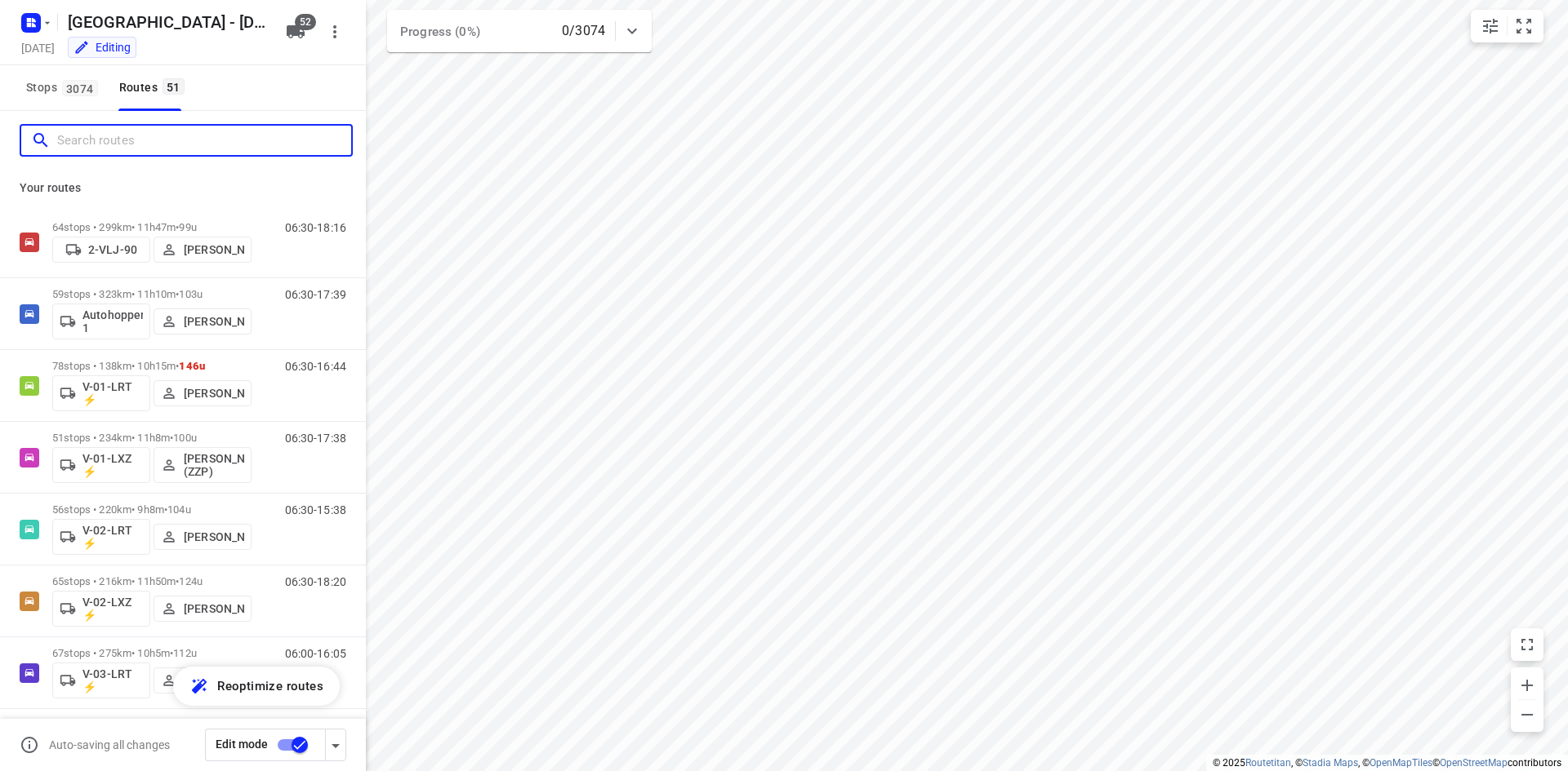
click at [183, 139] on input "Search routes" at bounding box center [204, 141] width 294 height 26
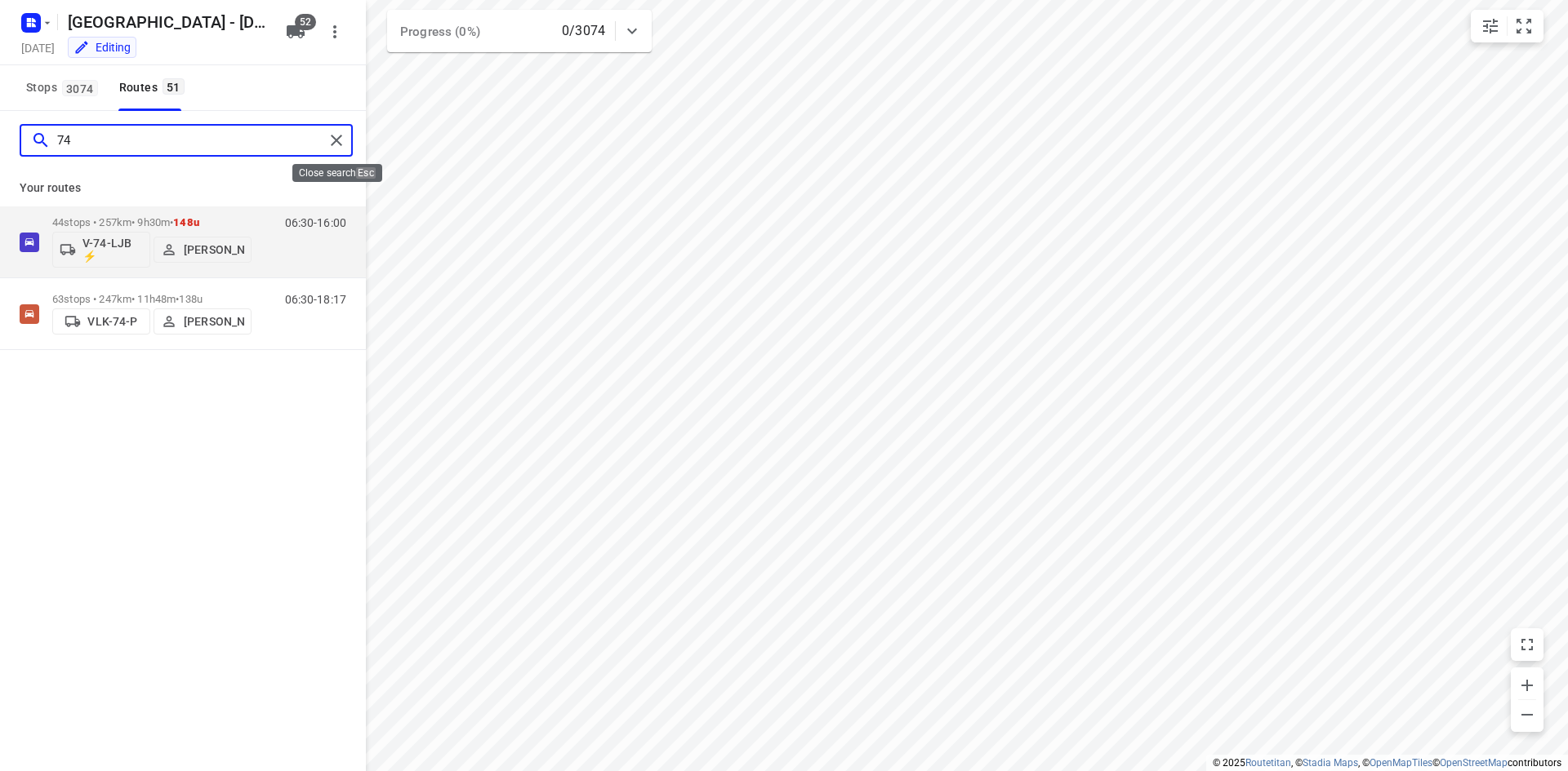
type input "74"
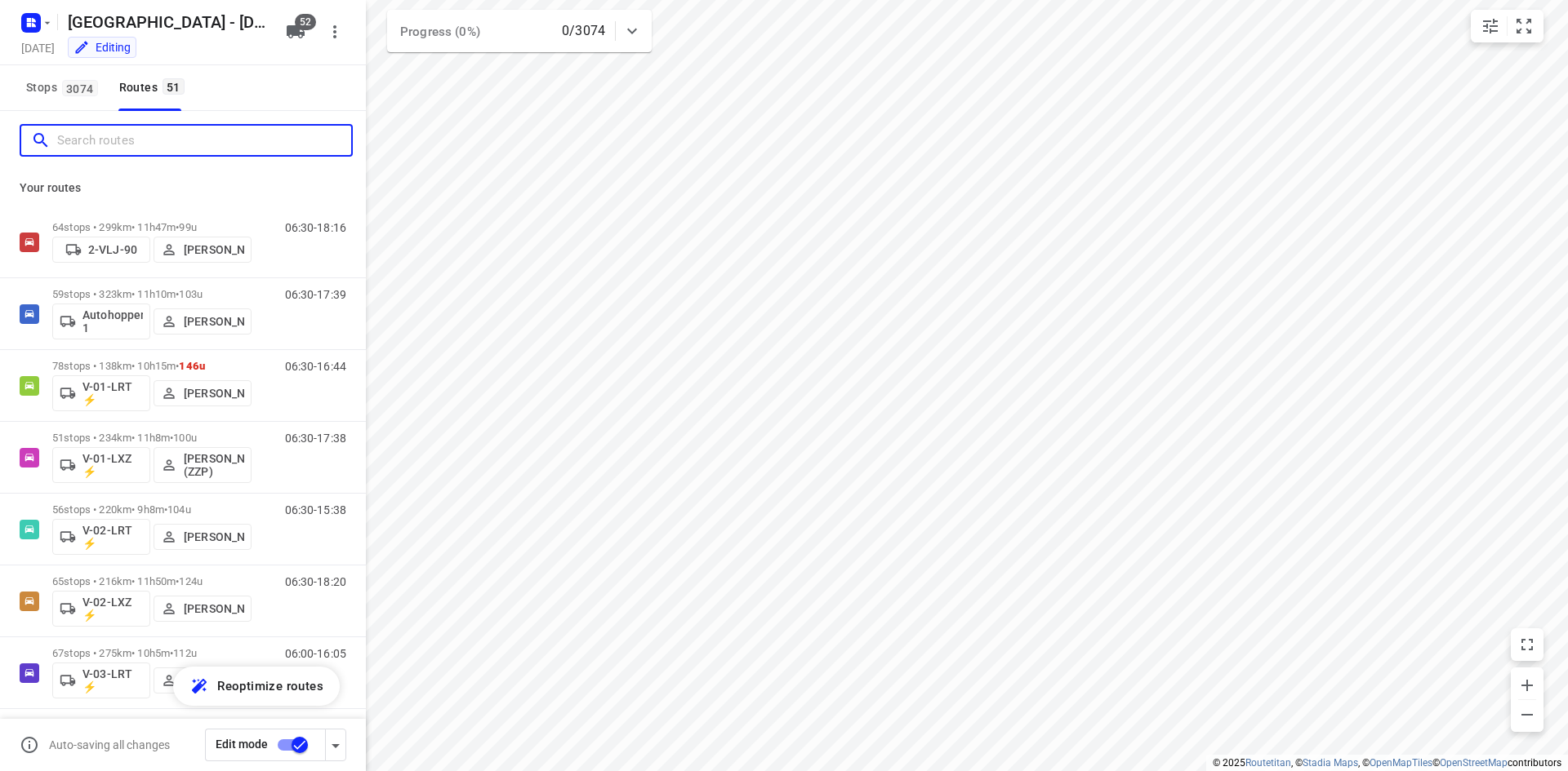
click at [138, 130] on input "Search routes" at bounding box center [204, 141] width 294 height 26
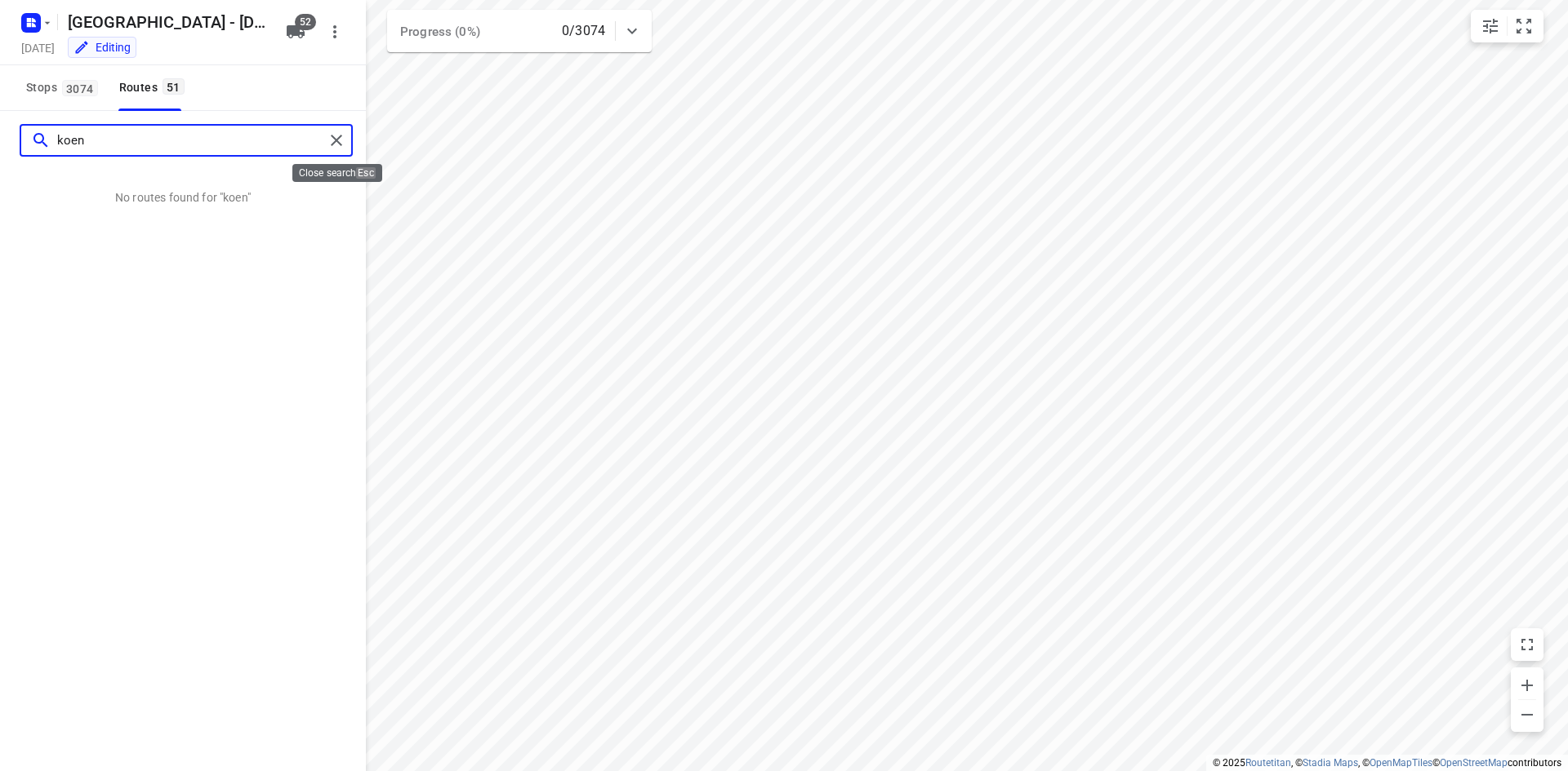
type input "koen"
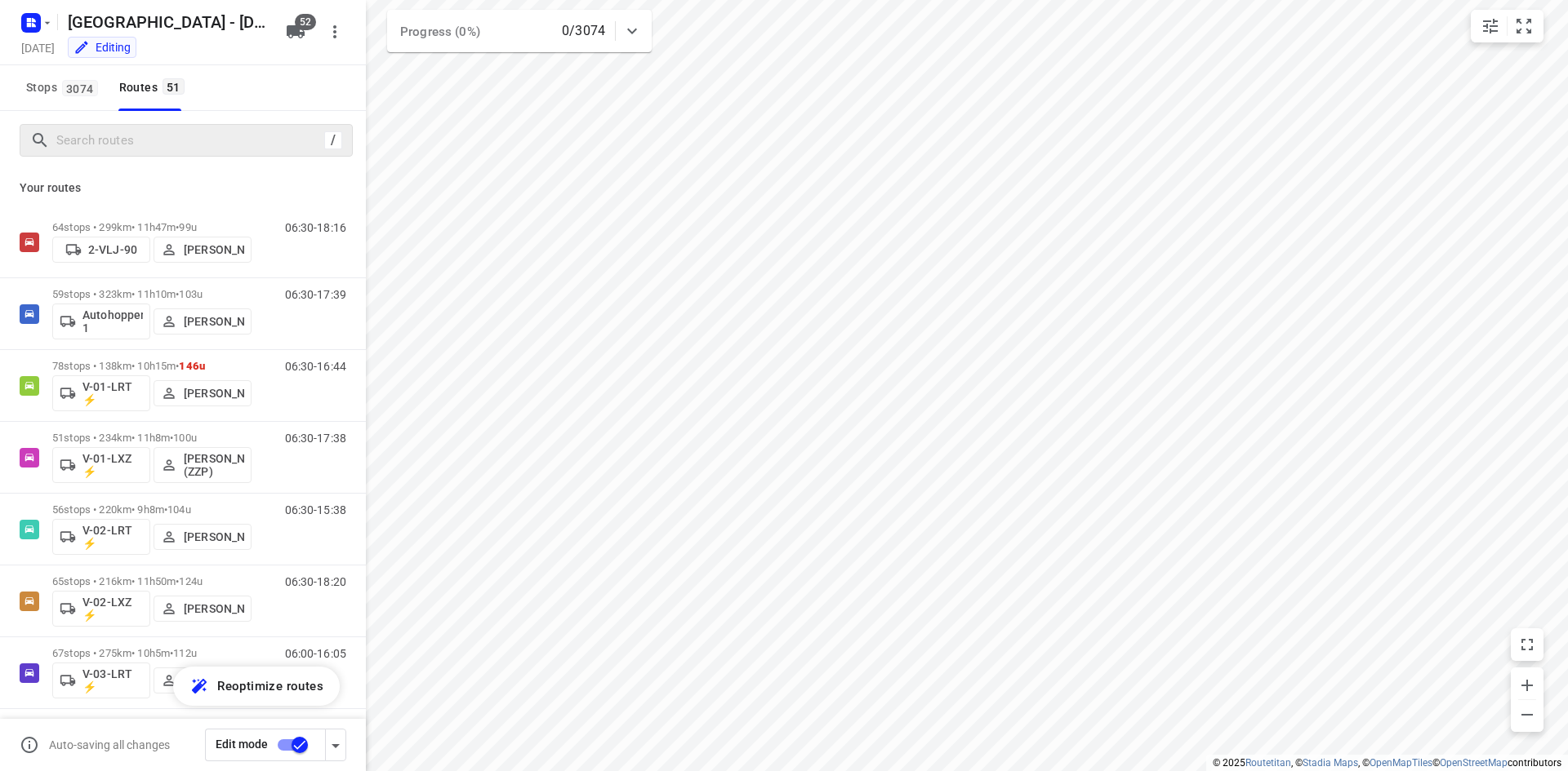
click at [235, 96] on div "Stops 3074 Routes 51" at bounding box center [183, 88] width 365 height 45
click at [299, 31] on icon "button" at bounding box center [295, 32] width 18 height 13
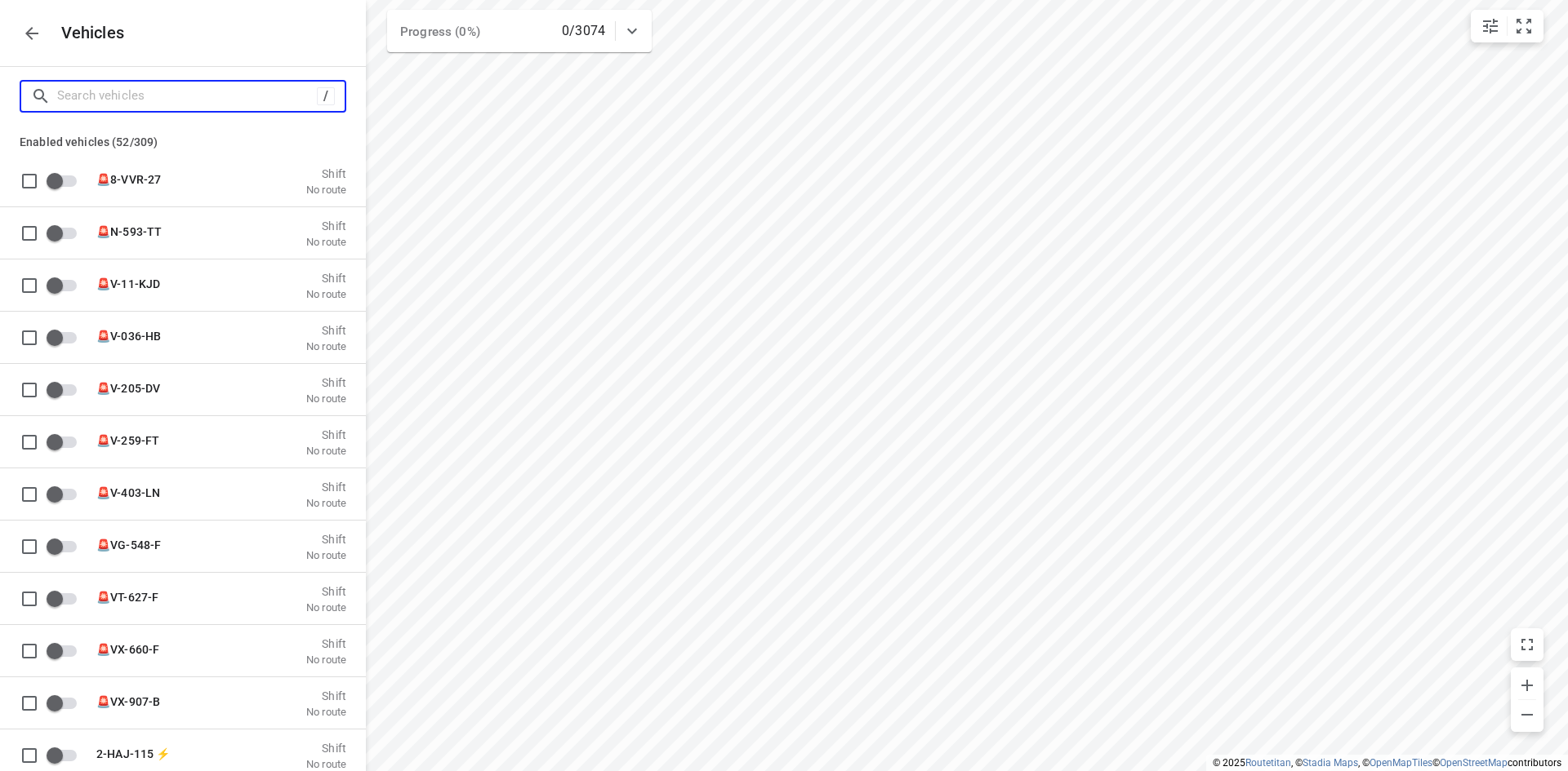
click at [164, 90] on input "Search vehicles" at bounding box center [187, 96] width 260 height 26
type input "7"
checkbox input "true"
checkbox input "false"
type input "74"
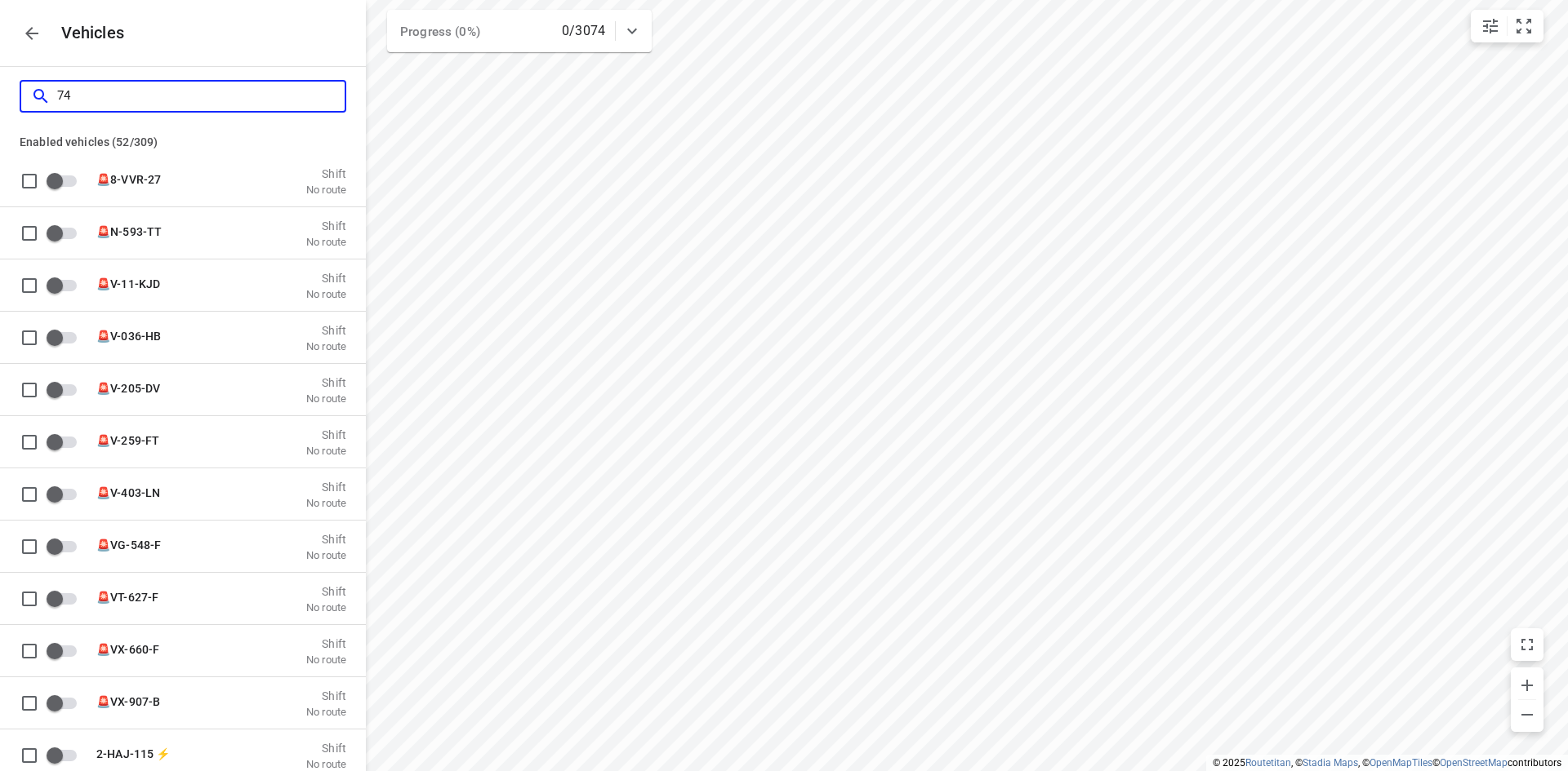
checkbox input "true"
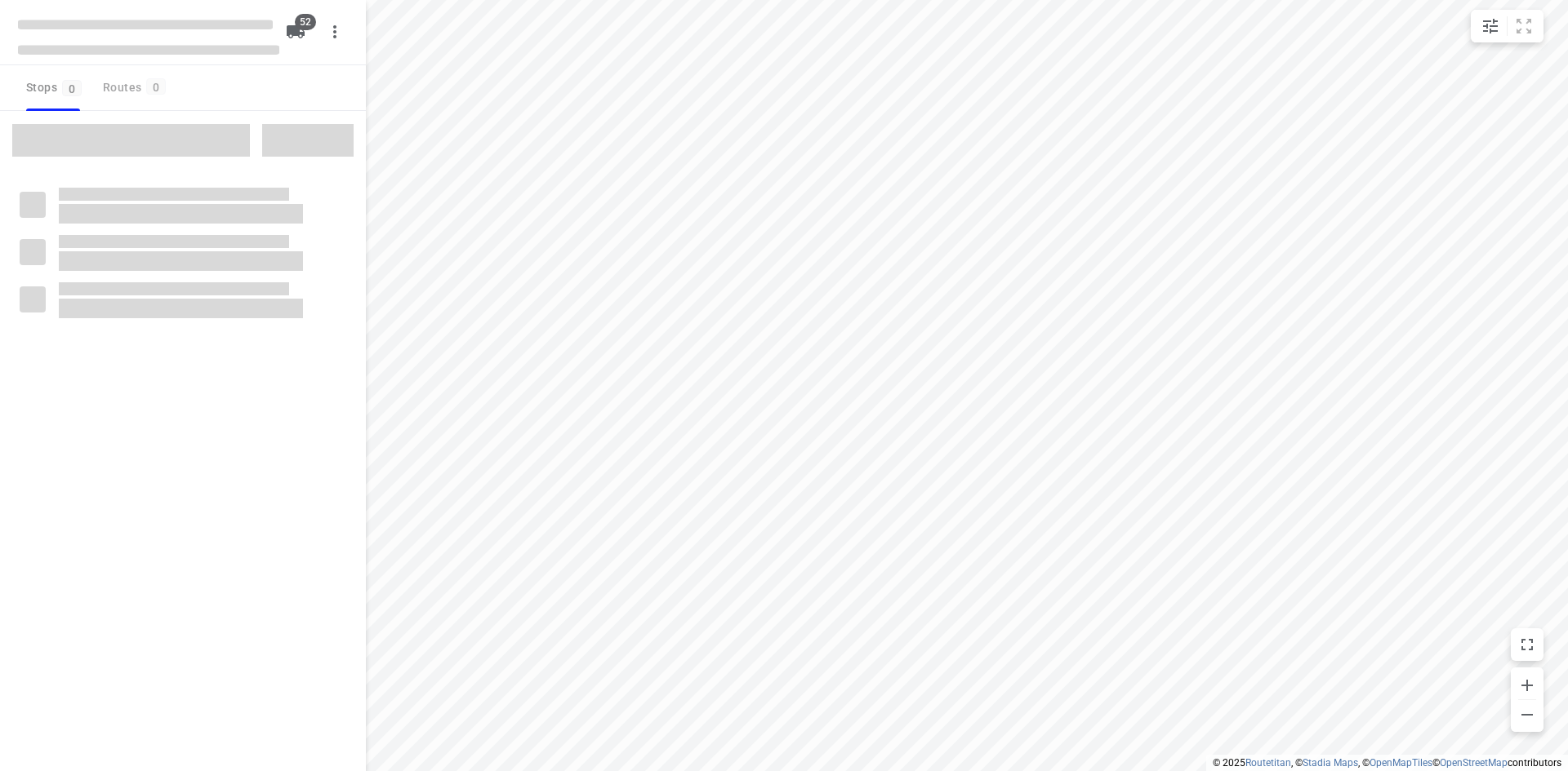
checkbox input "true"
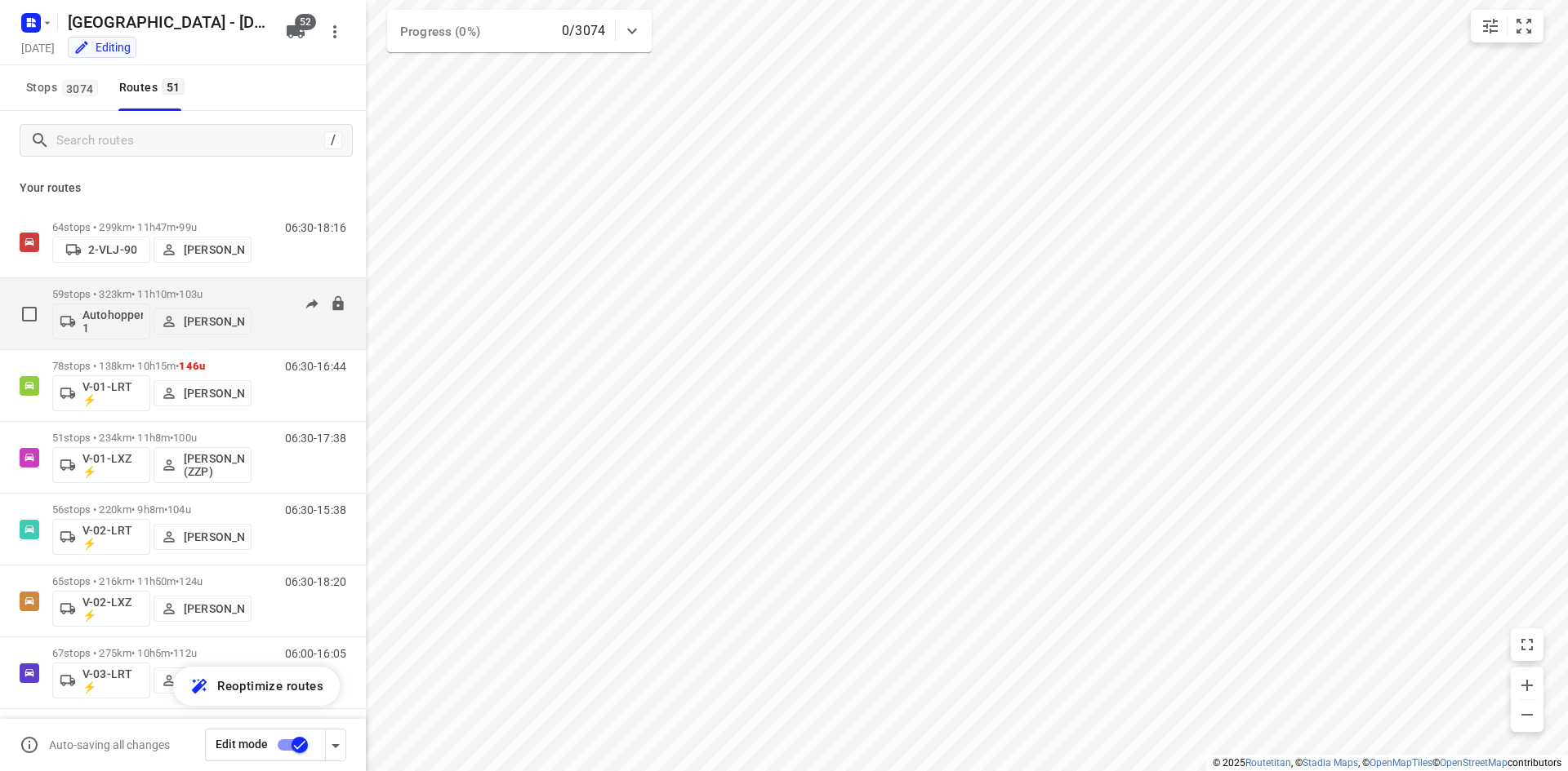
click at [99, 323] on p "Autohopper 1" at bounding box center [113, 322] width 60 height 26
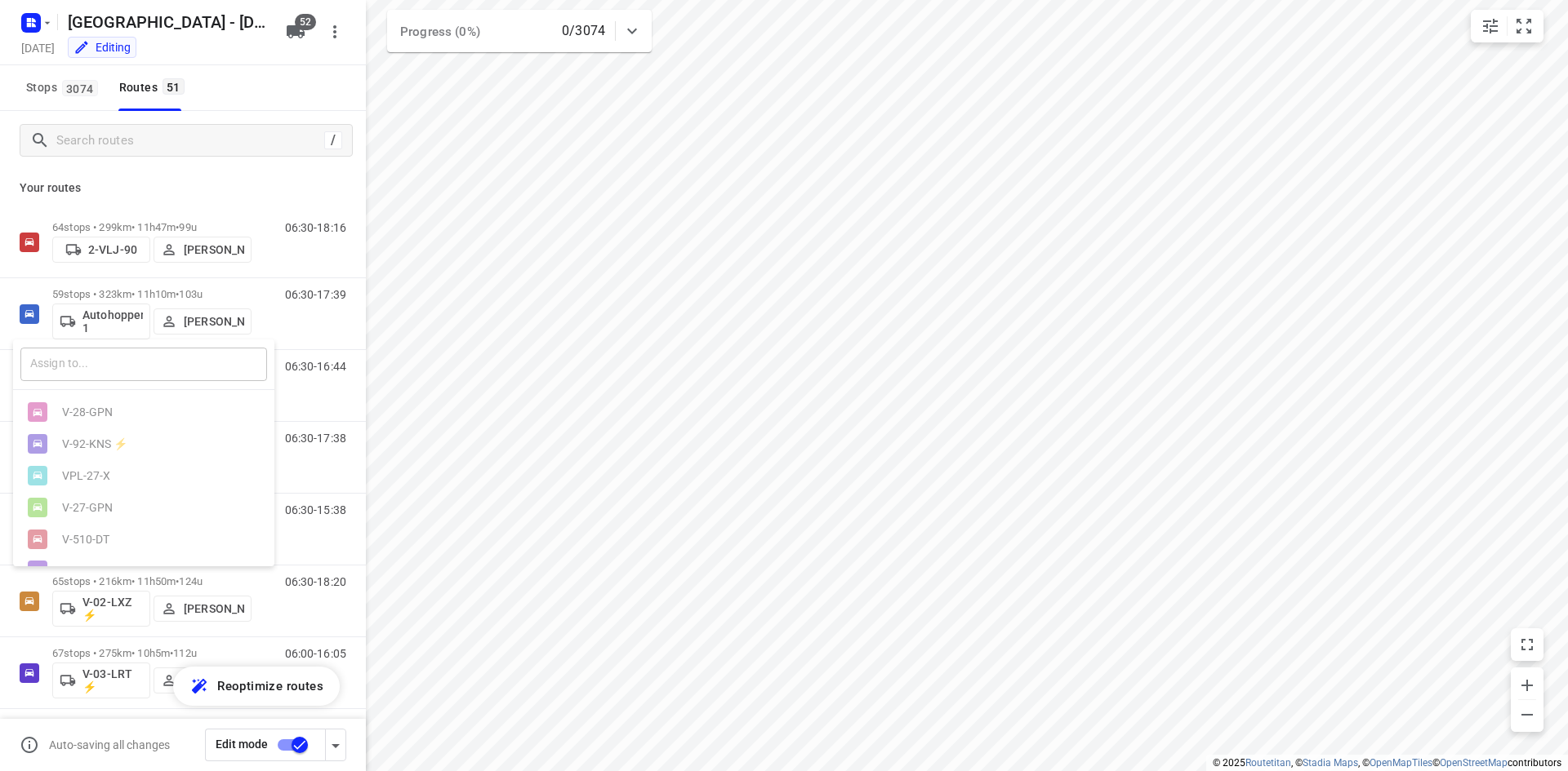
click at [130, 377] on input "text" at bounding box center [144, 364] width 247 height 34
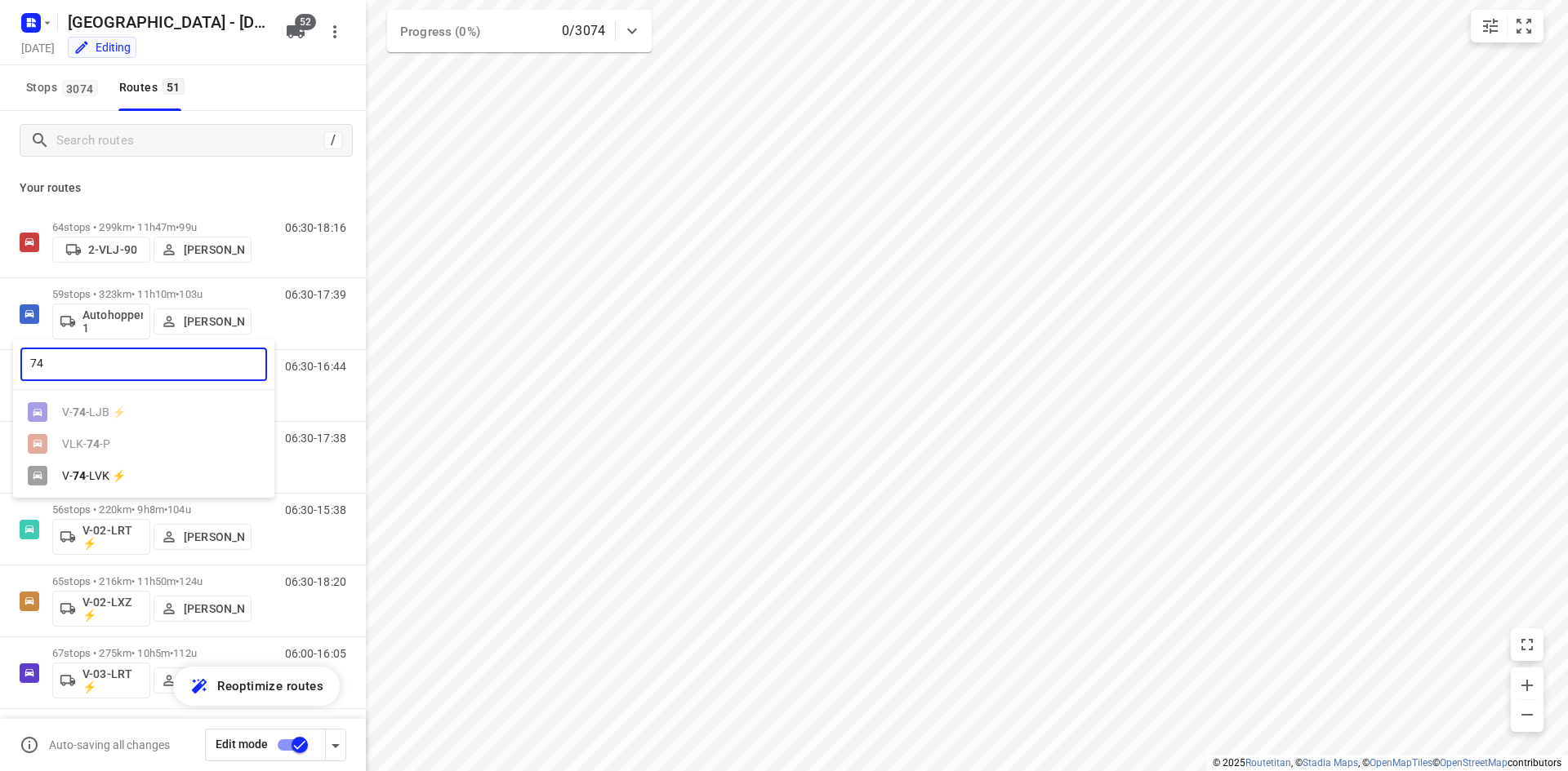
type input "74"
click at [130, 476] on div "V- 74 -LVK ⚡" at bounding box center [148, 475] width 172 height 13
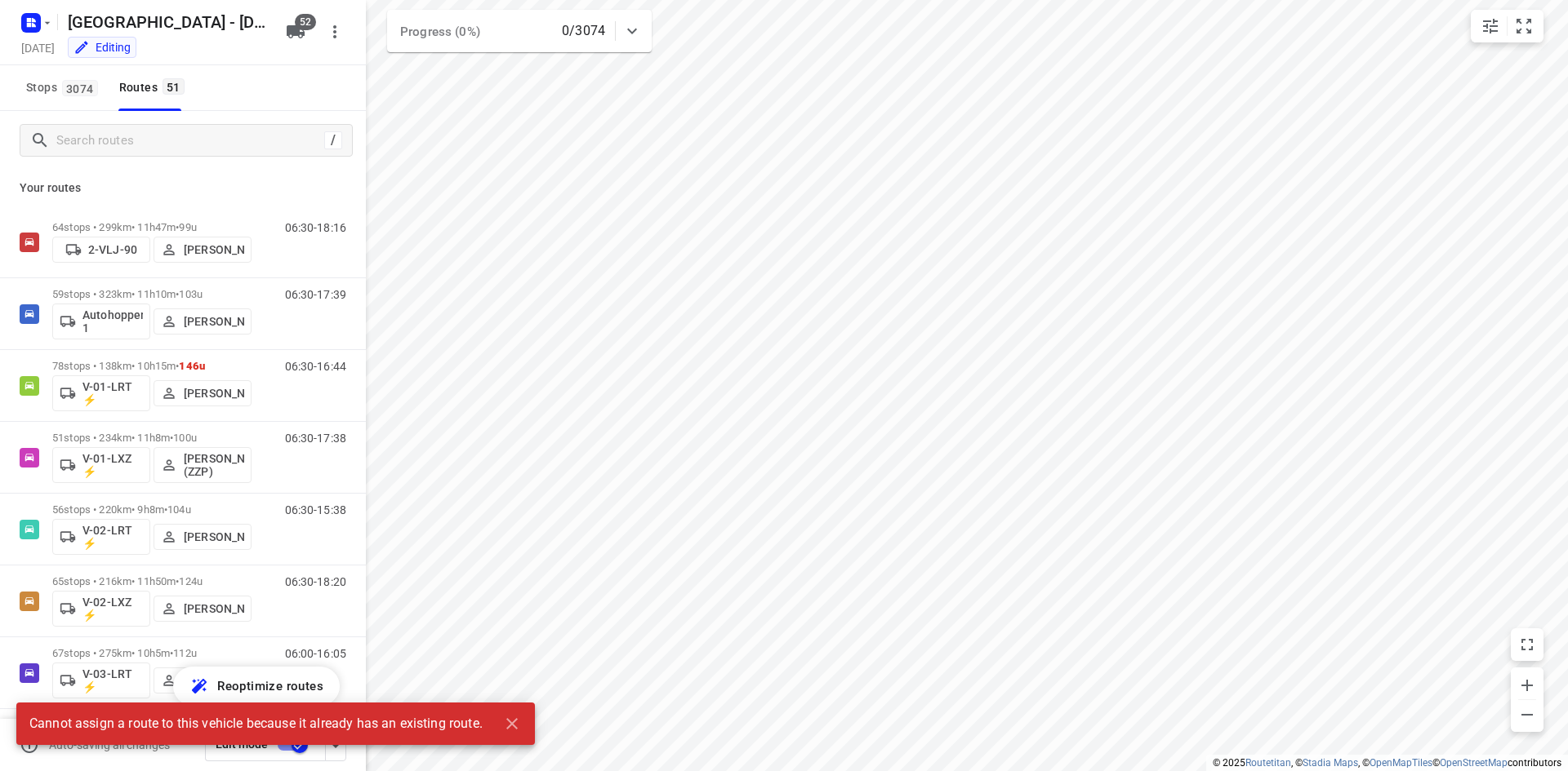
click at [196, 182] on p "Your routes" at bounding box center [183, 188] width 327 height 17
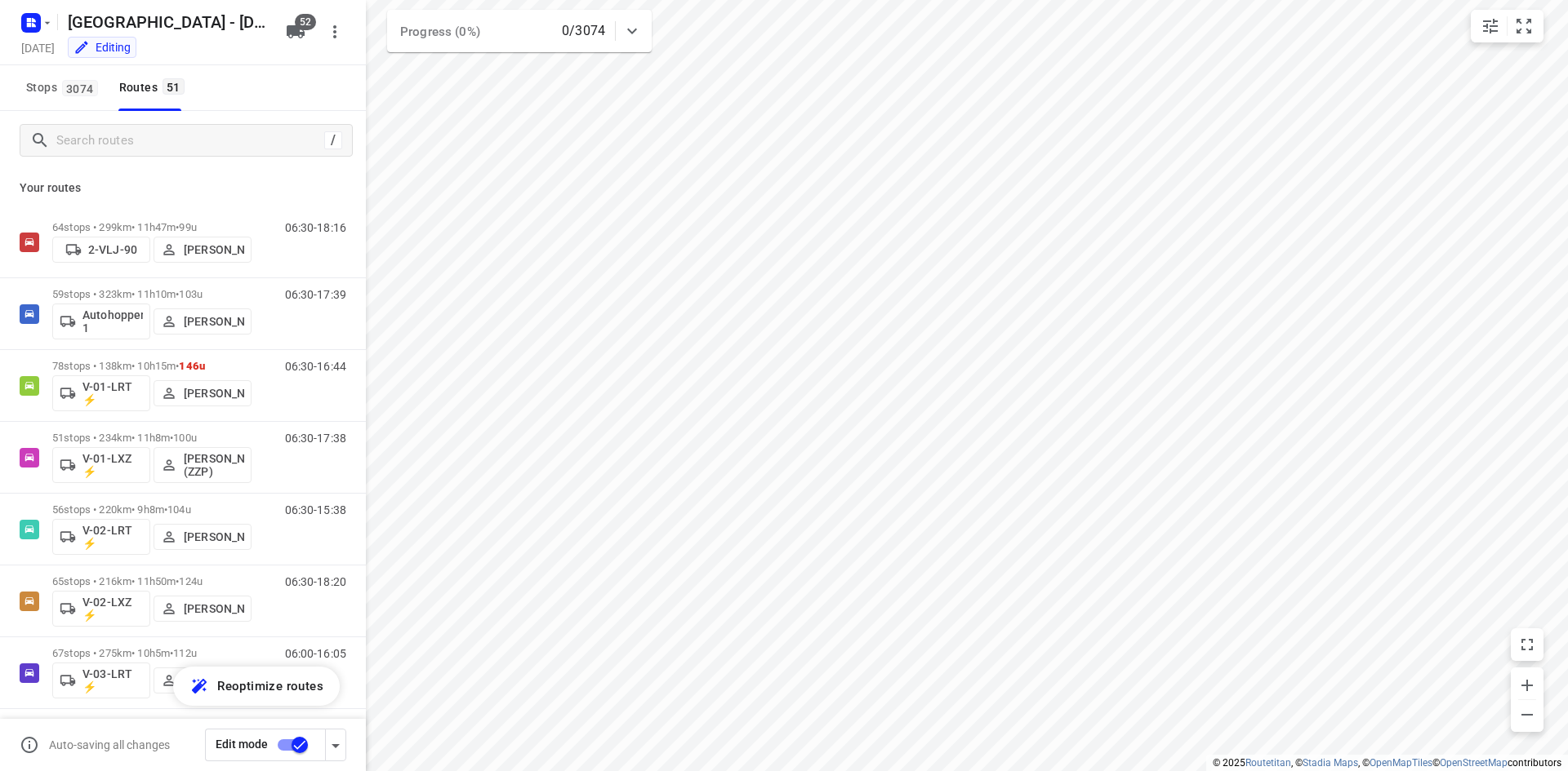
click at [272, 106] on div "Stops 3074 Routes 51" at bounding box center [183, 88] width 365 height 45
click at [103, 157] on div "/" at bounding box center [183, 140] width 365 height 59
click at [105, 147] on input "Search routes" at bounding box center [204, 141] width 294 height 26
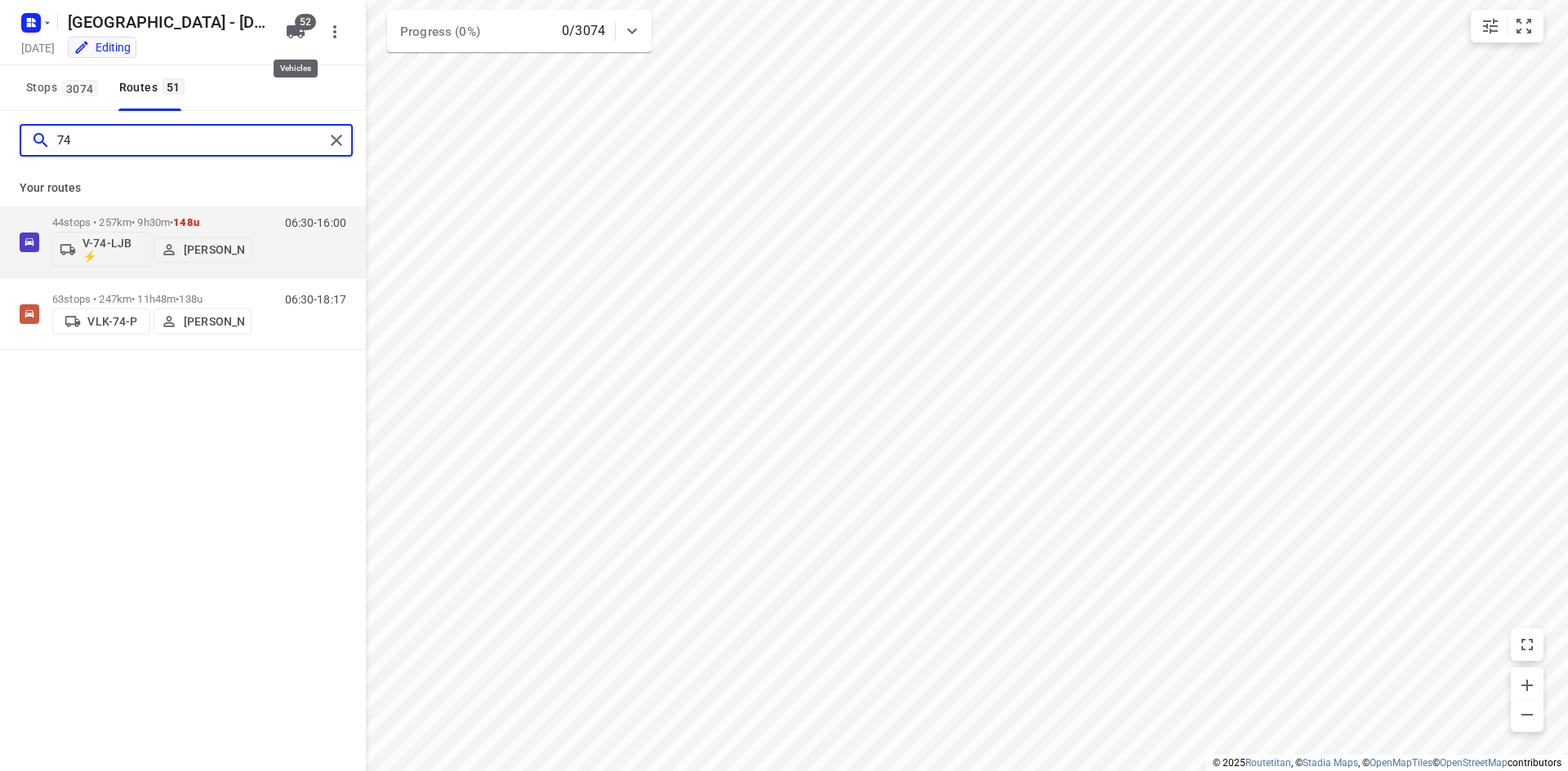
type input "74"
click at [287, 25] on icon "button" at bounding box center [295, 32] width 20 height 20
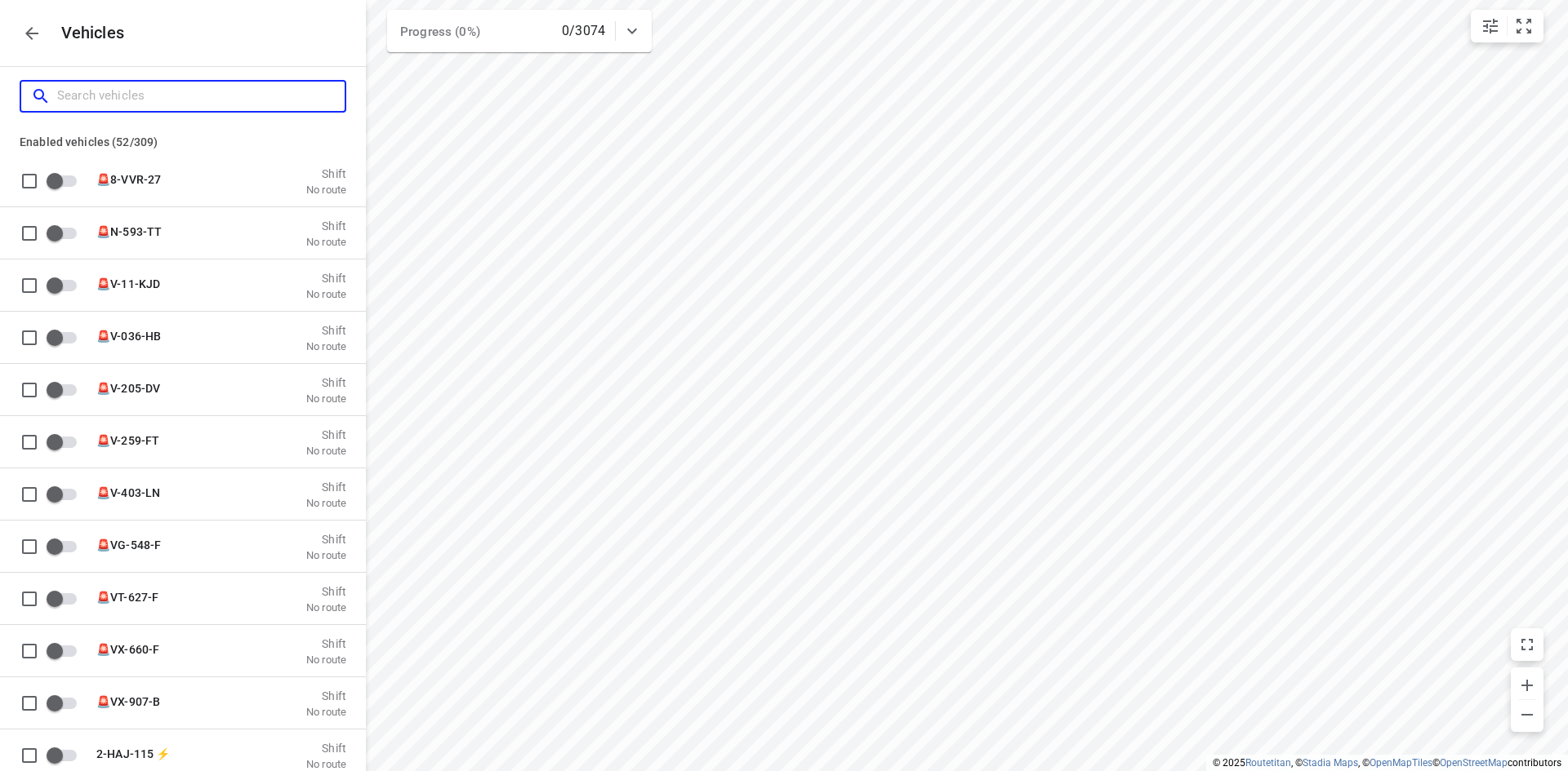
click at [200, 102] on input "Search vehicles" at bounding box center [200, 96] width 287 height 26
type input "l"
checkbox input "true"
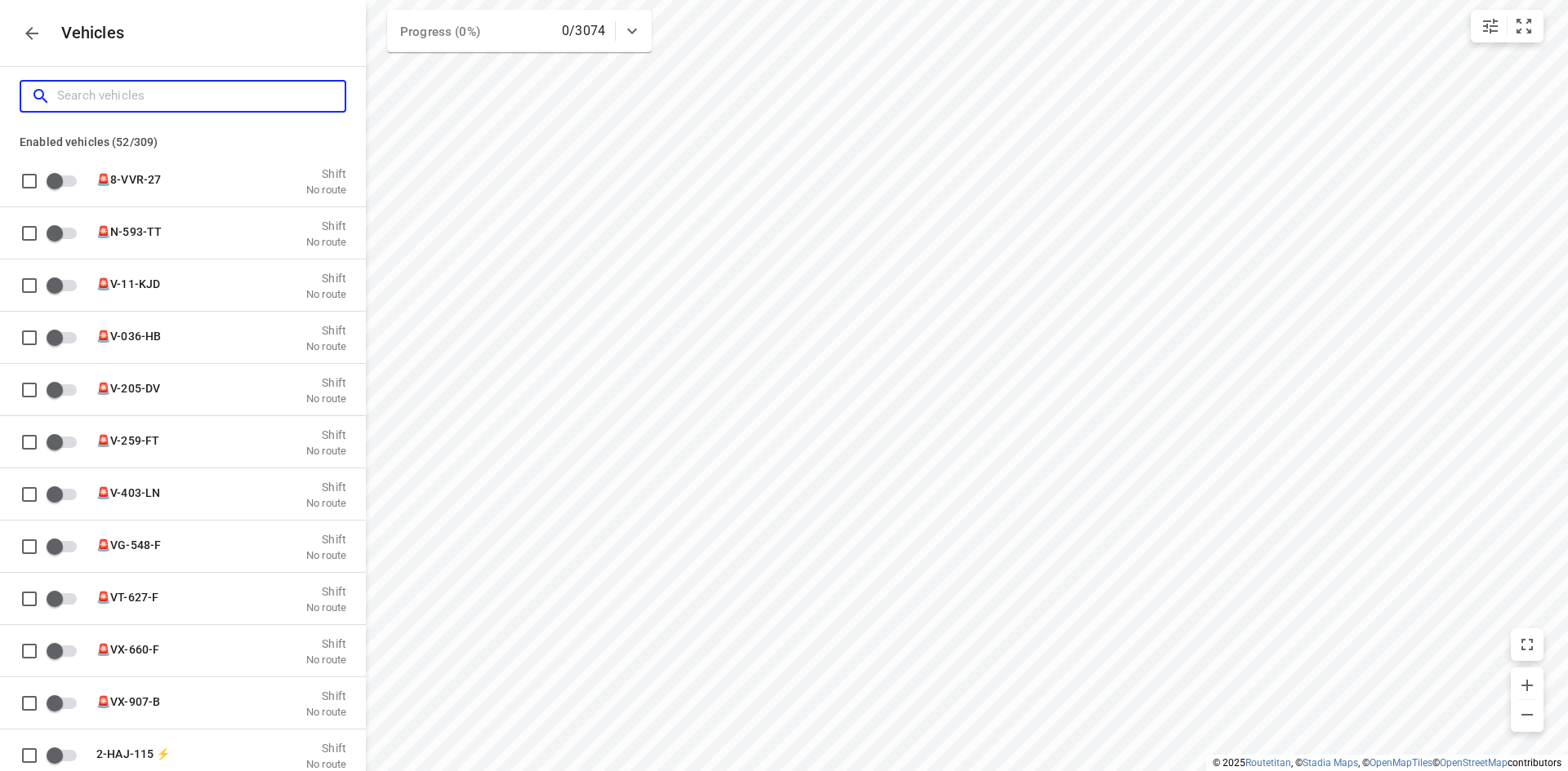
checkbox input "true"
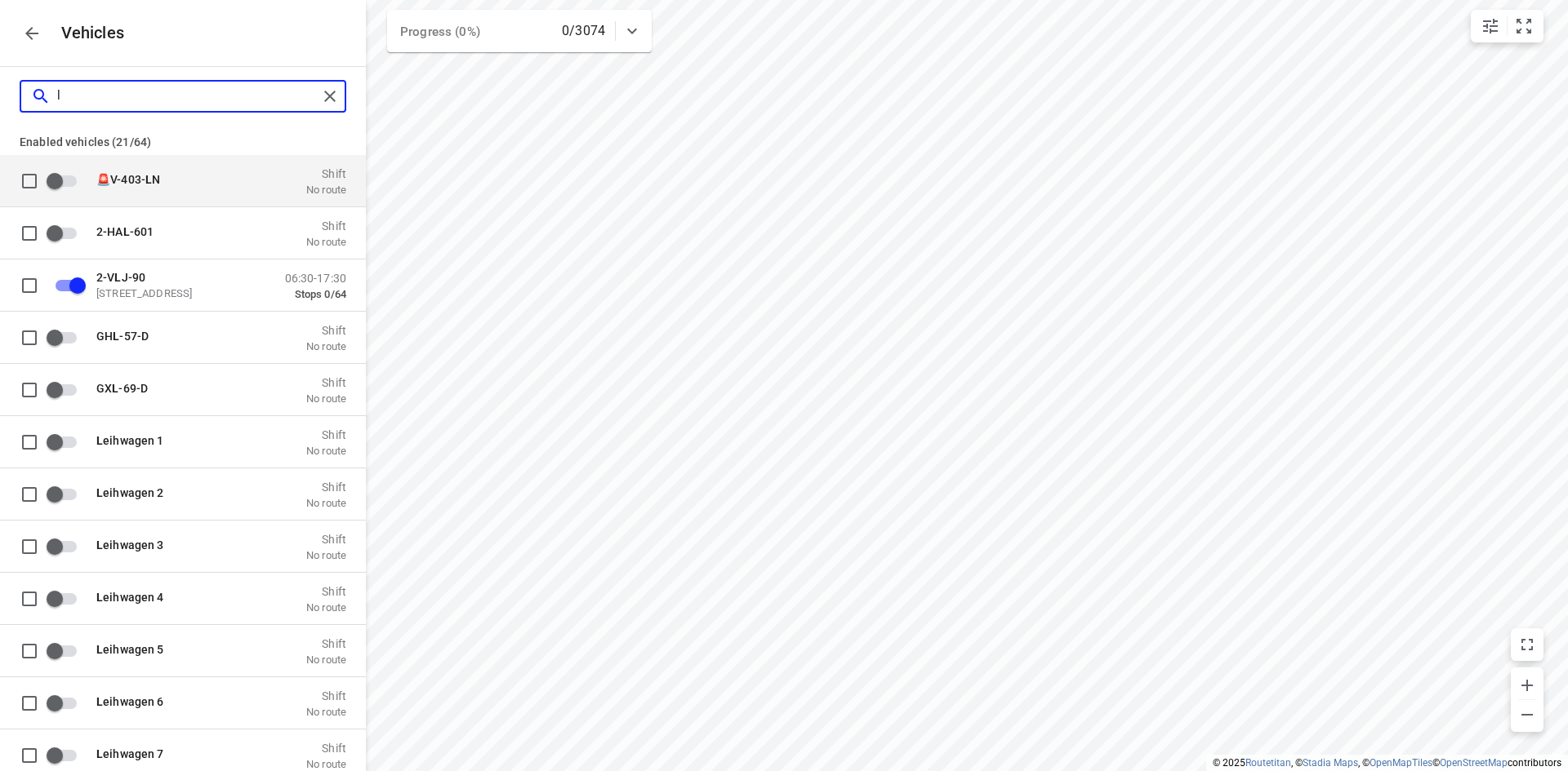
type input "lv"
checkbox input "false"
checkbox input "true"
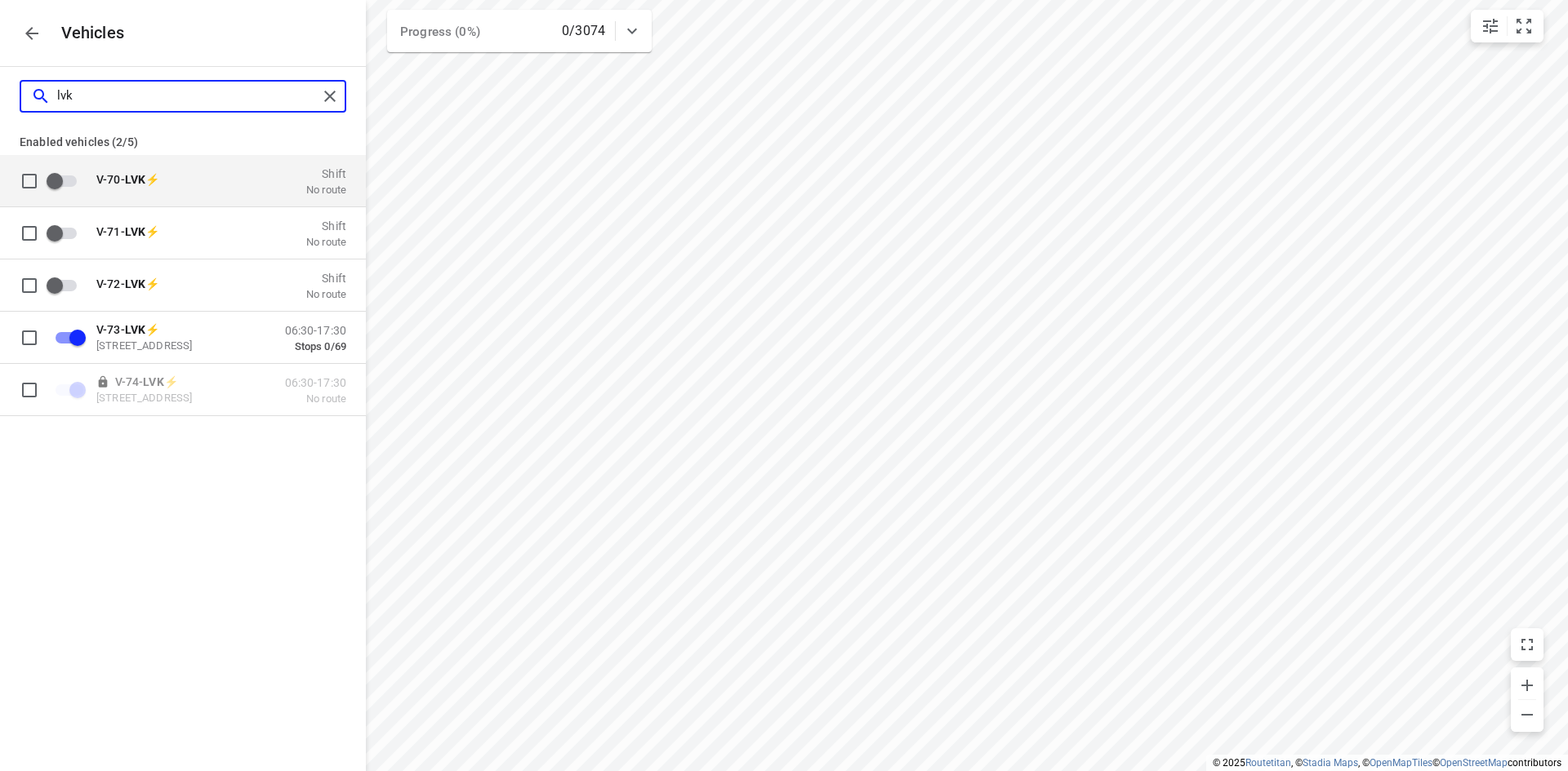
type input "lvk"
click at [22, 33] on icon "button" at bounding box center [32, 34] width 20 height 20
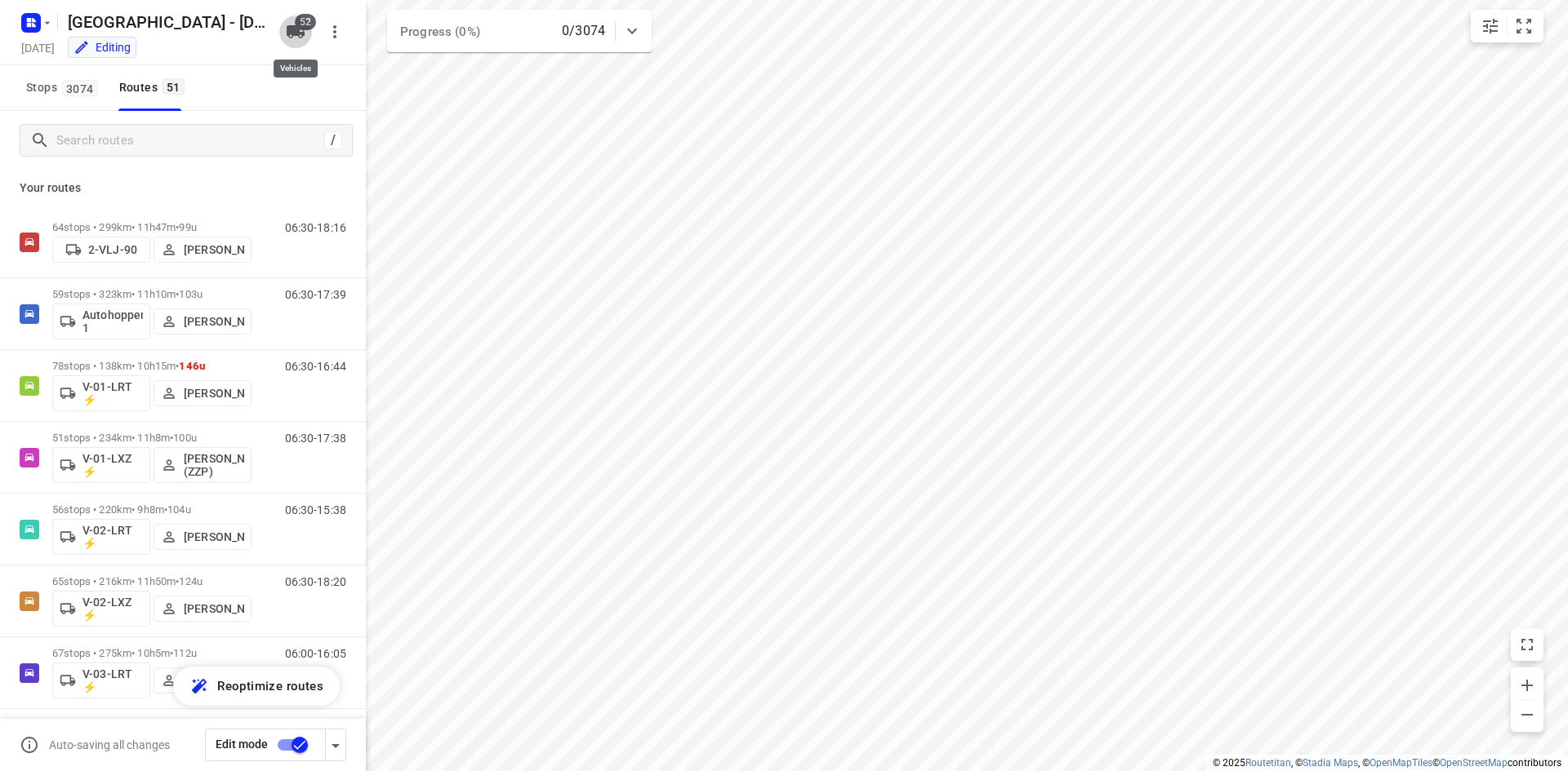
click at [297, 31] on icon "button" at bounding box center [295, 32] width 18 height 13
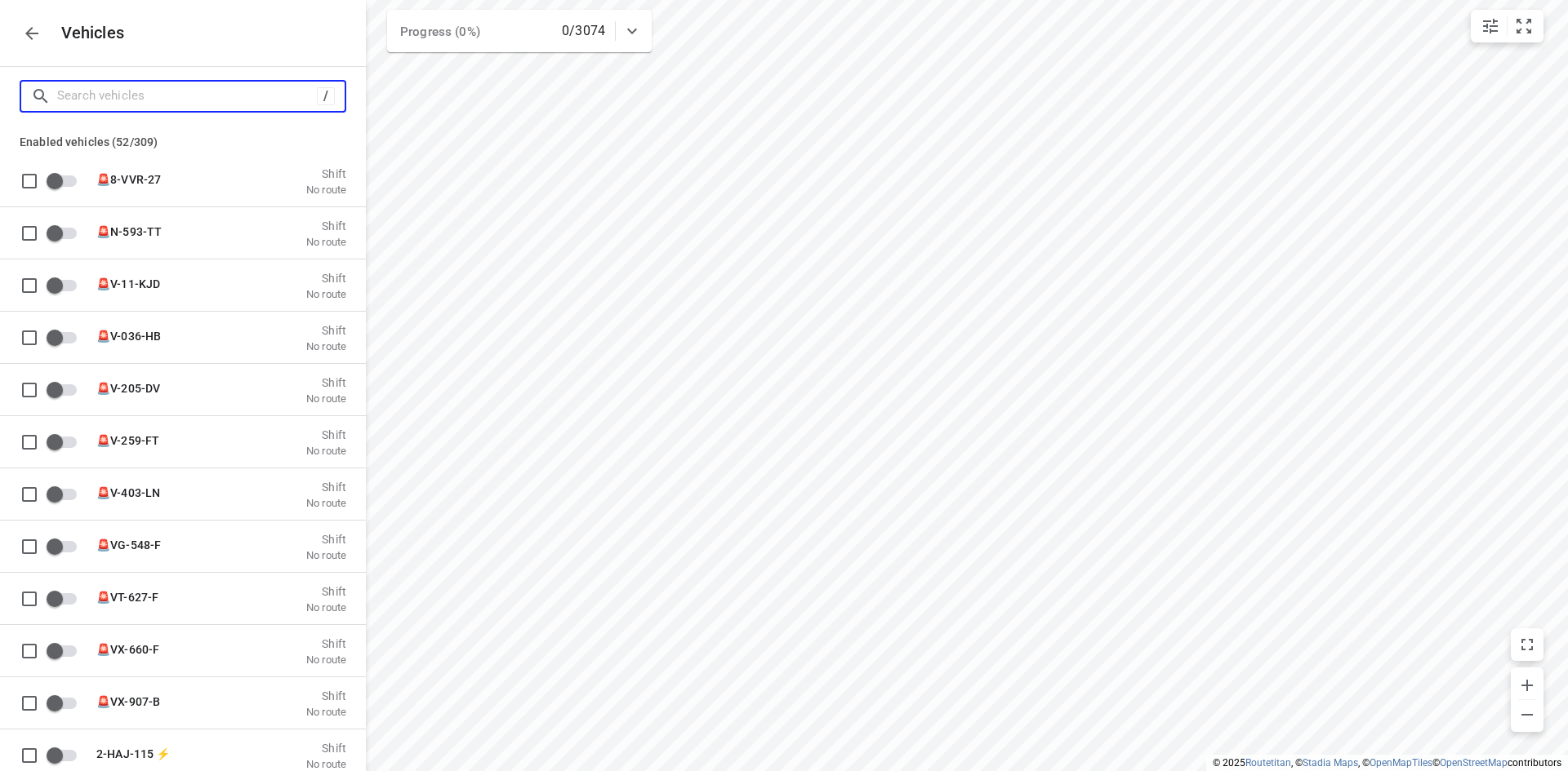
click at [157, 95] on input "Search vehicles" at bounding box center [187, 96] width 260 height 26
type input "a"
checkbox input "false"
checkbox input "true"
type input "au"
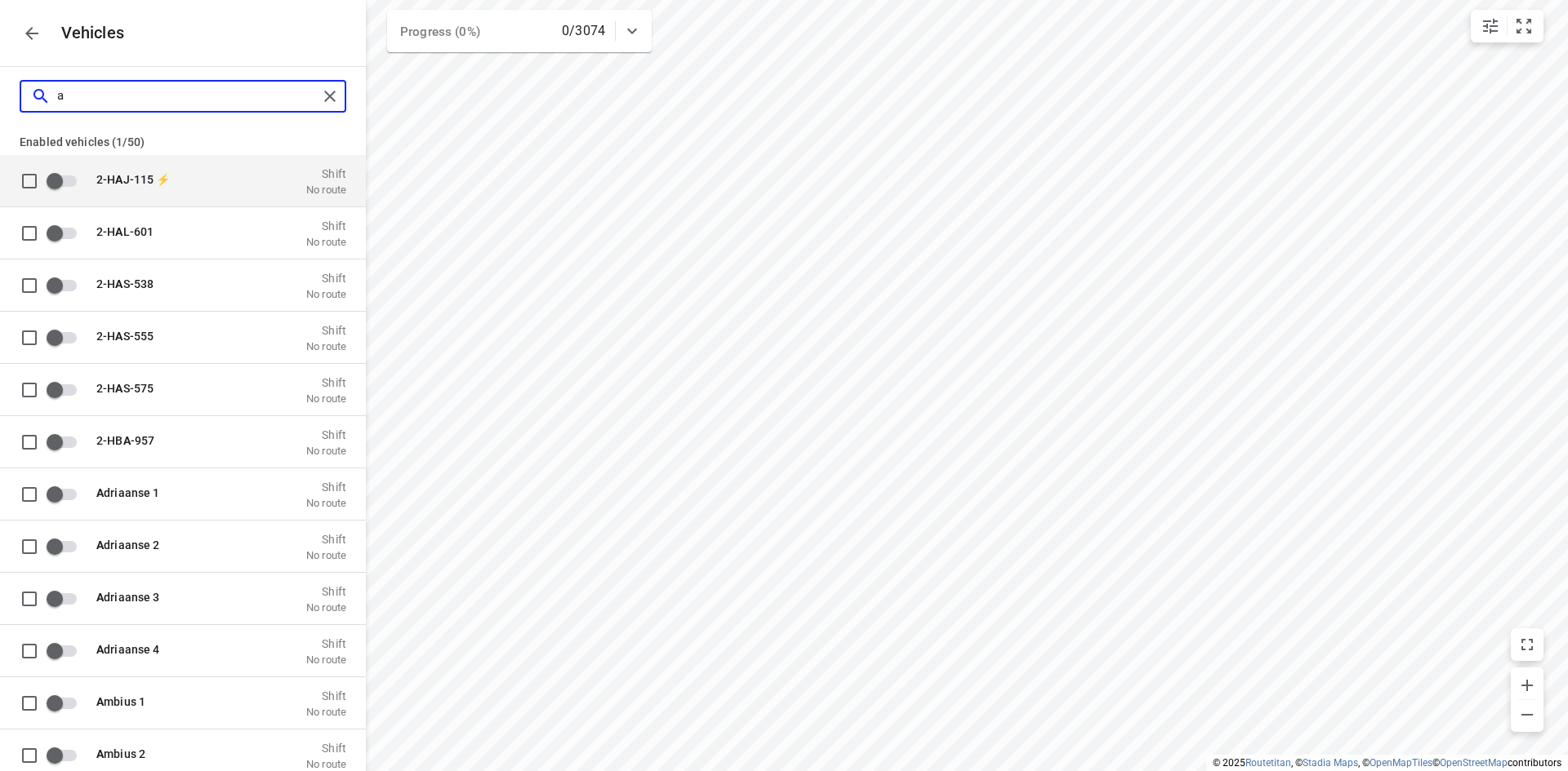
checkbox input "true"
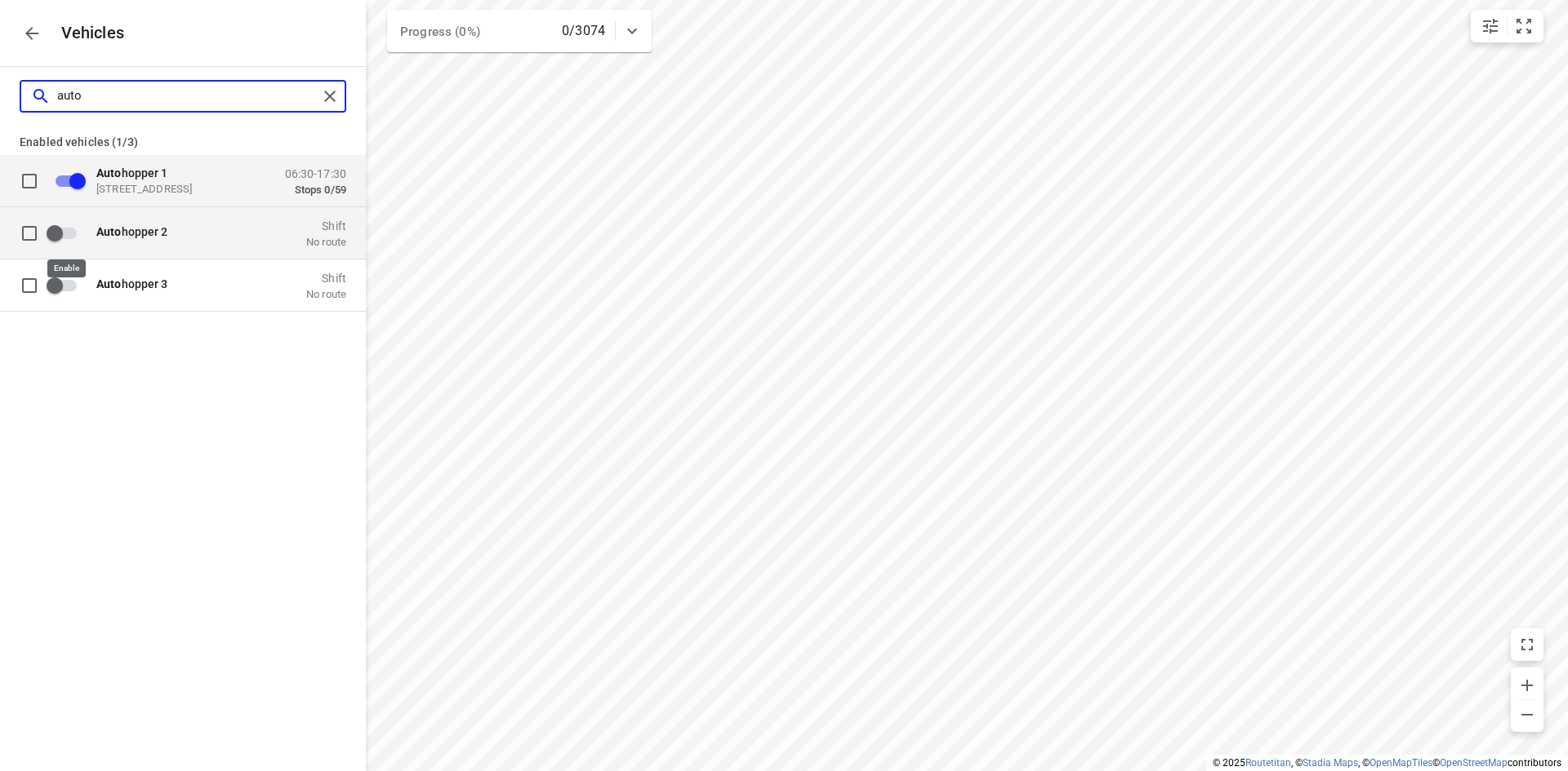
type input "auto"
click at [62, 231] on input "grid" at bounding box center [54, 232] width 93 height 31
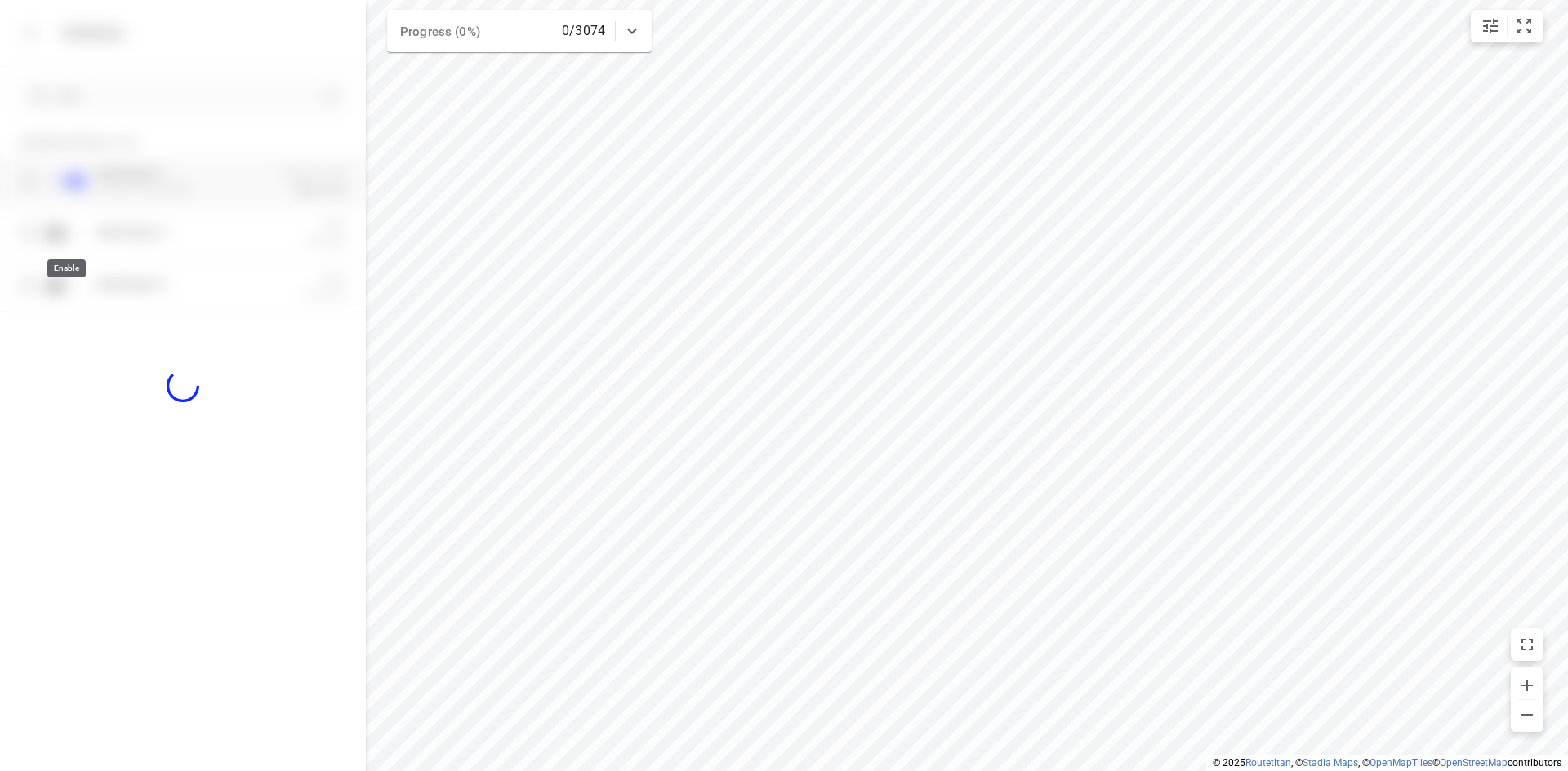
checkbox input "true"
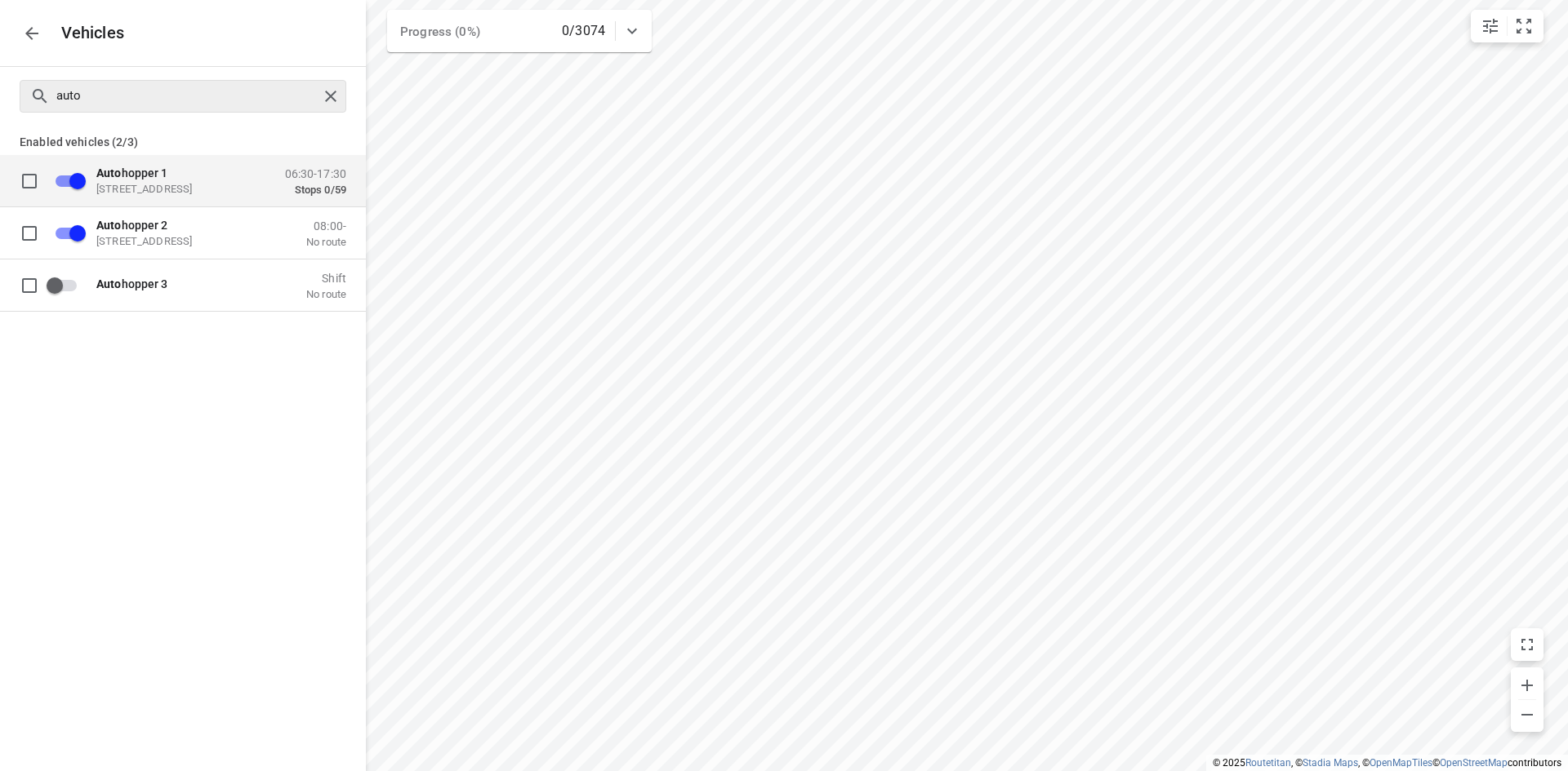
checkbox input "false"
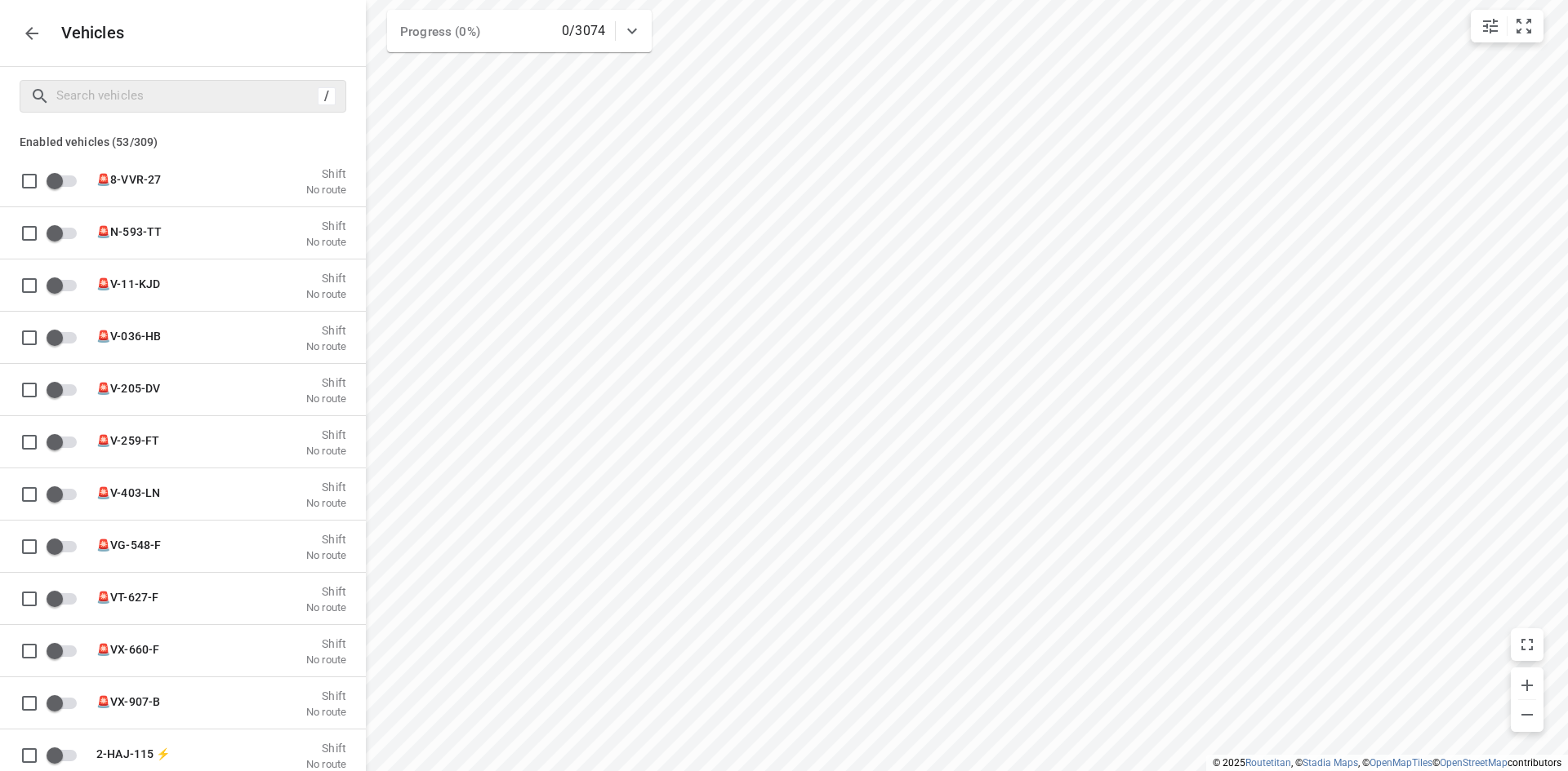
click at [22, 36] on icon "button" at bounding box center [32, 34] width 20 height 20
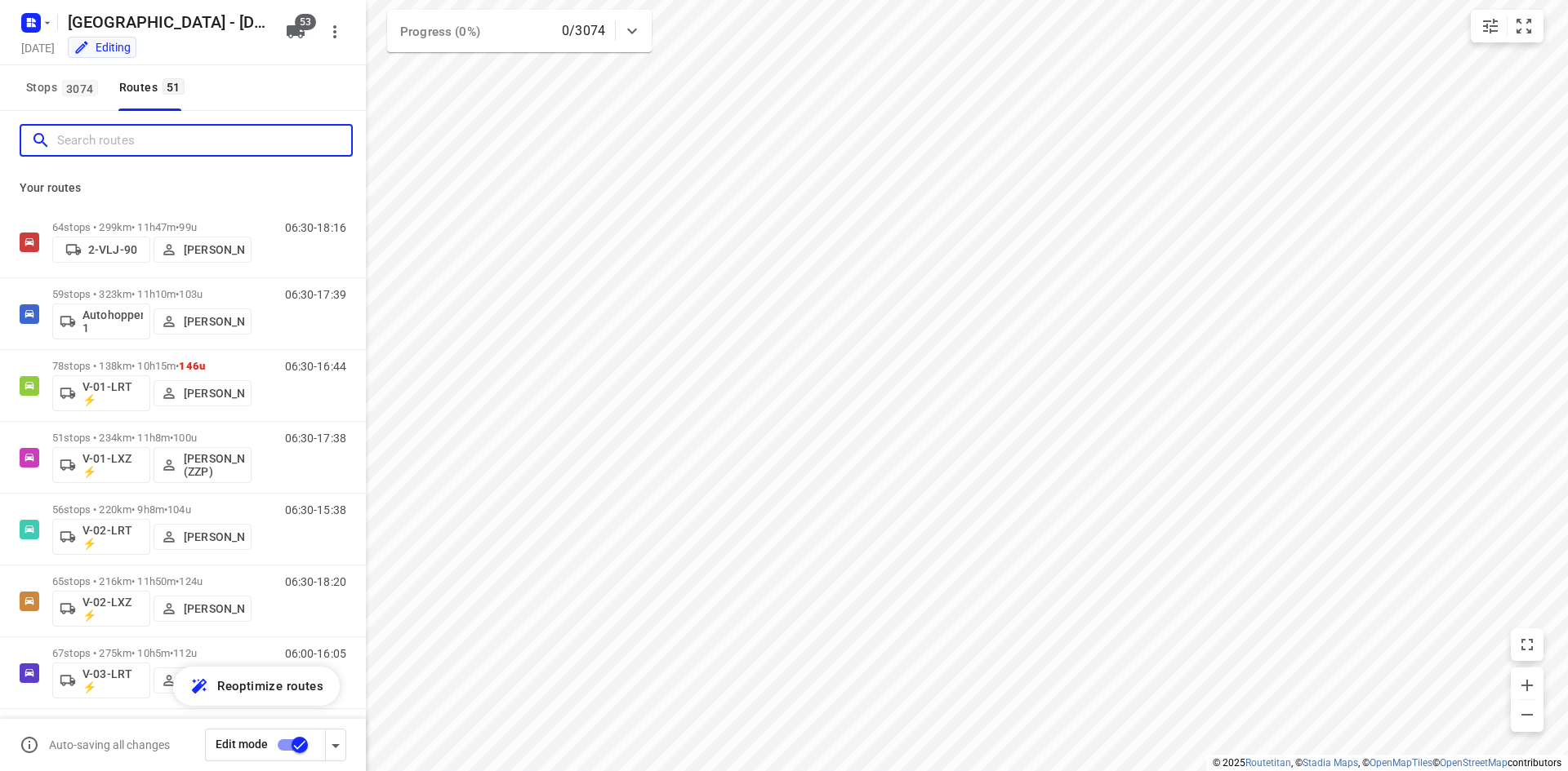
click at [118, 142] on input "Search routes" at bounding box center [204, 141] width 294 height 26
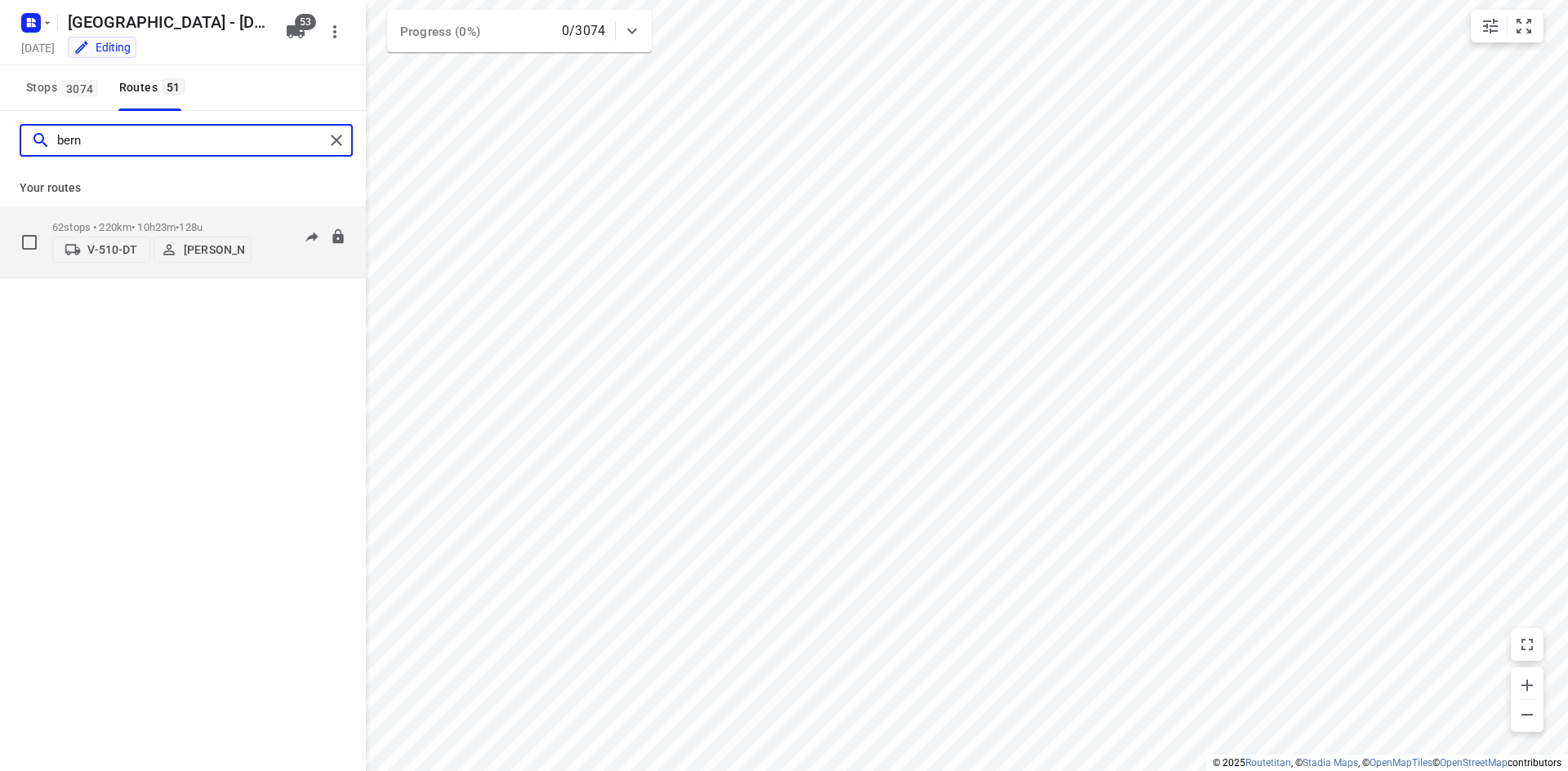
type input "bern"
click at [268, 266] on div "06:30-16:52" at bounding box center [305, 246] width 82 height 49
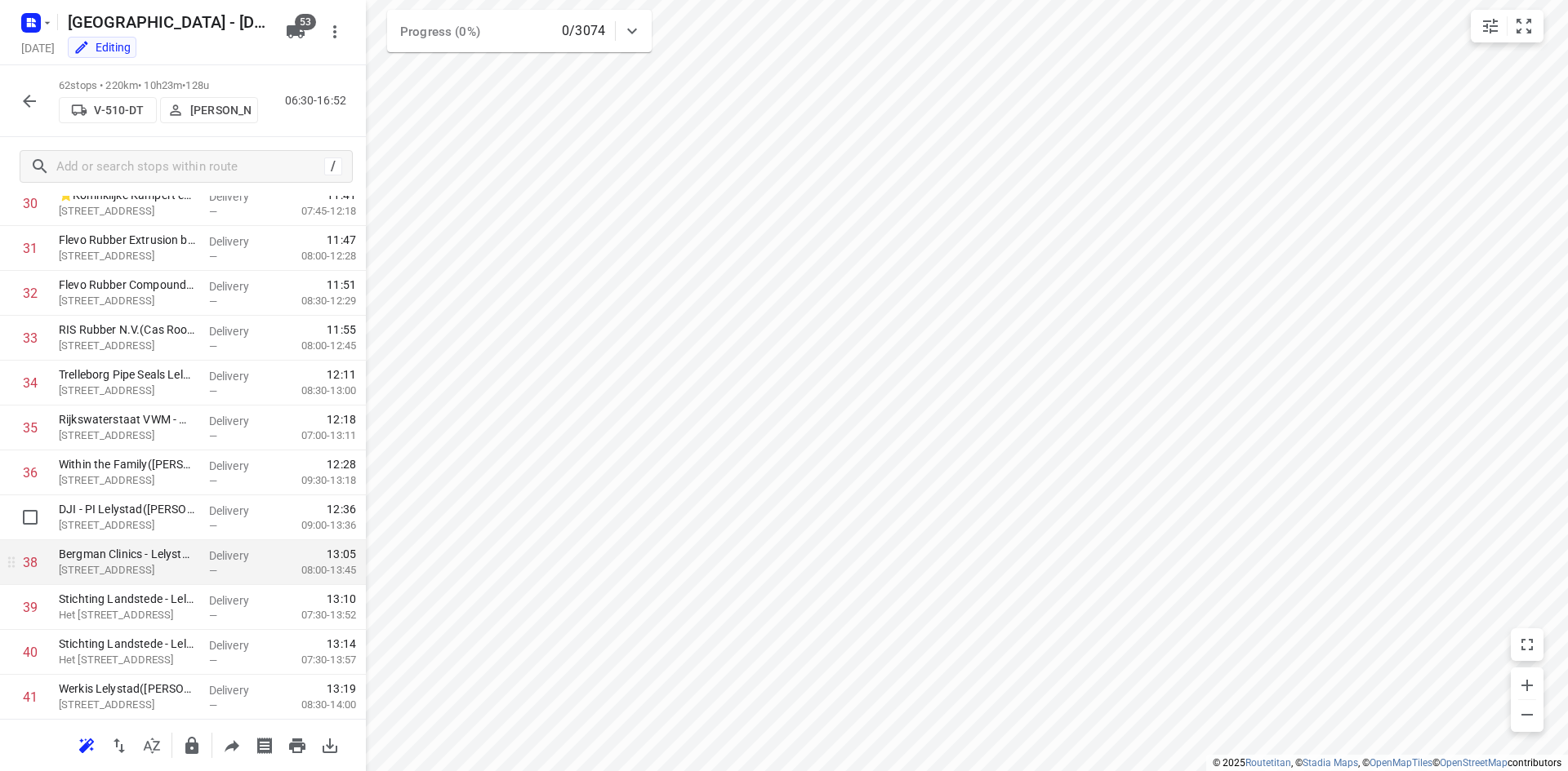
scroll to position [1408, 0]
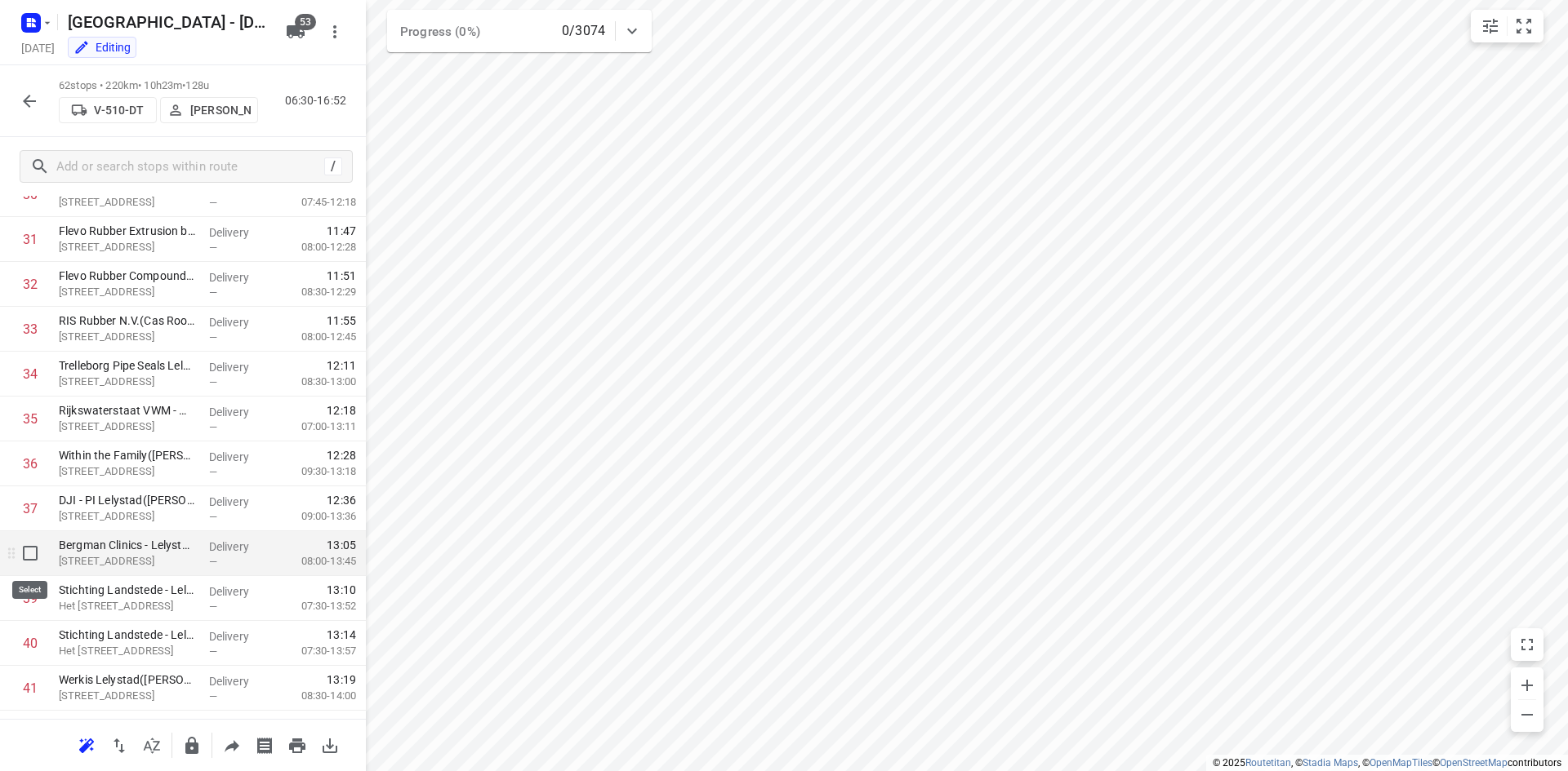
click at [26, 554] on input "checkbox" at bounding box center [30, 553] width 33 height 33
checkbox input "true"
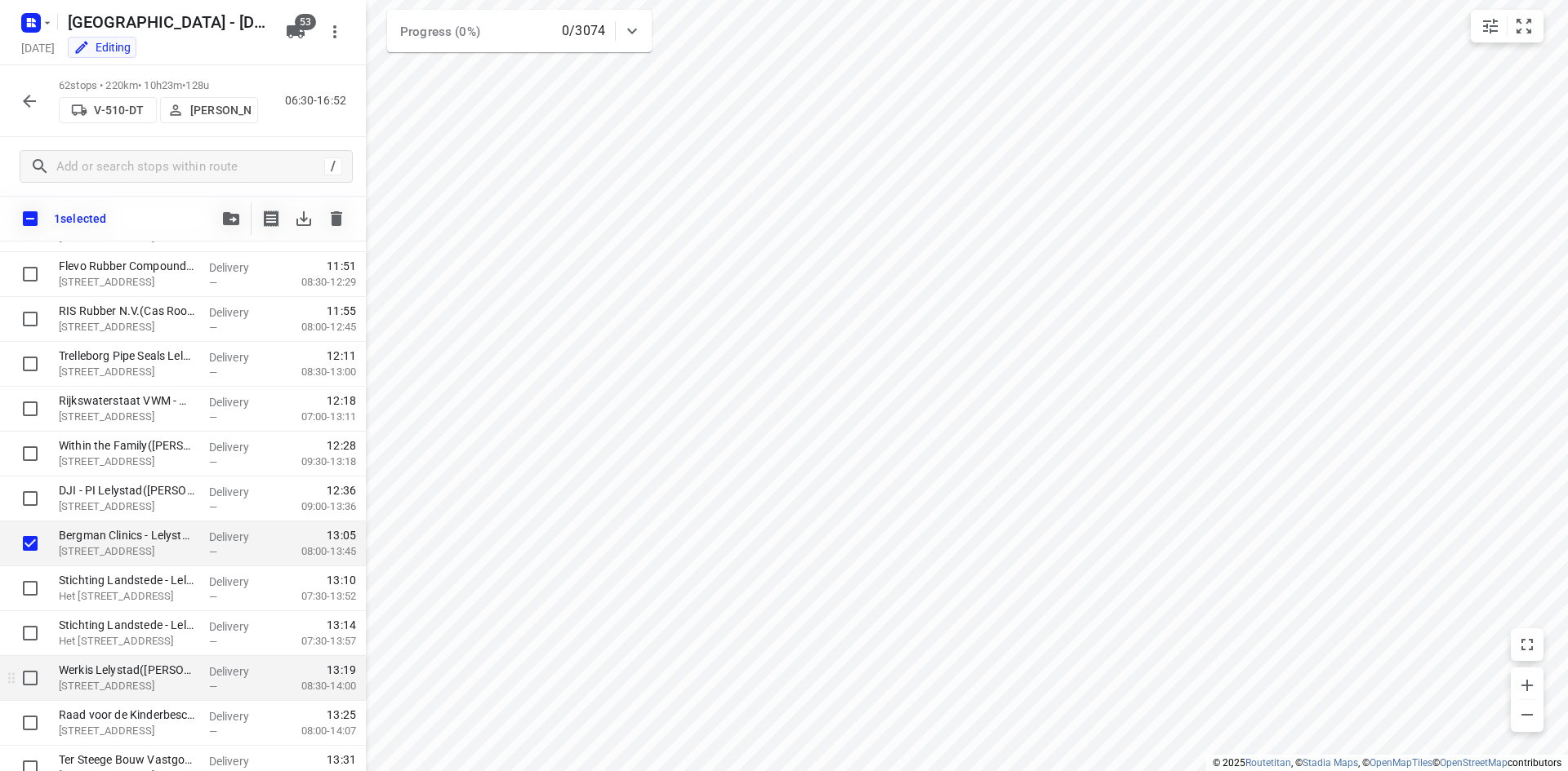
scroll to position [1571, 0]
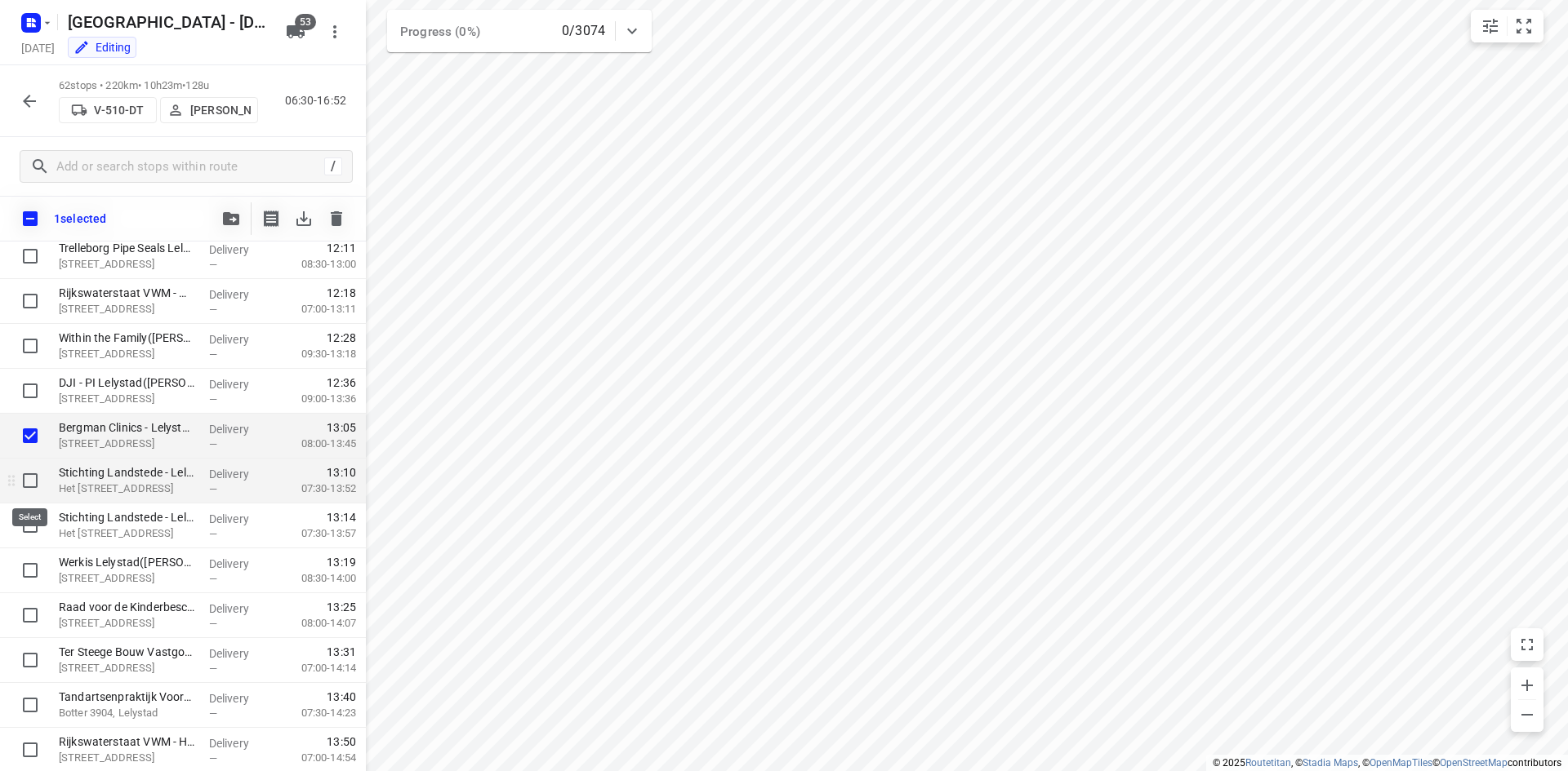
drag, startPoint x: 26, startPoint y: 484, endPoint x: 26, endPoint y: 497, distance: 13.0
click at [26, 485] on input "checkbox" at bounding box center [30, 481] width 33 height 33
checkbox input "true"
click at [26, 528] on input "checkbox" at bounding box center [30, 525] width 33 height 33
checkbox input "true"
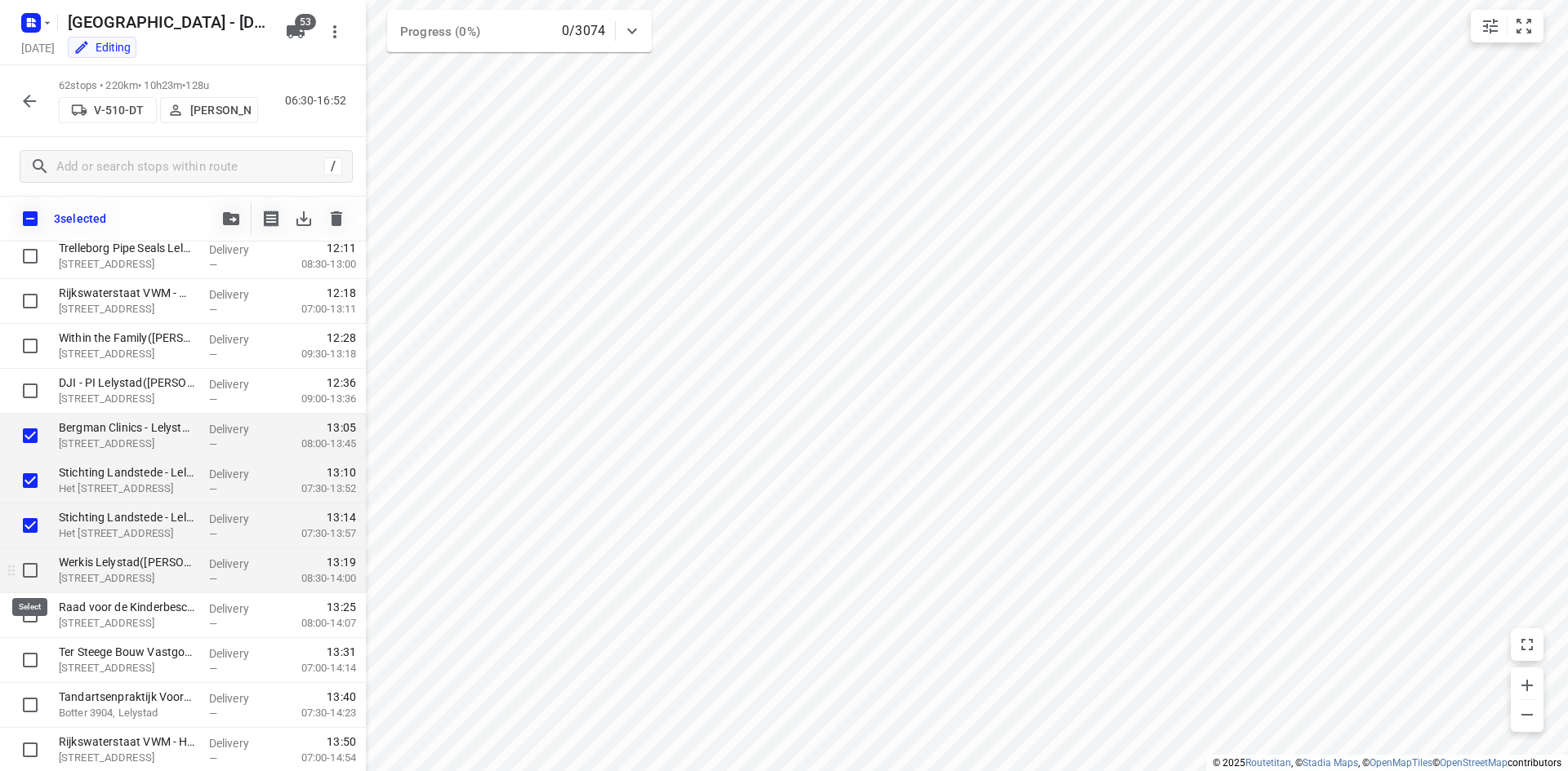
click at [35, 578] on input "checkbox" at bounding box center [30, 570] width 33 height 33
checkbox input "true"
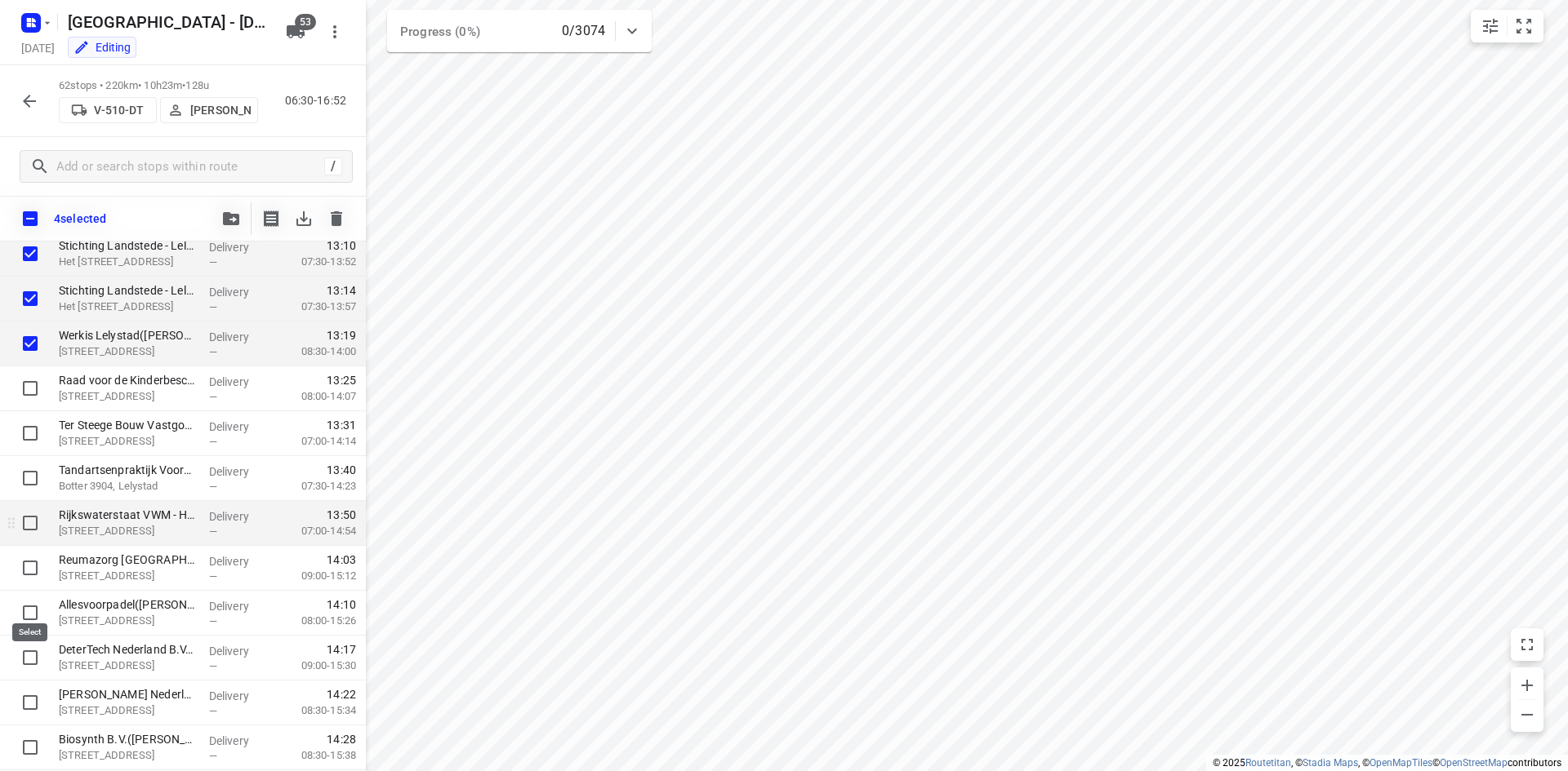
scroll to position [1815, 0]
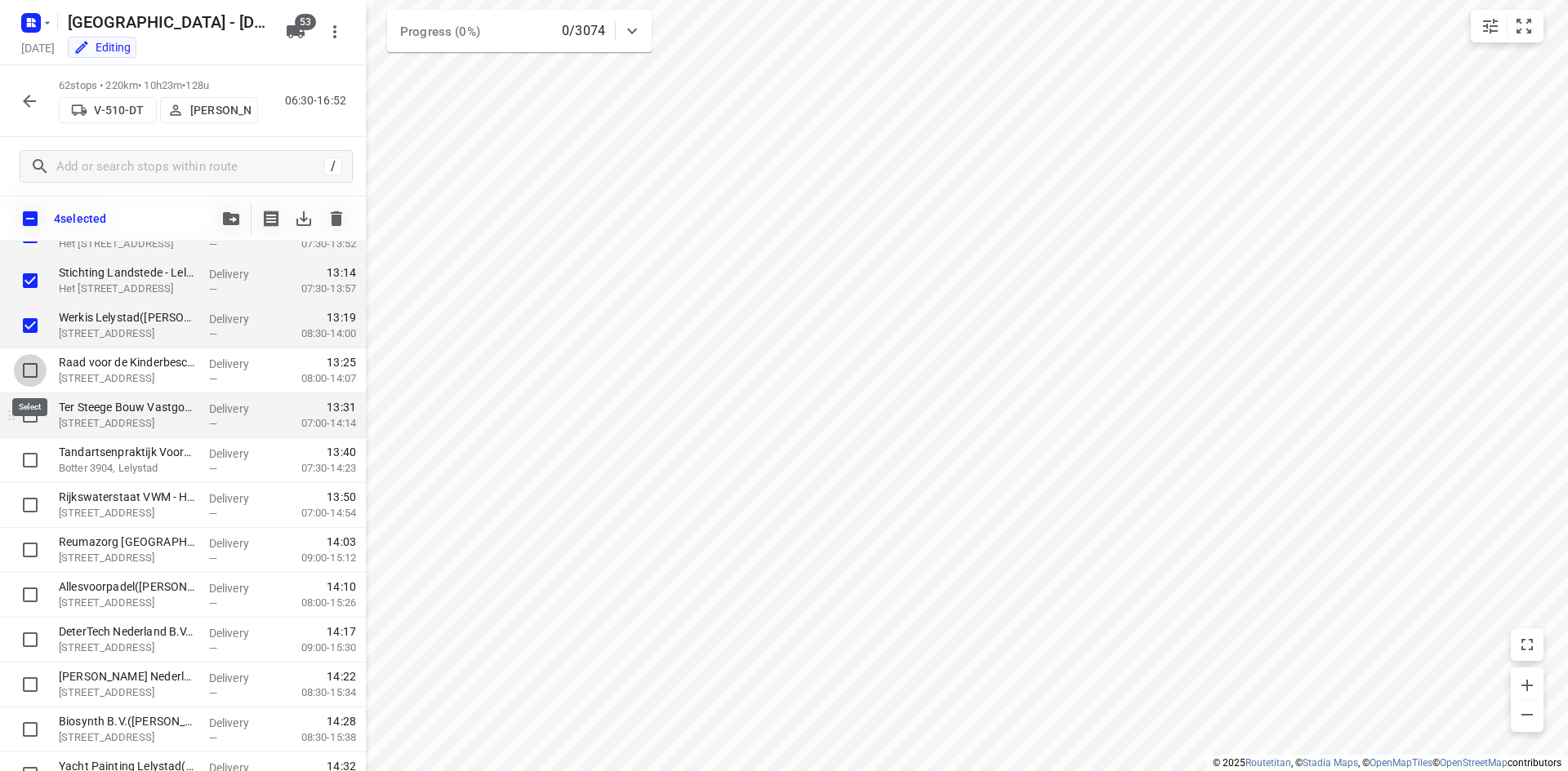
drag, startPoint x: 39, startPoint y: 372, endPoint x: 40, endPoint y: 402, distance: 30.0
click at [39, 372] on input "checkbox" at bounding box center [30, 370] width 33 height 33
checkbox input "true"
click at [35, 415] on input "checkbox" at bounding box center [30, 415] width 33 height 33
checkbox input "true"
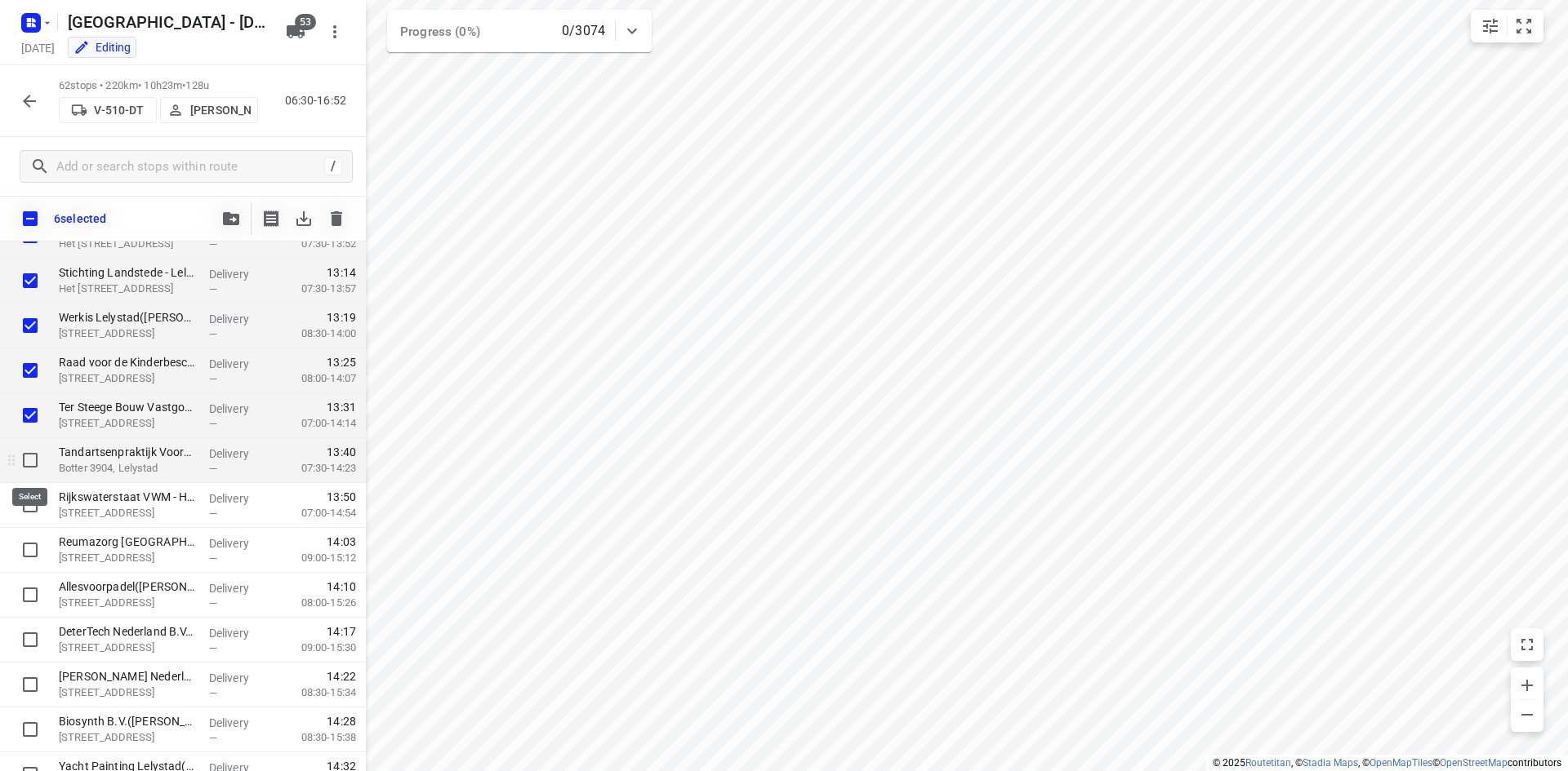
click at [30, 460] on input "checkbox" at bounding box center [30, 460] width 33 height 33
checkbox input "true"
click at [36, 516] on input "checkbox" at bounding box center [30, 504] width 33 height 33
checkbox input "true"
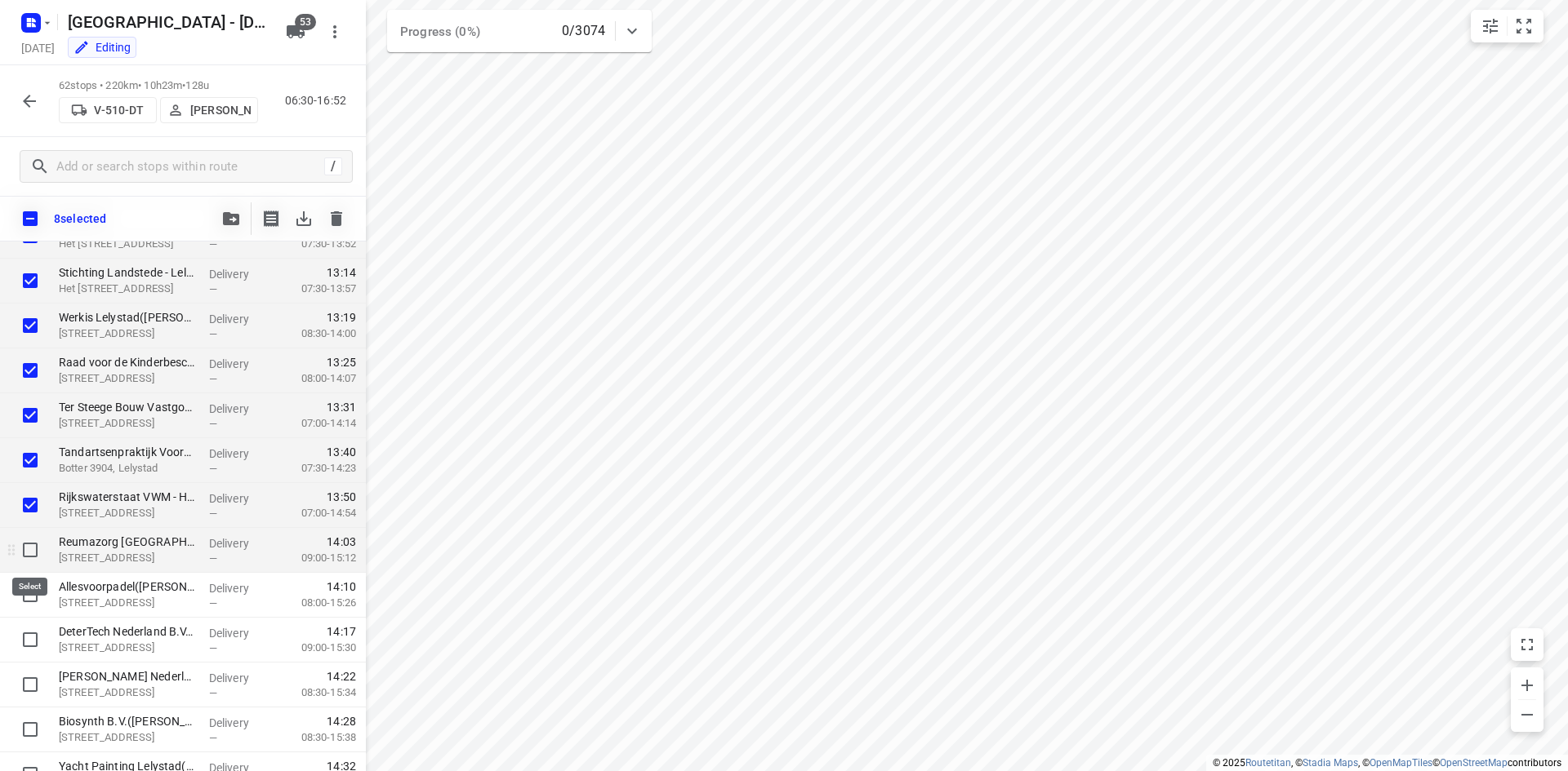
drag, startPoint x: 36, startPoint y: 552, endPoint x: 33, endPoint y: 598, distance: 46.1
click at [36, 554] on input "checkbox" at bounding box center [30, 550] width 33 height 33
checkbox input "true"
click at [34, 595] on input "checkbox" at bounding box center [30, 594] width 33 height 33
checkbox input "true"
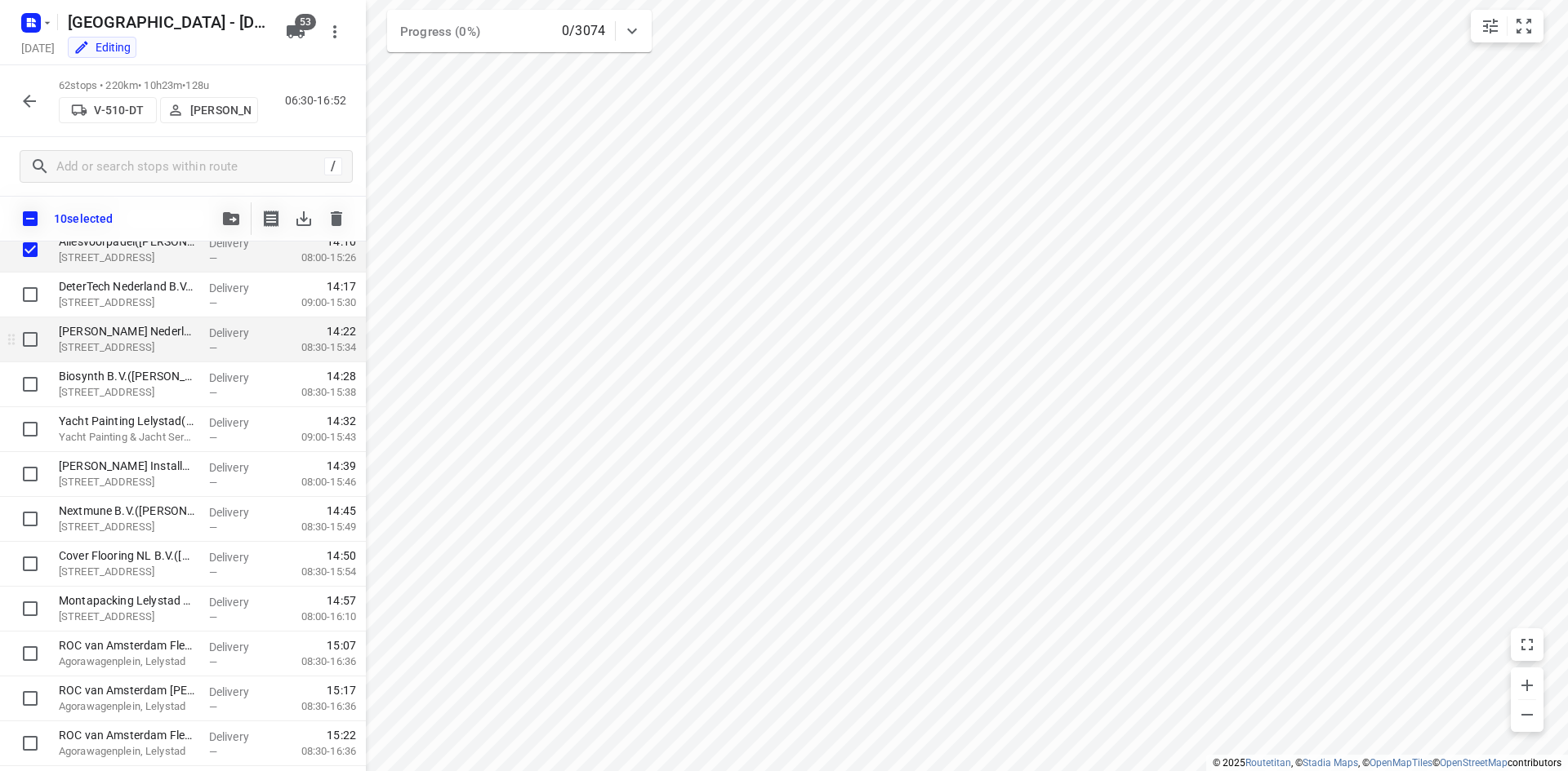
scroll to position [2142, 0]
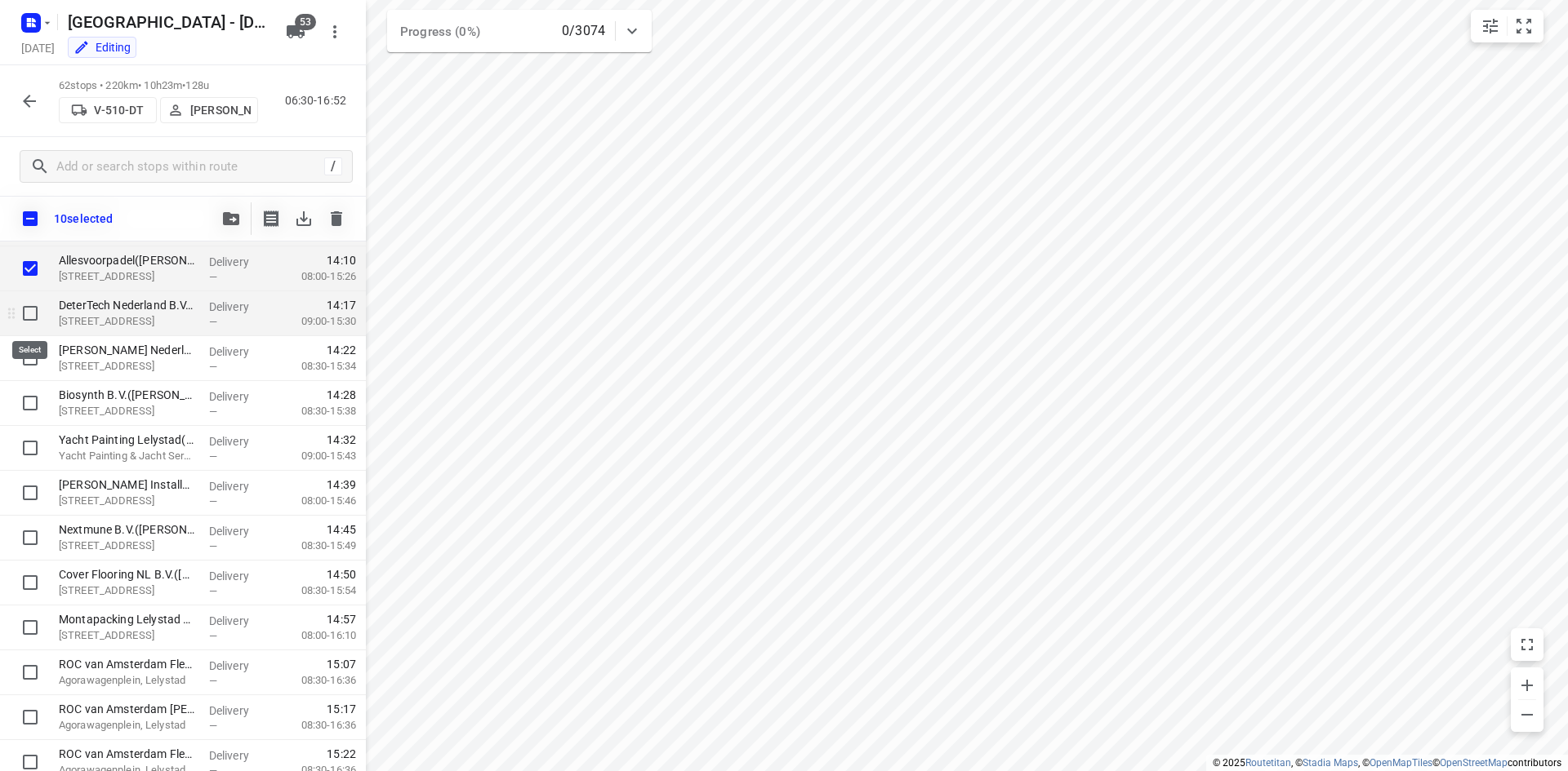
click at [30, 315] on input "checkbox" at bounding box center [30, 313] width 33 height 33
checkbox input "true"
click at [30, 363] on input "checkbox" at bounding box center [30, 357] width 33 height 33
checkbox input "true"
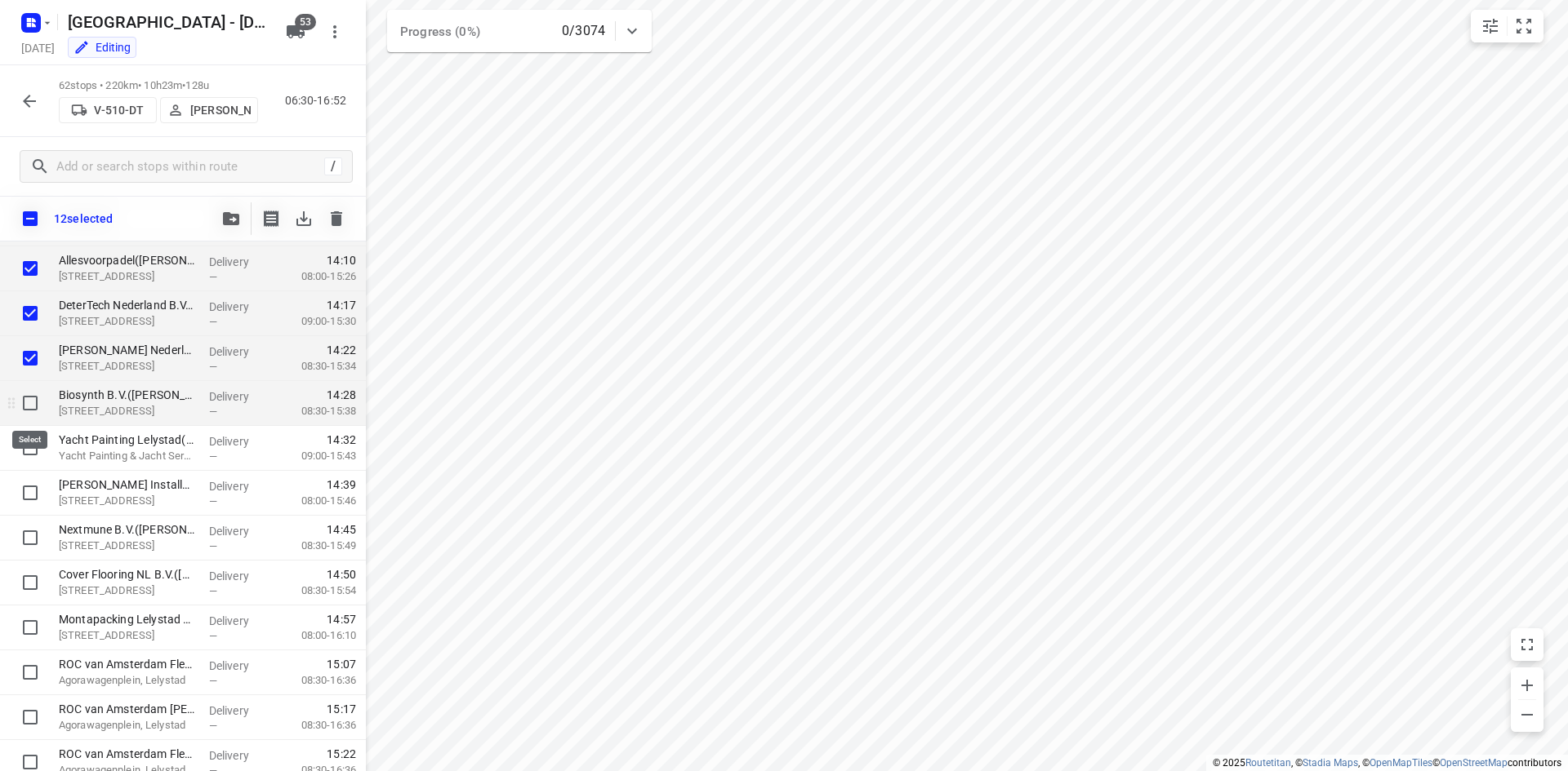
drag, startPoint x: 34, startPoint y: 406, endPoint x: 35, endPoint y: 414, distance: 8.1
click at [34, 405] on input "checkbox" at bounding box center [30, 403] width 33 height 33
checkbox input "true"
click at [33, 450] on input "checkbox" at bounding box center [30, 447] width 33 height 33
checkbox input "true"
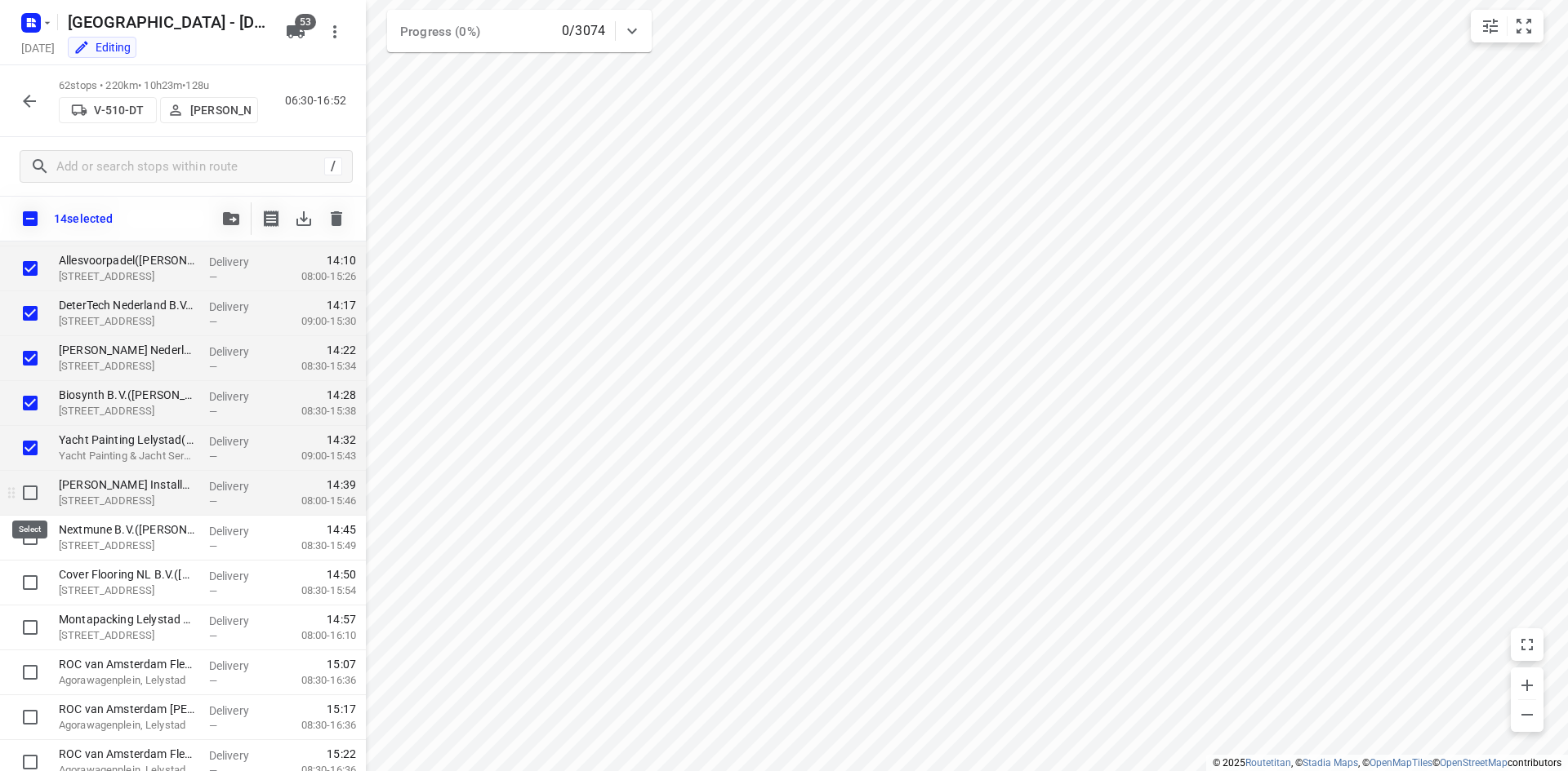
drag, startPoint x: 31, startPoint y: 496, endPoint x: 34, endPoint y: 533, distance: 37.1
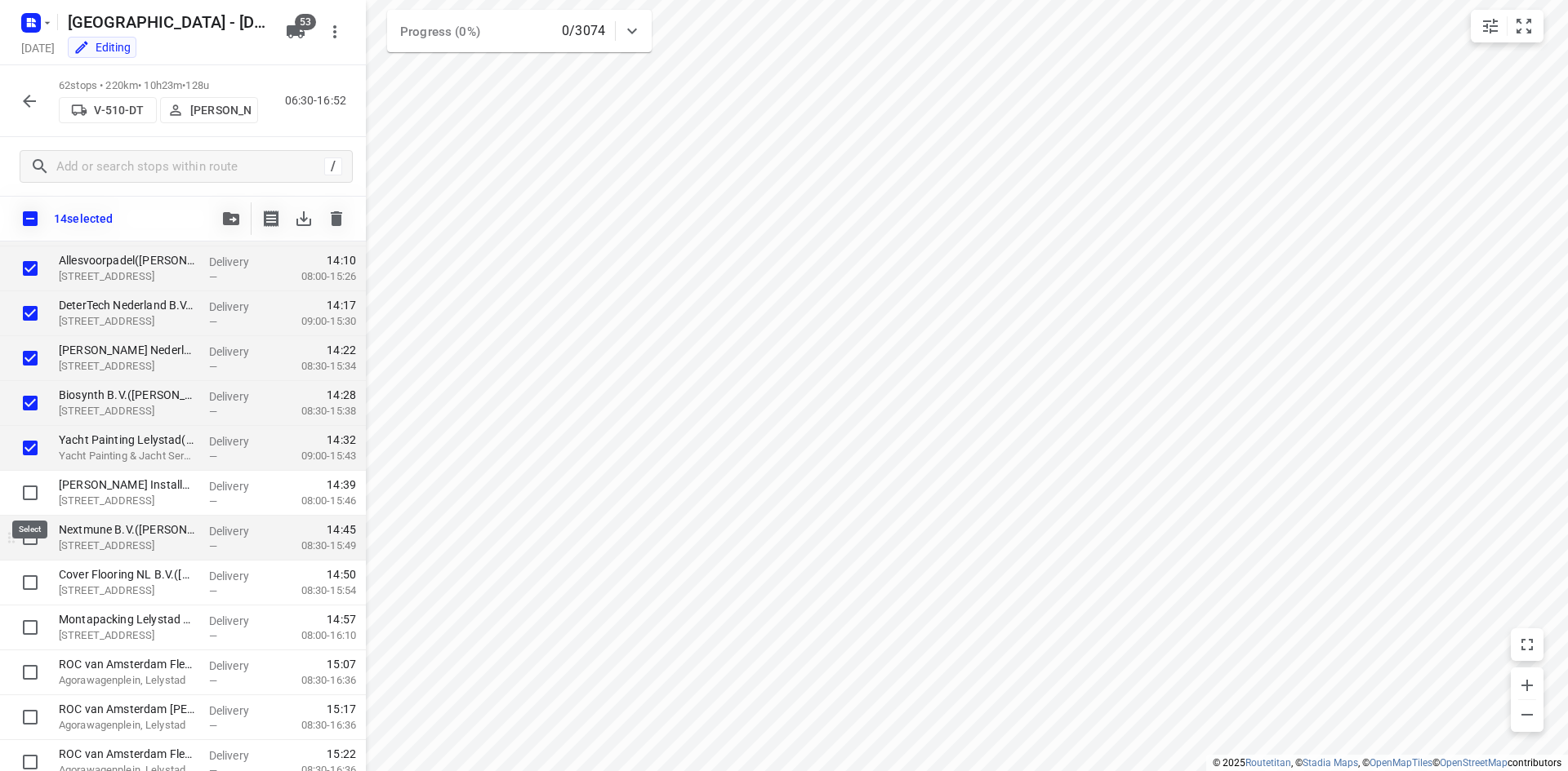
click at [31, 497] on input "checkbox" at bounding box center [30, 493] width 33 height 33
checkbox input "true"
click at [34, 539] on input "checkbox" at bounding box center [30, 537] width 33 height 33
checkbox input "true"
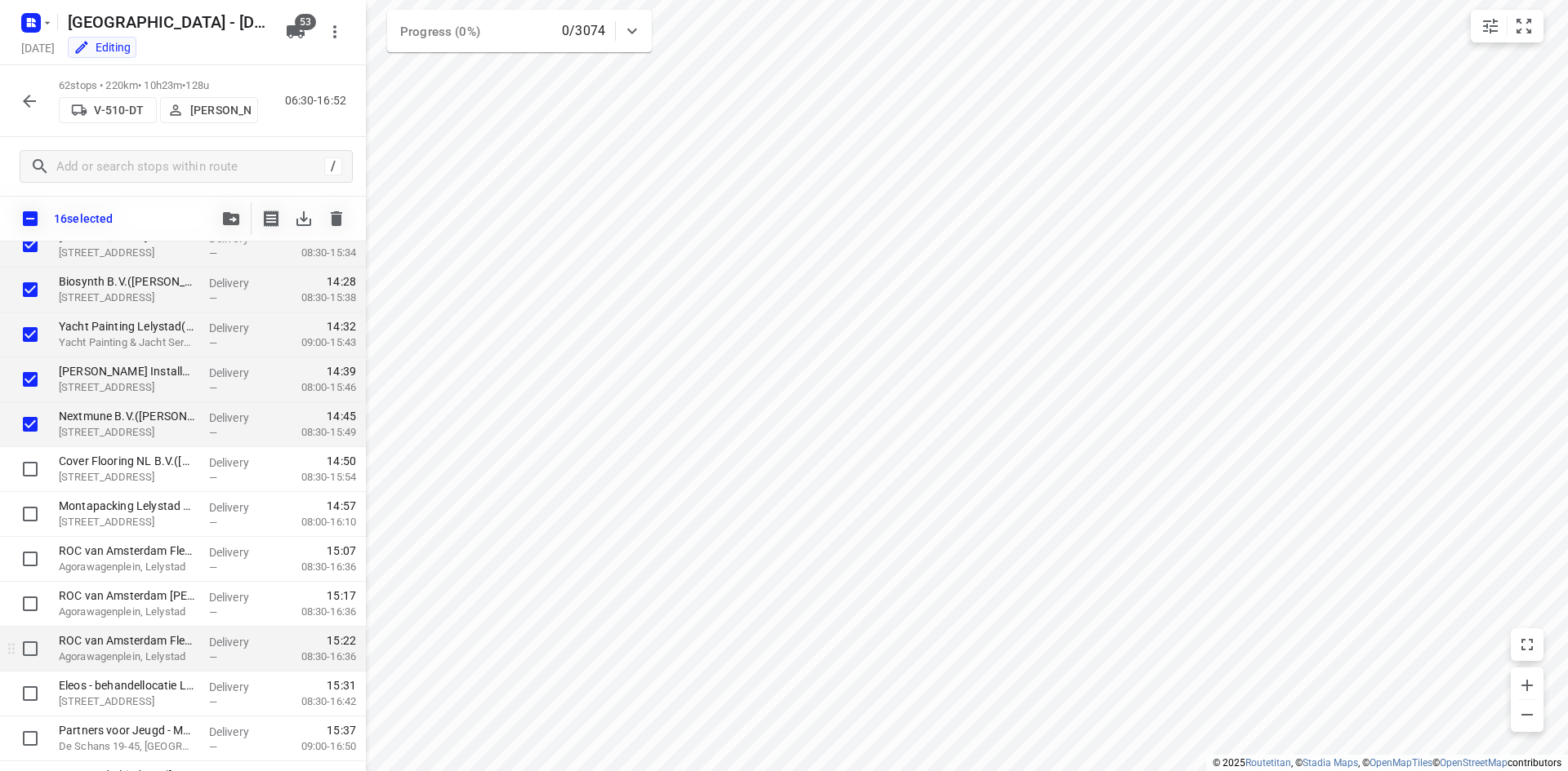
scroll to position [2380, 0]
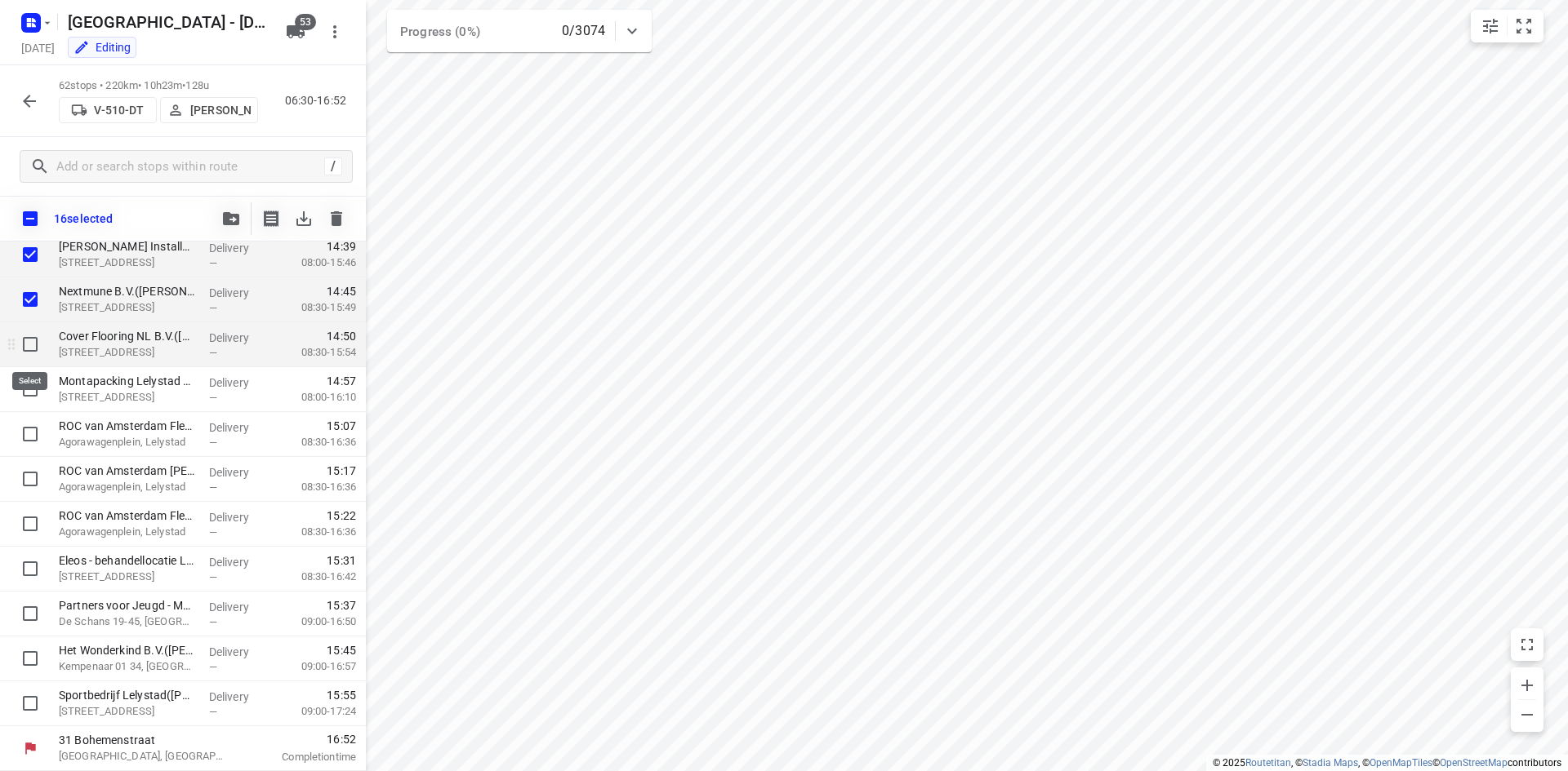
click at [26, 347] on input "checkbox" at bounding box center [30, 344] width 33 height 33
checkbox input "true"
click at [34, 399] on input "checkbox" at bounding box center [30, 389] width 33 height 33
checkbox input "true"
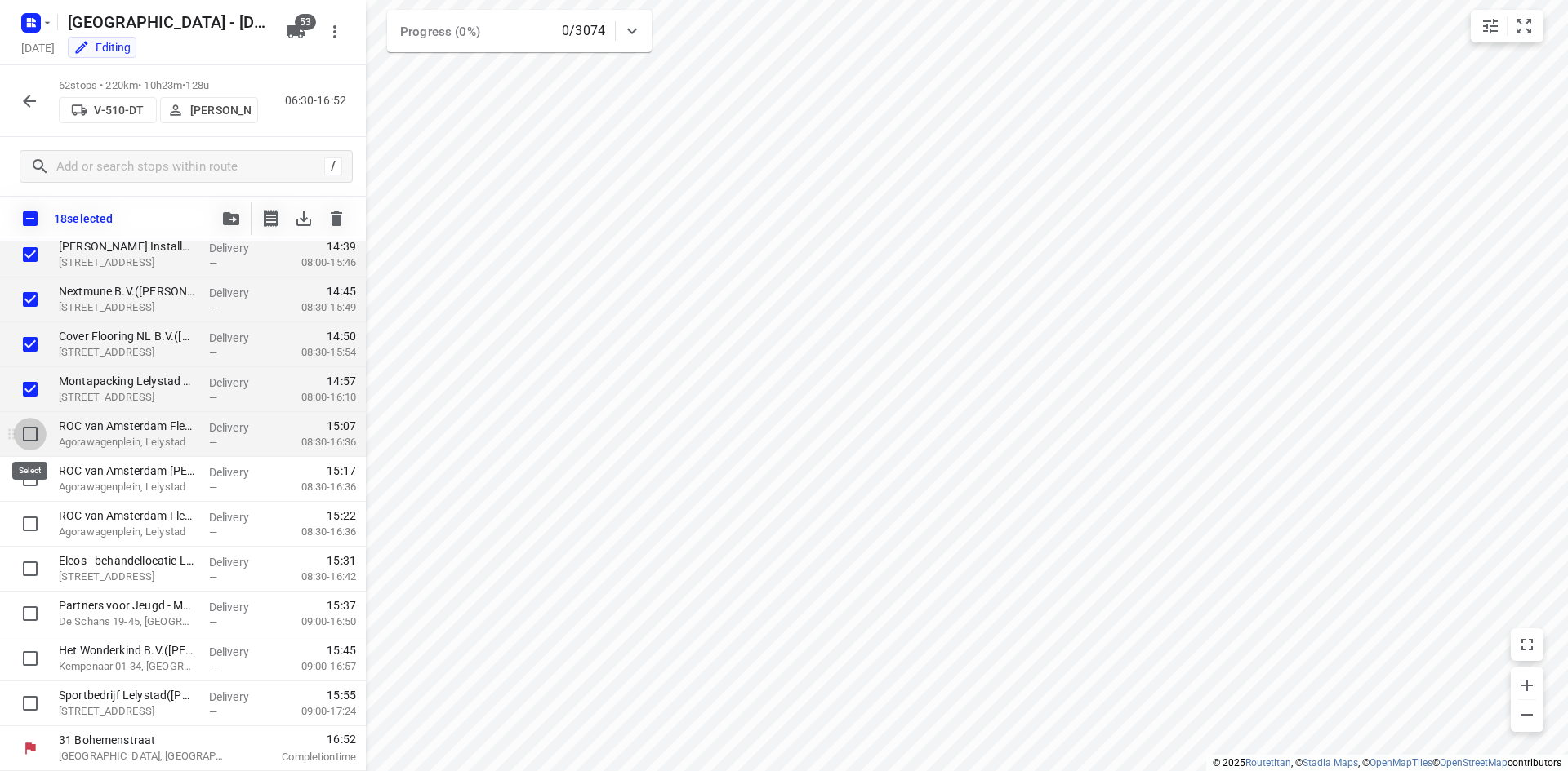
click at [32, 436] on input "checkbox" at bounding box center [30, 433] width 33 height 33
checkbox input "true"
drag, startPoint x: 33, startPoint y: 483, endPoint x: 33, endPoint y: 507, distance: 24.0
click at [33, 484] on input "checkbox" at bounding box center [30, 479] width 33 height 33
checkbox input "true"
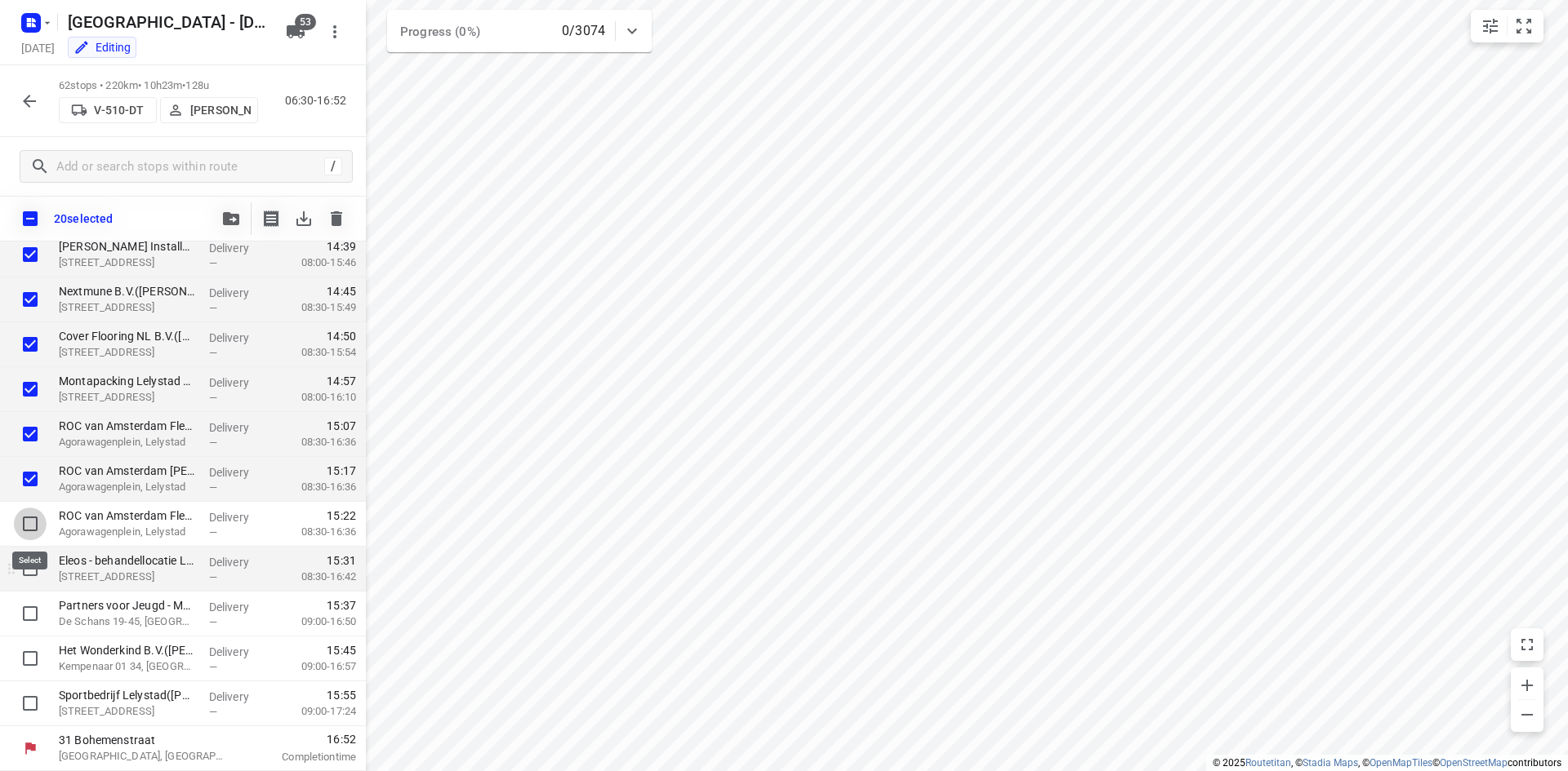
drag, startPoint x: 32, startPoint y: 519, endPoint x: 35, endPoint y: 551, distance: 32.1
click at [32, 520] on input "checkbox" at bounding box center [30, 523] width 33 height 33
checkbox input "true"
click at [34, 562] on input "checkbox" at bounding box center [30, 569] width 33 height 33
checkbox input "true"
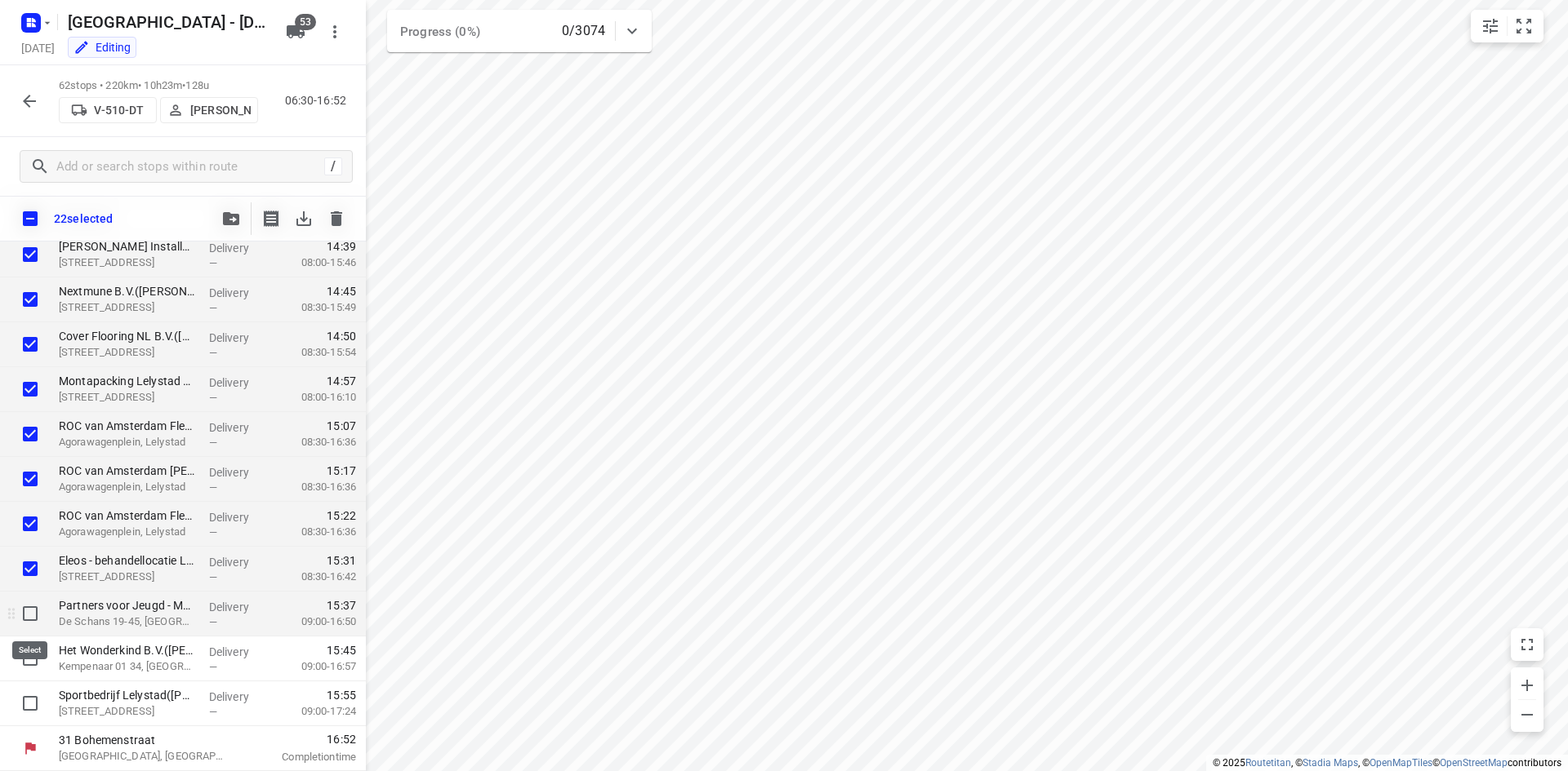
click at [33, 617] on input "checkbox" at bounding box center [30, 613] width 33 height 33
checkbox input "true"
click at [27, 654] on input "checkbox" at bounding box center [30, 658] width 33 height 33
checkbox input "true"
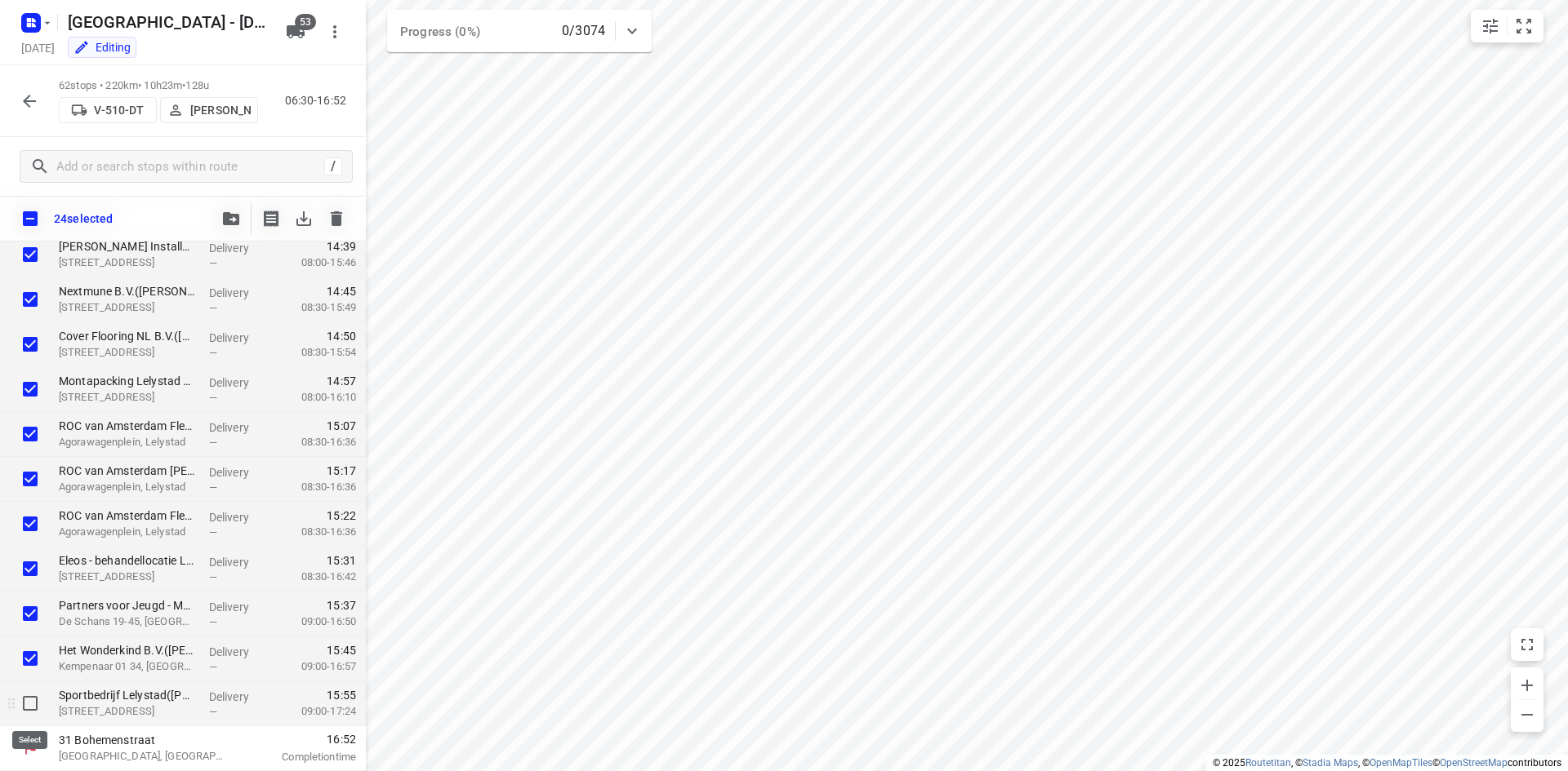
click at [38, 701] on input "checkbox" at bounding box center [30, 703] width 33 height 33
checkbox input "true"
click at [233, 224] on icon "button" at bounding box center [231, 218] width 17 height 13
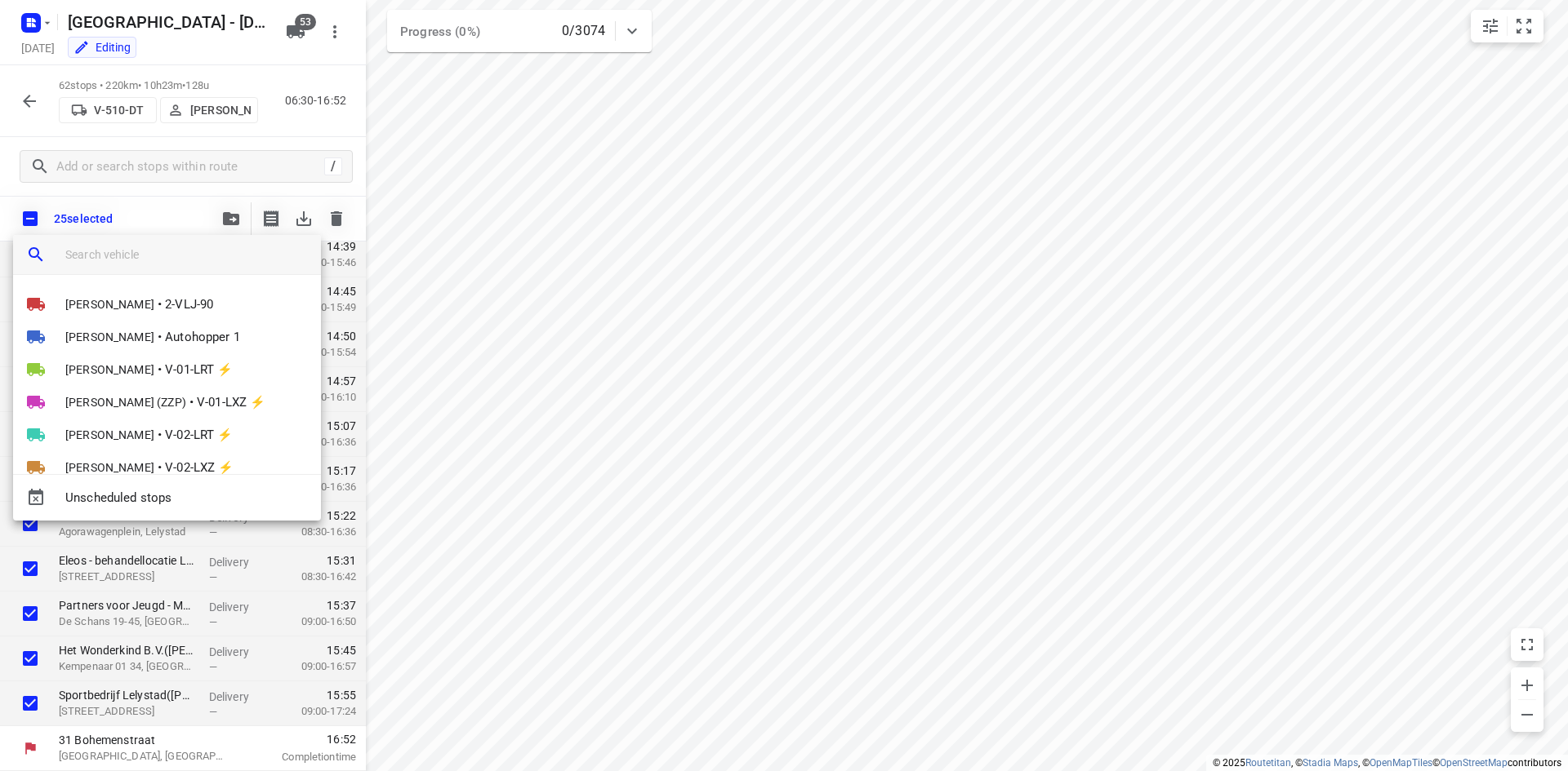
click at [163, 259] on input "search vehicle" at bounding box center [187, 255] width 243 height 25
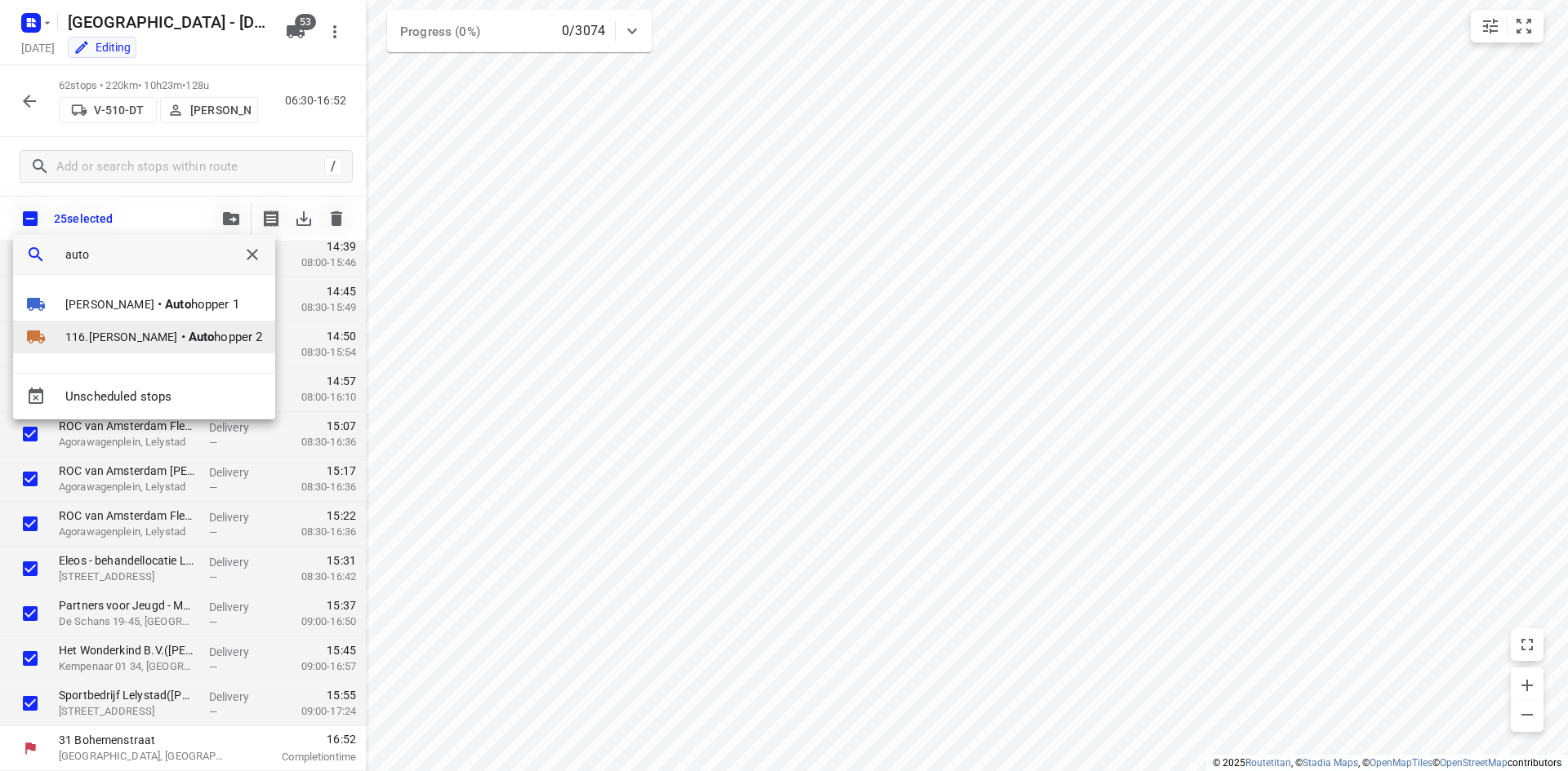
type input "auto"
click at [146, 333] on span "116.[PERSON_NAME]" at bounding box center [121, 337] width 113 height 17
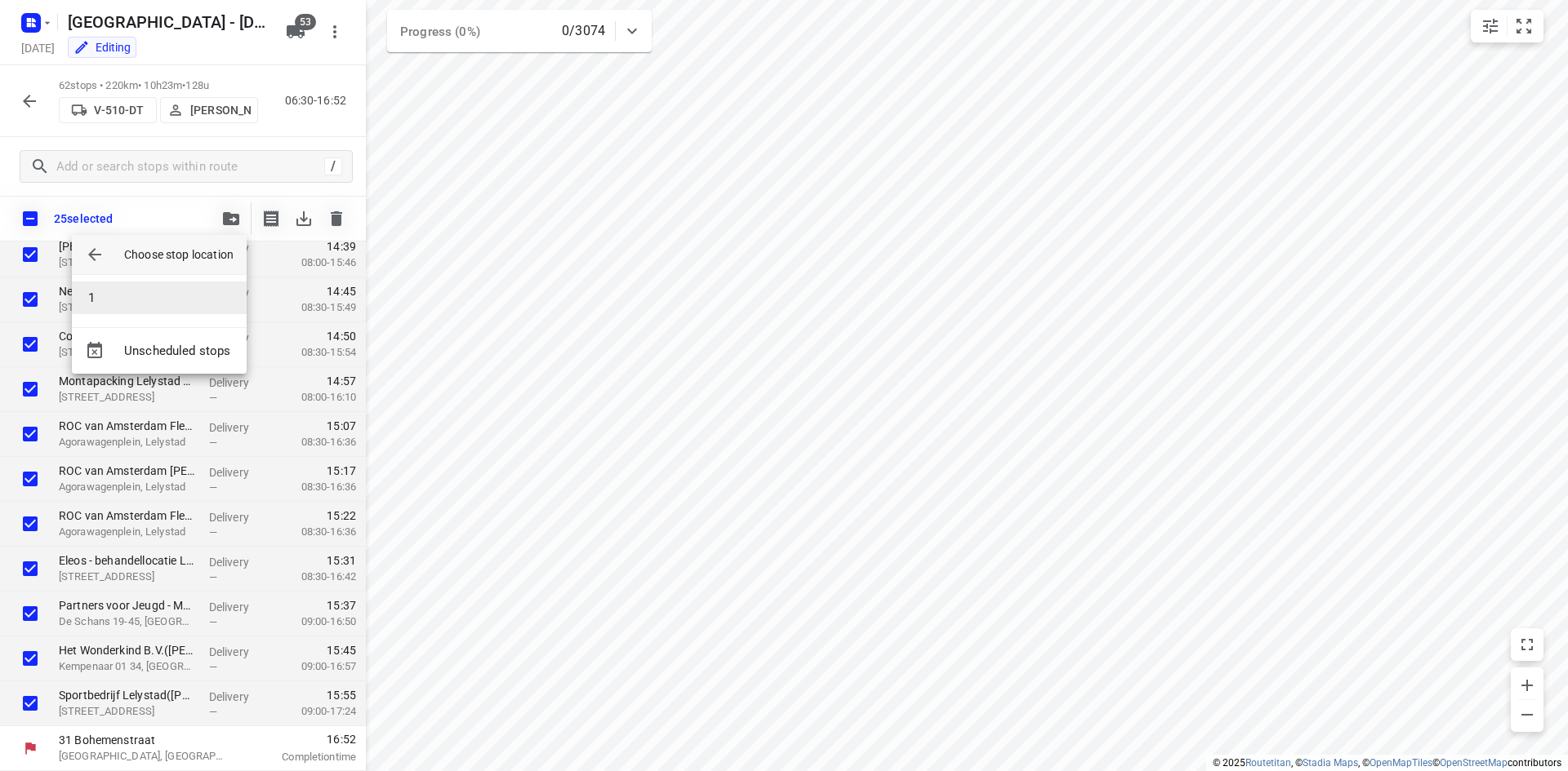
click at [132, 299] on li "1" at bounding box center [159, 297] width 175 height 33
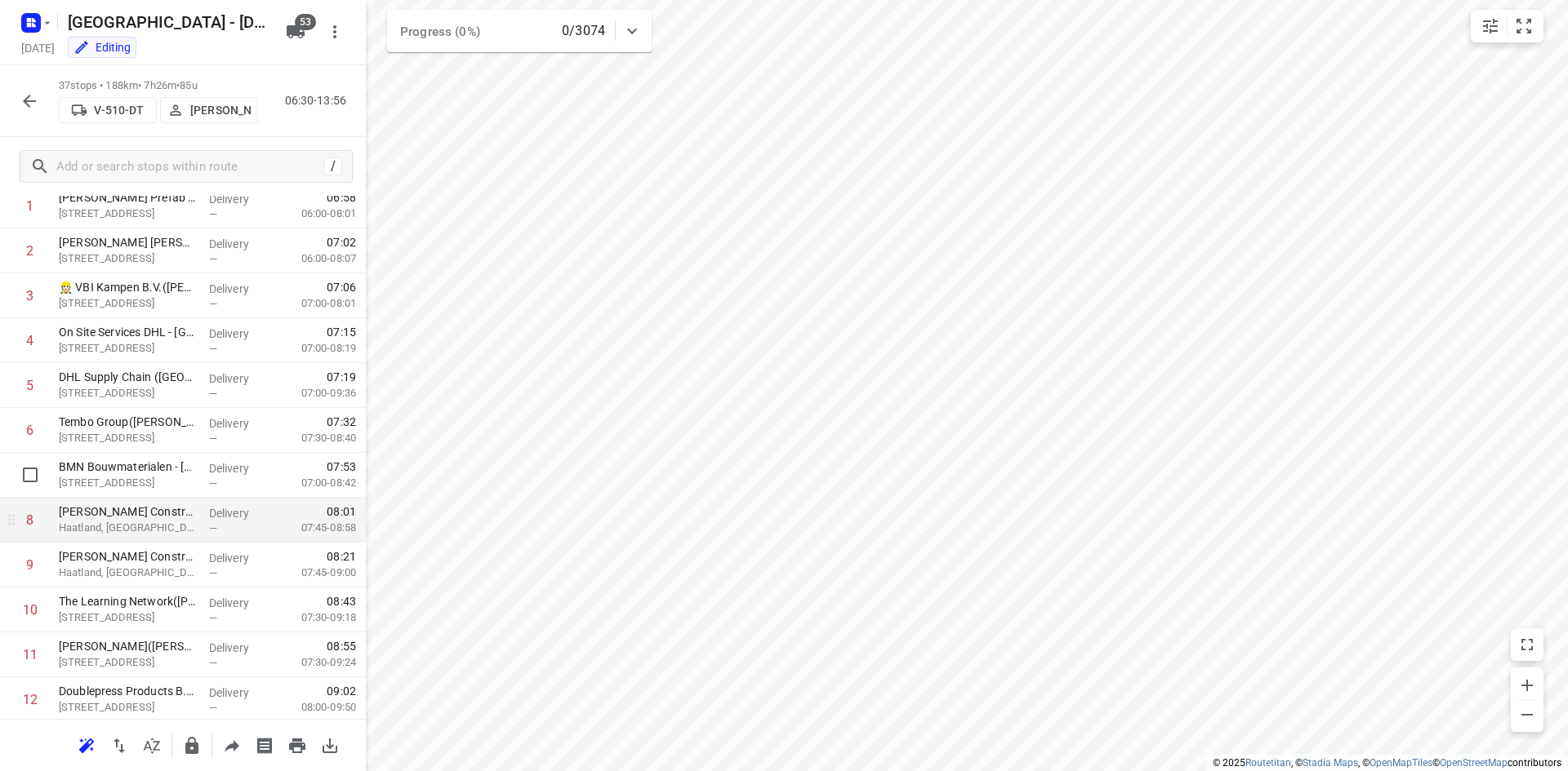
scroll to position [0, 0]
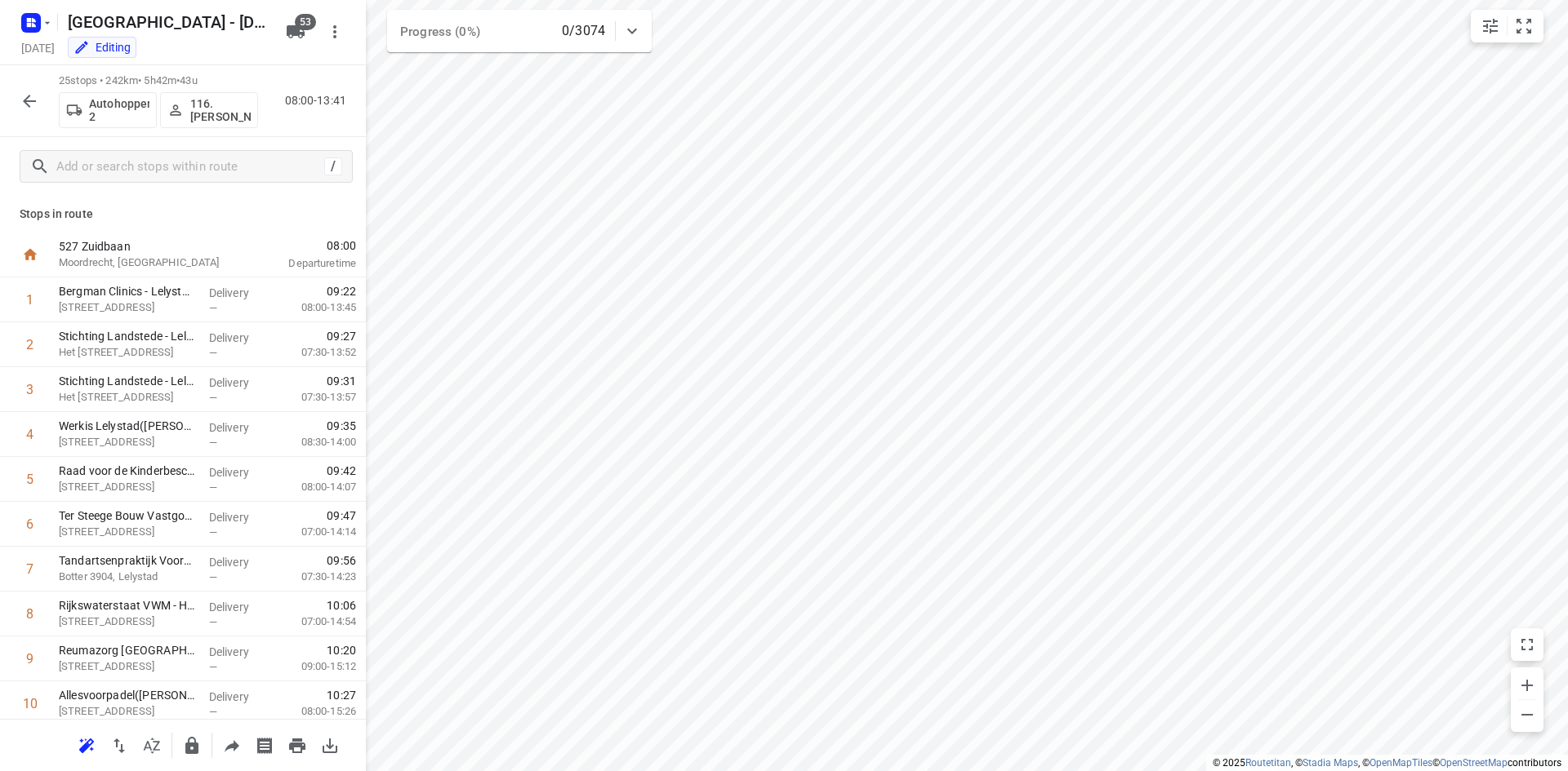
click at [228, 115] on p "116.[PERSON_NAME]" at bounding box center [220, 110] width 60 height 26
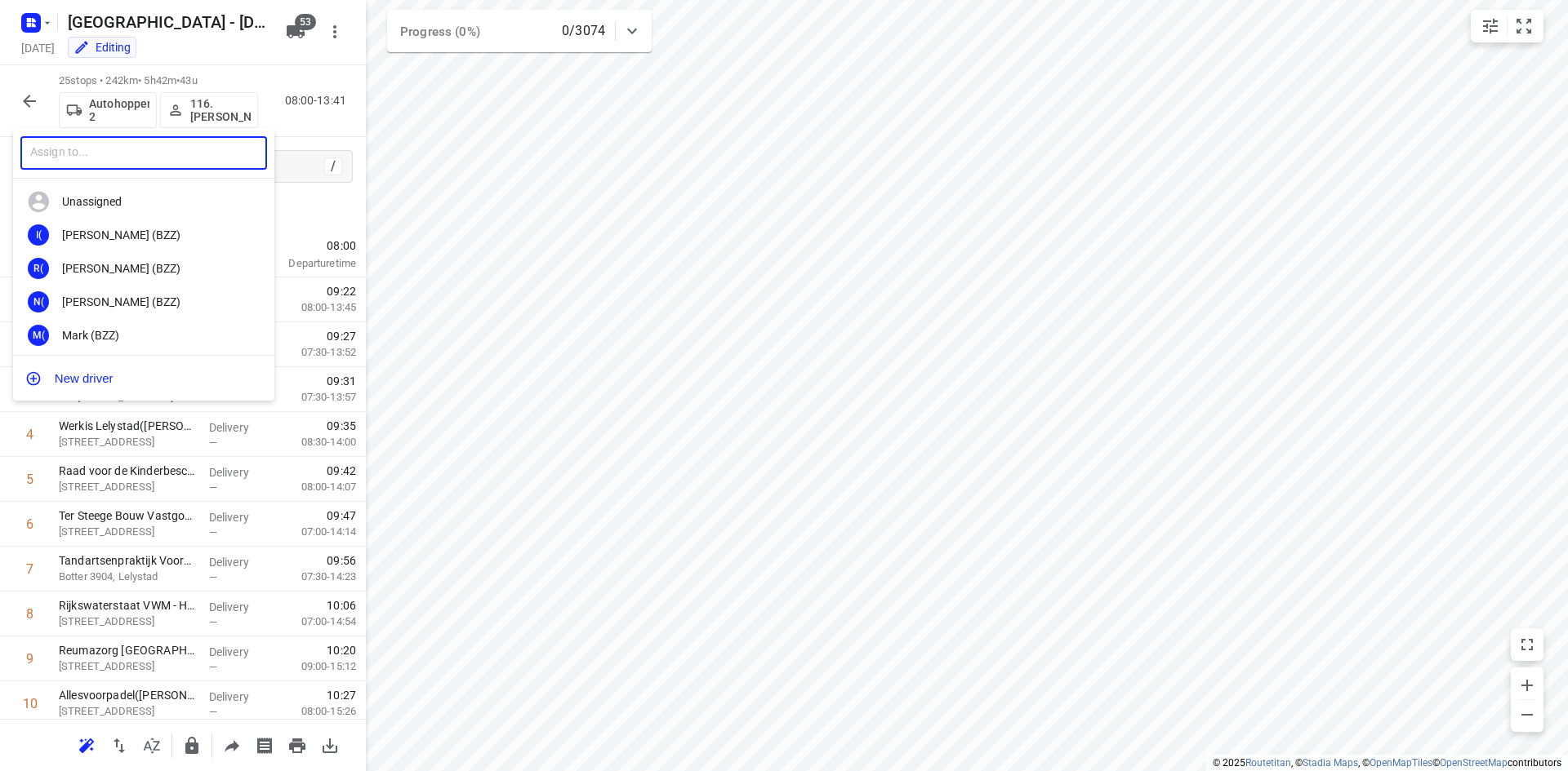
click at [199, 160] on input "text" at bounding box center [144, 153] width 247 height 34
type input "koen"
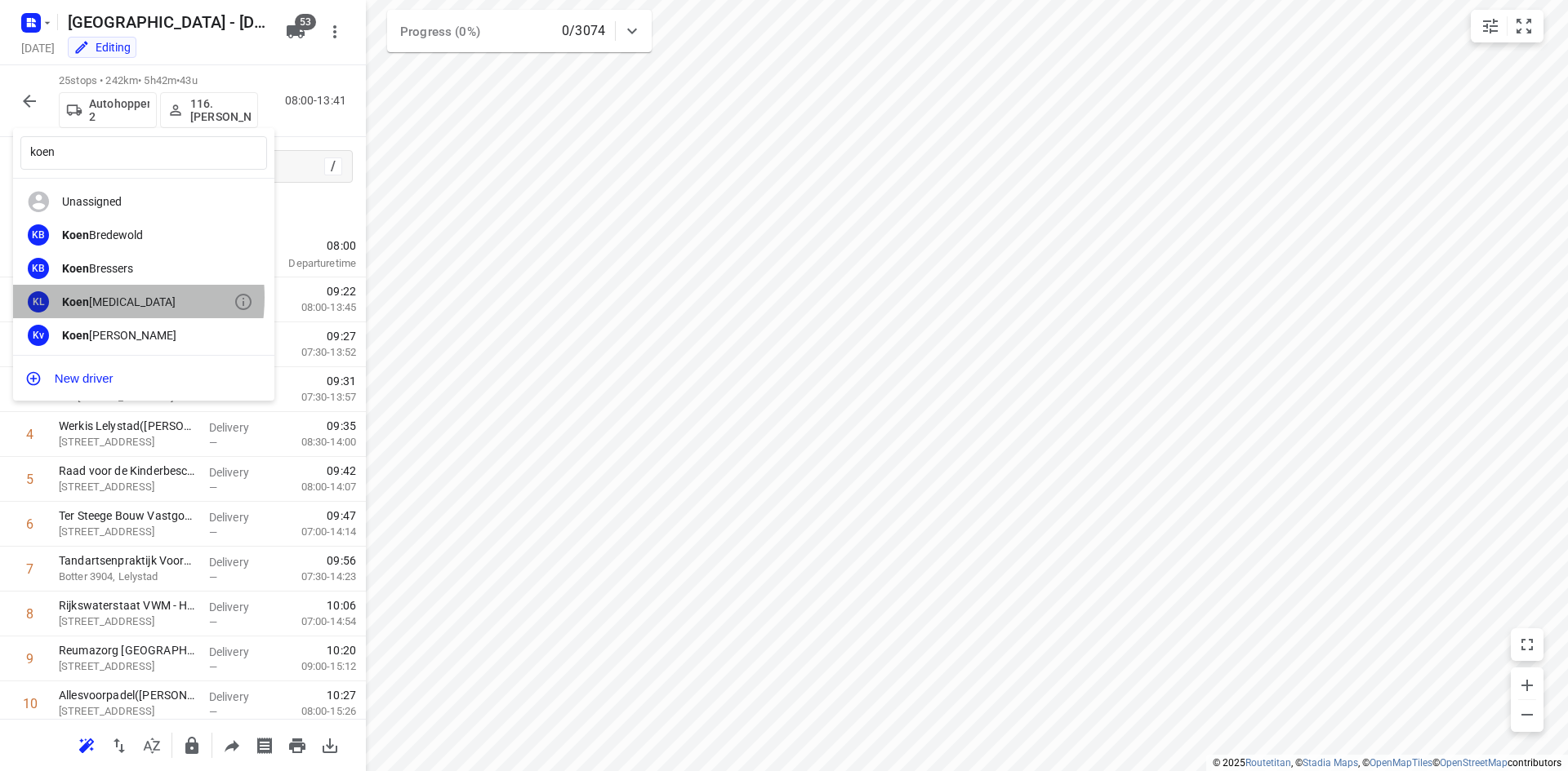
click at [84, 297] on b "Koen" at bounding box center [75, 301] width 27 height 13
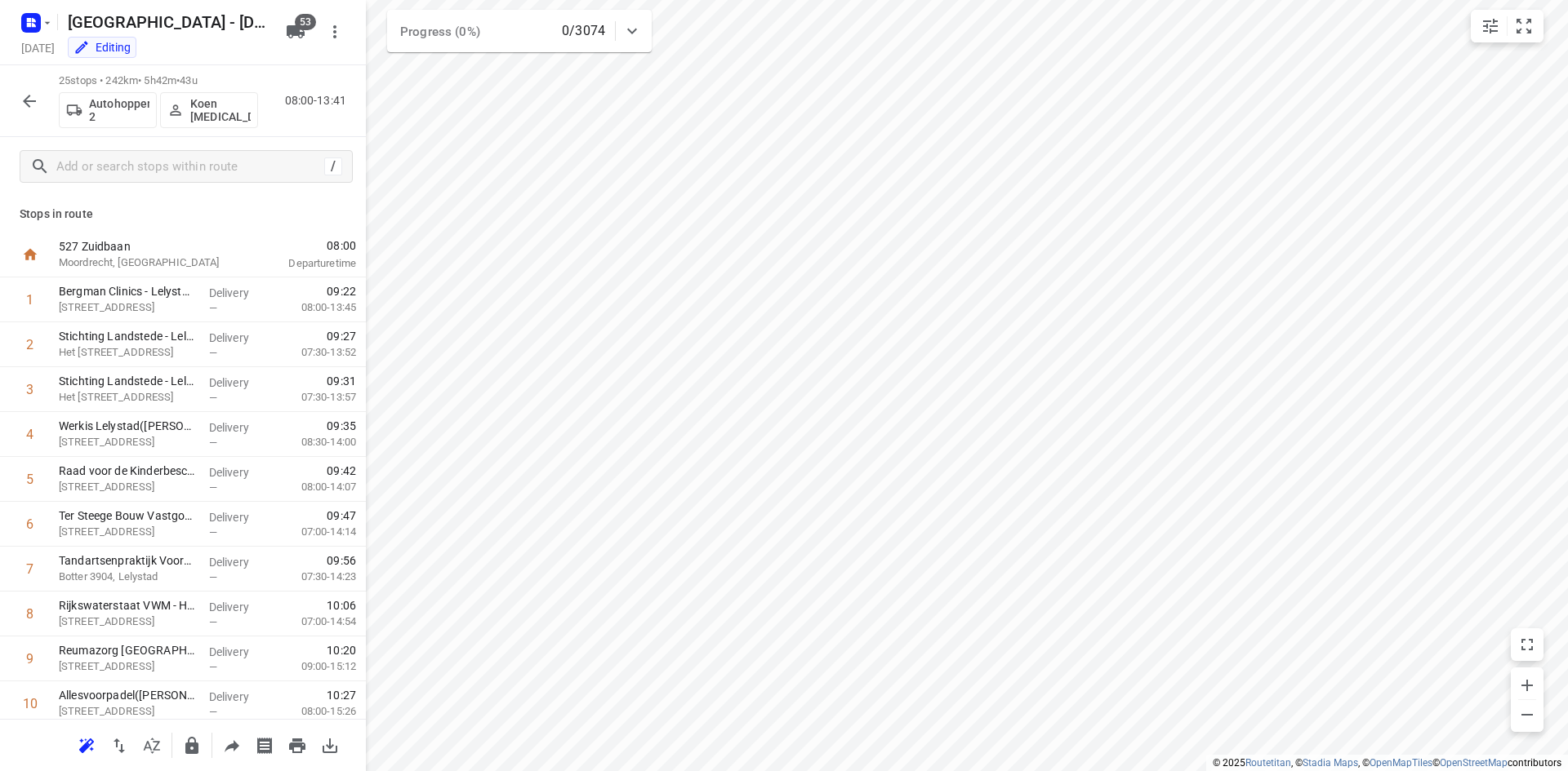
click at [303, 120] on div "25 stops • 242km • 5h42m • 43u Autohopper 2 Koen [MEDICAL_DATA] 08:00-13:41" at bounding box center [183, 101] width 365 height 72
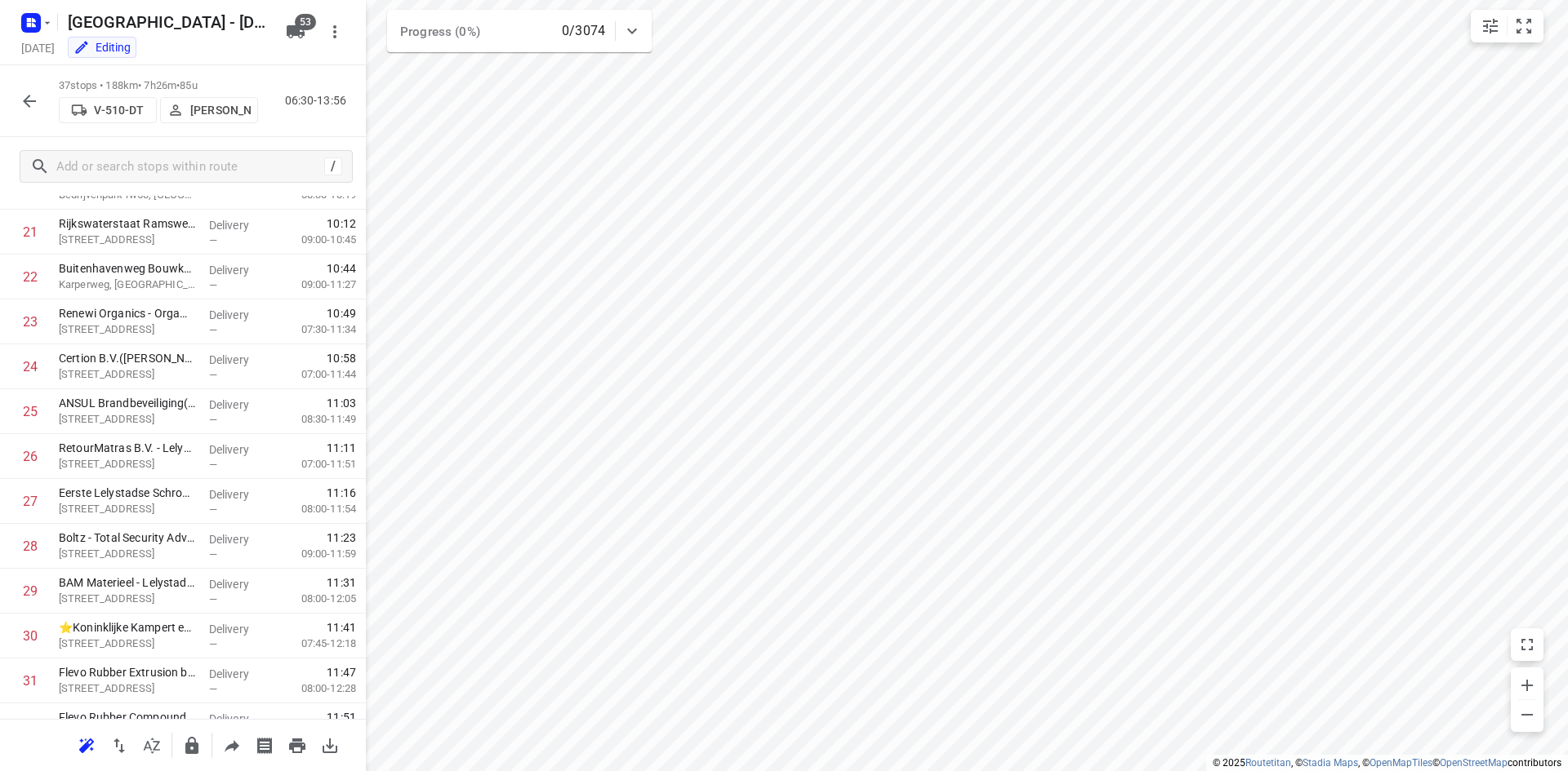
scroll to position [1265, 0]
